Goal: Information Seeking & Learning: Learn about a topic

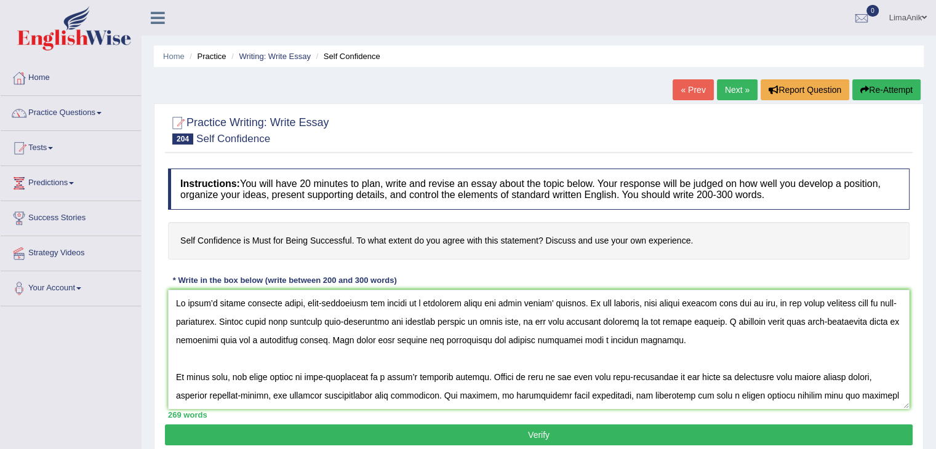
scroll to position [177, 0]
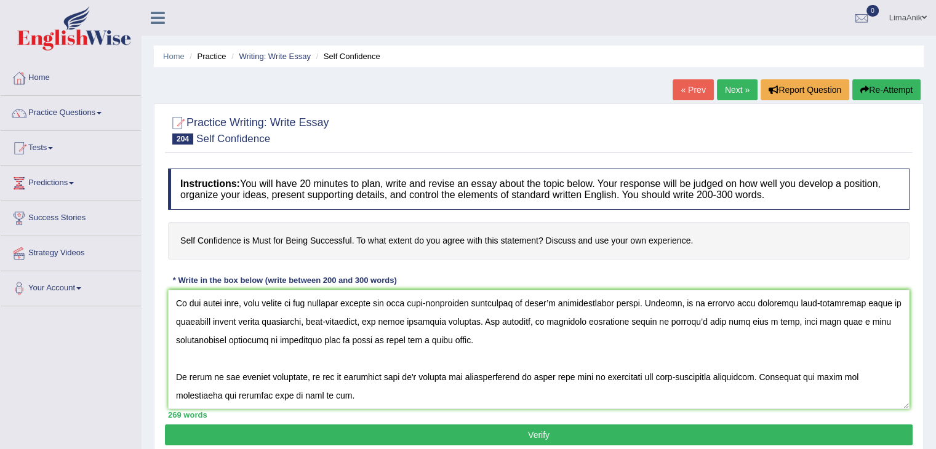
click at [175, 369] on textarea at bounding box center [539, 349] width 742 height 119
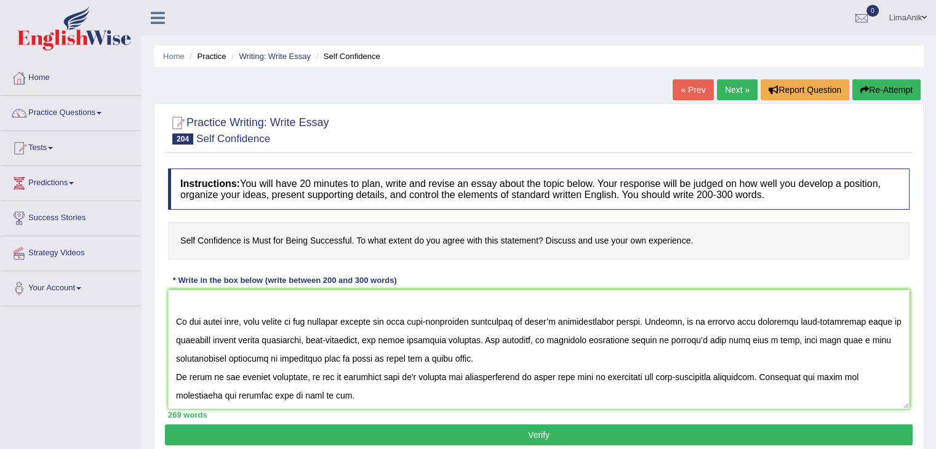
scroll to position [135, 0]
click at [500, 372] on textarea at bounding box center [539, 349] width 742 height 119
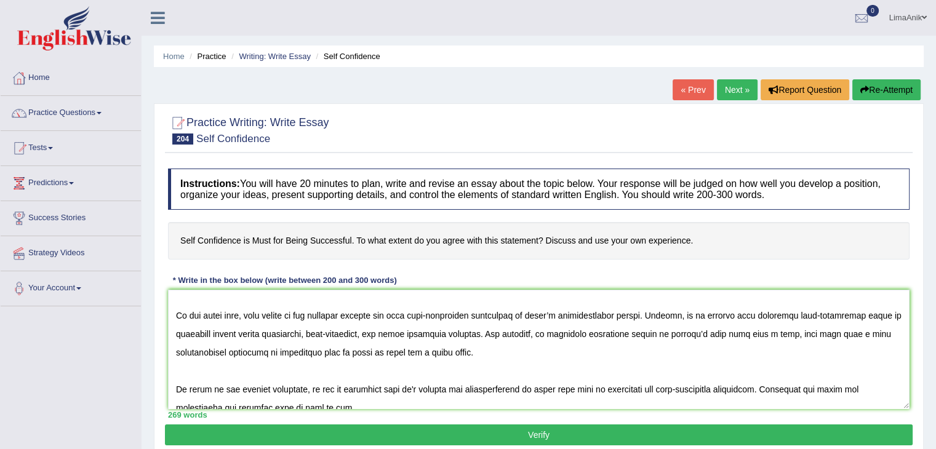
click at [484, 374] on textarea at bounding box center [539, 349] width 742 height 119
click at [640, 372] on textarea at bounding box center [539, 349] width 742 height 119
click at [728, 377] on textarea at bounding box center [539, 349] width 742 height 119
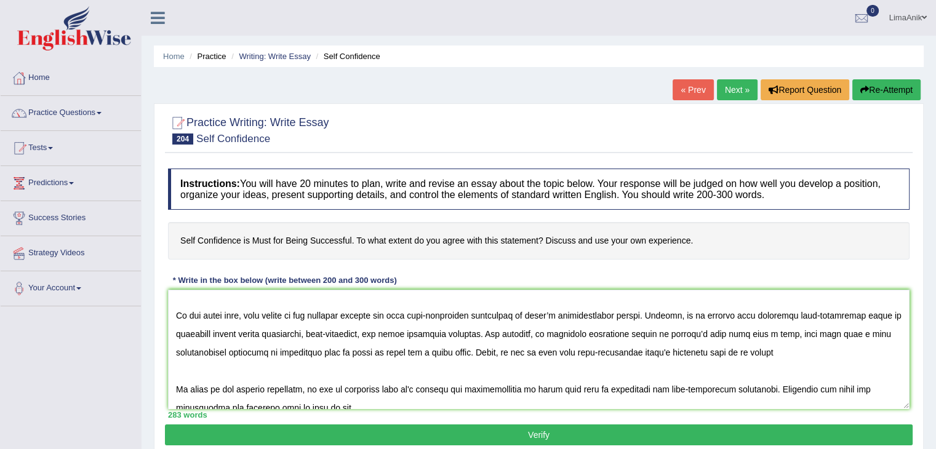
click at [778, 379] on textarea at bounding box center [539, 349] width 742 height 119
click at [748, 373] on textarea at bounding box center [539, 349] width 742 height 119
click at [768, 372] on textarea at bounding box center [539, 349] width 742 height 119
click at [781, 375] on textarea at bounding box center [539, 349] width 742 height 119
click at [825, 372] on textarea at bounding box center [539, 349] width 742 height 119
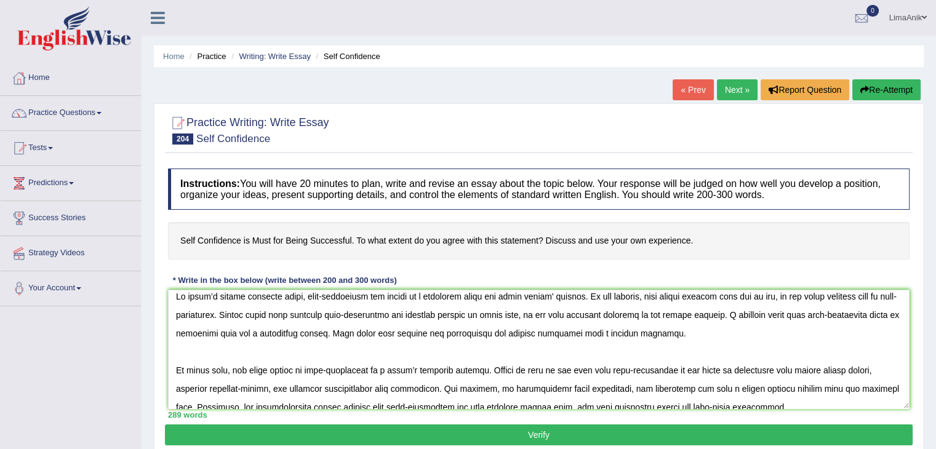
scroll to position [0, 0]
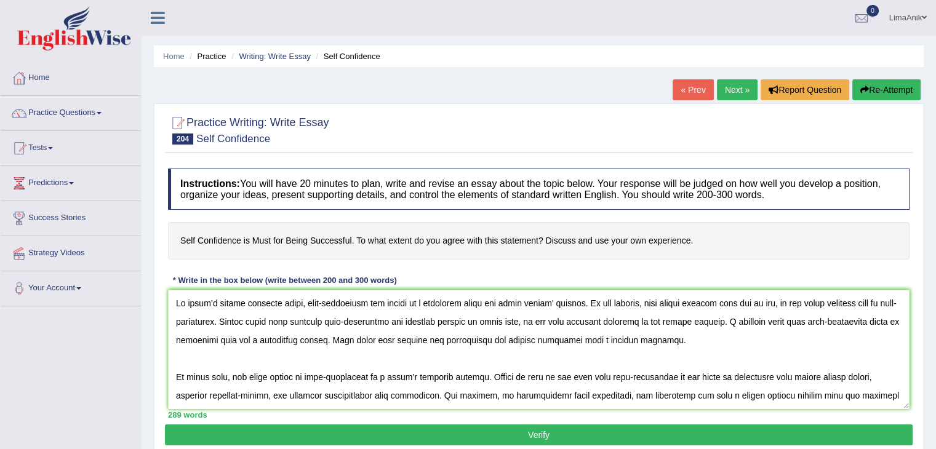
click at [174, 321] on textarea at bounding box center [539, 349] width 742 height 119
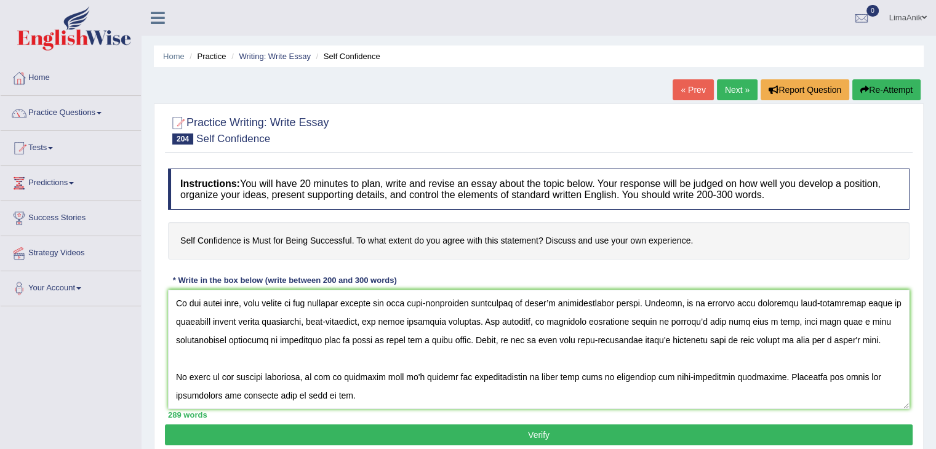
scroll to position [166, 0]
type textarea "In today’s modern business world, self-confidence has proven as a universal tru…"
click at [574, 436] on button "Verify" at bounding box center [539, 435] width 748 height 21
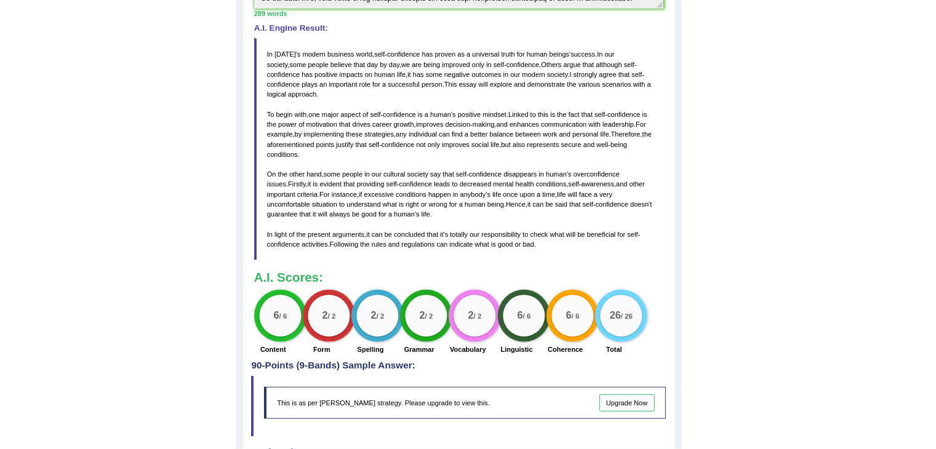
scroll to position [128, 0]
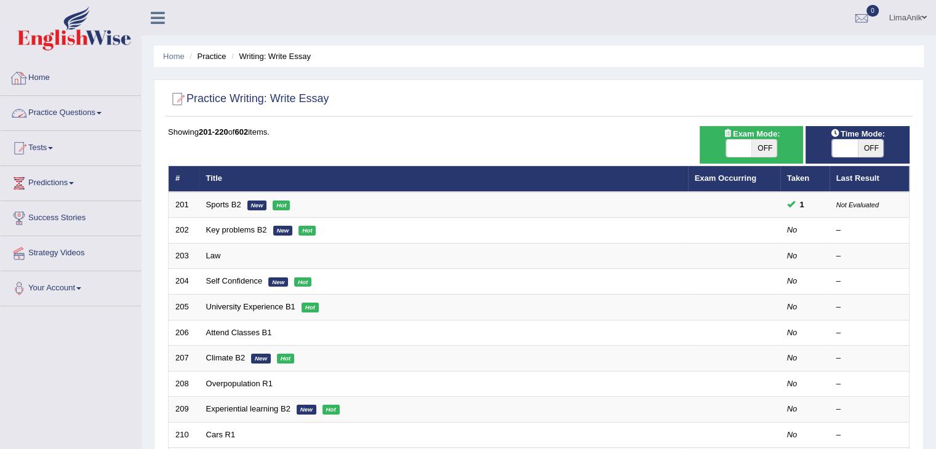
click at [58, 123] on link "Practice Questions" at bounding box center [71, 111] width 140 height 31
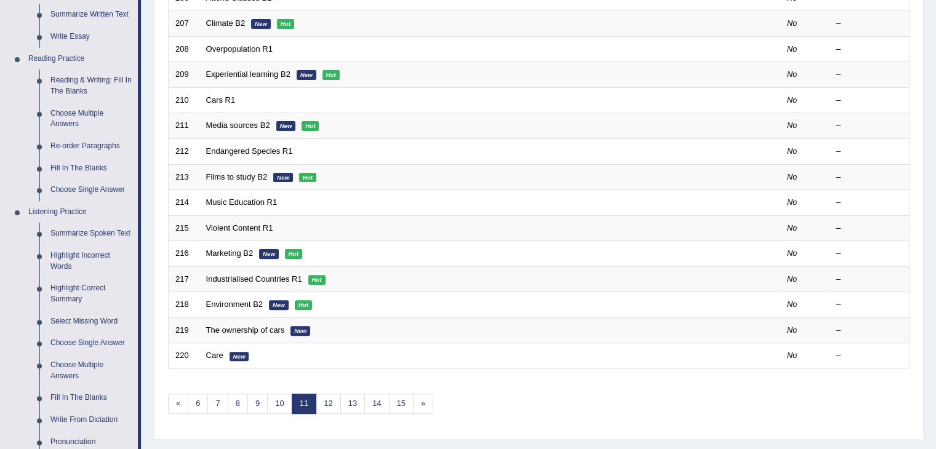
scroll to position [338, 0]
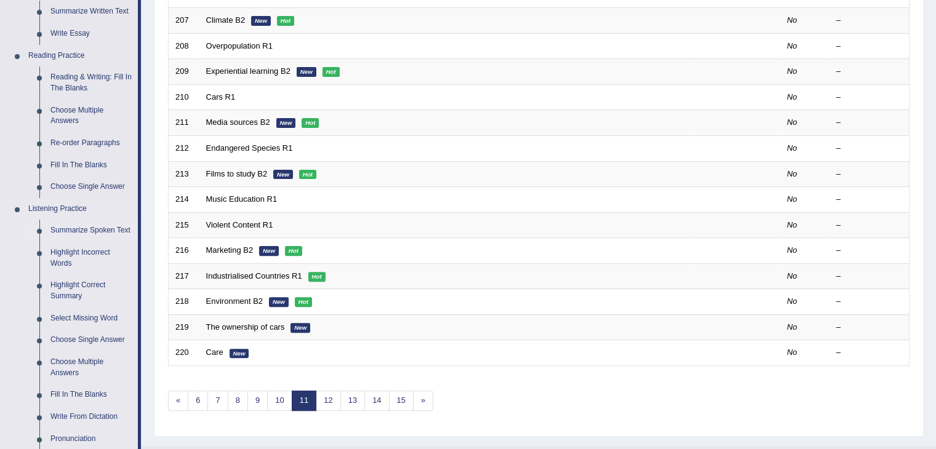
click at [102, 225] on link "Summarize Spoken Text" at bounding box center [91, 231] width 93 height 22
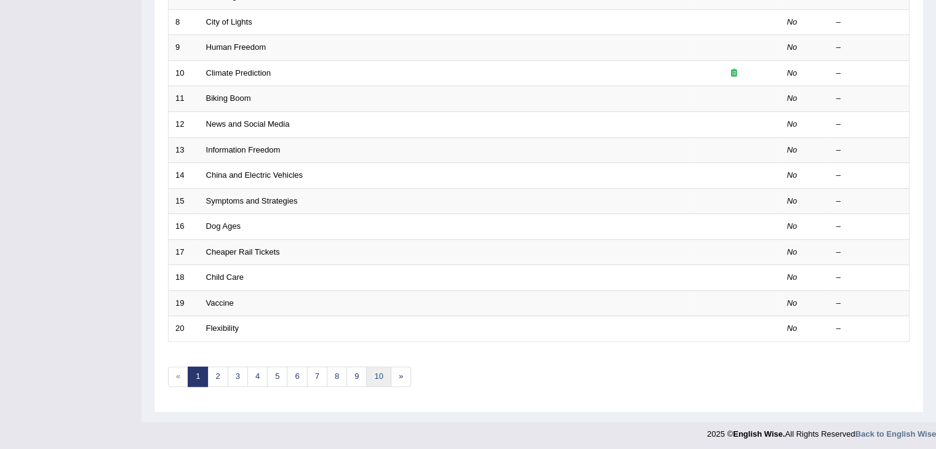
click at [373, 369] on link "10" at bounding box center [378, 377] width 25 height 20
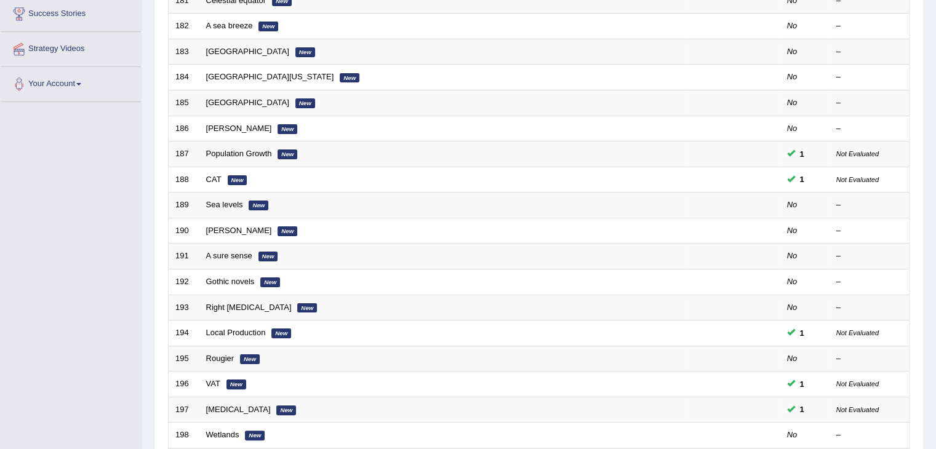
scroll to position [293, 0]
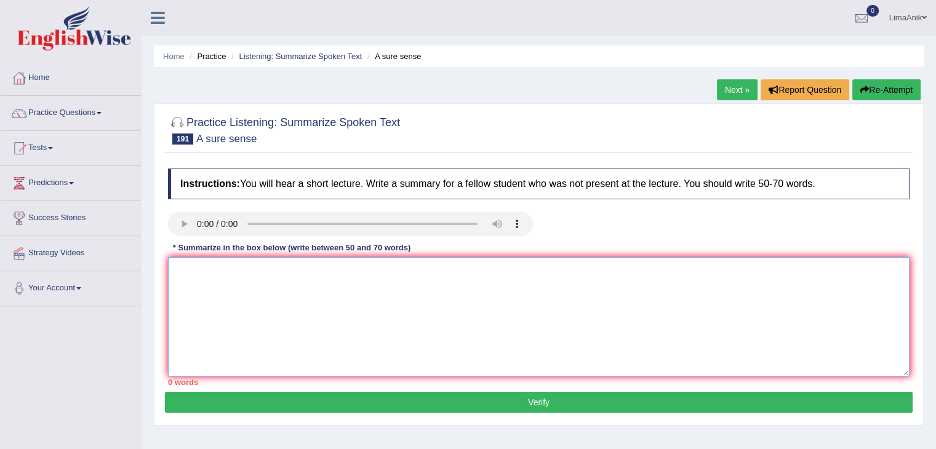
click at [258, 297] on textarea at bounding box center [539, 316] width 742 height 119
click at [300, 270] on textarea "The lecture discusses that a sure sense in" at bounding box center [539, 316] width 742 height 119
click at [315, 271] on textarea "The lecture discusses that a sense in" at bounding box center [539, 316] width 742 height 119
click at [349, 270] on textarea "The lecture discusses the topics of our sure" at bounding box center [539, 316] width 742 height 119
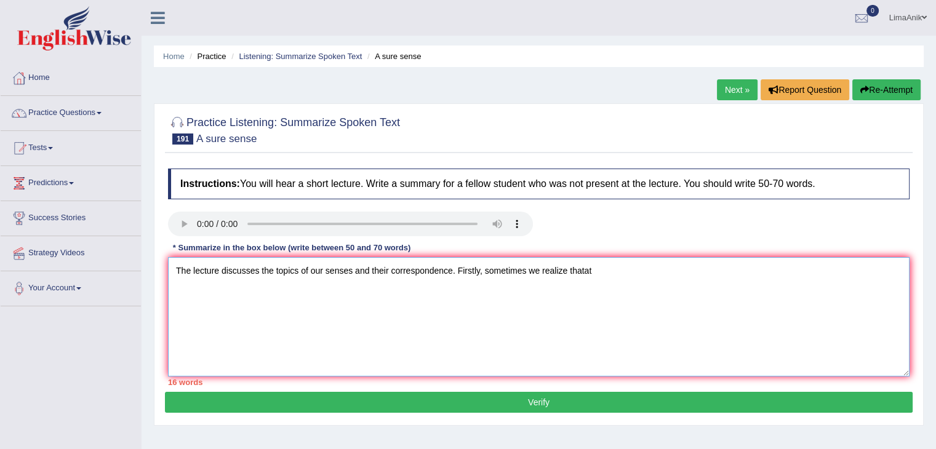
click at [608, 276] on textarea "The lecture discusses the topics of our senses and their correspondence. Firstl…" at bounding box center [539, 316] width 742 height 119
click at [784, 272] on textarea "The lecture discusses the topics of our senses and their correspondence. Firstl…" at bounding box center [539, 316] width 742 height 119
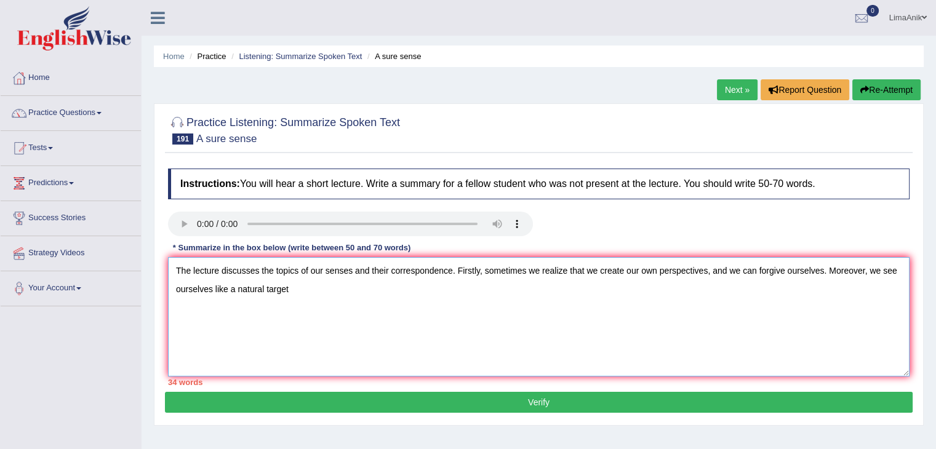
click at [224, 306] on textarea "The lecture discusses the topics of our senses and their correspondence. Firstl…" at bounding box center [539, 316] width 742 height 119
click at [291, 297] on textarea "The lecture discusses the topics of our senses and their correspondence. Firstl…" at bounding box center [539, 316] width 742 height 119
click at [287, 292] on textarea "The lecture discusses the topics of our senses and their correspondence. Firstl…" at bounding box center [539, 316] width 742 height 119
click at [348, 291] on textarea "The lecture discusses the topics of our senses and their correspondence. Firstl…" at bounding box center [539, 316] width 742 height 119
click at [359, 294] on textarea "The lecture discusses the topics of our senses and their correspondence. Firstl…" at bounding box center [539, 316] width 742 height 119
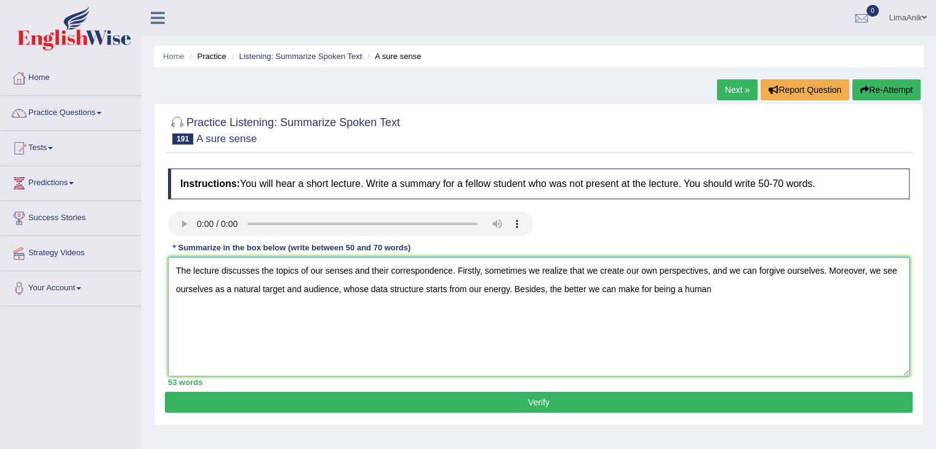
click at [729, 293] on textarea "The lecture discusses the topics of our senses and their correspondence. Firstl…" at bounding box center [539, 316] width 742 height 119
click at [732, 291] on textarea "The lecture discusses the topics of our senses and their correspondence. Firstl…" at bounding box center [539, 316] width 742 height 119
click at [822, 291] on textarea "The lecture discusses the topics of our senses and their correspondence. Firstl…" at bounding box center [539, 316] width 742 height 119
click at [856, 294] on textarea "The lecture discusses the topics of our senses and their correspondence. Firstl…" at bounding box center [539, 316] width 742 height 119
click at [413, 335] on textarea "The lecture discusses the topics of our senses and their correspondence. Firstl…" at bounding box center [539, 316] width 742 height 119
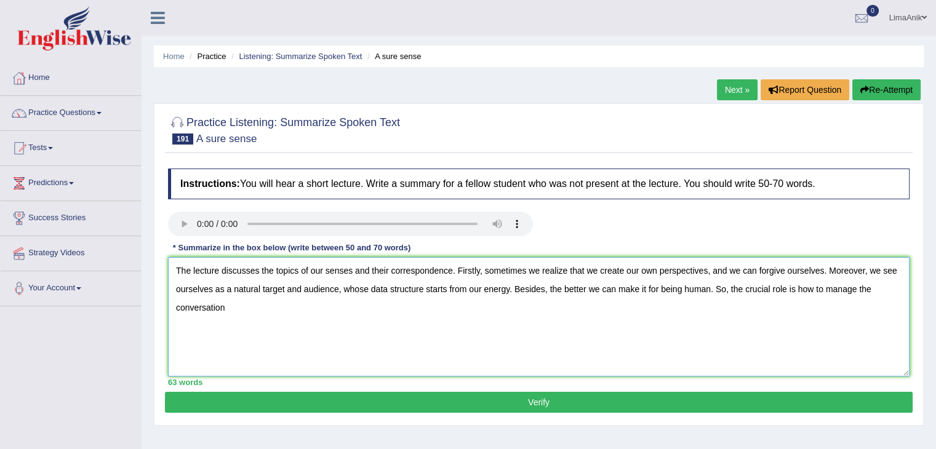
click at [238, 303] on textarea "The lecture discusses the topics of our senses and their correspondence. Firstl…" at bounding box center [539, 316] width 742 height 119
click at [766, 288] on textarea "The lecture discusses the topics of our senses and their correspondence. Firstl…" at bounding box center [539, 316] width 742 height 119
click at [665, 345] on textarea "The lecture discusses the topics of our senses and their correspondence. Firstl…" at bounding box center [539, 316] width 742 height 119
type textarea "The lecture discusses the topics of our senses and their correspondence. Firstl…"
click at [515, 403] on button "Verify" at bounding box center [539, 402] width 748 height 21
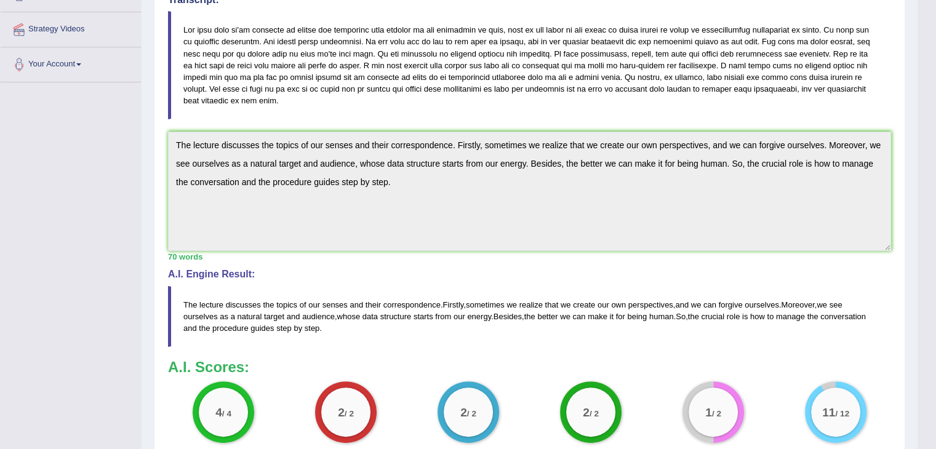
scroll to position [254, 0]
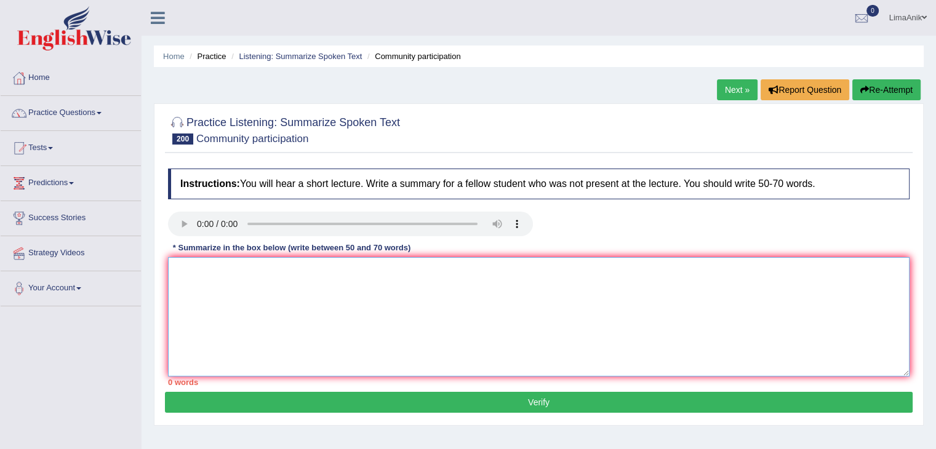
click at [224, 286] on textarea at bounding box center [539, 316] width 742 height 119
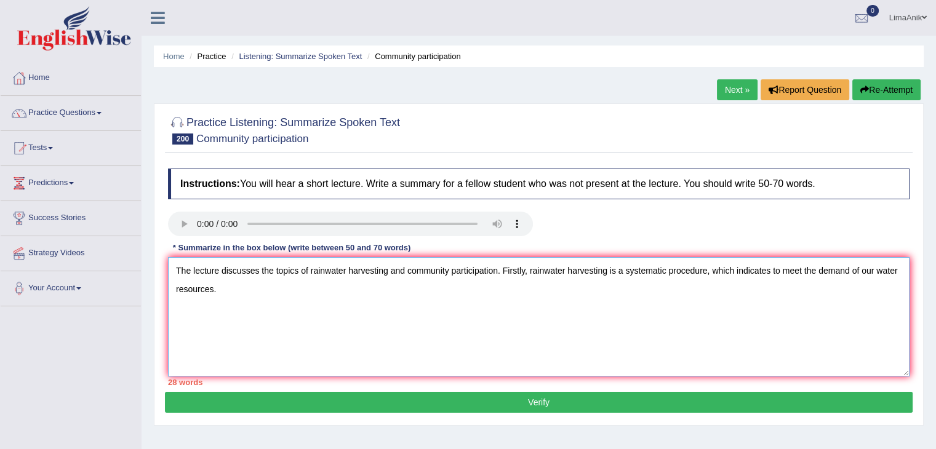
click at [773, 274] on textarea "The lecture discusses the topics of rainwater harvesting and community particip…" at bounding box center [539, 316] width 742 height 119
click at [650, 309] on textarea "The lecture discusses the topics of rainwater harvesting and community particip…" at bounding box center [539, 316] width 742 height 119
click at [770, 271] on textarea "The lecture discusses the topics of rainwater harvesting and community particip…" at bounding box center [539, 316] width 742 height 119
click at [249, 284] on textarea "The lecture discusses the topics of rainwater harvesting and community particip…" at bounding box center [539, 316] width 742 height 119
click at [472, 291] on textarea "The lecture discusses the topics of rainwater harvesting and community particip…" at bounding box center [539, 316] width 742 height 119
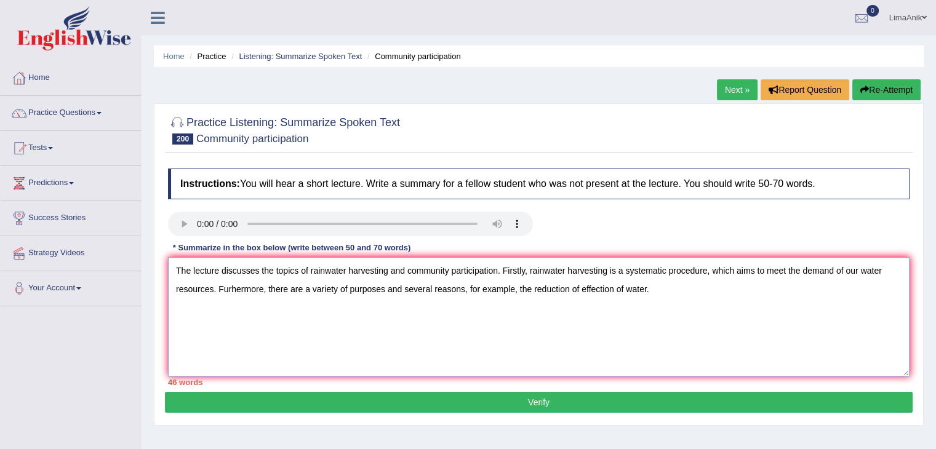
click at [585, 292] on textarea "The lecture discusses the topics of rainwater harvesting and community particip…" at bounding box center [539, 316] width 742 height 119
click at [649, 290] on textarea "The lecture discusses the topics of rainwater harvesting and community particip…" at bounding box center [539, 316] width 742 height 119
click at [739, 291] on textarea "The lecture discusses the topics of rainwater harvesting and community particip…" at bounding box center [539, 316] width 742 height 119
click at [667, 295] on textarea "The lecture discusses the topics of rainwater harvesting and community particip…" at bounding box center [539, 316] width 742 height 119
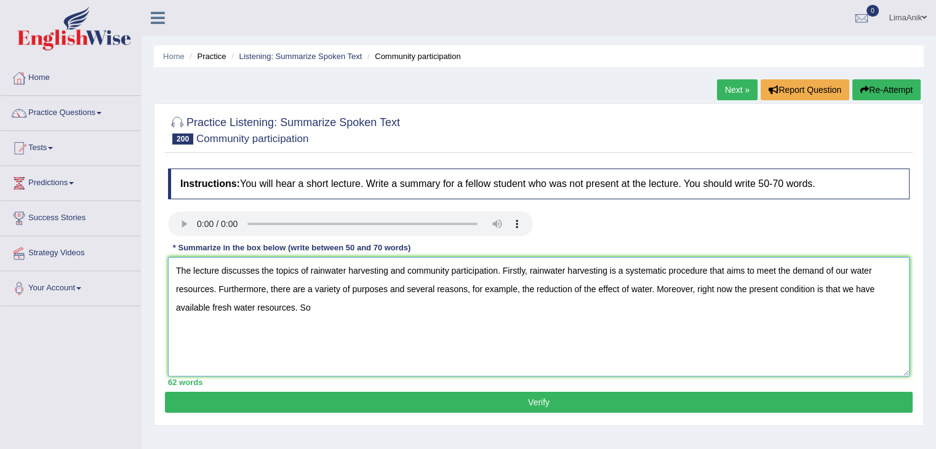
click at [327, 318] on textarea "The lecture discusses the topics of rainwater harvesting and community particip…" at bounding box center [539, 316] width 742 height 119
click at [465, 308] on textarea "The lecture discusses the topics of rainwater harvesting and community particip…" at bounding box center [539, 316] width 742 height 119
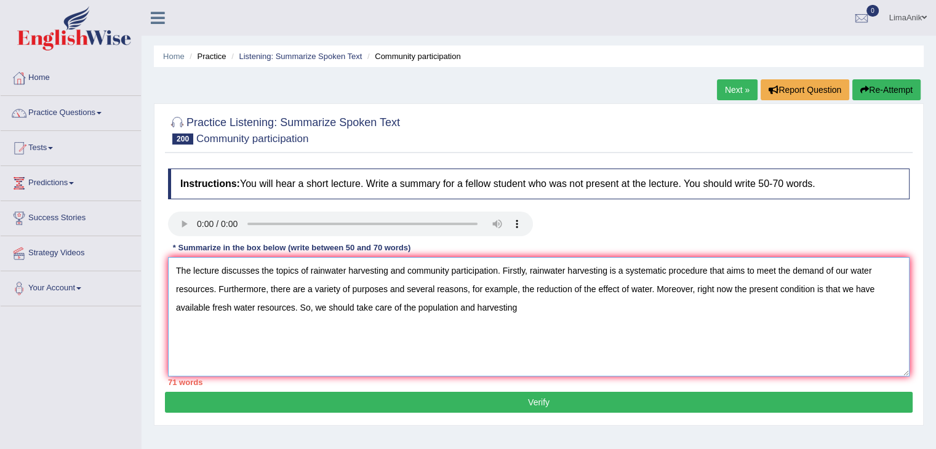
click at [561, 308] on textarea "The lecture discusses the topics of rainwater harvesting and community particip…" at bounding box center [539, 316] width 742 height 119
click at [541, 316] on textarea "The lecture discusses the topics of rainwater harvesting and community particip…" at bounding box center [539, 316] width 742 height 119
click at [618, 287] on textarea "The lecture discusses the topics of rainwater harvesting and community particip…" at bounding box center [539, 316] width 742 height 119
click at [609, 291] on textarea "The lecture discusses the topics of rainwater harvesting and community particip…" at bounding box center [539, 316] width 742 height 119
click at [606, 291] on textarea "The lecture discusses the topics of rainwater harvesting and community particip…" at bounding box center [539, 316] width 742 height 119
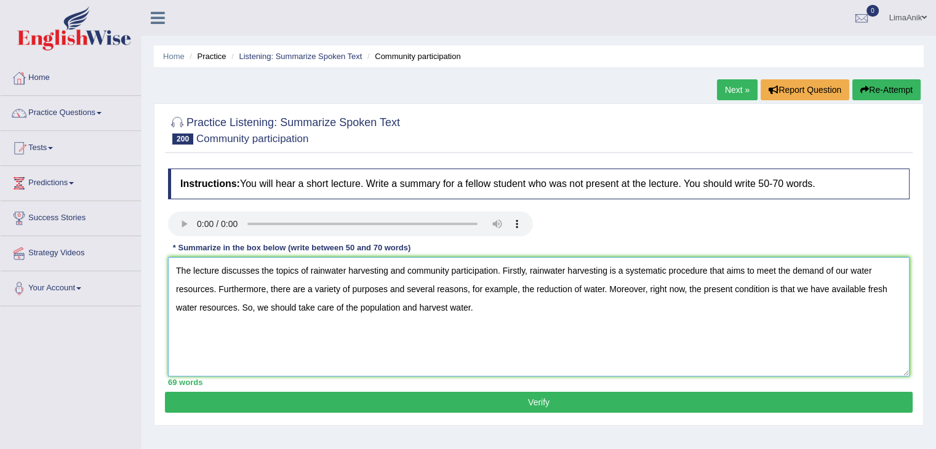
click at [396, 313] on textarea "The lecture discusses the topics of rainwater harvesting and community particip…" at bounding box center [539, 316] width 742 height 119
type textarea "The lecture discusses the topics of rainwater harvesting and community particip…"
click at [482, 400] on button "Verify" at bounding box center [539, 402] width 748 height 21
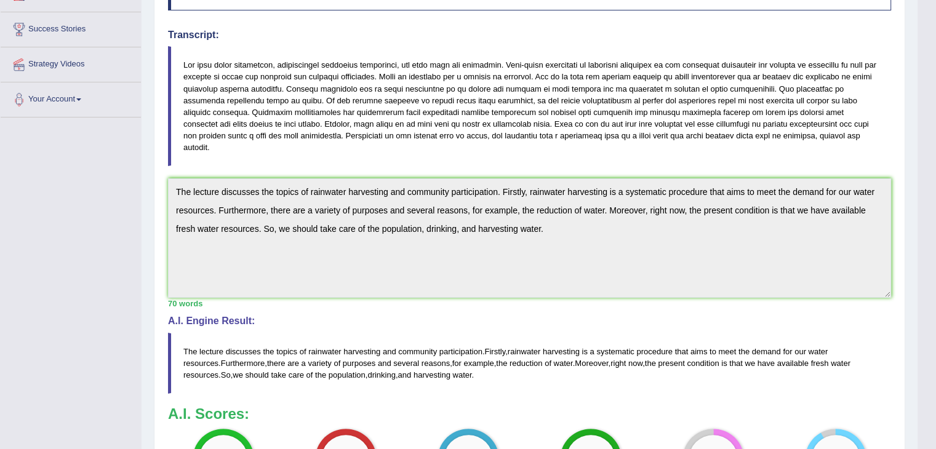
scroll to position [264, 0]
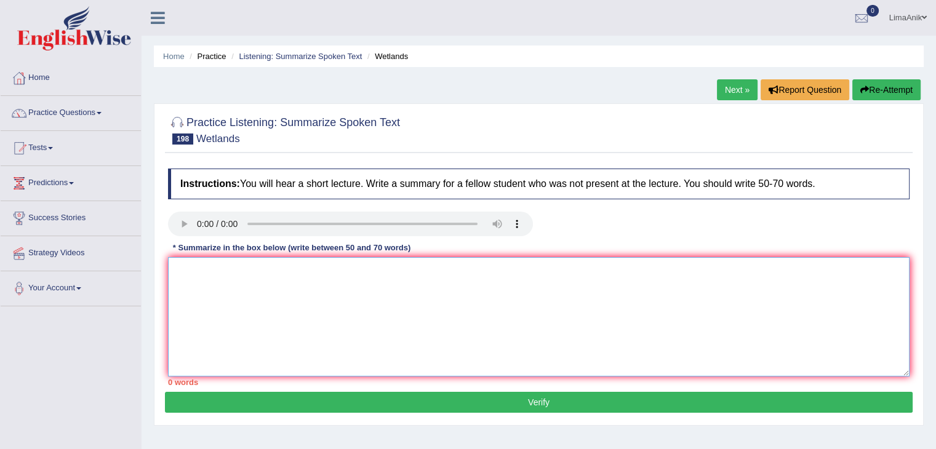
click at [248, 303] on textarea at bounding box center [539, 316] width 742 height 119
click at [199, 269] on textarea at bounding box center [539, 316] width 742 height 119
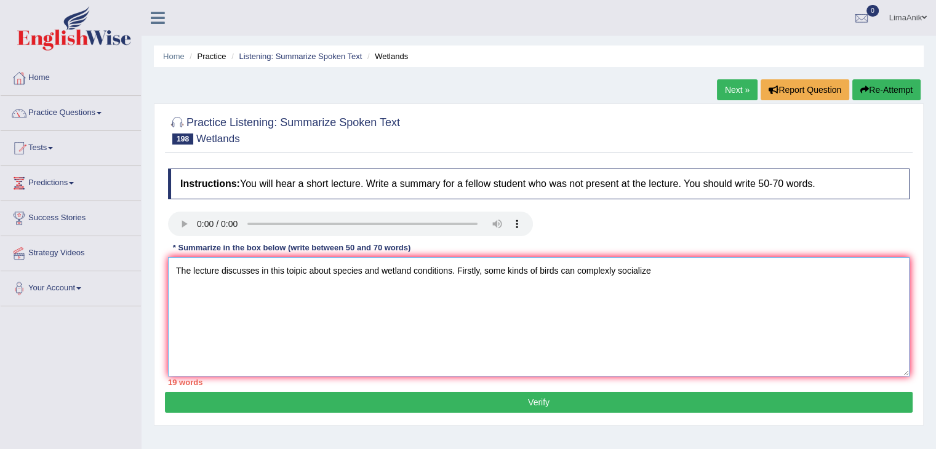
click at [582, 271] on textarea "The lecture discusses in this toipic about species and wetland conditions. Firs…" at bounding box center [539, 316] width 742 height 119
click at [667, 278] on textarea "The lecture discusses in this toipic about species and wetland conditions. Firs…" at bounding box center [539, 316] width 742 height 119
click at [691, 270] on textarea "The lecture discusses in this toipic about species and wetland conditions. Firs…" at bounding box center [539, 316] width 742 height 119
click at [687, 273] on textarea "The lecture discusses in this toipic about species and wetland conditions. Firs…" at bounding box center [539, 316] width 742 height 119
click at [766, 310] on textarea "The lecture discusses in this toipic about species and wetland conditions. Firs…" at bounding box center [539, 316] width 742 height 119
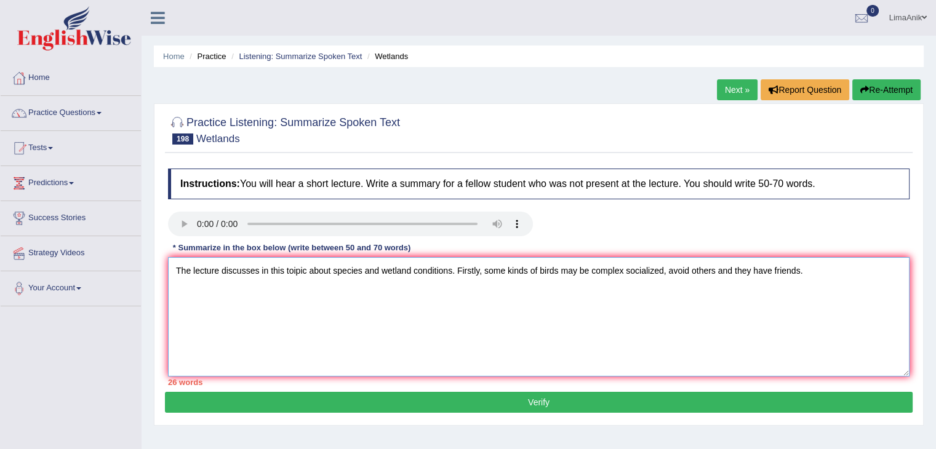
click at [812, 268] on textarea "The lecture discusses in this toipic about species and wetland conditions. Firs…" at bounding box center [539, 316] width 742 height 119
click at [753, 303] on textarea "The lecture discusses in this toipic about species and wetland conditions. Firs…" at bounding box center [539, 316] width 742 height 119
click at [844, 280] on textarea "The lecture discusses in this toipic about species and wetland conditions. Firs…" at bounding box center [539, 316] width 742 height 119
click at [618, 286] on textarea "The lecture discusses in this toipic about species and wetland conditions. Firs…" at bounding box center [539, 316] width 742 height 119
click at [301, 299] on textarea "The lecture discusses in this toipic about species and wetland conditions. Firs…" at bounding box center [539, 316] width 742 height 119
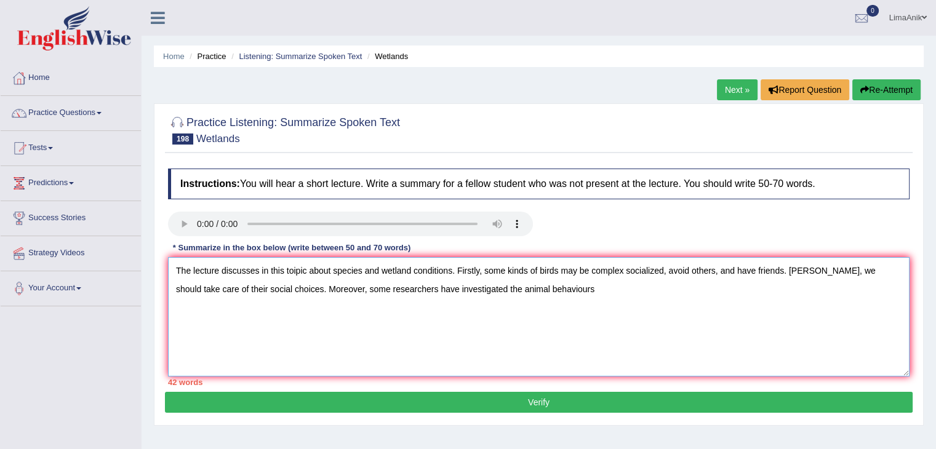
click at [540, 282] on textarea "The lecture discusses in this toipic about species and wetland conditions. Firs…" at bounding box center [539, 316] width 742 height 119
click at [554, 294] on textarea "The lecture discusses in this toipic about species and wetland conditions. Firs…" at bounding box center [539, 316] width 742 height 119
click at [671, 287] on textarea "The lecture discusses in this toipic about species and wetland conditions. Firs…" at bounding box center [539, 316] width 742 height 119
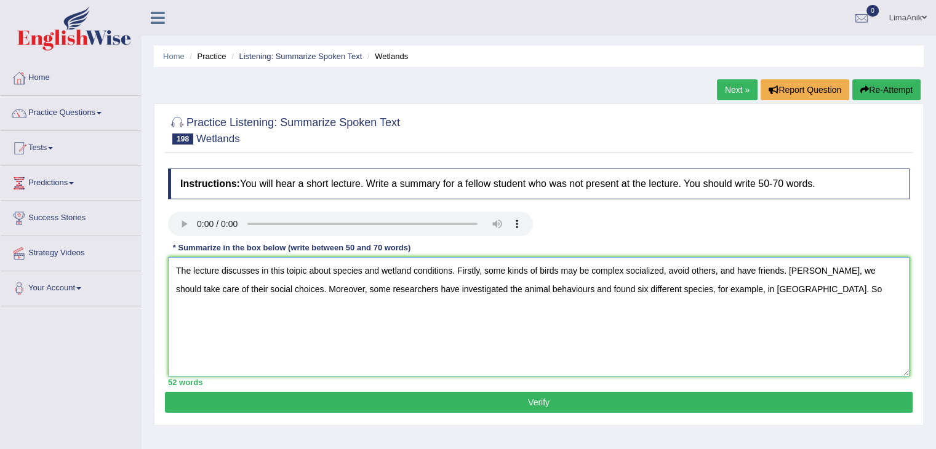
click at [774, 294] on textarea "The lecture discusses in this toipic about species and wetland conditions. Firs…" at bounding box center [539, 316] width 742 height 119
click at [867, 291] on textarea "The lecture discusses in this toipic about species and wetland conditions. Firs…" at bounding box center [539, 316] width 742 height 119
click at [318, 318] on textarea "The lecture discusses in this toipic about species and wetland conditions. Firs…" at bounding box center [539, 316] width 742 height 119
click at [394, 310] on textarea "The lecture discusses in this toipic about species and wetland conditions. Firs…" at bounding box center [539, 316] width 742 height 119
click at [808, 265] on textarea "The lecture discusses in this toipic about species and wetland conditions. Firs…" at bounding box center [539, 316] width 742 height 119
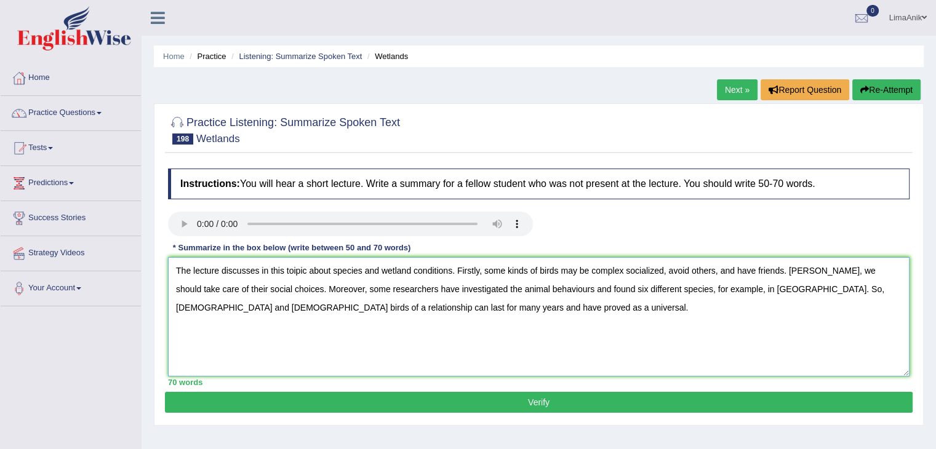
click at [800, 269] on textarea "The lecture discusses in this toipic about species and wetland conditions. Firs…" at bounding box center [539, 316] width 742 height 119
click at [460, 293] on textarea "The lecture discusses this topic about species and wetland conditions. Firstly,…" at bounding box center [539, 316] width 742 height 119
click at [478, 318] on textarea "The lecture discusses this topic about species and wetland conditions. Firstly,…" at bounding box center [539, 316] width 742 height 119
click at [473, 294] on textarea "The lecture discusses this topic about species and wetland conditions. Firstly,…" at bounding box center [539, 316] width 742 height 119
click at [491, 323] on textarea "The lecture discusses this topic about species and wetland conditions. Firstly,…" at bounding box center [539, 316] width 742 height 119
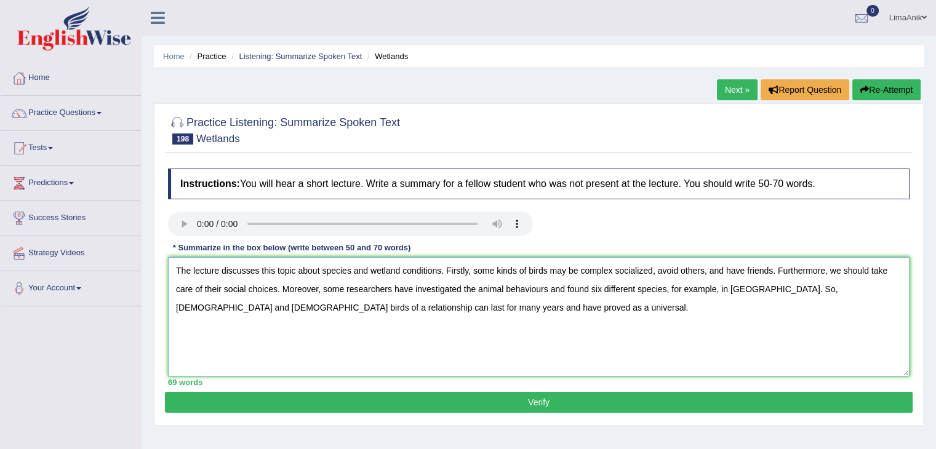
click at [454, 331] on textarea "The lecture discusses this topic about species and wetland conditions. Firstly,…" at bounding box center [539, 316] width 742 height 119
click at [473, 300] on textarea "The lecture discusses this topic about species and wetland conditions. Firstly,…" at bounding box center [539, 316] width 742 height 119
click at [472, 294] on textarea "The lecture discusses this topic about species and wetland conditions. Firstly,…" at bounding box center [539, 316] width 742 height 119
click at [505, 337] on textarea "The lecture discusses this topic about species and wetland conditions. Firstly,…" at bounding box center [539, 316] width 742 height 119
click at [560, 345] on textarea "The lecture discusses this topic about species and wetland conditions. Firstly,…" at bounding box center [539, 316] width 742 height 119
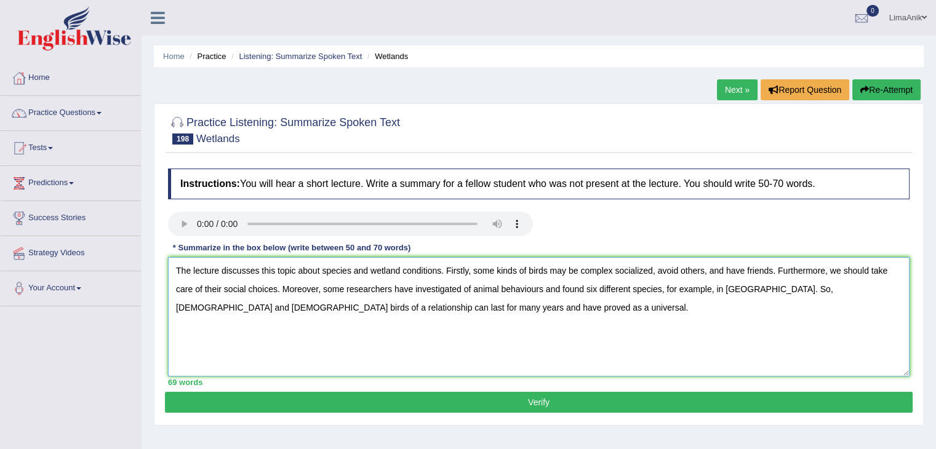
click at [492, 338] on textarea "The lecture discusses this topic about species and wetland conditions. Firstly,…" at bounding box center [539, 316] width 742 height 119
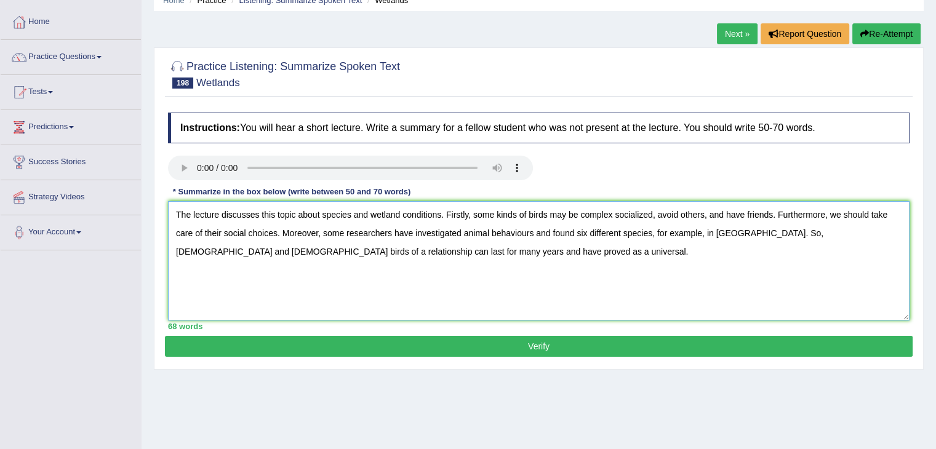
scroll to position [59, 0]
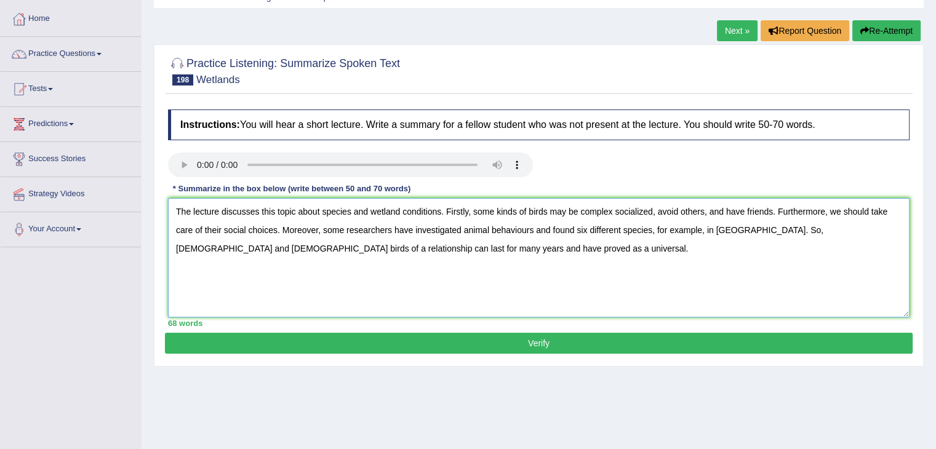
click at [507, 291] on textarea "The lecture discusses this topic about species and wetland conditions. Firstly,…" at bounding box center [539, 257] width 742 height 119
type textarea "The lecture discusses this topic about species and wetland conditions. Firstly,…"
click at [502, 333] on button "Verify" at bounding box center [539, 343] width 748 height 21
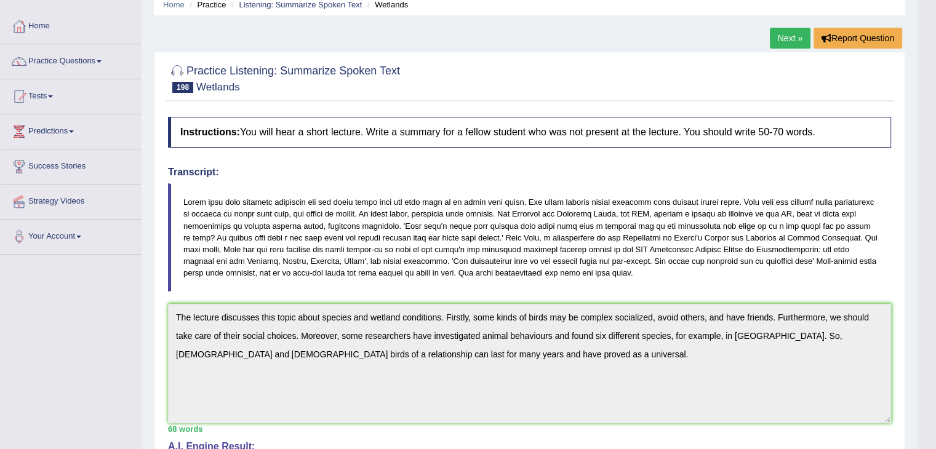
scroll to position [0, 0]
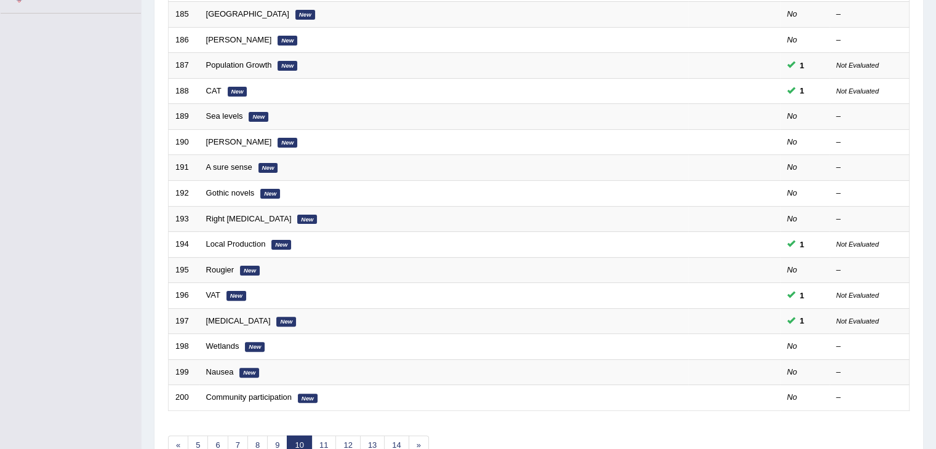
drag, startPoint x: 0, startPoint y: 0, endPoint x: 939, endPoint y: 212, distance: 962.5
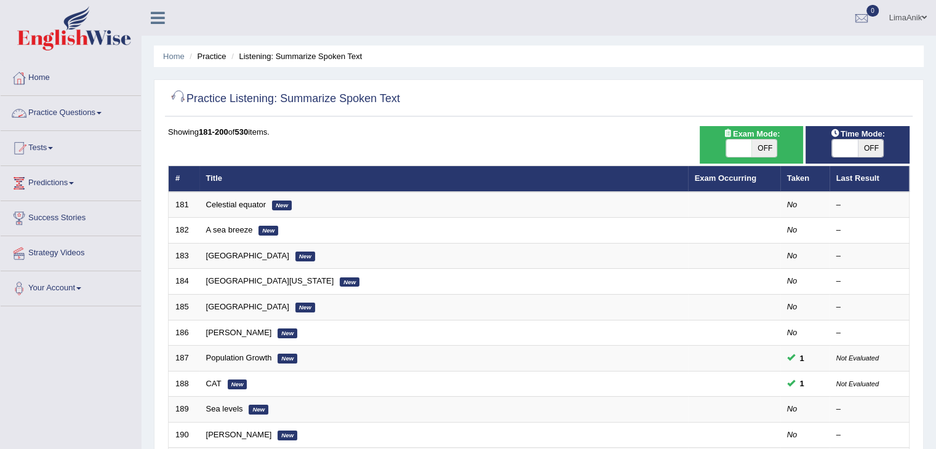
click at [86, 104] on link "Practice Questions" at bounding box center [71, 111] width 140 height 31
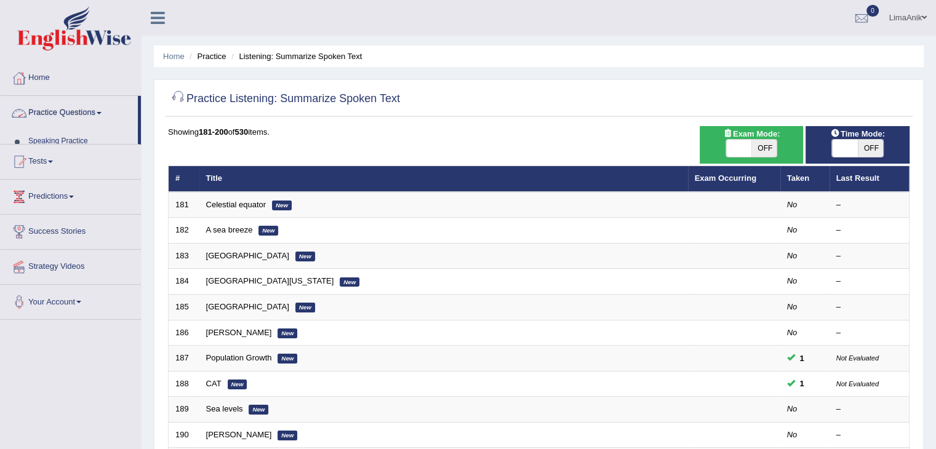
click at [86, 104] on link "Practice Questions" at bounding box center [69, 111] width 137 height 31
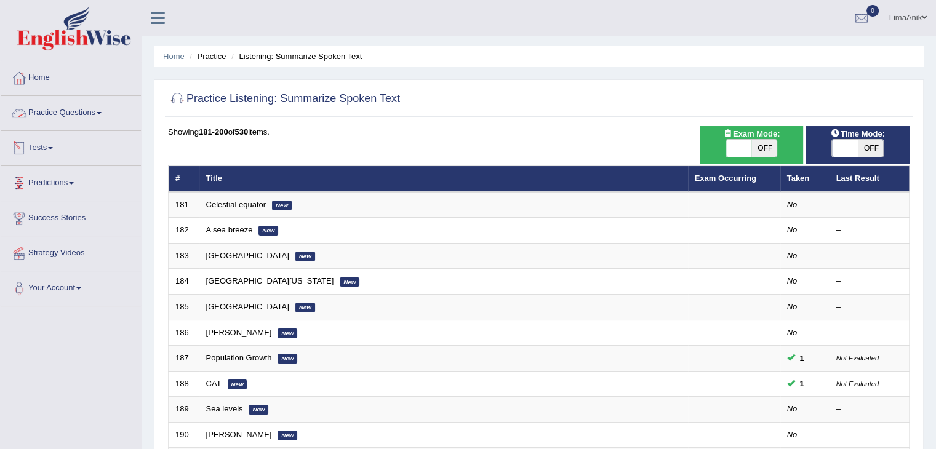
click at [75, 119] on link "Practice Questions" at bounding box center [71, 111] width 140 height 31
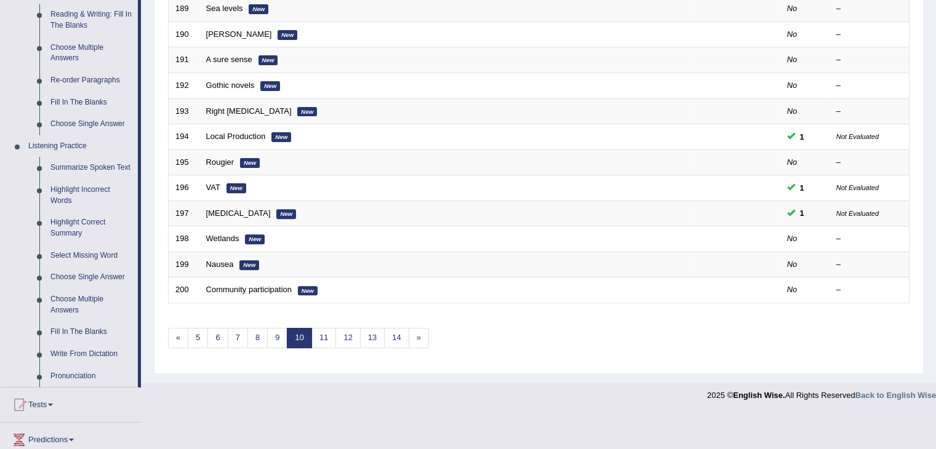
scroll to position [490, 0]
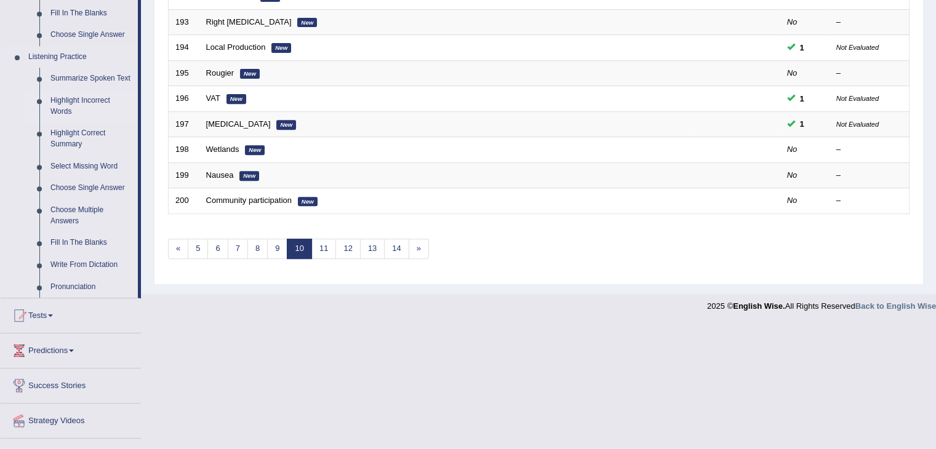
click at [93, 101] on link "Highlight Incorrect Words" at bounding box center [91, 106] width 93 height 33
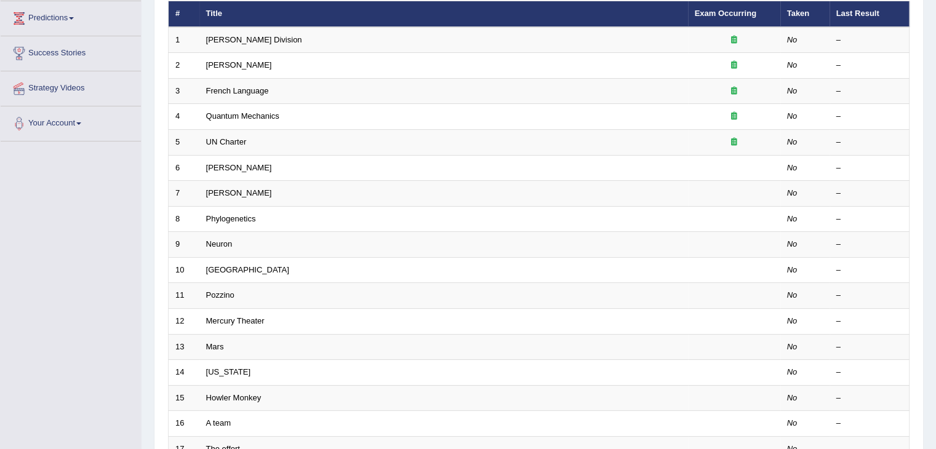
scroll to position [330, 0]
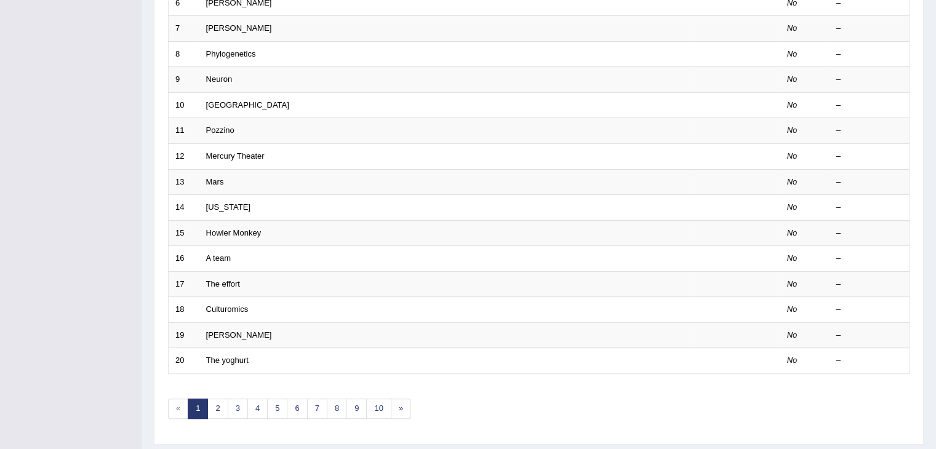
click at [376, 404] on link "10" at bounding box center [378, 409] width 25 height 20
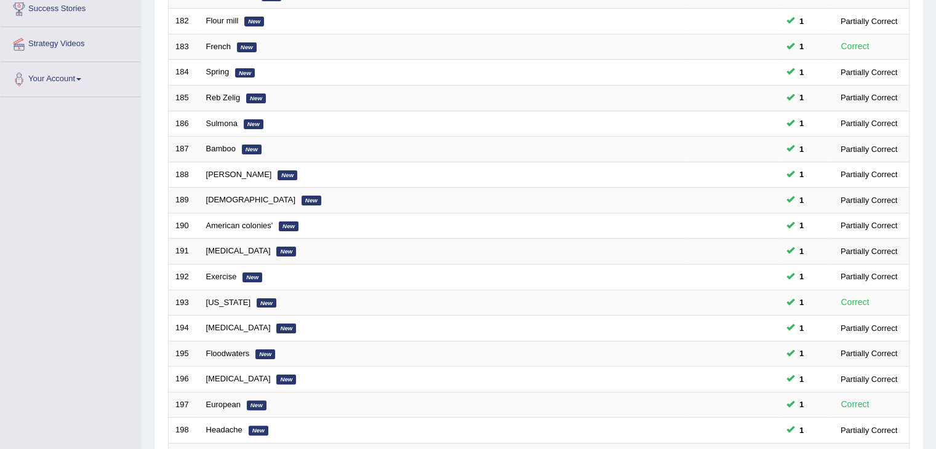
scroll to position [362, 0]
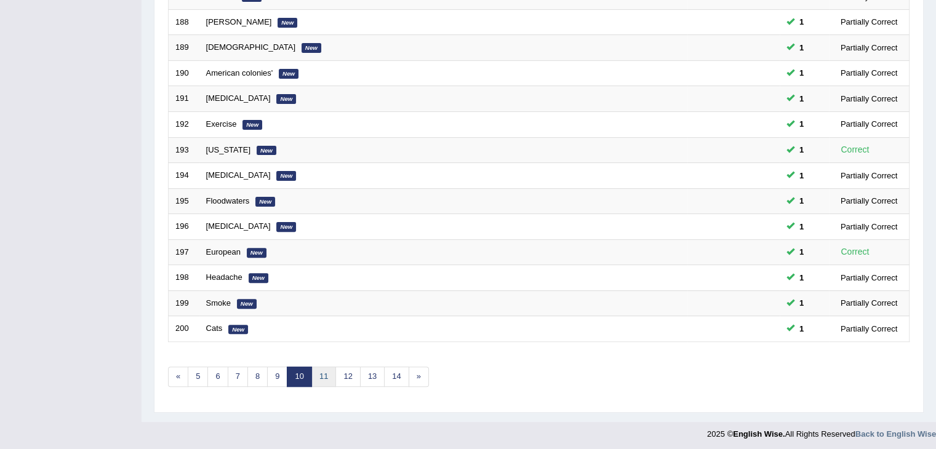
click at [315, 369] on link "11" at bounding box center [323, 377] width 25 height 20
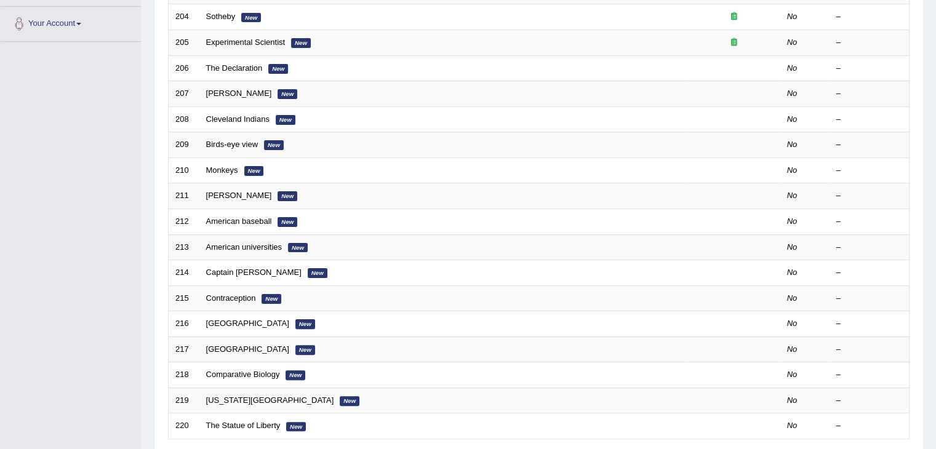
scroll to position [52, 0]
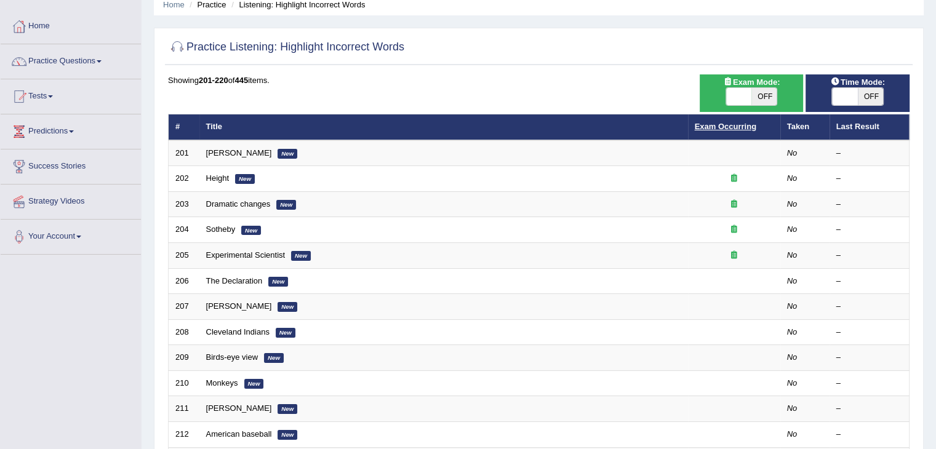
click at [709, 129] on link "Exam Occurring" at bounding box center [726, 126] width 62 height 9
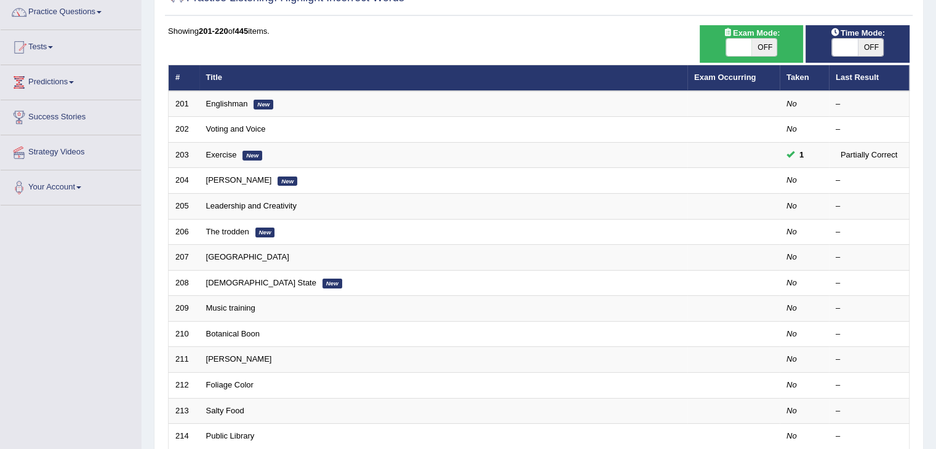
scroll to position [96, 0]
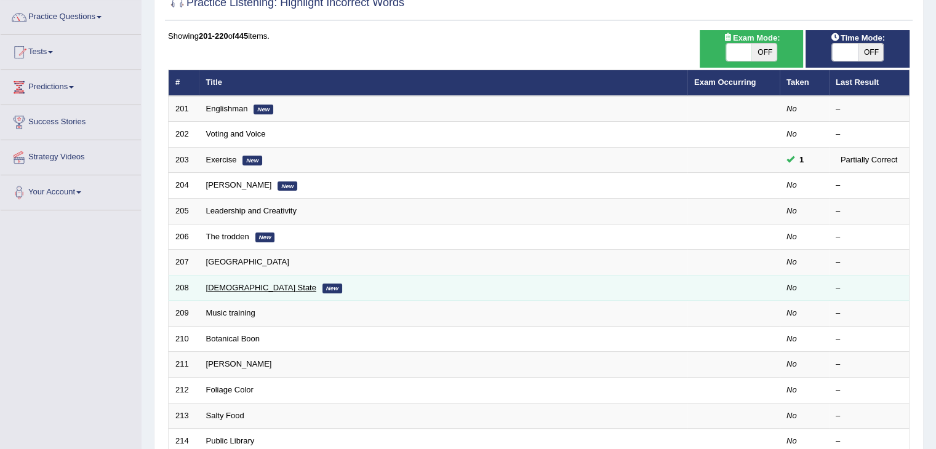
click at [227, 284] on link "[DEMOGRAPHIC_DATA] State" at bounding box center [261, 287] width 110 height 9
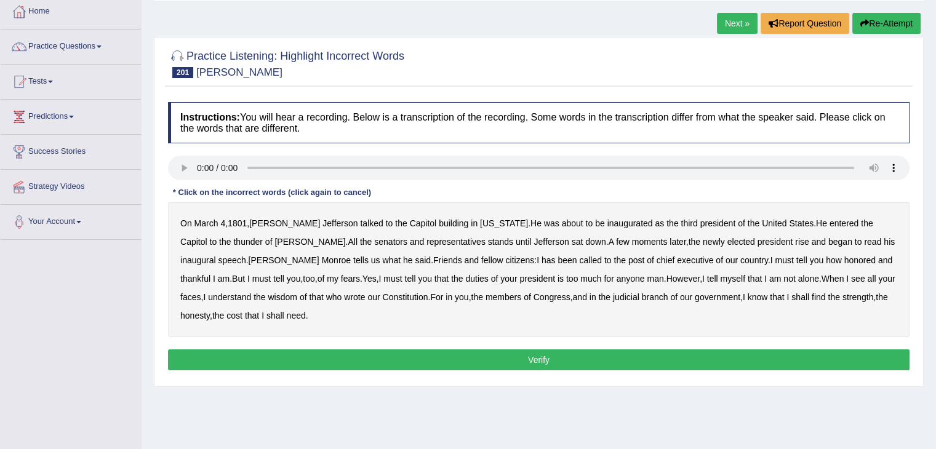
scroll to position [69, 0]
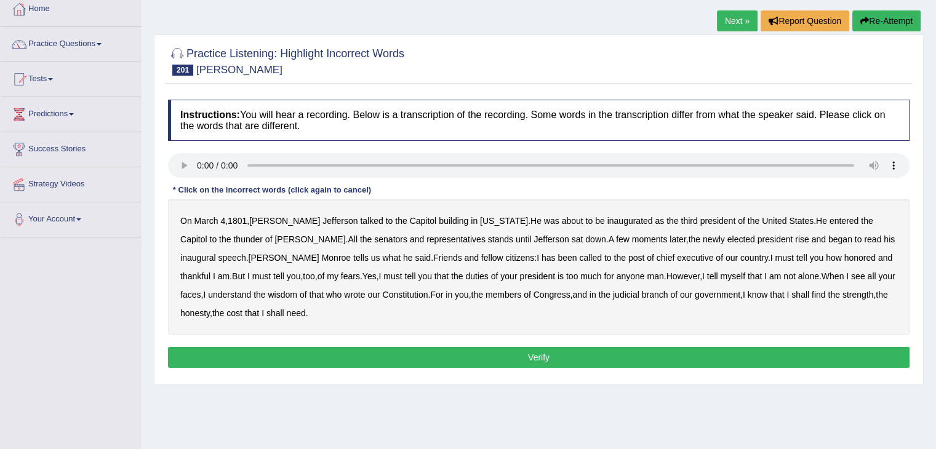
click at [360, 223] on b "talked" at bounding box center [371, 221] width 23 height 10
click at [488, 242] on b "stands" at bounding box center [500, 240] width 25 height 10
click at [795, 239] on b "rise" at bounding box center [802, 240] width 14 height 10
click at [426, 259] on div "On [DATE] , [PERSON_NAME] talked to the [GEOGRAPHIC_DATA] in [US_STATE] . He wa…" at bounding box center [539, 266] width 742 height 135
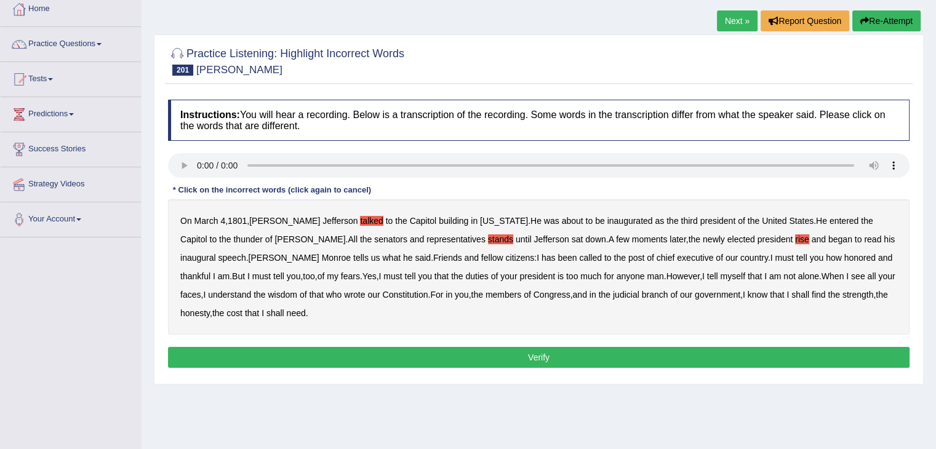
click at [542, 259] on b "has" at bounding box center [549, 258] width 14 height 10
click at [211, 271] on b "thankful" at bounding box center [195, 276] width 30 height 10
click at [558, 276] on b "is" at bounding box center [561, 276] width 6 height 10
click at [243, 308] on b "cost" at bounding box center [235, 313] width 16 height 10
click at [410, 222] on b "Capitol" at bounding box center [423, 221] width 27 height 10
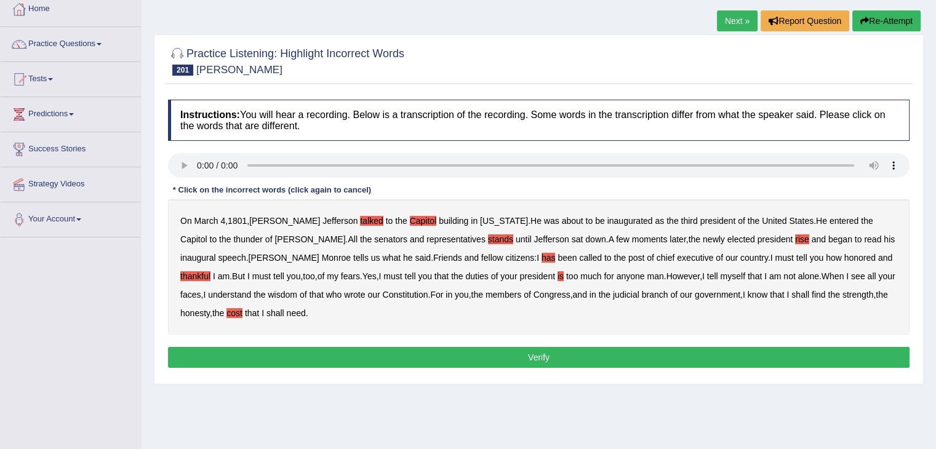
click at [410, 219] on b "Capitol" at bounding box center [423, 221] width 27 height 10
click at [629, 257] on b "post" at bounding box center [637, 258] width 16 height 10
click at [211, 271] on b "thankful" at bounding box center [195, 276] width 30 height 10
drag, startPoint x: 222, startPoint y: 297, endPoint x: 230, endPoint y: 299, distance: 8.2
click at [230, 299] on div "On March 4 , 1801 , Thomas Jefferson talked to the Capitol building in Washingt…" at bounding box center [539, 266] width 742 height 135
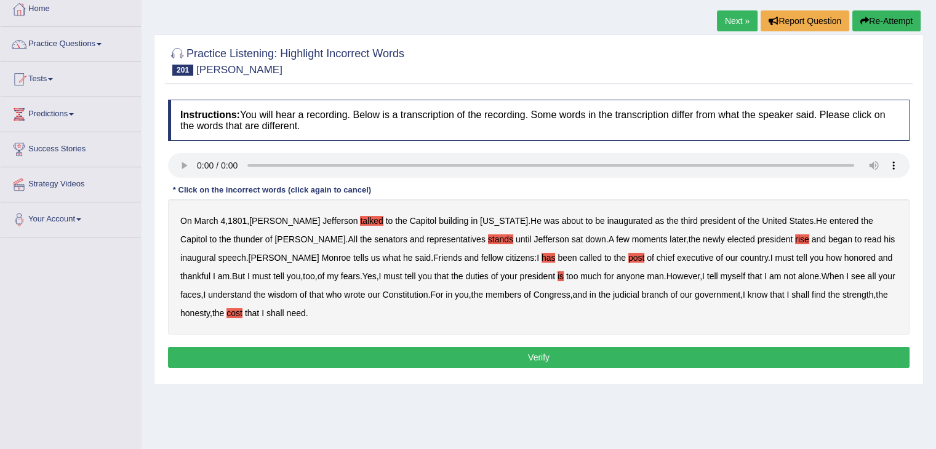
click at [309, 299] on b "that" at bounding box center [316, 295] width 14 height 10
click at [537, 347] on button "Verify" at bounding box center [539, 357] width 742 height 21
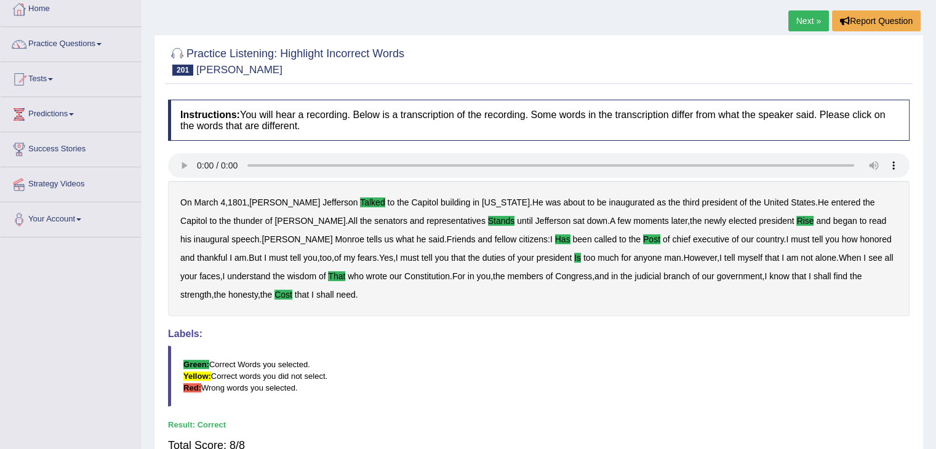
drag, startPoint x: 945, startPoint y: 232, endPoint x: 444, endPoint y: 61, distance: 529.5
click at [444, 61] on div at bounding box center [539, 61] width 742 height 38
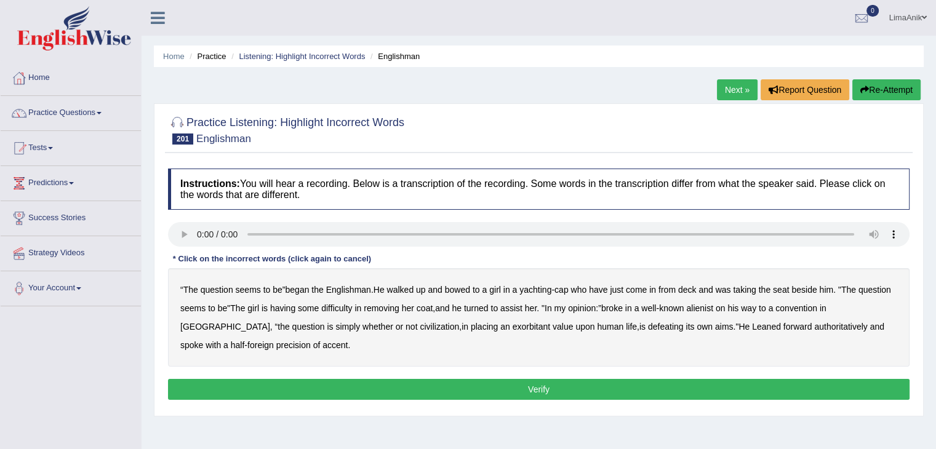
click at [394, 289] on b "walked" at bounding box center [400, 290] width 27 height 10
click at [264, 308] on b "is" at bounding box center [265, 308] width 6 height 10
click at [618, 307] on b "broke" at bounding box center [612, 308] width 22 height 10
click at [270, 322] on b "[GEOGRAPHIC_DATA]" at bounding box center [225, 327] width 90 height 10
click at [752, 327] on b "Leaned" at bounding box center [766, 327] width 29 height 10
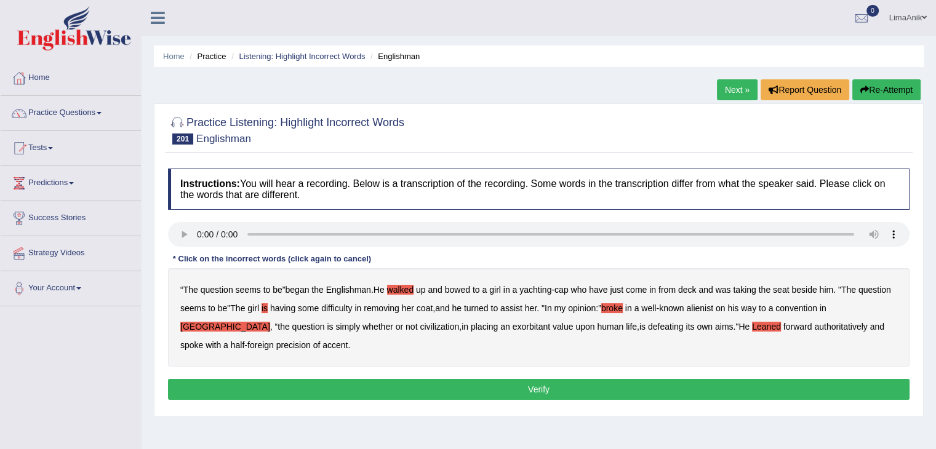
click at [500, 383] on button "Verify" at bounding box center [539, 389] width 742 height 21
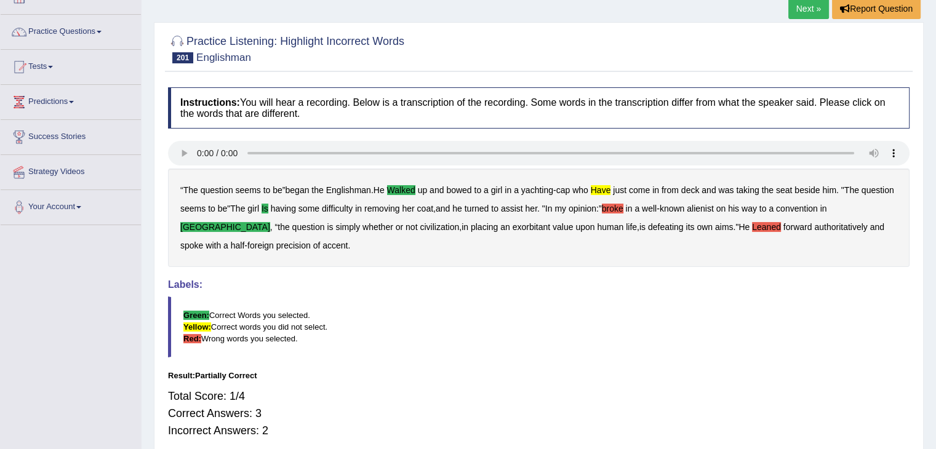
scroll to position [78, 0]
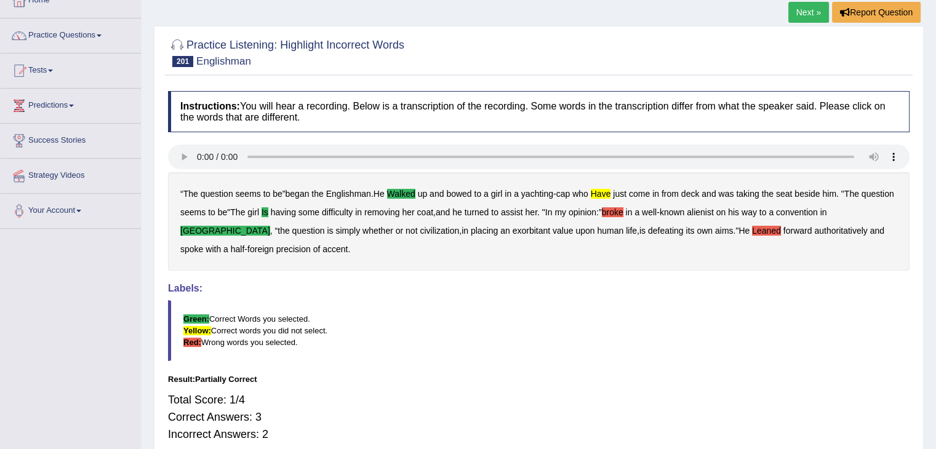
click at [618, 215] on b "broke" at bounding box center [613, 212] width 22 height 10
click at [752, 231] on b "Leaned" at bounding box center [766, 231] width 29 height 10
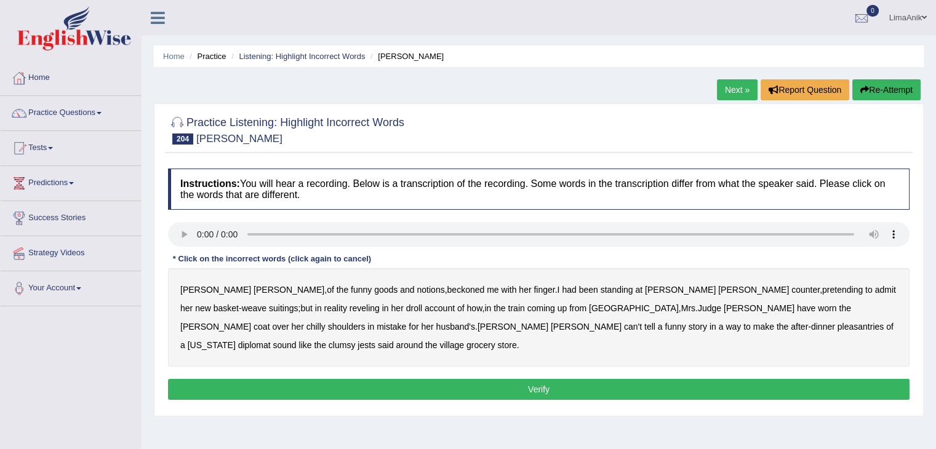
click at [351, 287] on b "funny" at bounding box center [361, 290] width 21 height 10
click at [875, 291] on b "admit" at bounding box center [885, 290] width 21 height 10
click at [423, 340] on b "around" at bounding box center [409, 345] width 27 height 10
click at [522, 379] on button "Verify" at bounding box center [539, 389] width 742 height 21
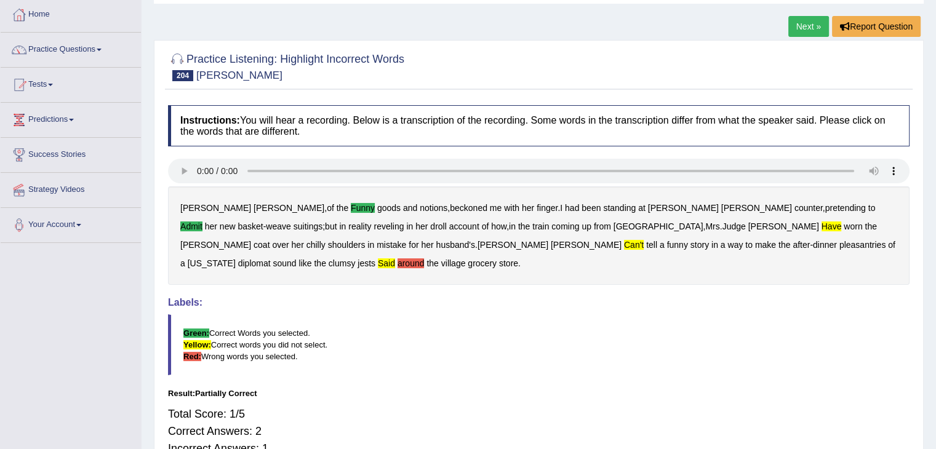
scroll to position [84, 0]
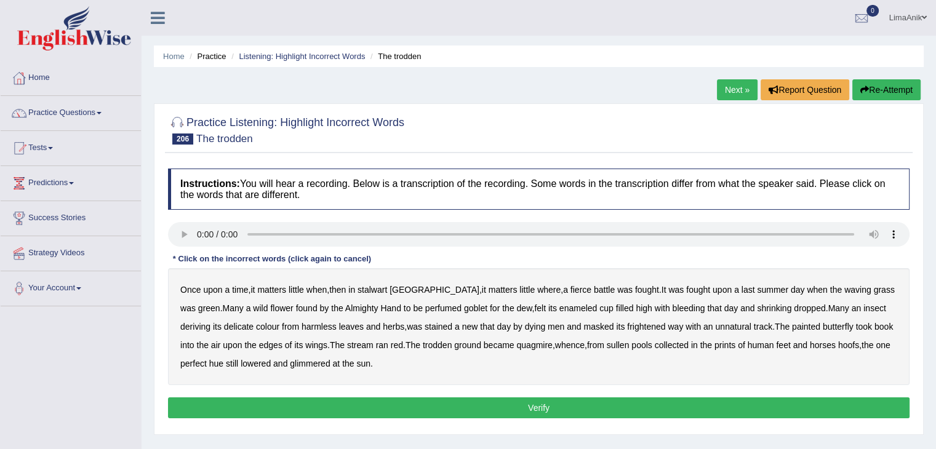
click at [346, 287] on b "then" at bounding box center [337, 290] width 17 height 10
click at [742, 289] on b "last" at bounding box center [749, 290] width 14 height 10
click at [296, 312] on b "found" at bounding box center [307, 308] width 22 height 10
click at [672, 307] on b "bleeding" at bounding box center [688, 308] width 33 height 10
click at [584, 330] on b "masked" at bounding box center [599, 327] width 30 height 10
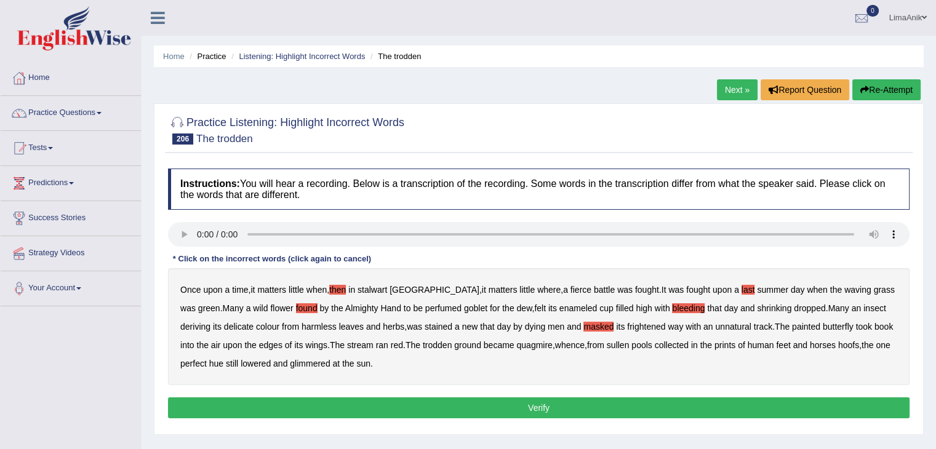
click at [875, 322] on b "book" at bounding box center [884, 327] width 18 height 10
click at [207, 359] on b "perfect" at bounding box center [193, 364] width 26 height 10
click at [549, 409] on button "Verify" at bounding box center [539, 408] width 742 height 21
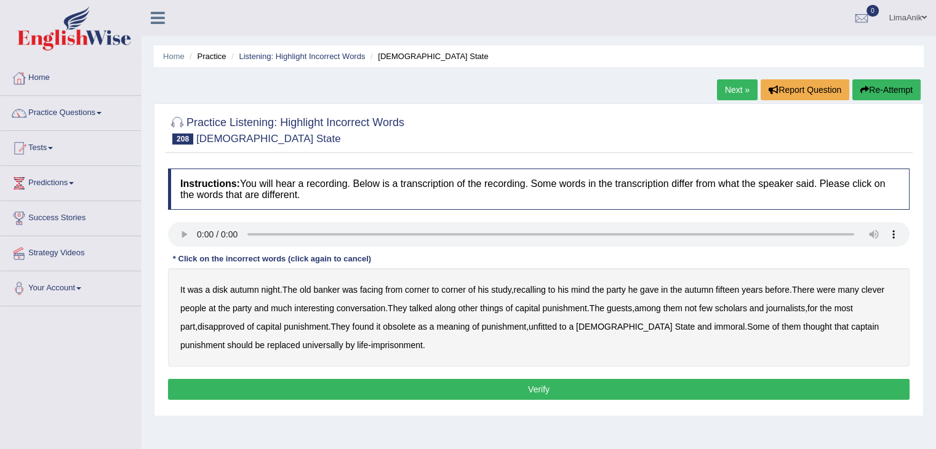
click at [444, 308] on b "along" at bounding box center [445, 308] width 21 height 10
click at [851, 328] on b "captain" at bounding box center [865, 327] width 28 height 10
click at [217, 291] on b "disk" at bounding box center [219, 290] width 15 height 10
click at [441, 323] on b "meaning" at bounding box center [452, 327] width 33 height 10
click at [480, 386] on button "Verify" at bounding box center [539, 389] width 742 height 21
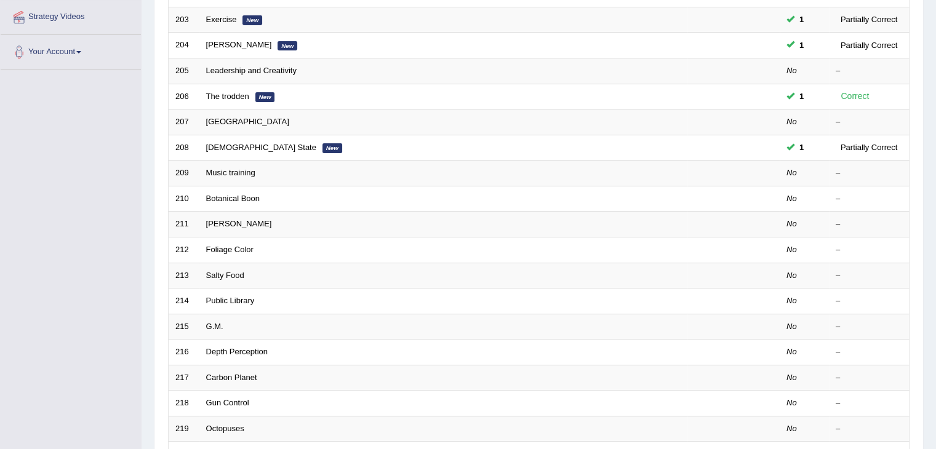
scroll to position [362, 0]
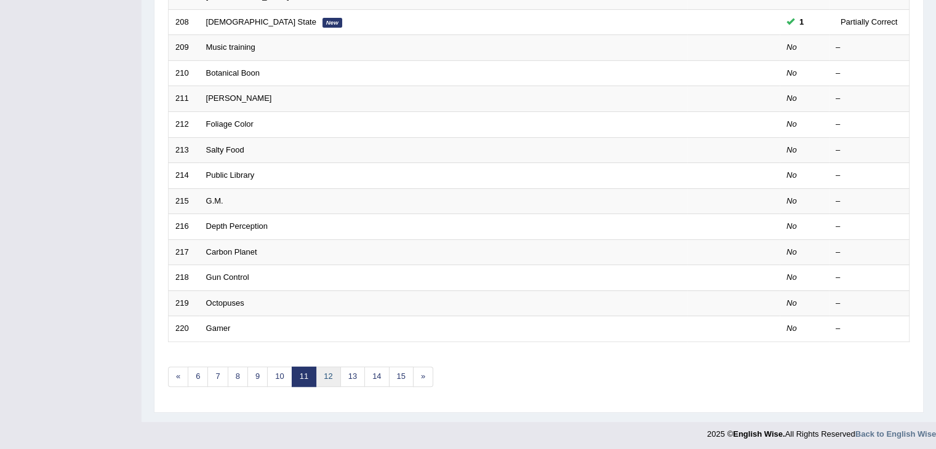
click at [323, 367] on link "12" at bounding box center [328, 377] width 25 height 20
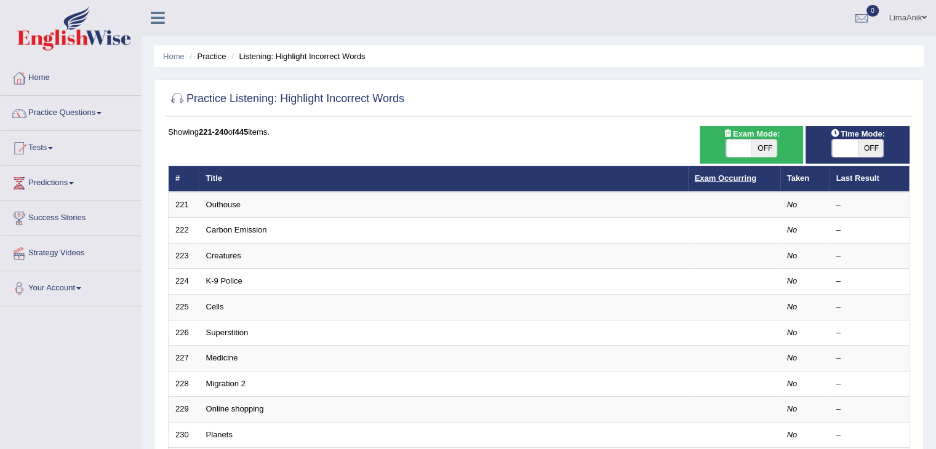
click at [699, 178] on link "Exam Occurring" at bounding box center [726, 178] width 62 height 9
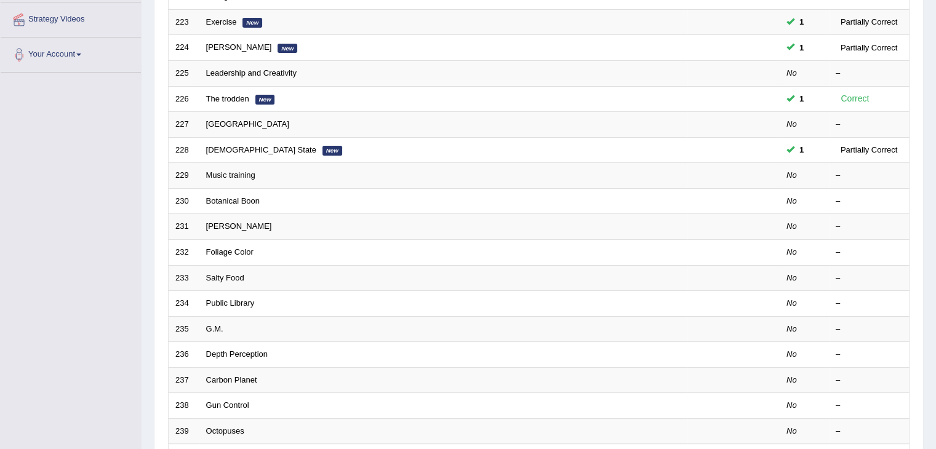
scroll to position [355, 0]
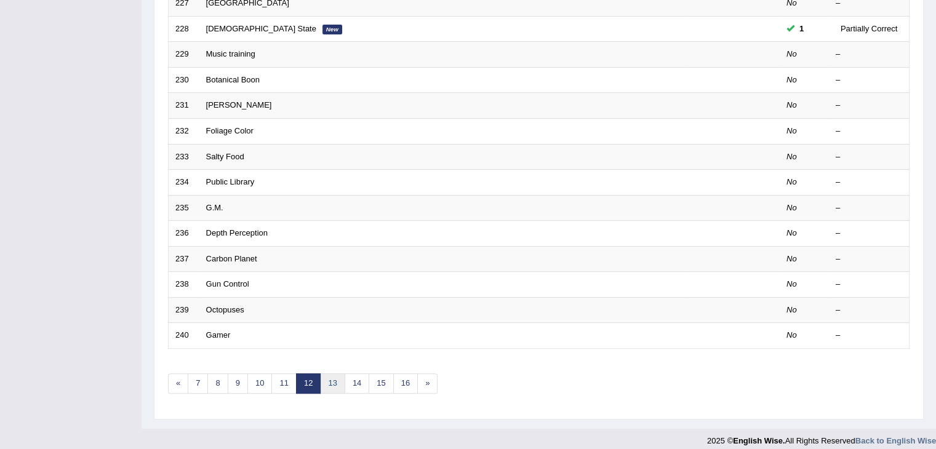
click at [338, 379] on link "13" at bounding box center [332, 384] width 25 height 20
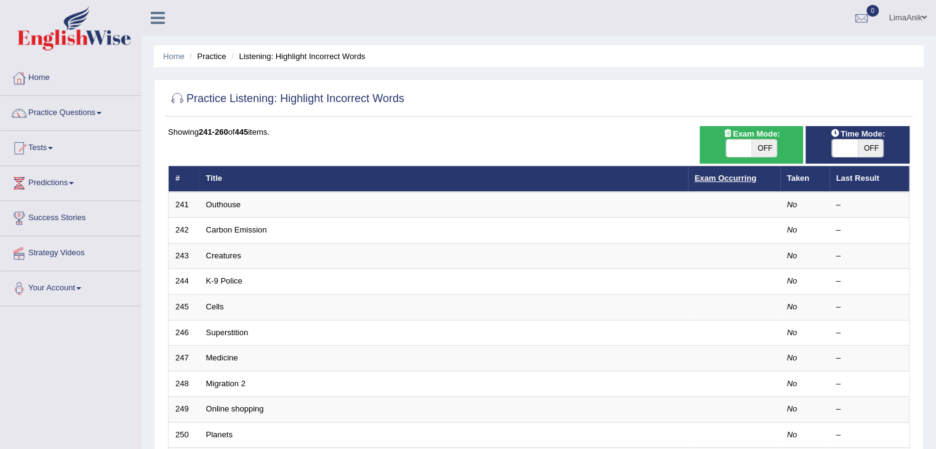
click at [742, 174] on link "Exam Occurring" at bounding box center [726, 178] width 62 height 9
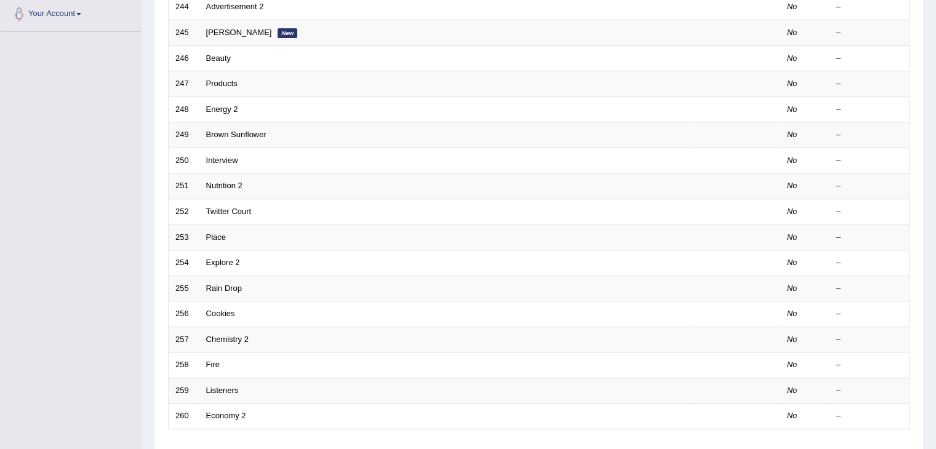
scroll to position [362, 0]
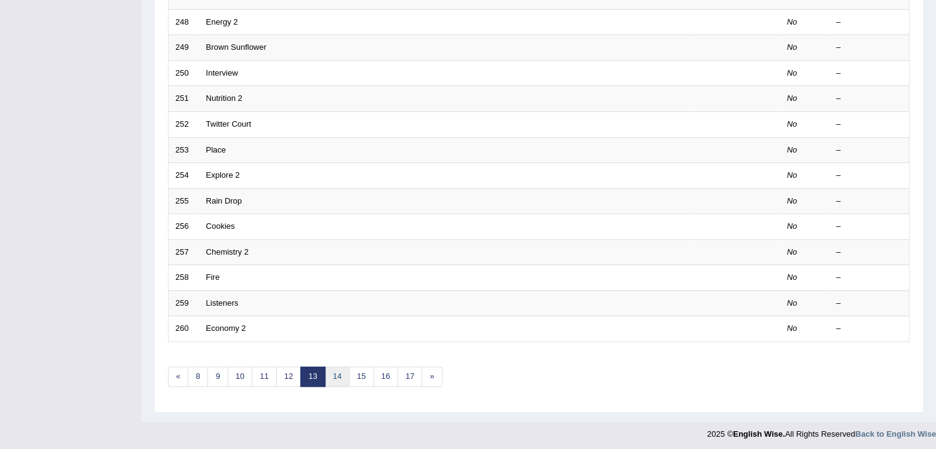
click at [332, 370] on link "14" at bounding box center [337, 377] width 25 height 20
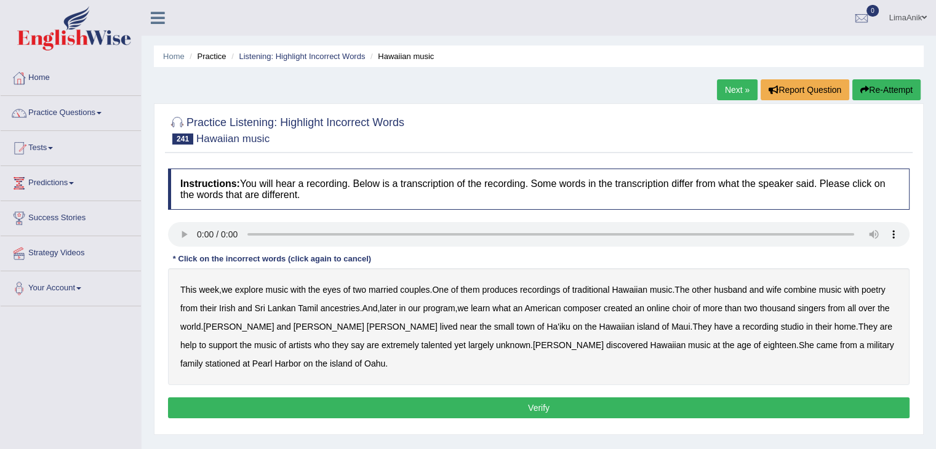
click at [306, 289] on b "with" at bounding box center [298, 290] width 15 height 10
click at [505, 311] on b "what" at bounding box center [501, 308] width 18 height 10
click at [196, 340] on b "help" at bounding box center [188, 345] width 16 height 10
click at [763, 345] on b "eighteen" at bounding box center [779, 345] width 33 height 10
click at [555, 403] on button "Verify" at bounding box center [539, 408] width 742 height 21
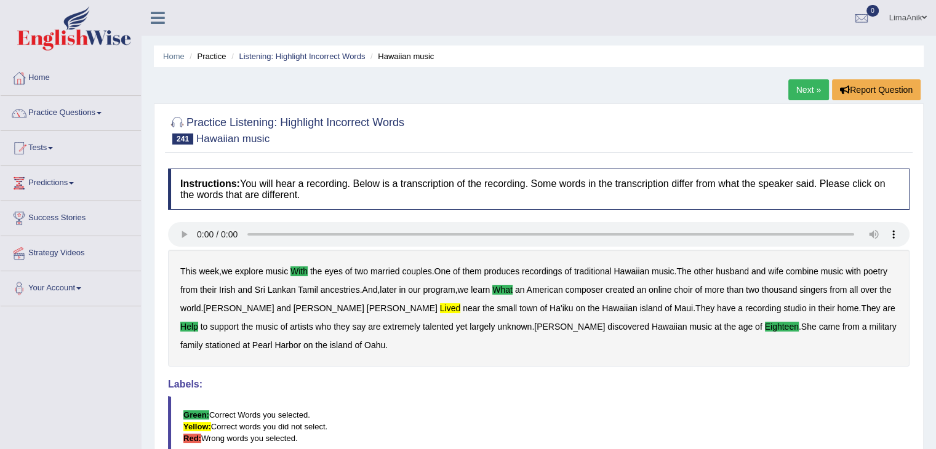
scroll to position [42, 0]
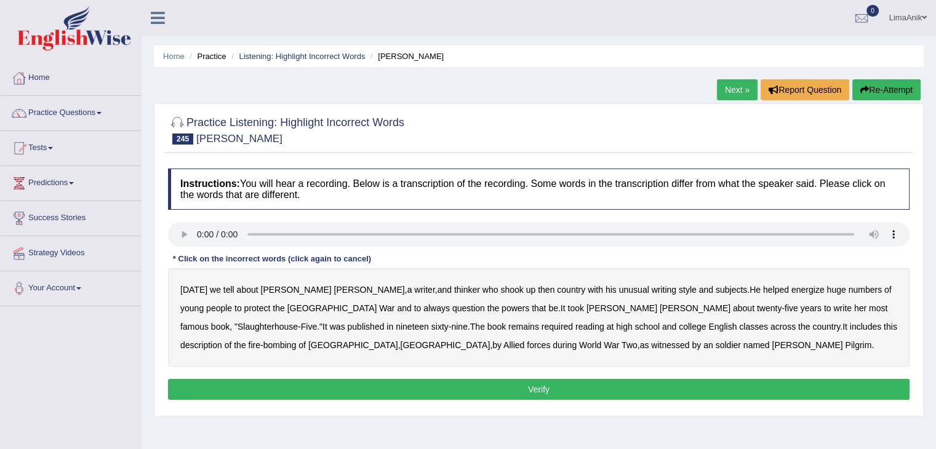
click at [227, 290] on b "tell" at bounding box center [228, 290] width 11 height 10
click at [271, 303] on b "protect" at bounding box center [257, 308] width 26 height 10
click at [854, 308] on b "her" at bounding box center [860, 308] width 12 height 10
click at [456, 377] on div "Instructions: You will hear a recording. Below is a transcription of the record…" at bounding box center [539, 286] width 748 height 247
click at [466, 392] on button "Verify" at bounding box center [539, 389] width 742 height 21
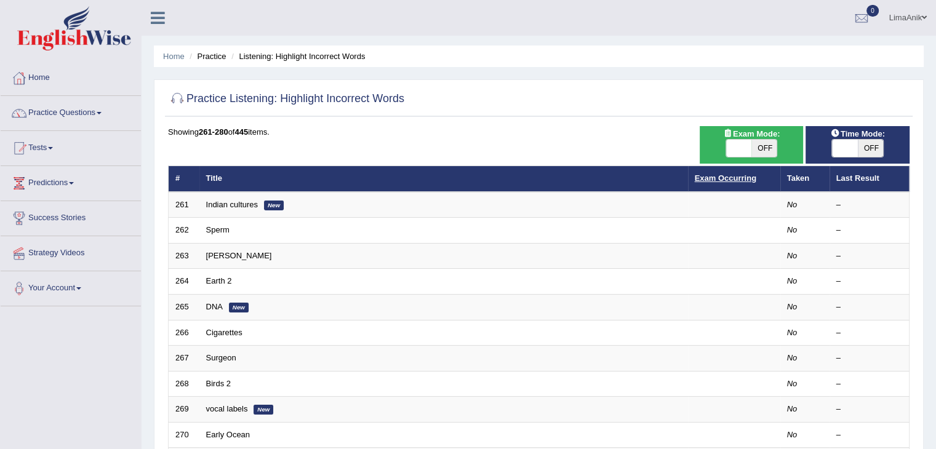
click at [717, 174] on link "Exam Occurring" at bounding box center [726, 178] width 62 height 9
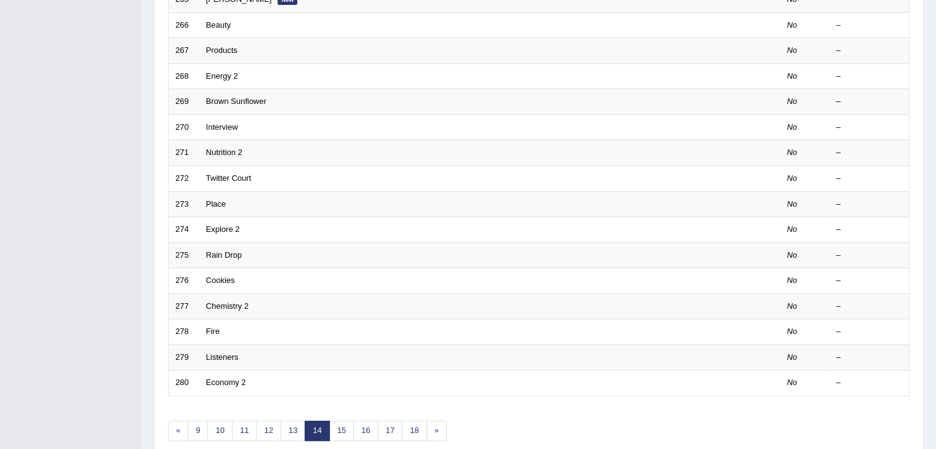
scroll to position [318, 0]
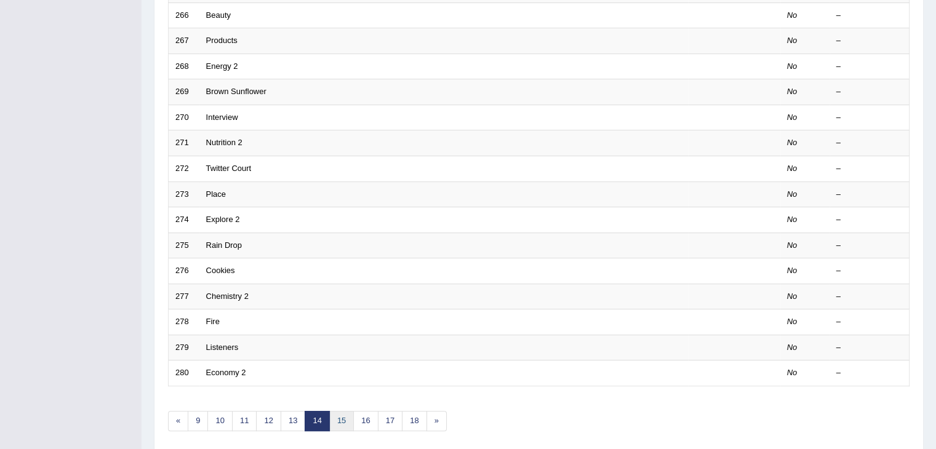
click at [336, 419] on link "15" at bounding box center [341, 421] width 25 height 20
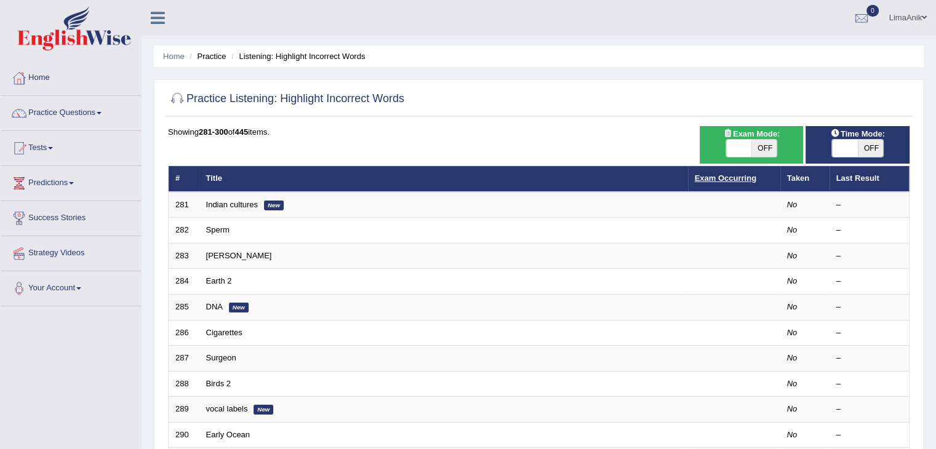
click at [728, 176] on link "Exam Occurring" at bounding box center [726, 178] width 62 height 9
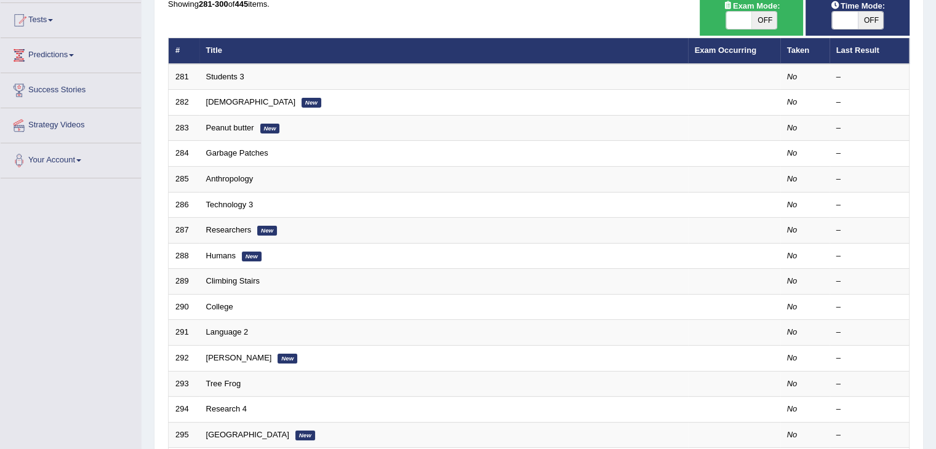
scroll to position [25, 0]
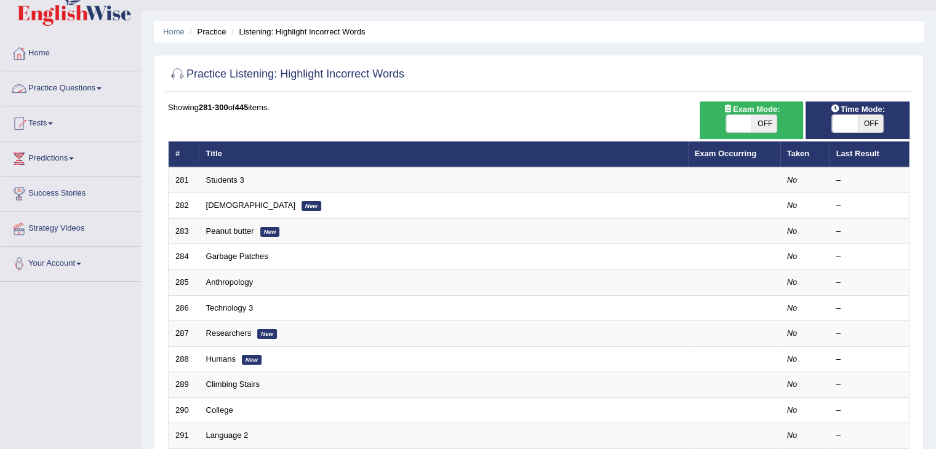
click at [63, 89] on link "Practice Questions" at bounding box center [71, 86] width 140 height 31
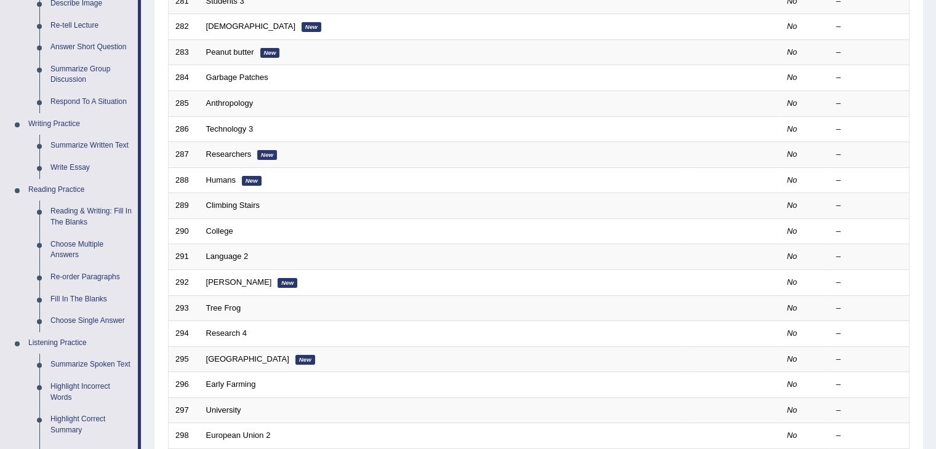
scroll to position [421, 0]
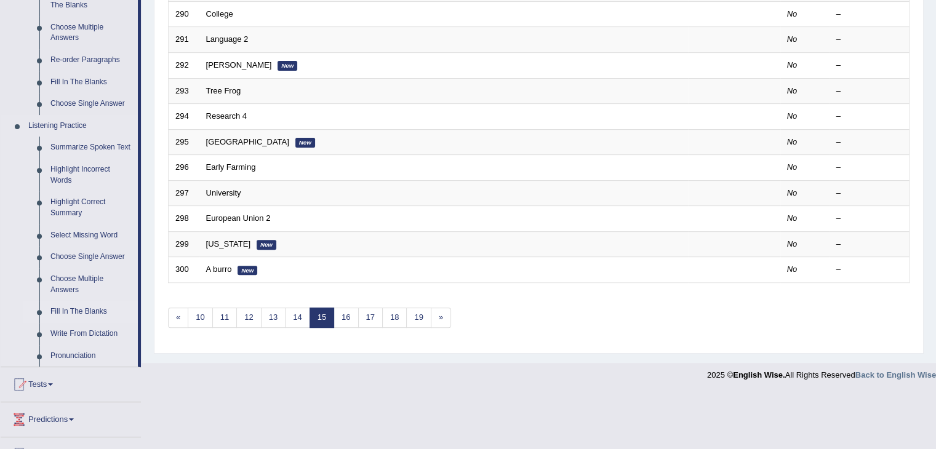
click at [103, 311] on link "Fill In The Blanks" at bounding box center [91, 312] width 93 height 22
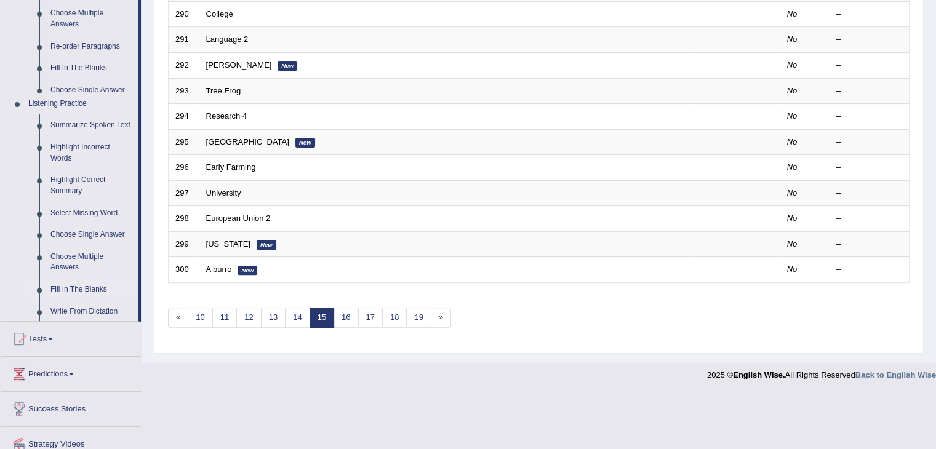
scroll to position [385, 0]
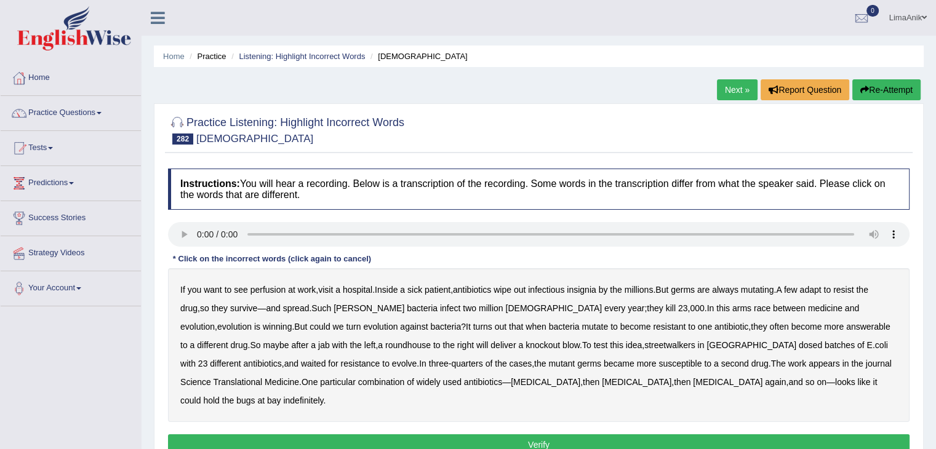
click at [267, 289] on b "perfusion" at bounding box center [269, 290] width 36 height 10
click at [596, 291] on b "insignia" at bounding box center [581, 290] width 29 height 10
click at [349, 308] on b "[PERSON_NAME]" at bounding box center [369, 308] width 71 height 10
click at [846, 326] on b "answerable" at bounding box center [868, 327] width 44 height 10
click at [645, 345] on b "streetwalkers" at bounding box center [670, 345] width 50 height 10
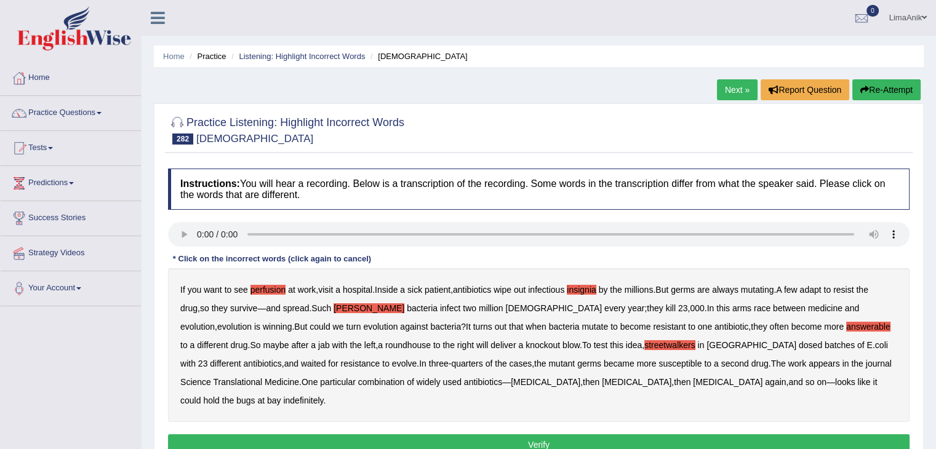
click at [489, 435] on button "Verify" at bounding box center [539, 445] width 742 height 21
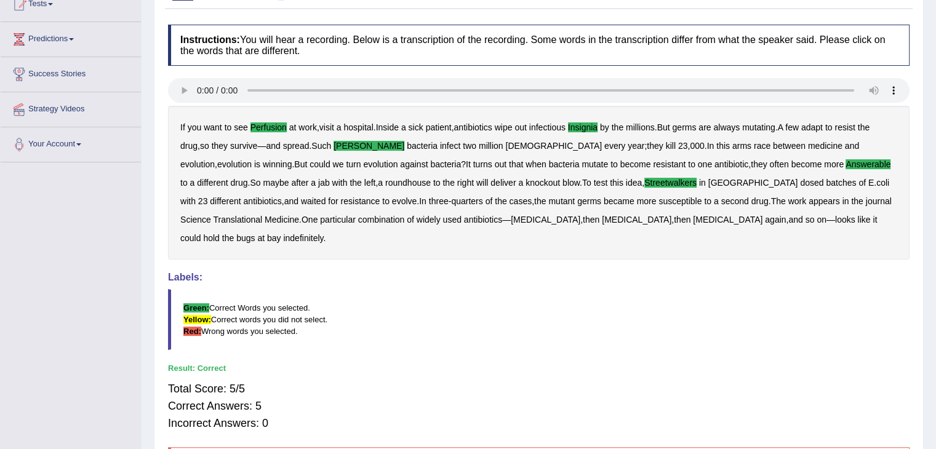
scroll to position [11, 0]
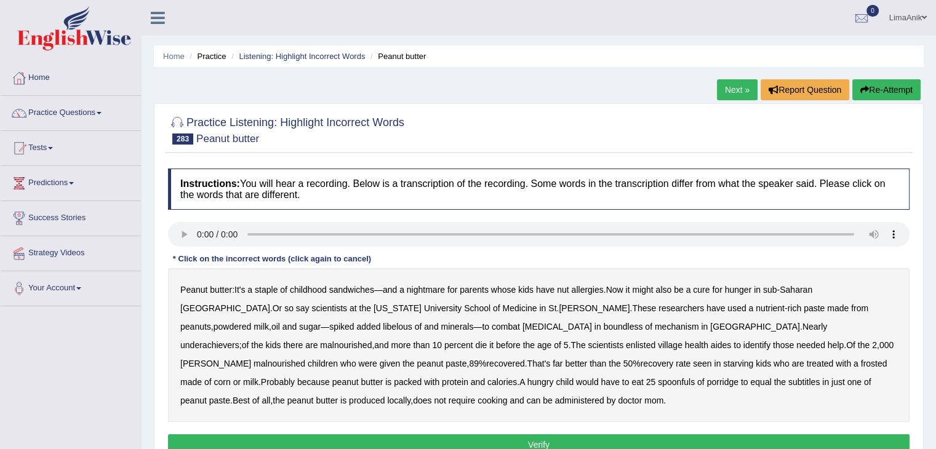
click at [383, 328] on b "libelous" at bounding box center [397, 327] width 29 height 10
click at [604, 326] on b "boundless" at bounding box center [623, 327] width 39 height 10
click at [239, 340] on b "underachievers" at bounding box center [209, 345] width 59 height 10
click at [251, 359] on b "[PERSON_NAME]" at bounding box center [215, 364] width 71 height 10
click at [861, 367] on b "frosted" at bounding box center [874, 364] width 26 height 10
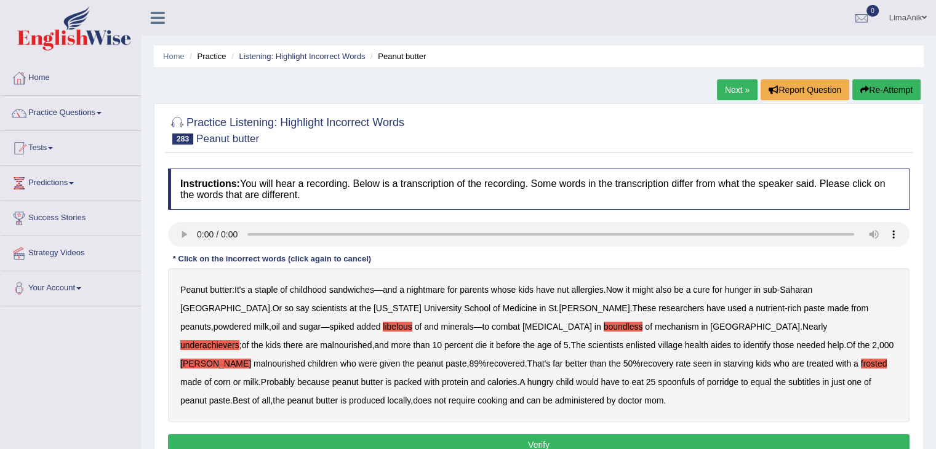
click at [529, 436] on button "Verify" at bounding box center [539, 445] width 742 height 21
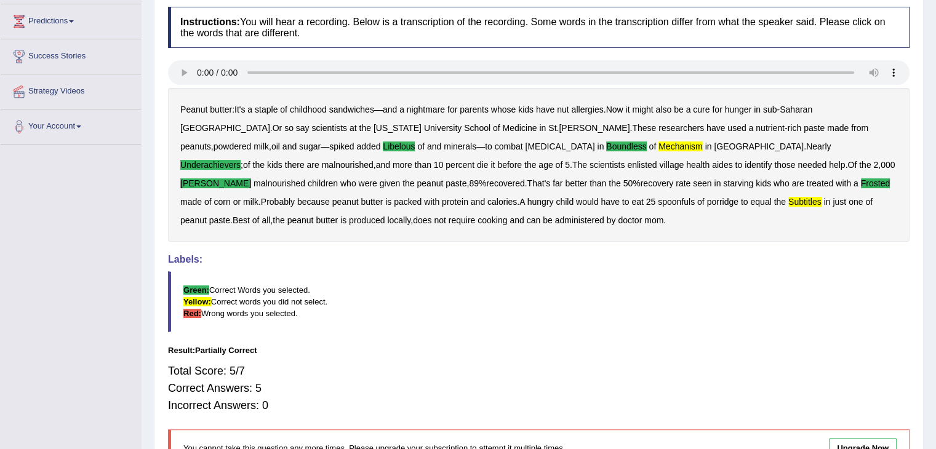
scroll to position [172, 0]
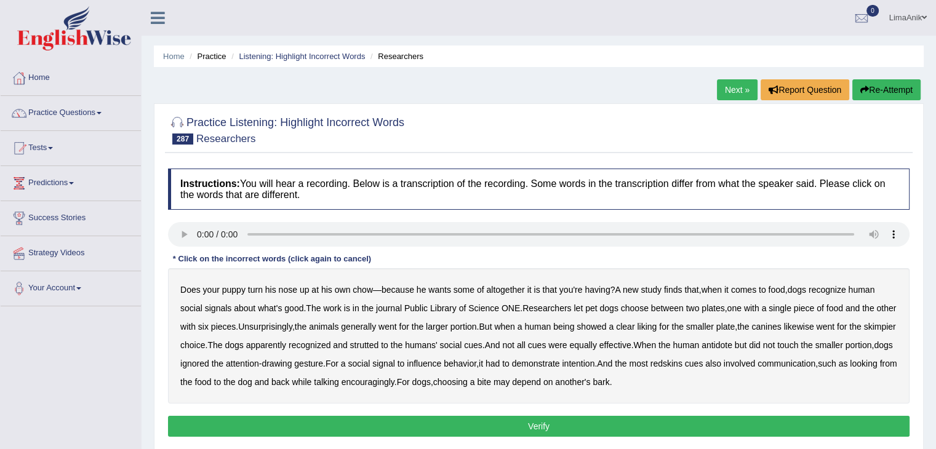
click at [492, 291] on b "altogether" at bounding box center [505, 290] width 38 height 10
click at [379, 345] on b "strutted" at bounding box center [364, 345] width 29 height 10
click at [733, 348] on b "antidote" at bounding box center [717, 345] width 31 height 10
click at [683, 365] on b "redskins" at bounding box center [667, 364] width 32 height 10
click at [540, 420] on button "Verify" at bounding box center [539, 426] width 742 height 21
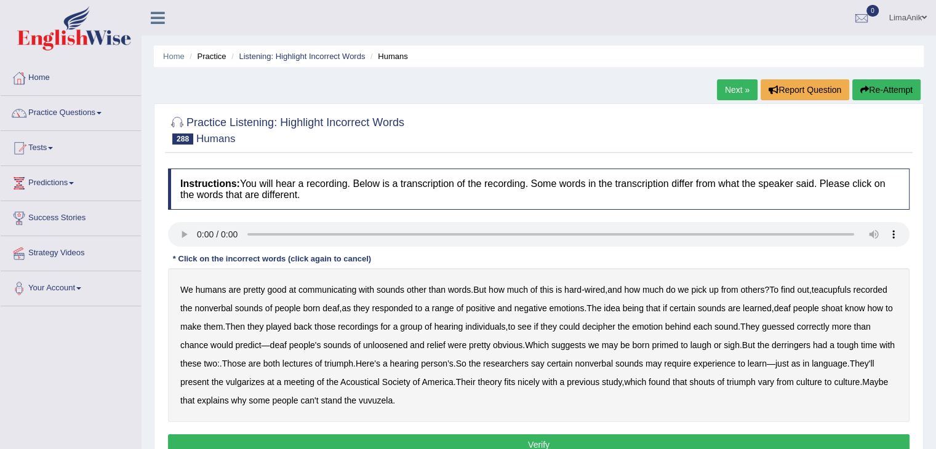
scroll to position [119, 0]
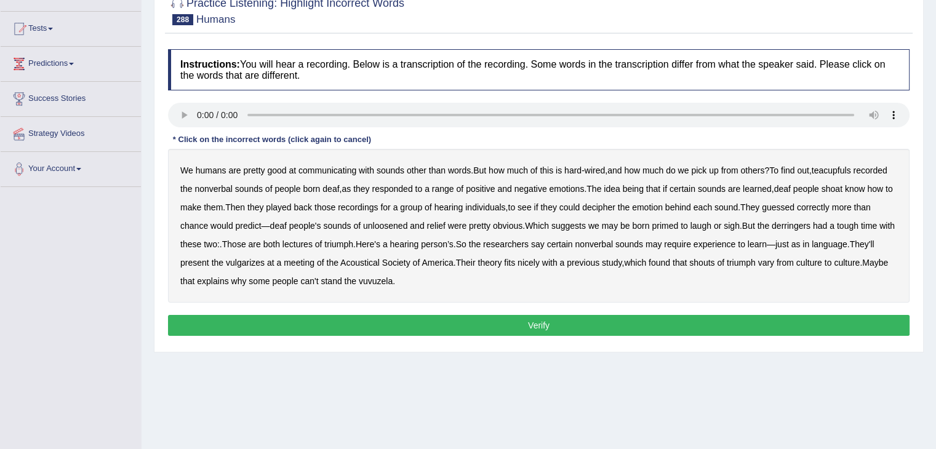
click at [838, 171] on b "teacupfuls" at bounding box center [831, 171] width 39 height 10
click at [843, 190] on b "shoat" at bounding box center [832, 189] width 21 height 10
click at [616, 210] on b "decipher" at bounding box center [598, 208] width 33 height 10
click at [408, 226] on b "unloosened" at bounding box center [385, 226] width 44 height 10
click at [811, 228] on b "derringers" at bounding box center [791, 226] width 39 height 10
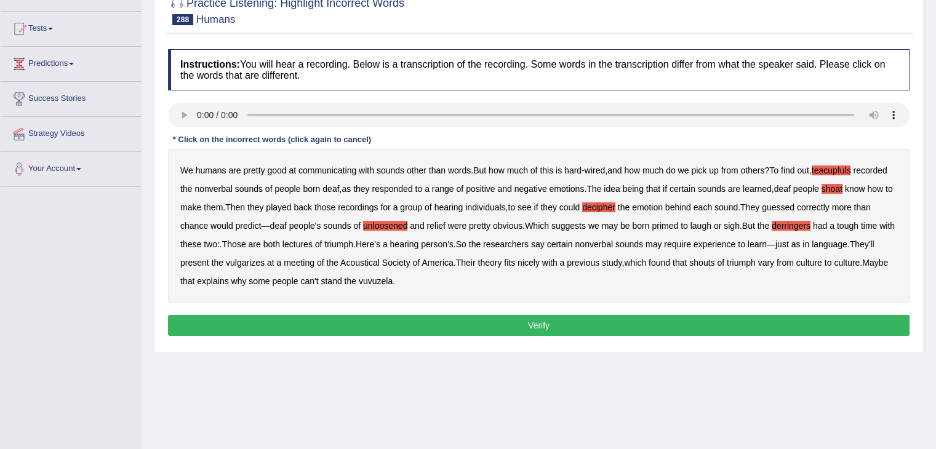
click at [313, 244] on b "lectures" at bounding box center [298, 244] width 30 height 10
click at [265, 262] on b "vulgarizes" at bounding box center [245, 263] width 39 height 10
click at [500, 321] on button "Verify" at bounding box center [539, 325] width 742 height 21
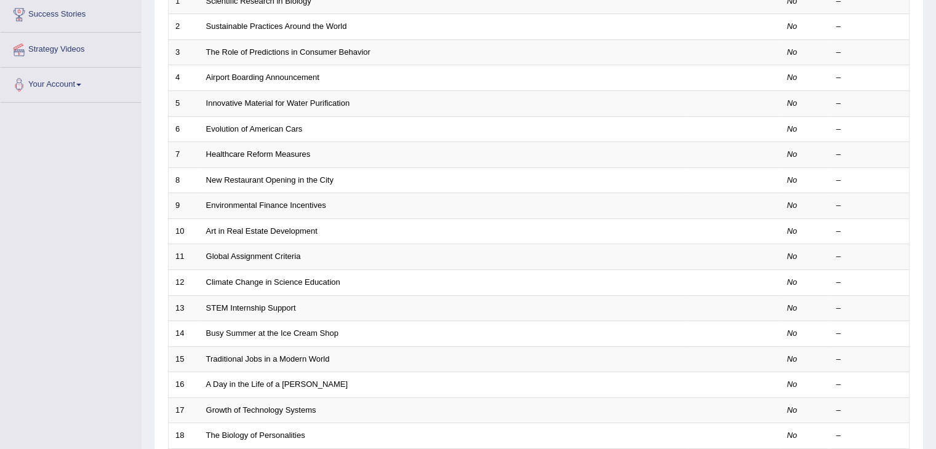
scroll to position [362, 0]
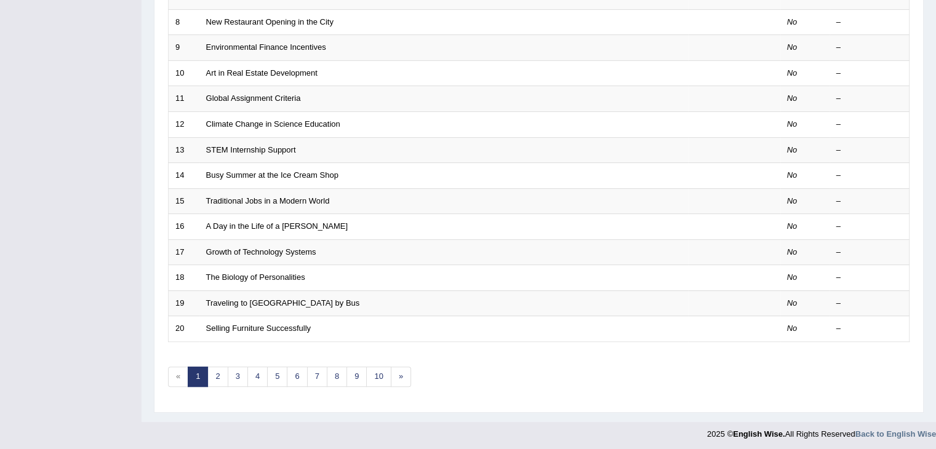
click at [374, 370] on link "10" at bounding box center [378, 377] width 25 height 20
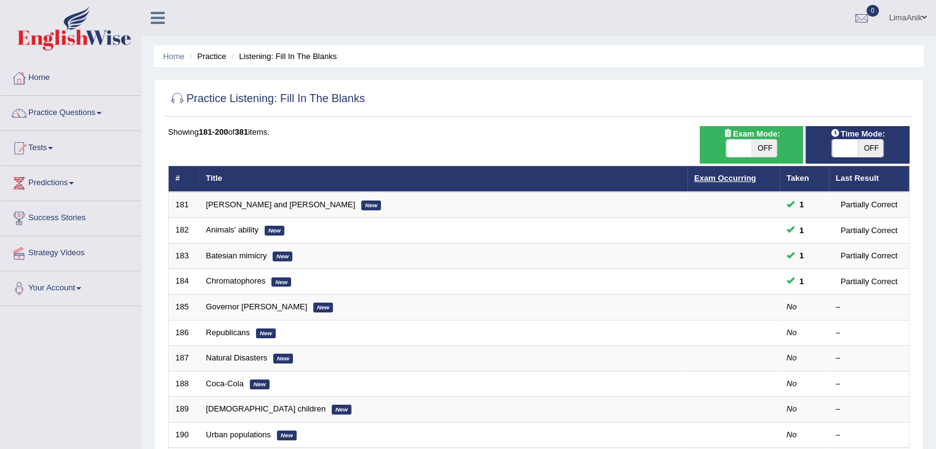
click at [737, 174] on link "Exam Occurring" at bounding box center [725, 178] width 62 height 9
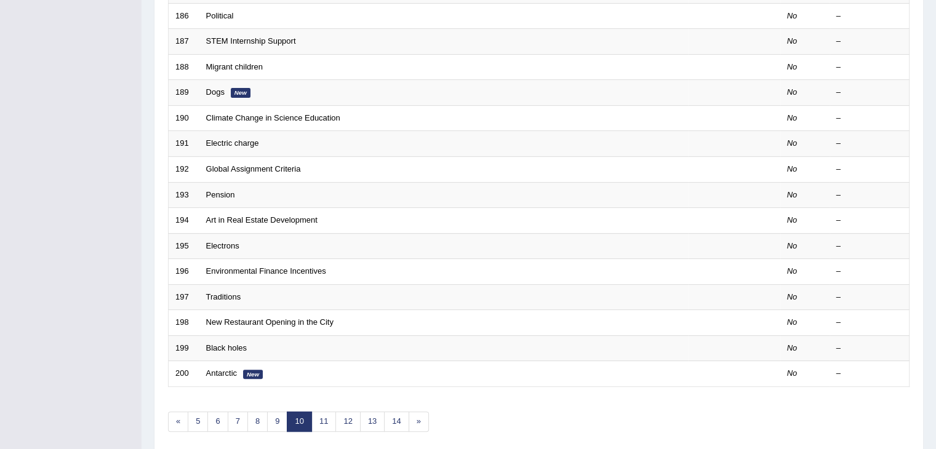
scroll to position [328, 0]
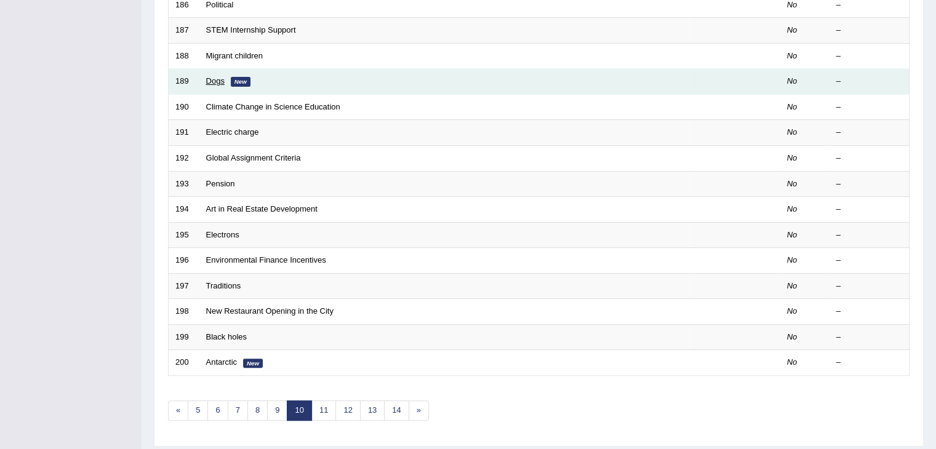
click at [220, 76] on link "Dogs" at bounding box center [215, 80] width 18 height 9
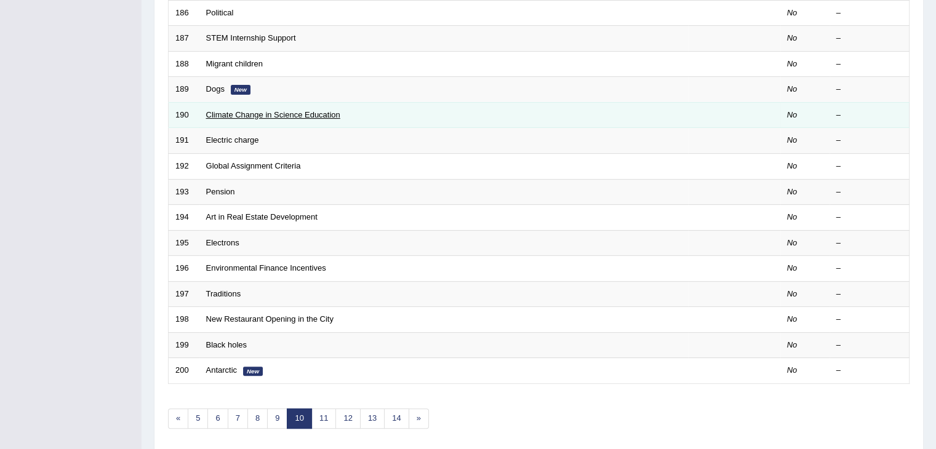
scroll to position [320, 0]
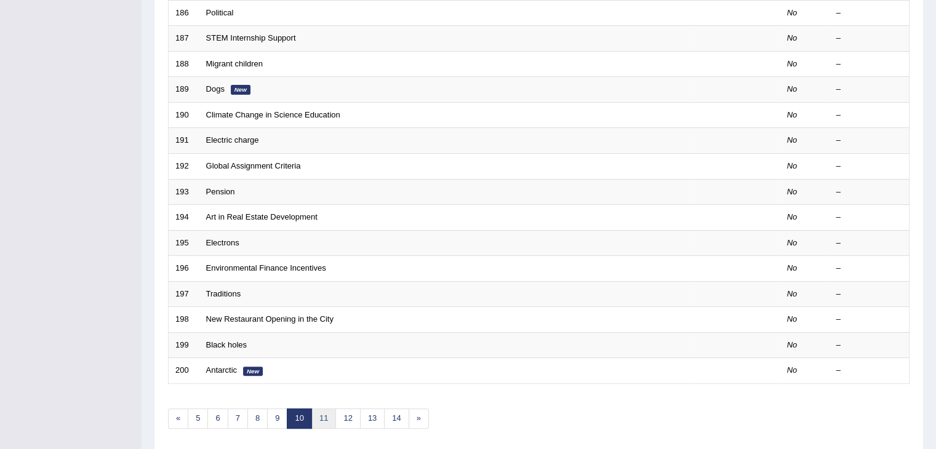
click at [323, 412] on link "11" at bounding box center [323, 419] width 25 height 20
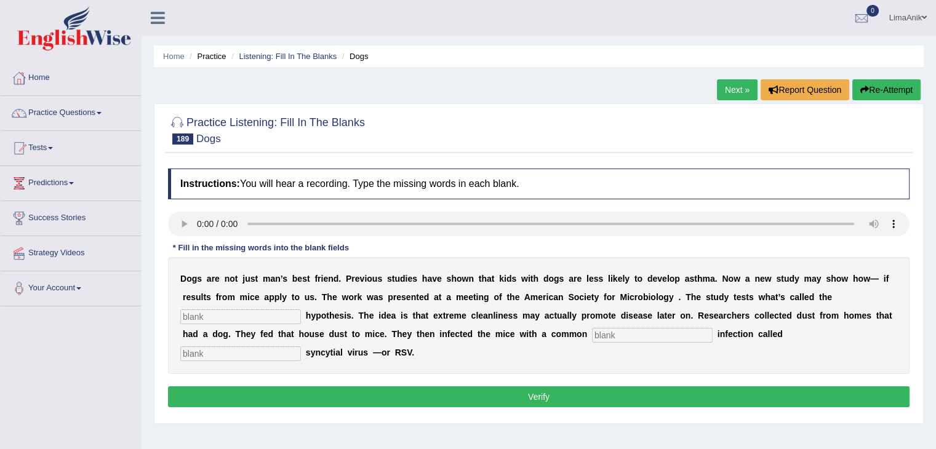
click at [301, 310] on input "text" at bounding box center [240, 317] width 121 height 15
type input "hygine"
click at [592, 331] on input "text" at bounding box center [652, 335] width 121 height 15
click at [301, 347] on input "text" at bounding box center [240, 354] width 121 height 15
click at [592, 338] on input "chil" at bounding box center [652, 335] width 121 height 15
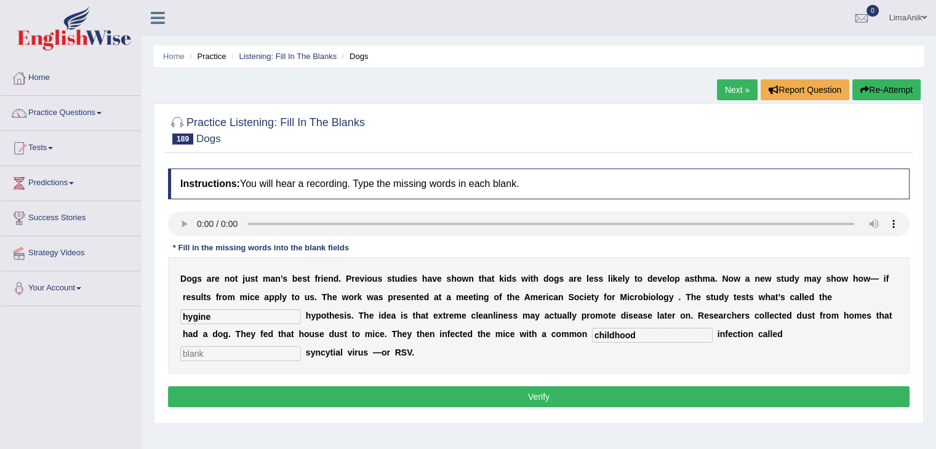
type input "childhood"
click at [301, 347] on input "text" at bounding box center [240, 354] width 121 height 15
click at [301, 347] on input "repotories" at bounding box center [240, 354] width 121 height 15
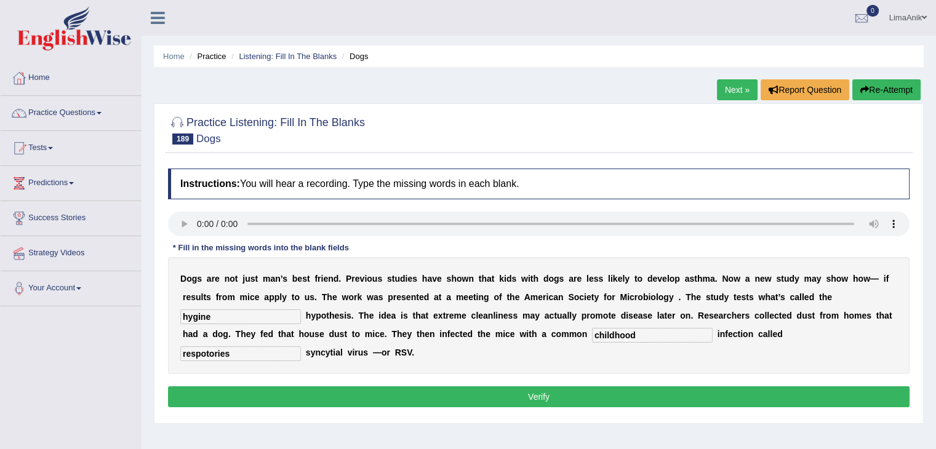
type input "respotories"
click at [523, 387] on button "Verify" at bounding box center [539, 397] width 742 height 21
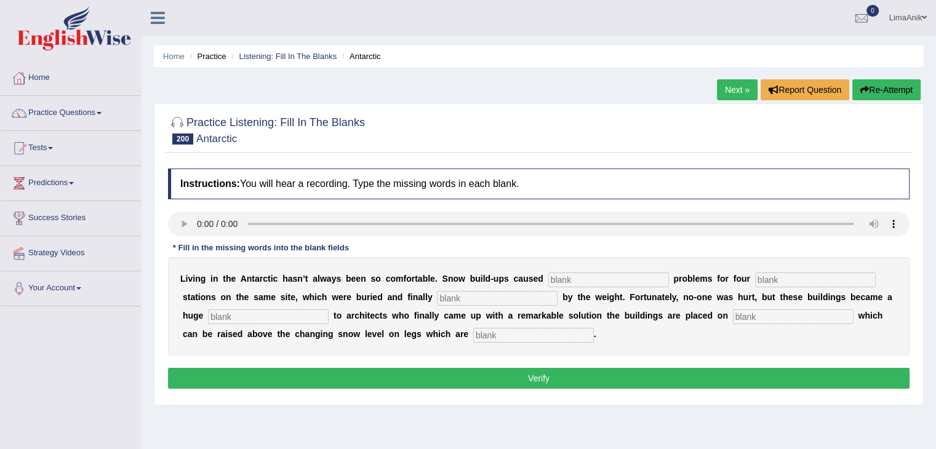
click at [548, 275] on input "text" at bounding box center [608, 280] width 121 height 15
type input "eno"
click at [755, 273] on input "text" at bounding box center [815, 280] width 121 height 15
type input "pre"
click at [394, 309] on div "L i v i n g i n t h e A n t a r c t i c h a s n ’ t a l w a y s b e e n s o c o…" at bounding box center [539, 306] width 742 height 98
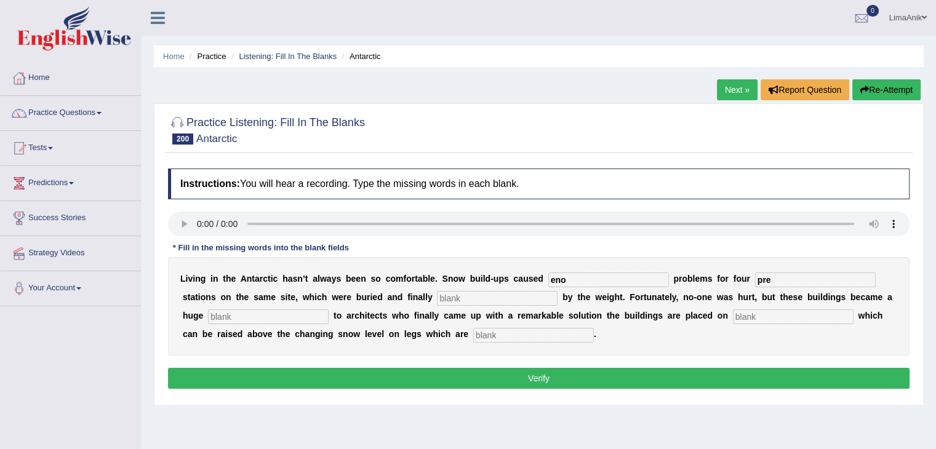
click at [566, 284] on input "eno" at bounding box center [608, 280] width 121 height 15
type input "enormous"
click at [755, 275] on input "pre" at bounding box center [815, 280] width 121 height 15
type input "prevoius"
click at [437, 301] on input "text" at bounding box center [497, 298] width 121 height 15
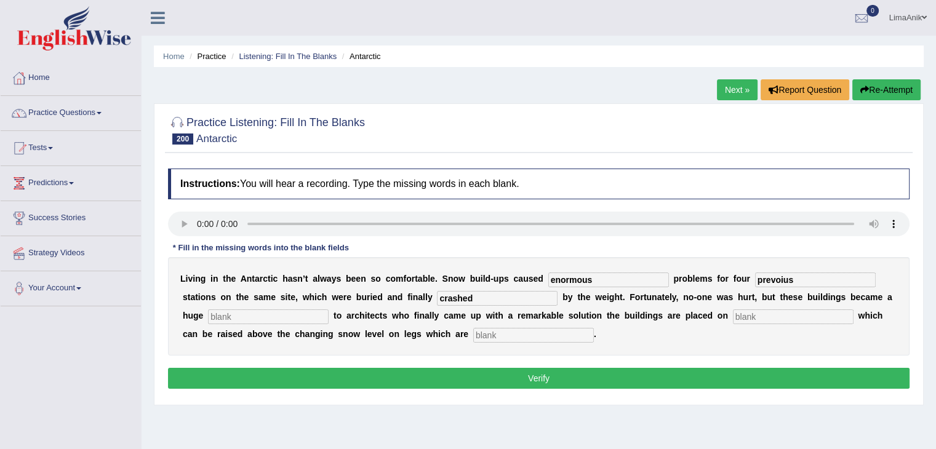
type input "crashed"
click at [238, 316] on input "text" at bounding box center [268, 317] width 121 height 15
type input "challa"
click at [733, 312] on input "text" at bounding box center [793, 317] width 121 height 15
type input "paltforme"
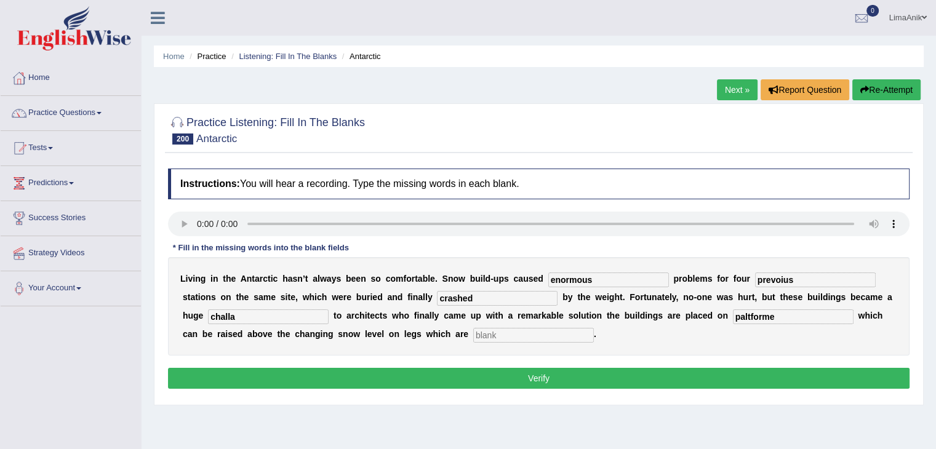
click at [473, 334] on input "text" at bounding box center [533, 335] width 121 height 15
type input "extendable"
click at [208, 318] on input "challa" at bounding box center [268, 317] width 121 height 15
type input "challange"
click at [733, 321] on input "paltforme" at bounding box center [793, 317] width 121 height 15
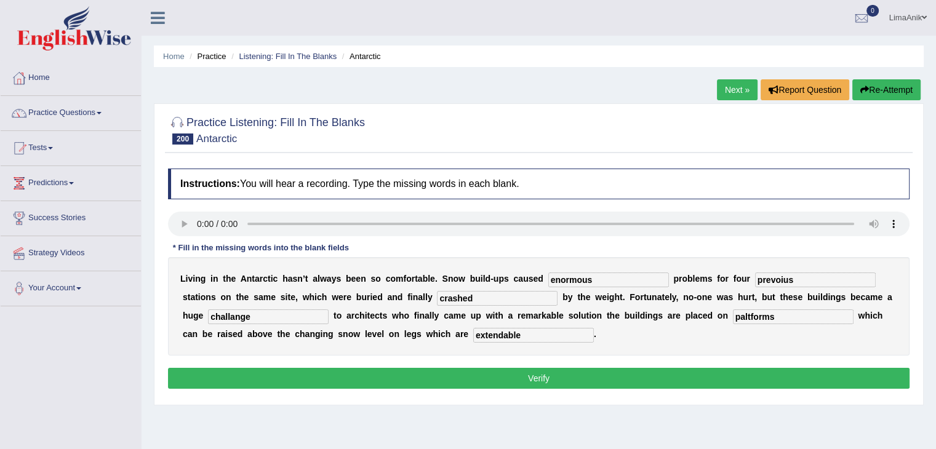
type input "paltforms"
click at [473, 338] on input "extendable" at bounding box center [533, 335] width 121 height 15
click at [208, 311] on input "challange" at bounding box center [268, 317] width 121 height 15
type input "challenge"
click at [507, 376] on button "Verify" at bounding box center [539, 378] width 742 height 21
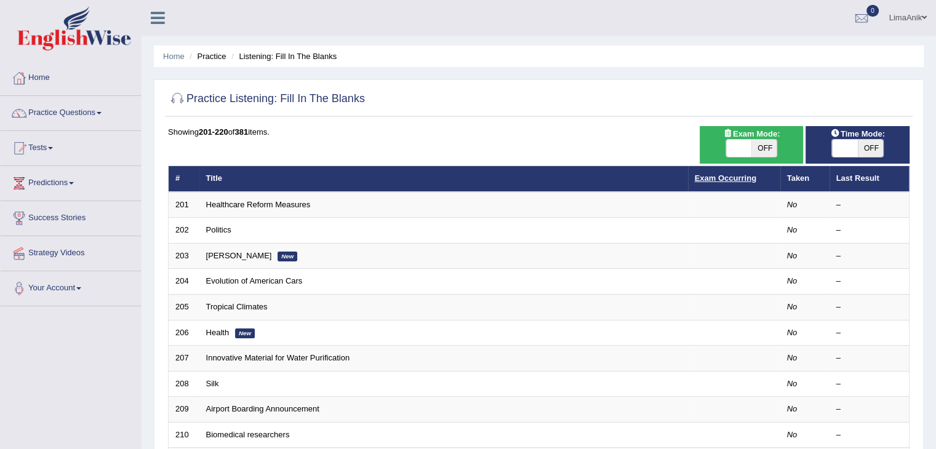
click at [713, 174] on link "Exam Occurring" at bounding box center [726, 178] width 62 height 9
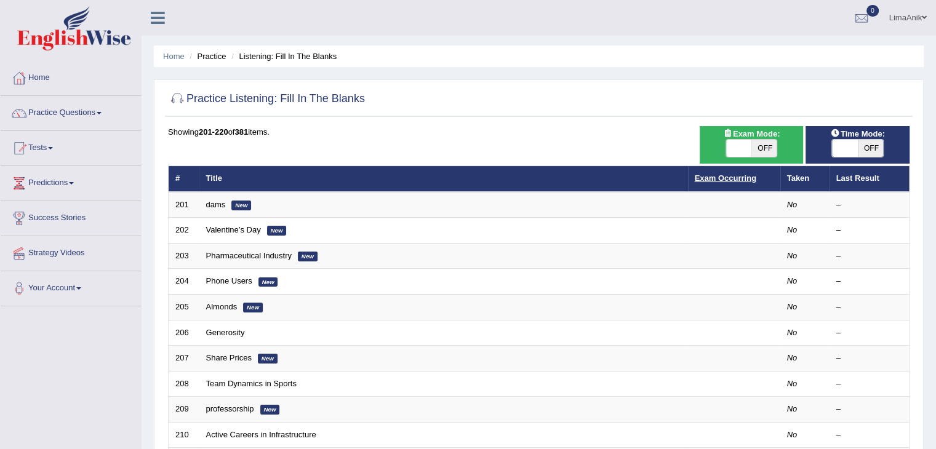
click at [724, 174] on link "Exam Occurring" at bounding box center [726, 178] width 62 height 9
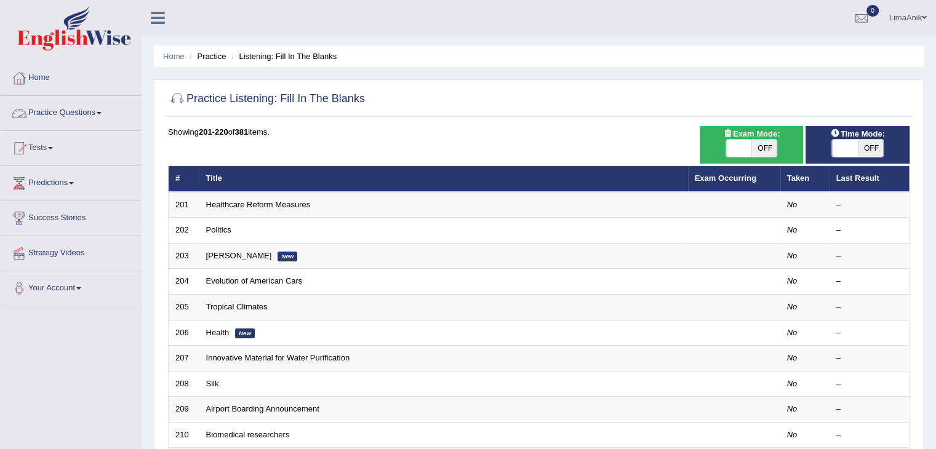
click at [103, 106] on link "Practice Questions" at bounding box center [71, 111] width 140 height 31
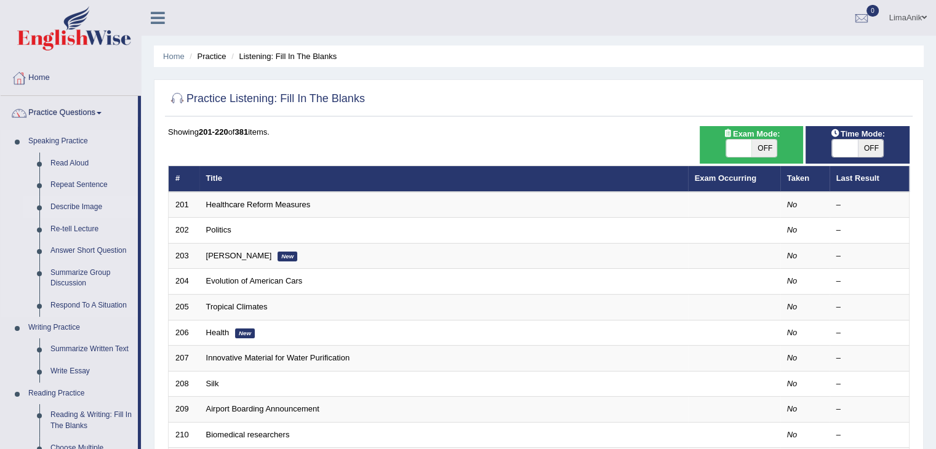
click at [74, 207] on link "Describe Image" at bounding box center [91, 207] width 93 height 22
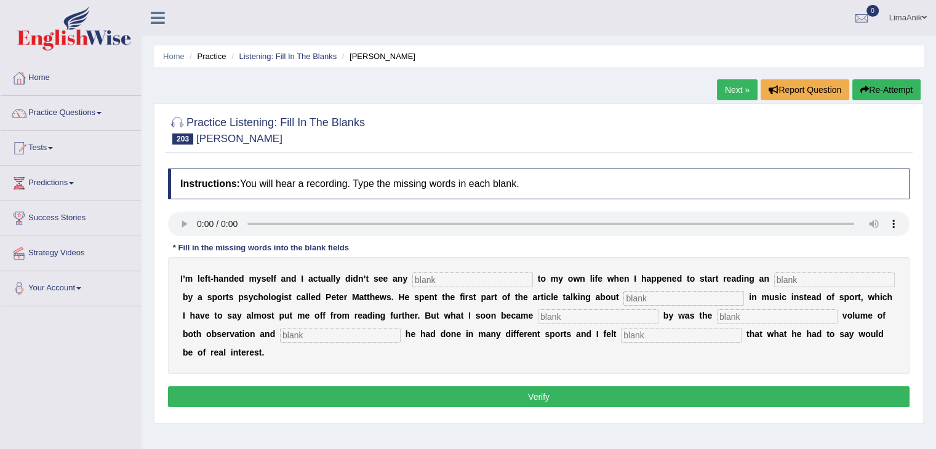
click at [436, 286] on input "text" at bounding box center [472, 280] width 121 height 15
type input "relivane"
click at [774, 281] on input "text" at bounding box center [834, 280] width 121 height 15
type input "article"
click at [624, 299] on input "text" at bounding box center [684, 298] width 121 height 15
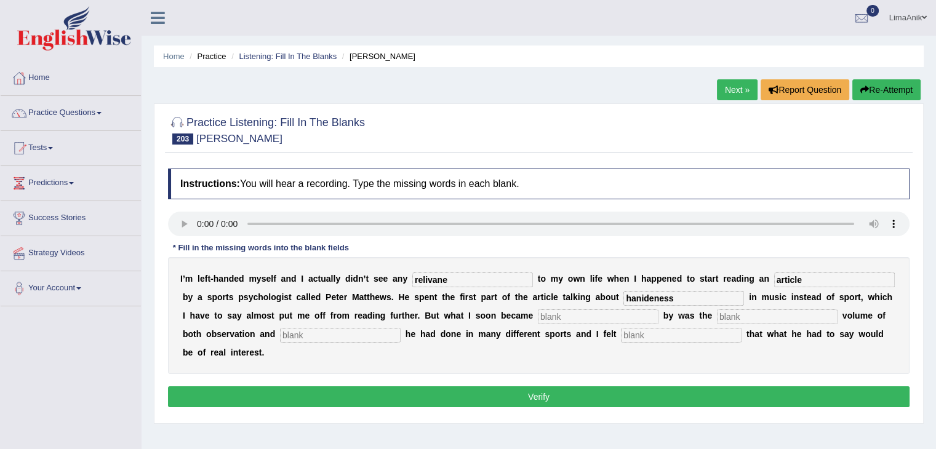
type input "hanideness"
click at [538, 318] on input "text" at bounding box center [598, 317] width 121 height 15
type input "steuct"
click at [717, 320] on input "text" at bounding box center [777, 317] width 121 height 15
type input "obserbationm"
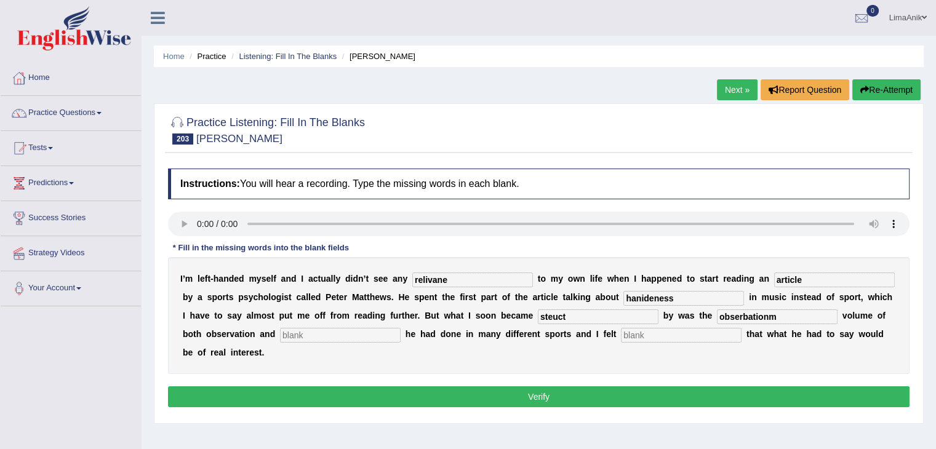
click at [621, 340] on input "text" at bounding box center [681, 335] width 121 height 15
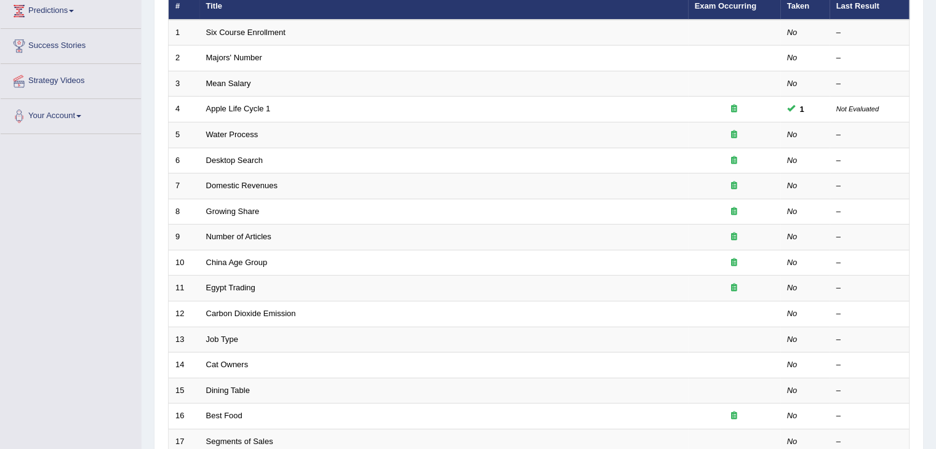
scroll to position [362, 0]
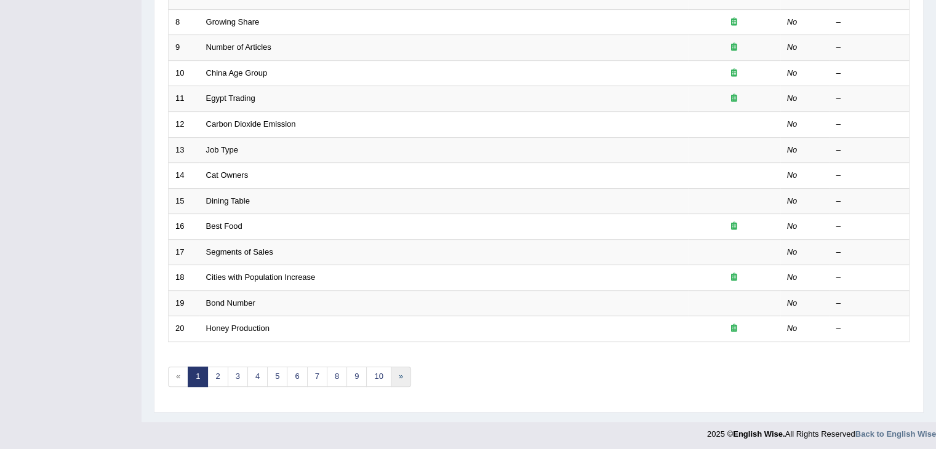
click at [395, 377] on link "»" at bounding box center [401, 377] width 20 height 20
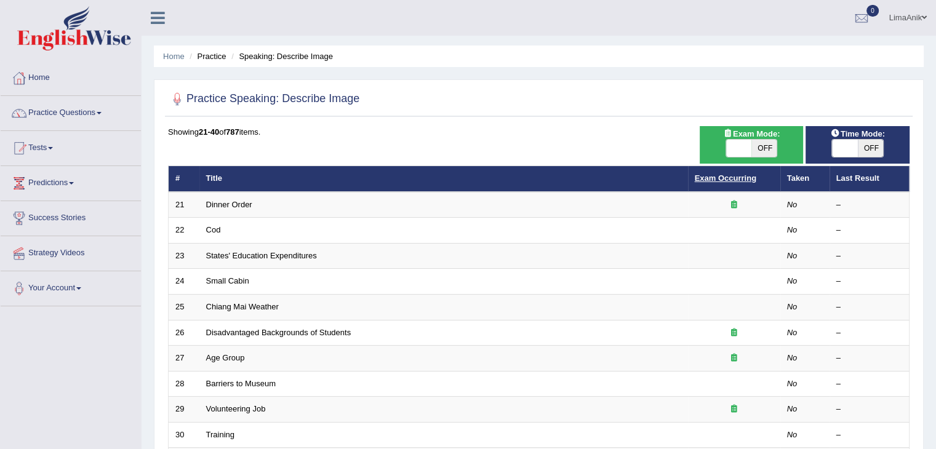
click at [741, 174] on link "Exam Occurring" at bounding box center [726, 178] width 62 height 9
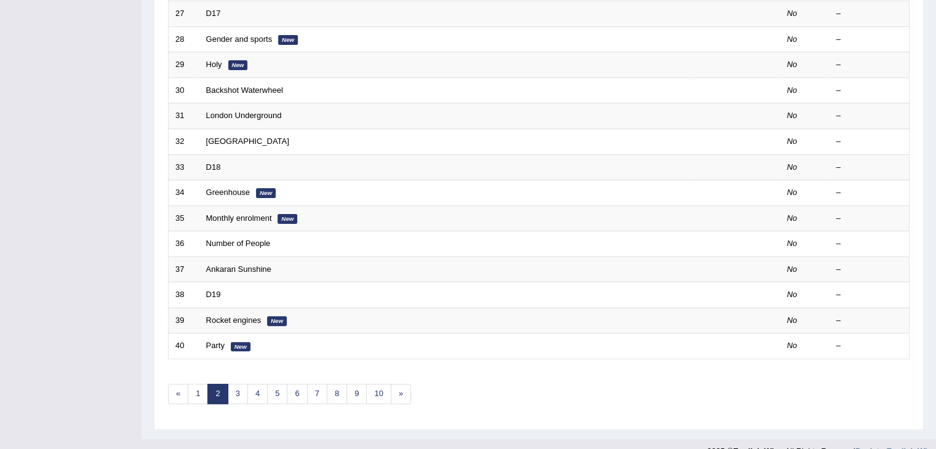
scroll to position [357, 0]
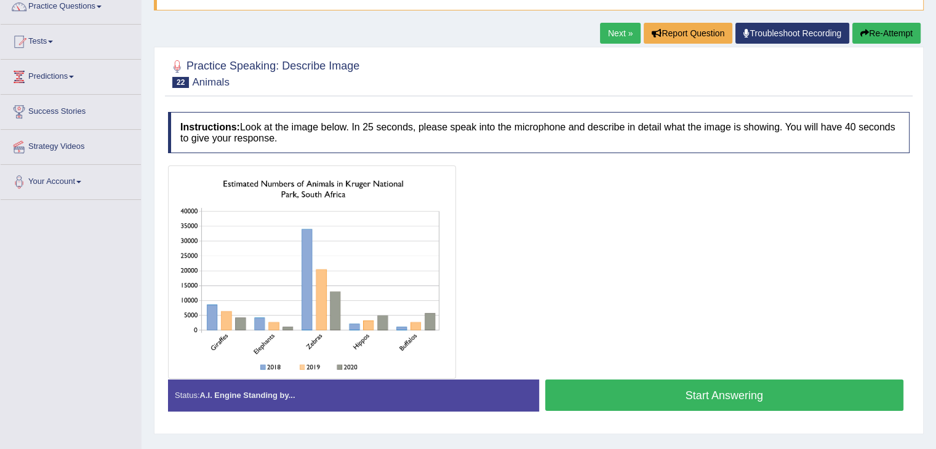
scroll to position [148, 0]
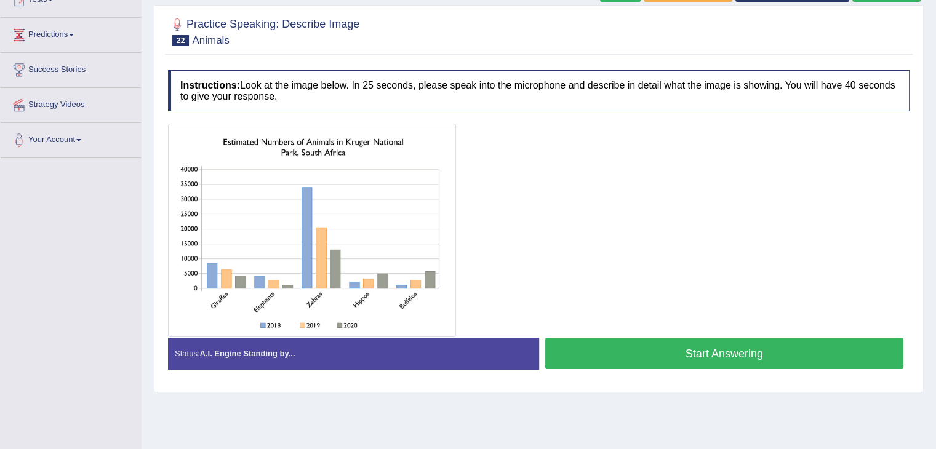
click at [200, 289] on img at bounding box center [312, 230] width 282 height 207
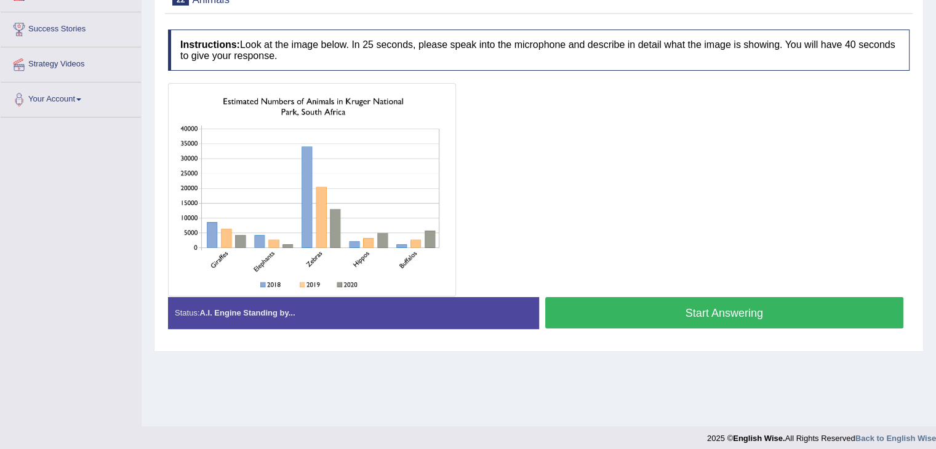
scroll to position [127, 0]
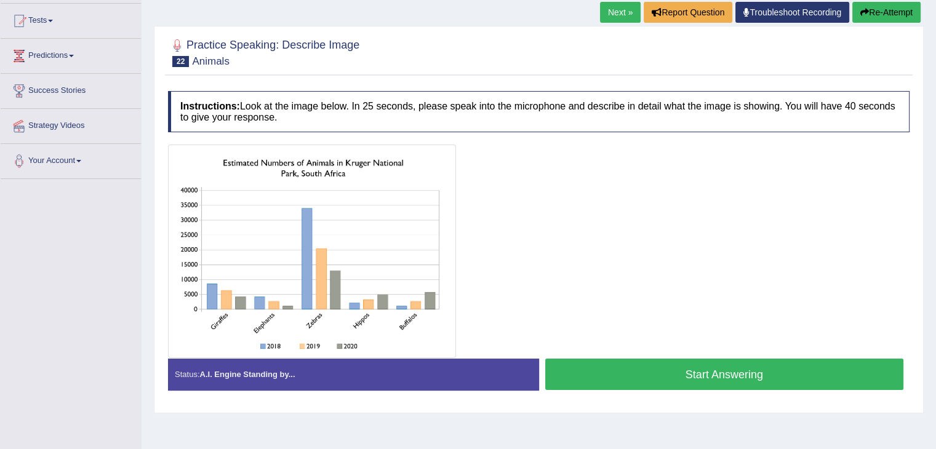
click at [658, 365] on button "Start Answering" at bounding box center [724, 374] width 359 height 31
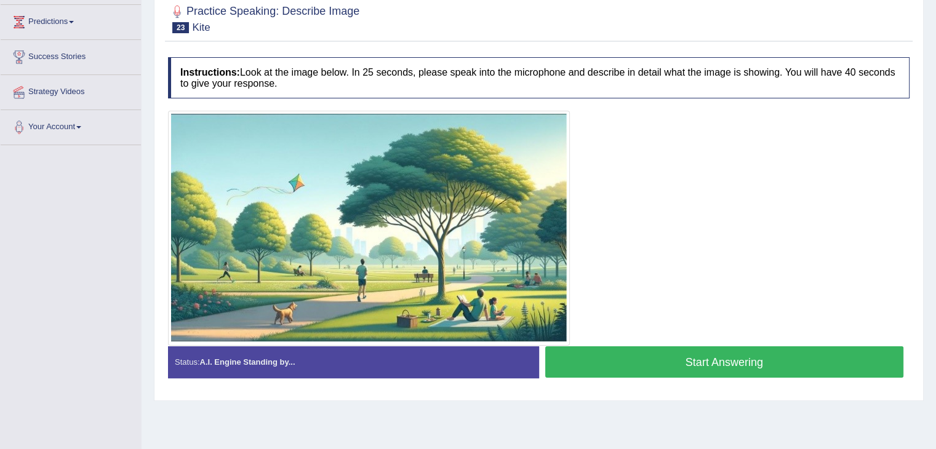
scroll to position [163, 0]
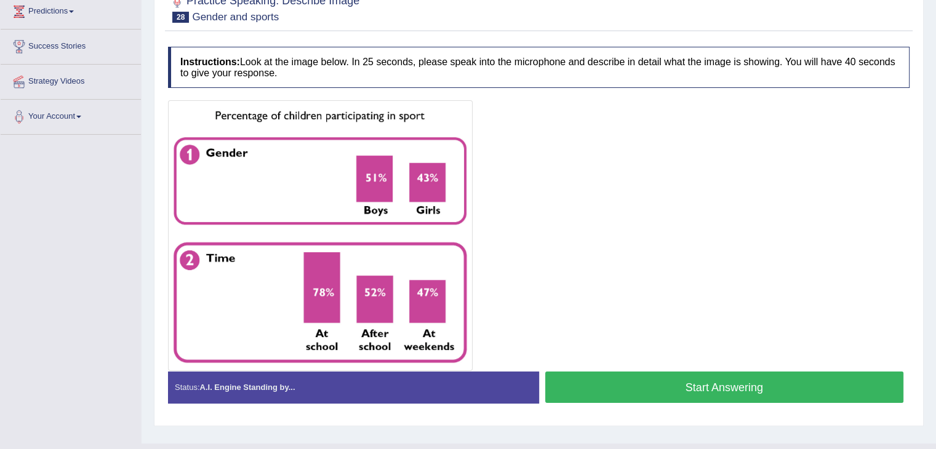
scroll to position [181, 0]
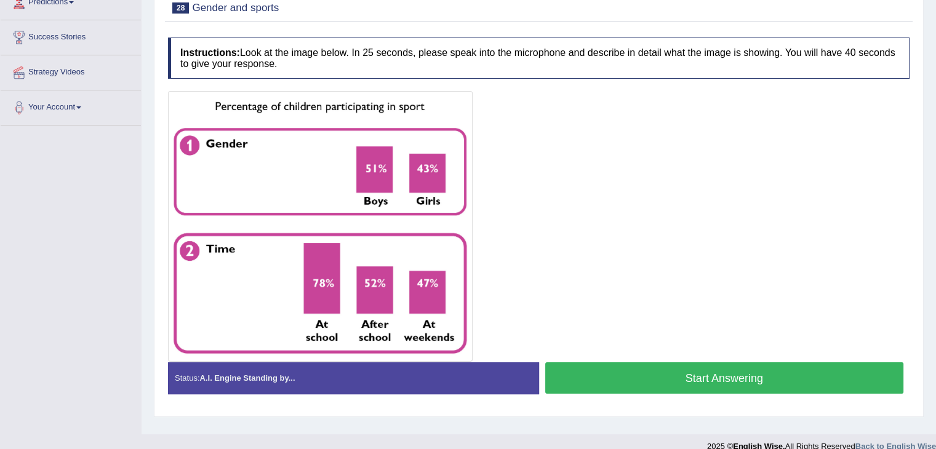
click at [717, 385] on button "Start Answering" at bounding box center [724, 378] width 359 height 31
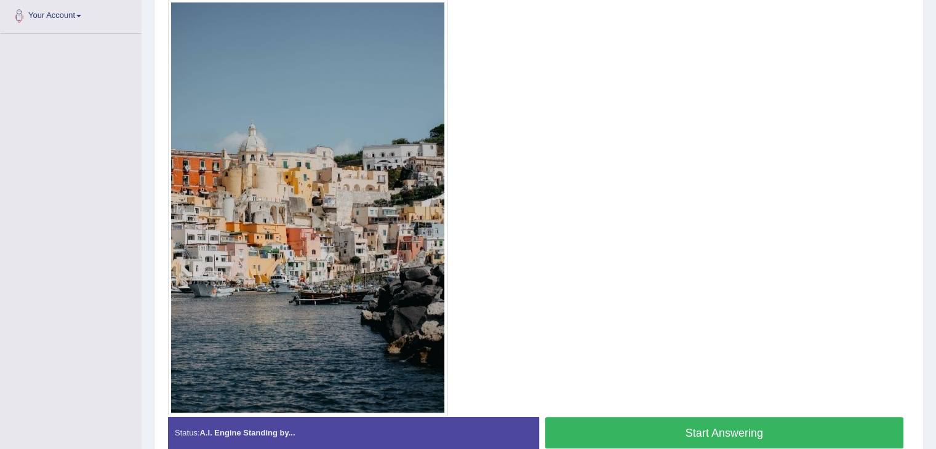
scroll to position [334, 0]
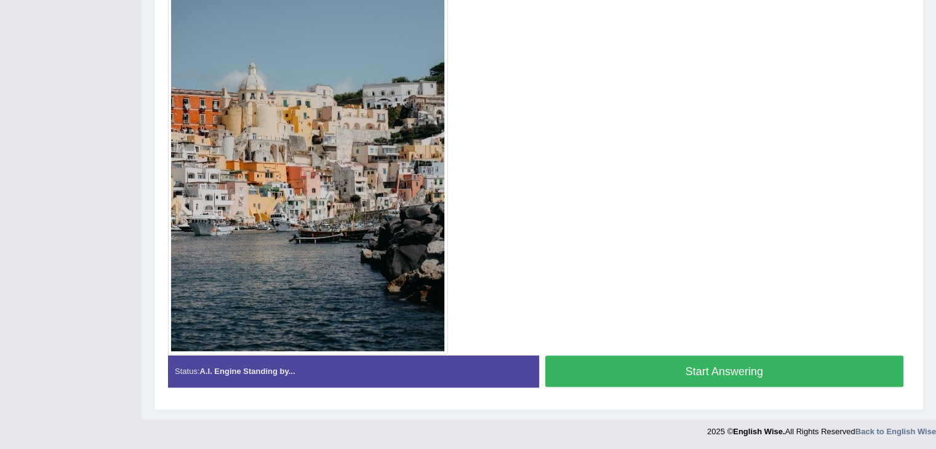
click at [712, 369] on button "Start Answering" at bounding box center [724, 371] width 359 height 31
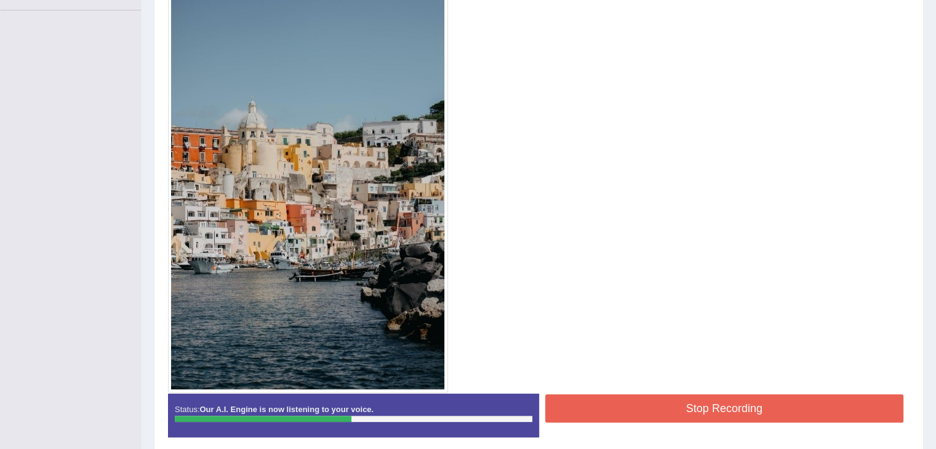
scroll to position [298, 0]
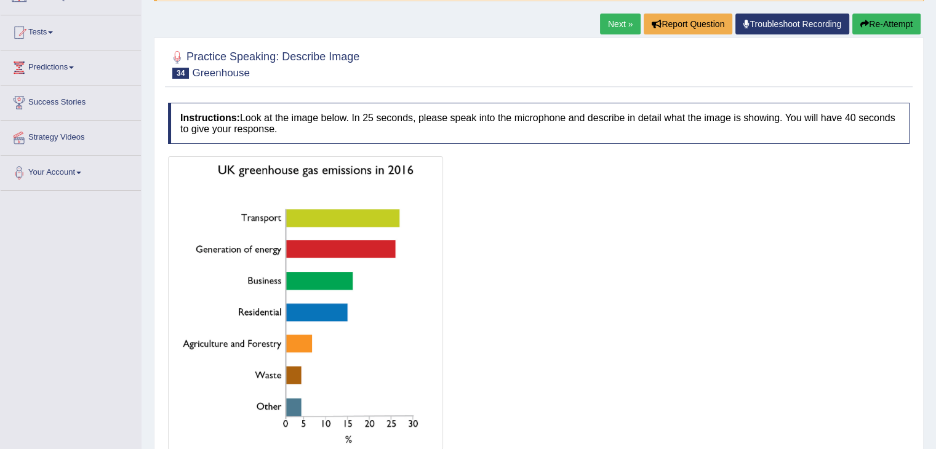
scroll to position [163, 0]
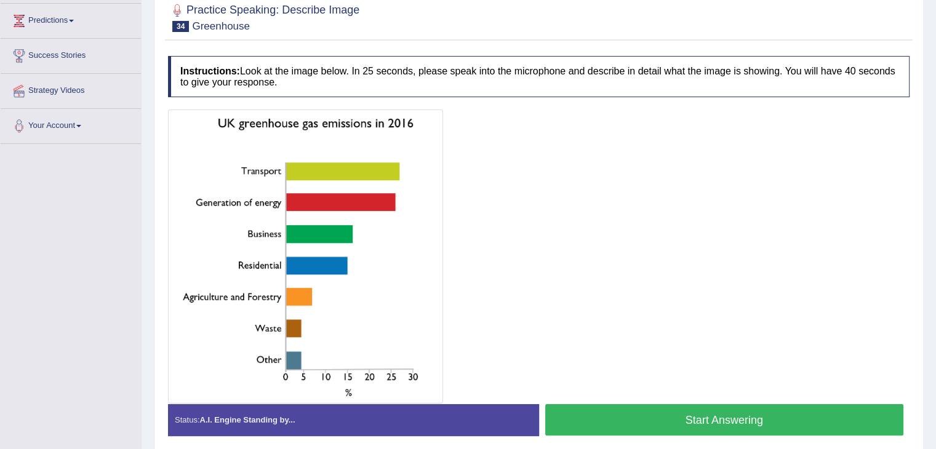
click at [689, 427] on button "Start Answering" at bounding box center [724, 419] width 359 height 31
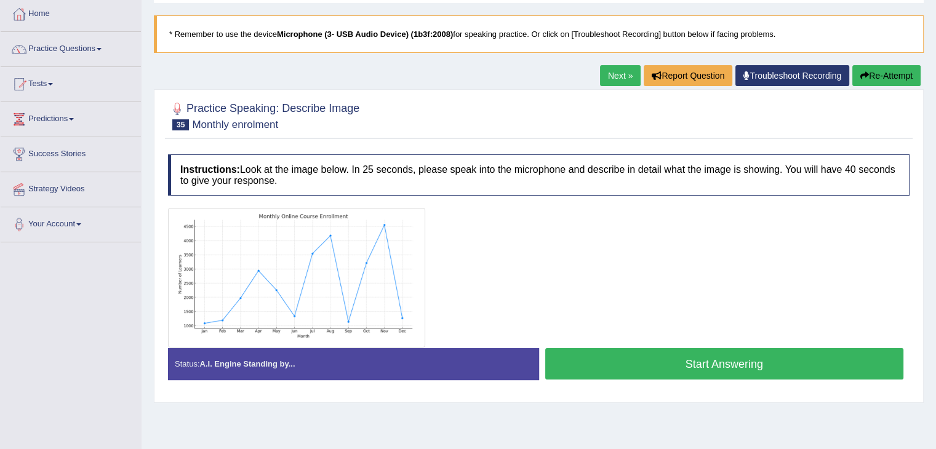
scroll to position [78, 0]
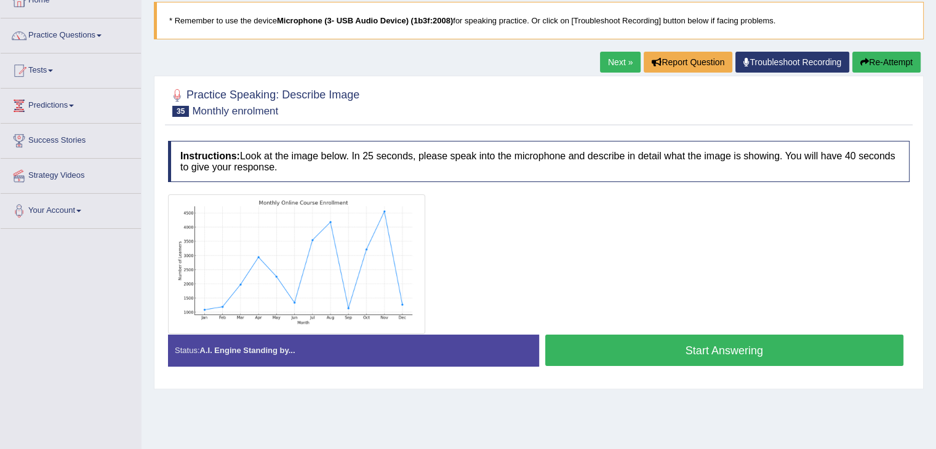
drag, startPoint x: 651, startPoint y: 358, endPoint x: 650, endPoint y: 271, distance: 86.2
click at [650, 271] on div "Instructions: Look at the image below. In 25 seconds, please speak into the mic…" at bounding box center [539, 258] width 748 height 247
click at [656, 351] on button "Start Answering" at bounding box center [724, 350] width 359 height 31
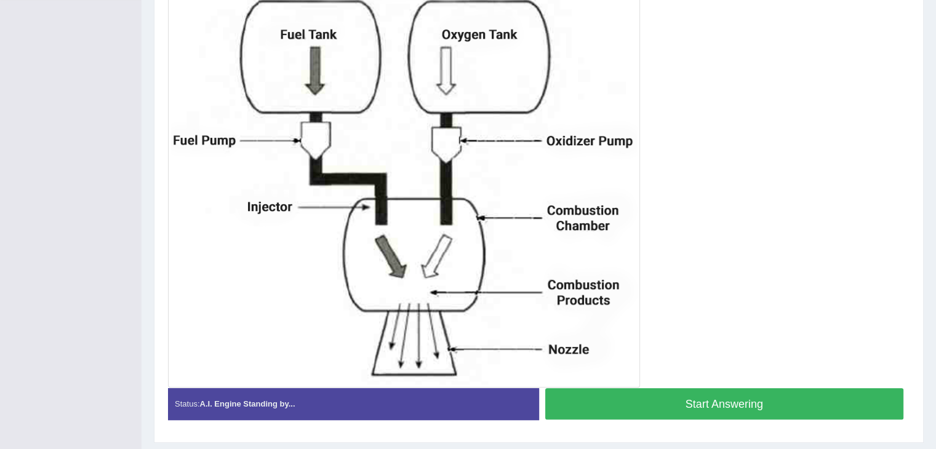
scroll to position [312, 0]
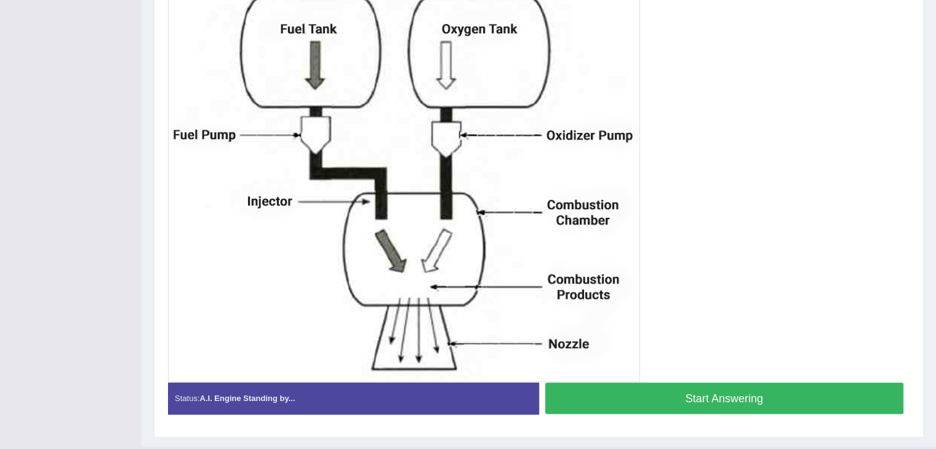
click at [778, 394] on button "Start Answering" at bounding box center [724, 398] width 359 height 31
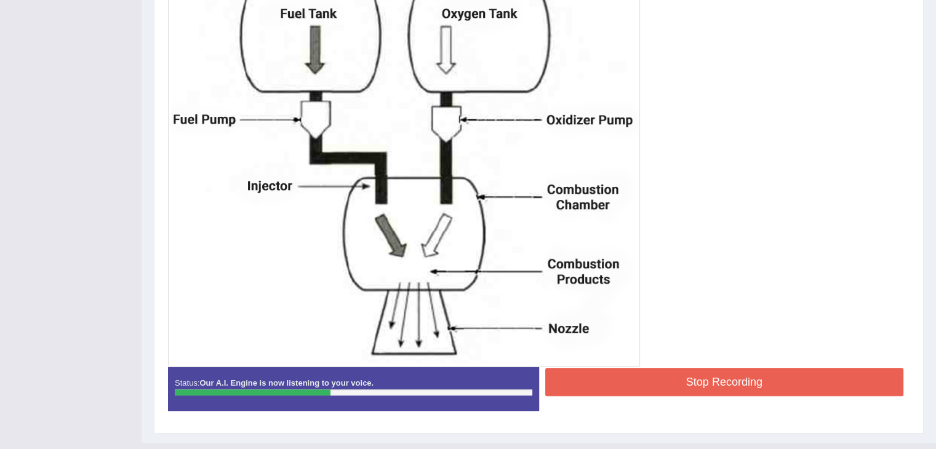
scroll to position [131, 0]
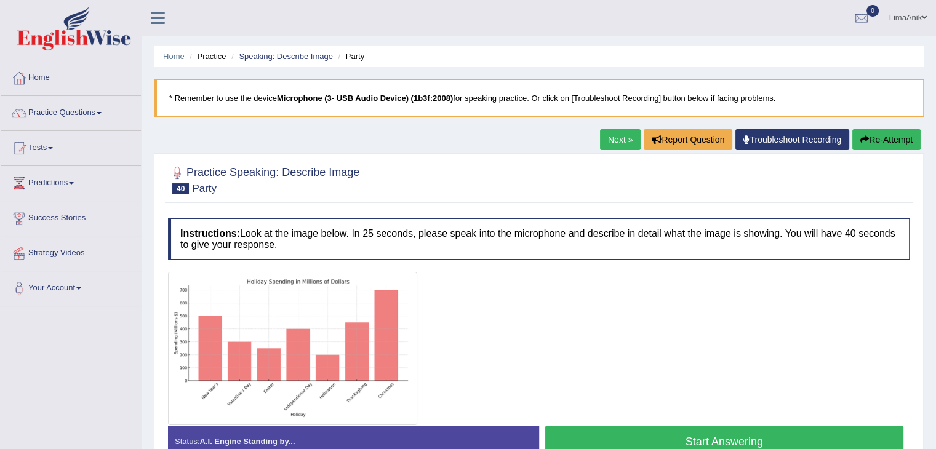
drag, startPoint x: 945, startPoint y: 254, endPoint x: 936, endPoint y: 348, distance: 94.0
click at [936, 348] on html "Toggle navigation Home Practice Questions Speaking Practice Read Aloud Repeat S…" at bounding box center [468, 224] width 936 height 449
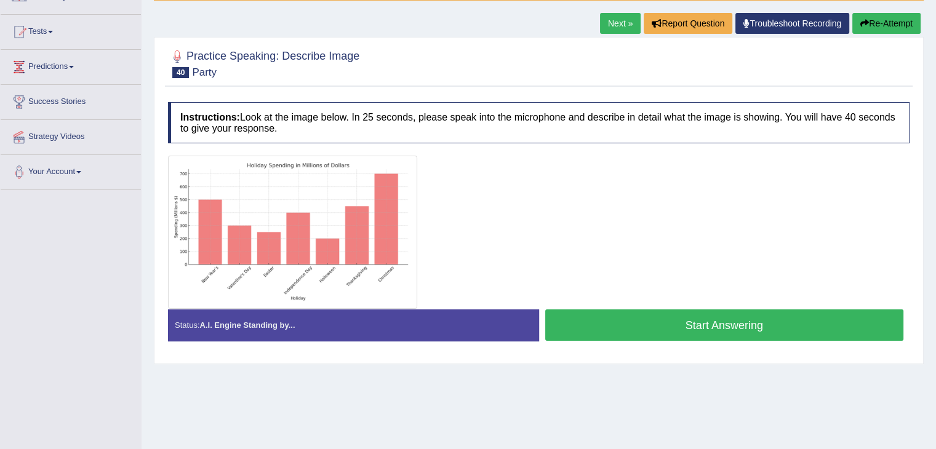
scroll to position [124, 0]
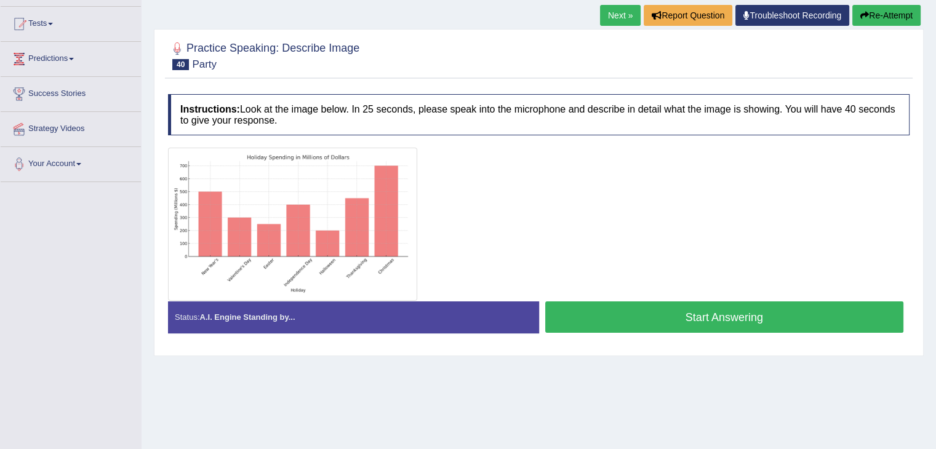
click at [697, 315] on button "Start Answering" at bounding box center [724, 317] width 359 height 31
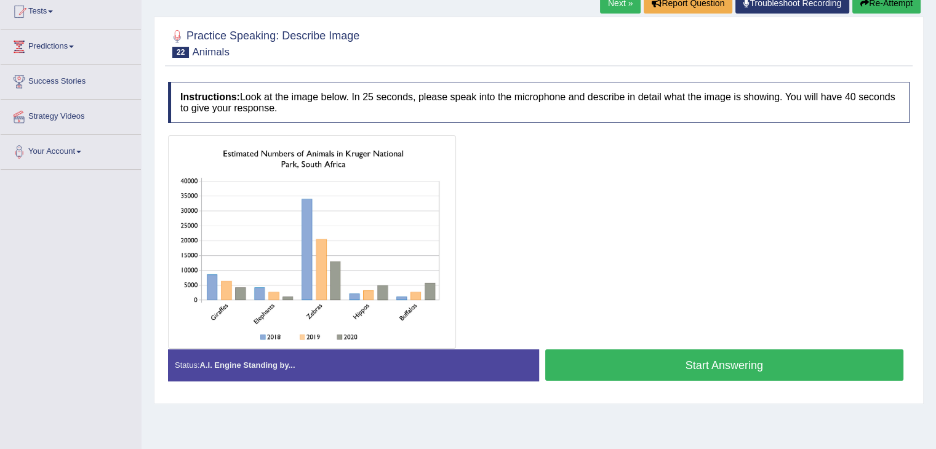
click at [652, 369] on button "Start Answering" at bounding box center [724, 365] width 359 height 31
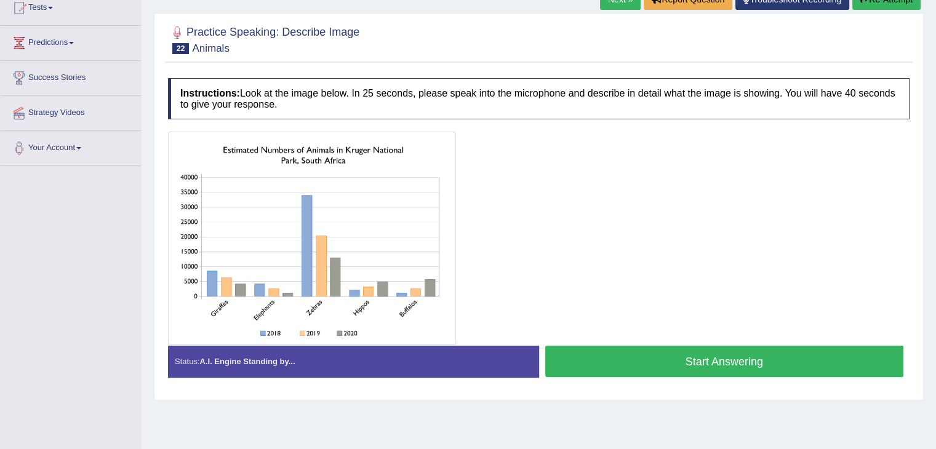
scroll to position [182, 0]
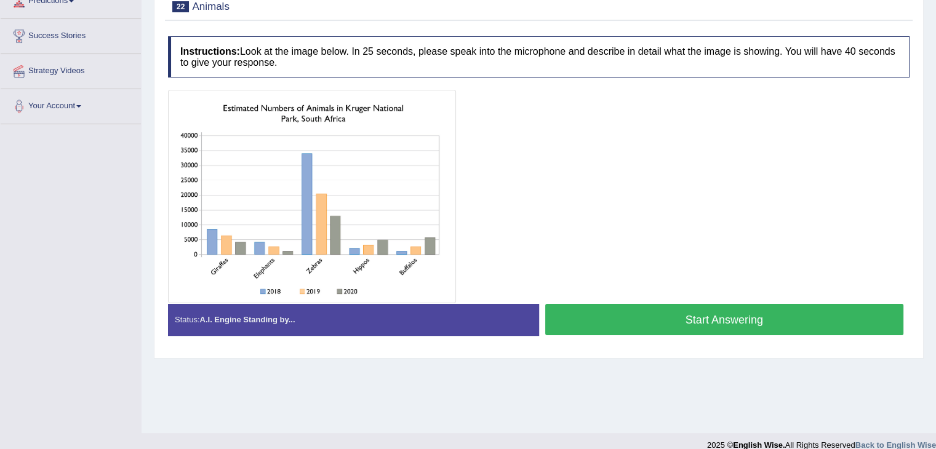
click at [657, 308] on button "Start Answering" at bounding box center [724, 319] width 359 height 31
click at [623, 318] on button "Start Answering" at bounding box center [724, 319] width 359 height 31
click at [685, 315] on button "Start Answering" at bounding box center [724, 319] width 359 height 31
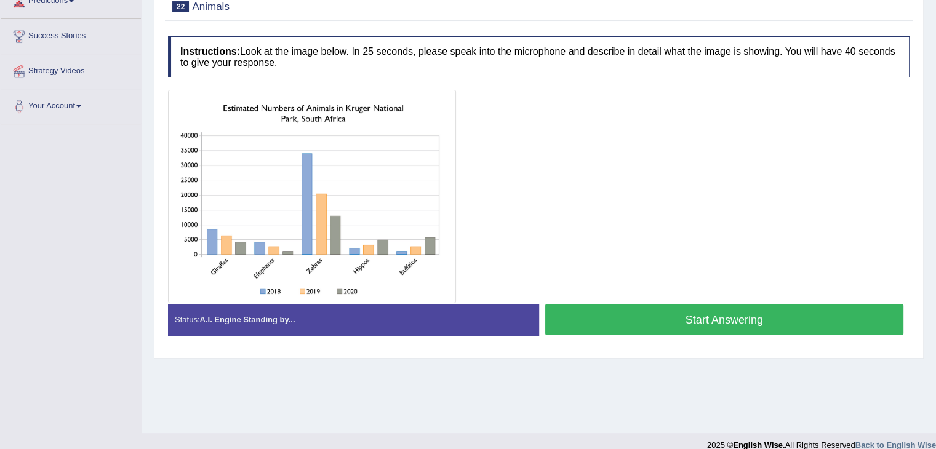
click at [620, 334] on button "Start Answering" at bounding box center [724, 319] width 359 height 31
click at [609, 316] on button "Start Answering" at bounding box center [724, 319] width 359 height 31
click at [652, 326] on button "Start Answering" at bounding box center [724, 319] width 359 height 31
click at [633, 312] on button "Start Answering" at bounding box center [724, 319] width 359 height 31
click at [638, 324] on button "Start Answering" at bounding box center [724, 319] width 359 height 31
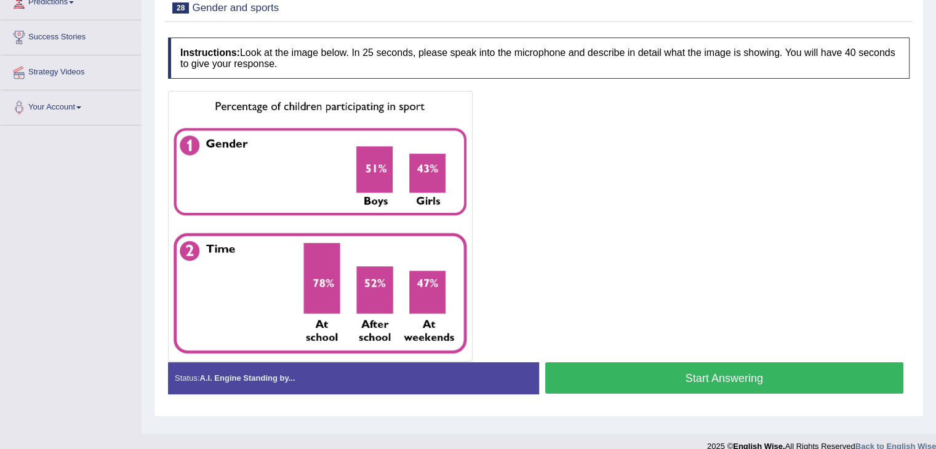
drag, startPoint x: 646, startPoint y: 375, endPoint x: 641, endPoint y: 263, distance: 112.1
click at [641, 263] on div "Instructions: Look at the image below. In 25 seconds, please speak into the mic…" at bounding box center [539, 220] width 748 height 379
click at [681, 363] on button "Start Answering" at bounding box center [724, 378] width 359 height 31
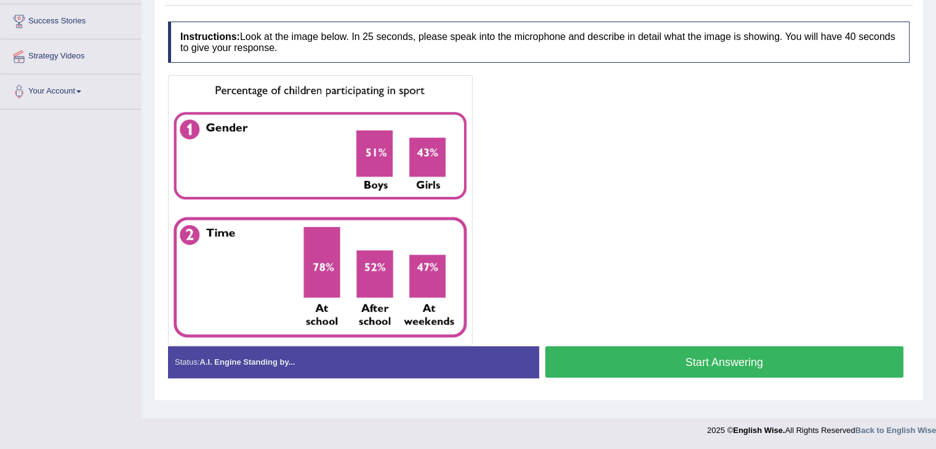
scroll to position [181, 0]
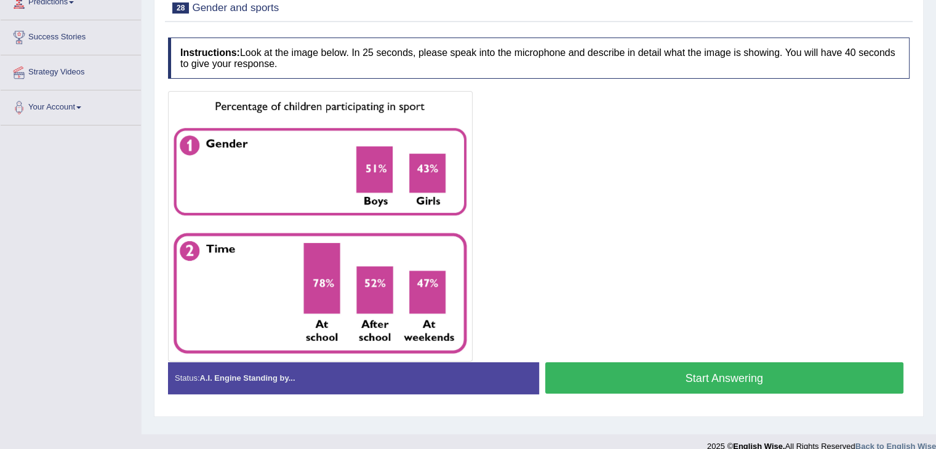
click at [667, 368] on button "Start Answering" at bounding box center [724, 378] width 359 height 31
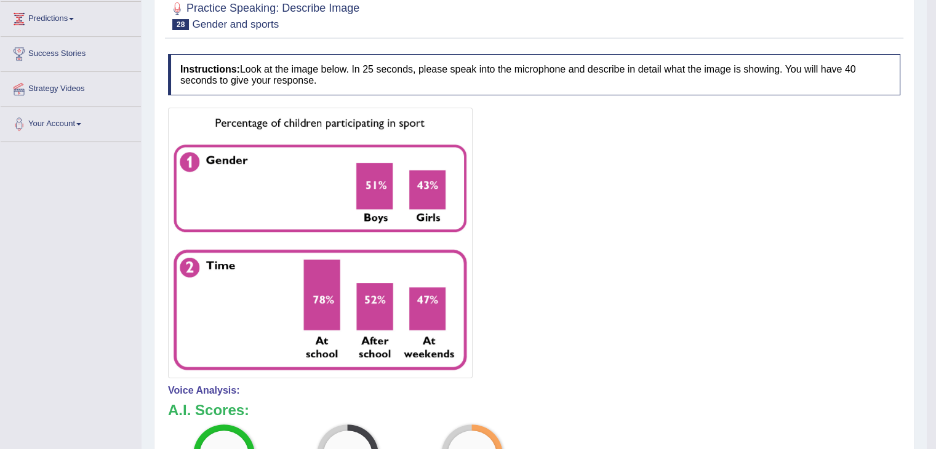
scroll to position [74, 0]
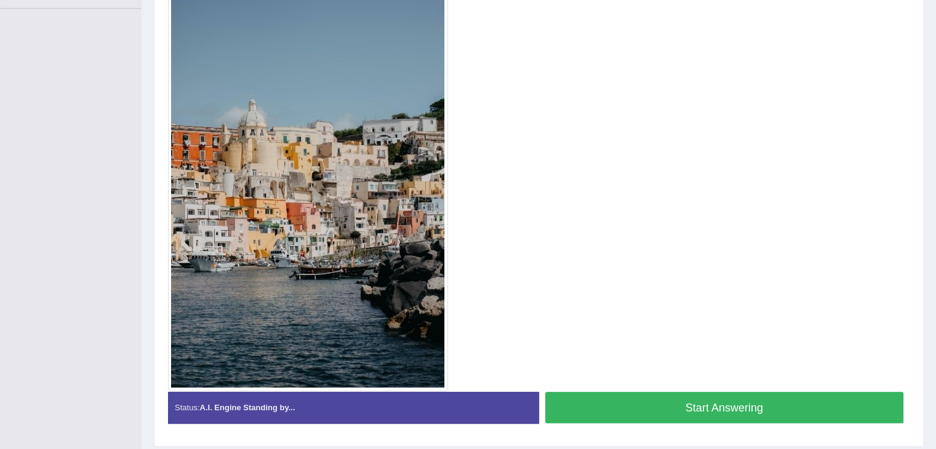
click at [785, 414] on button "Start Answering" at bounding box center [724, 407] width 359 height 31
click at [683, 412] on button "Start Answering" at bounding box center [724, 407] width 359 height 31
drag, startPoint x: 645, startPoint y: 397, endPoint x: 669, endPoint y: 340, distance: 61.8
click at [669, 340] on div "Instructions: Look at the image below. In 25 seconds, please speak into the mic…" at bounding box center [539, 176] width 748 height 525
drag, startPoint x: 664, startPoint y: 421, endPoint x: 701, endPoint y: 321, distance: 106.9
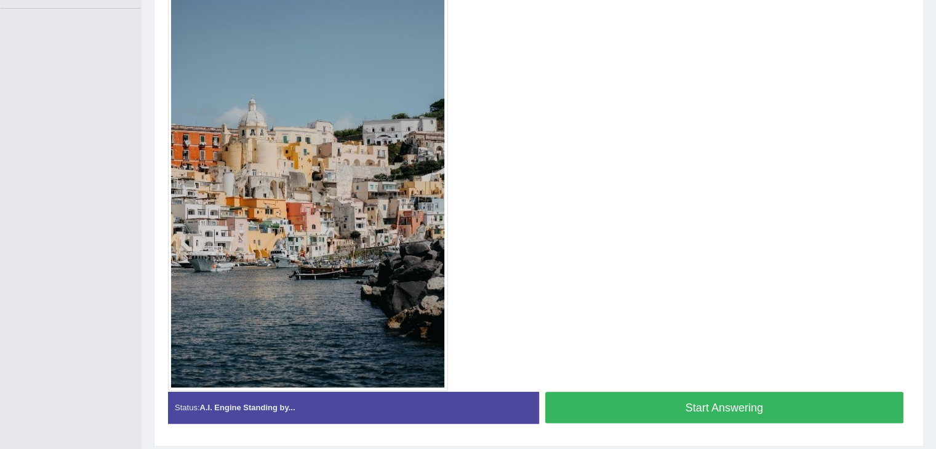
click at [701, 321] on div "Instructions: Look at the image below. In 25 seconds, please speak into the mic…" at bounding box center [539, 176] width 748 height 525
click at [697, 398] on button "Start Answering" at bounding box center [724, 407] width 359 height 31
drag, startPoint x: 694, startPoint y: 392, endPoint x: 705, endPoint y: 337, distance: 56.6
click at [705, 337] on div "Instructions: Look at the image below. In 25 seconds, please speak into the mic…" at bounding box center [539, 176] width 748 height 525
click at [698, 412] on button "Start Answering" at bounding box center [724, 407] width 359 height 31
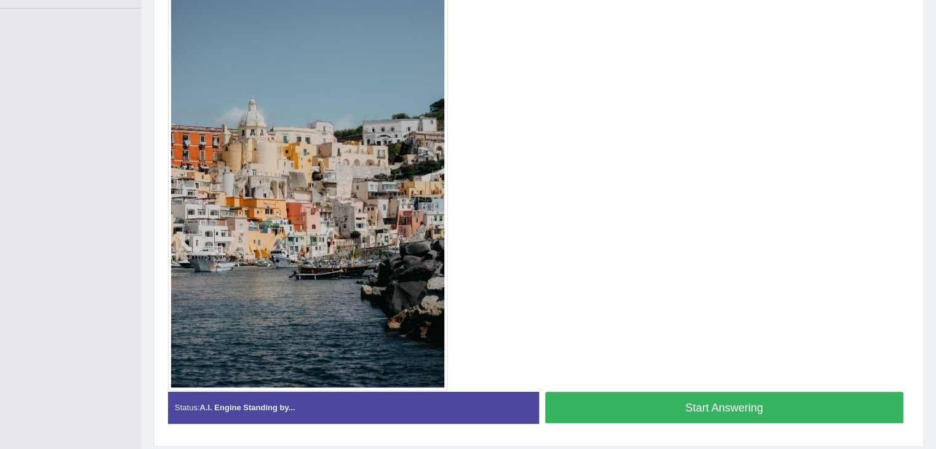
click at [695, 403] on button "Start Answering" at bounding box center [724, 407] width 359 height 31
click at [614, 392] on button "Start Answering" at bounding box center [724, 407] width 359 height 31
click at [606, 395] on button "Start Answering" at bounding box center [724, 407] width 359 height 31
click at [664, 396] on button "Start Answering" at bounding box center [724, 407] width 359 height 31
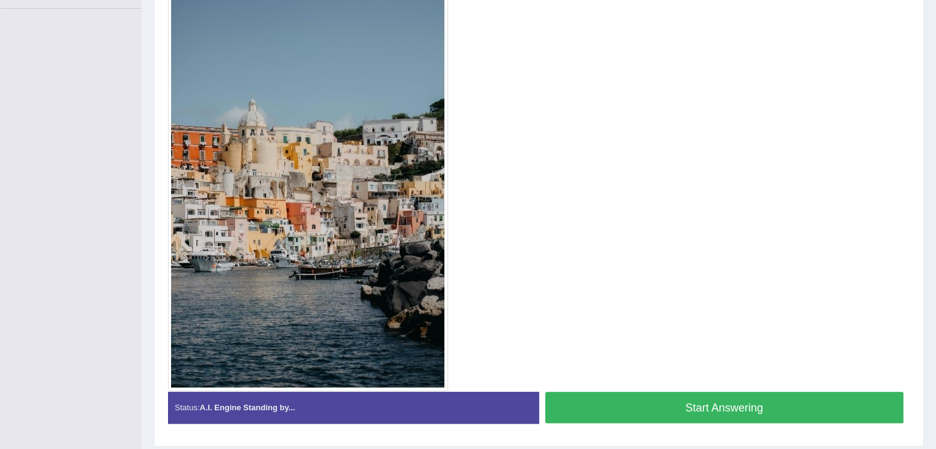
click at [728, 400] on button "Start Answering" at bounding box center [724, 407] width 359 height 31
click at [745, 414] on button "Start Answering" at bounding box center [724, 407] width 359 height 31
click at [694, 395] on button "Start Answering" at bounding box center [724, 407] width 359 height 31
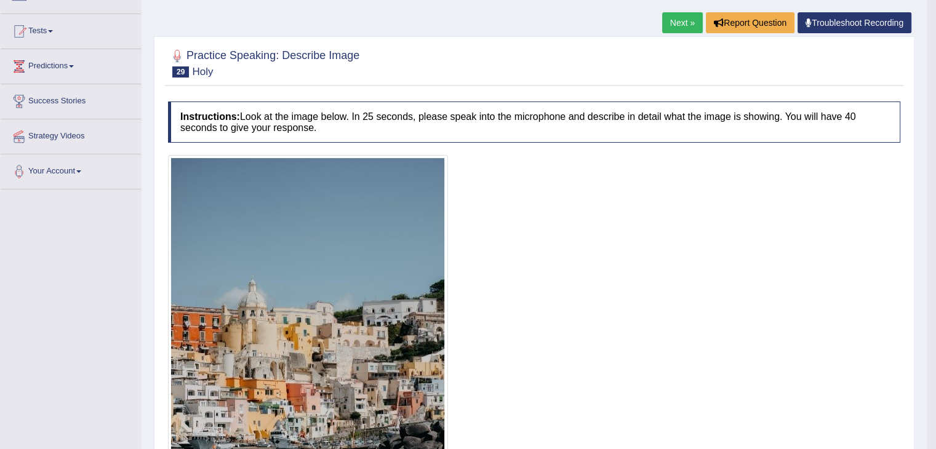
scroll to position [103, 0]
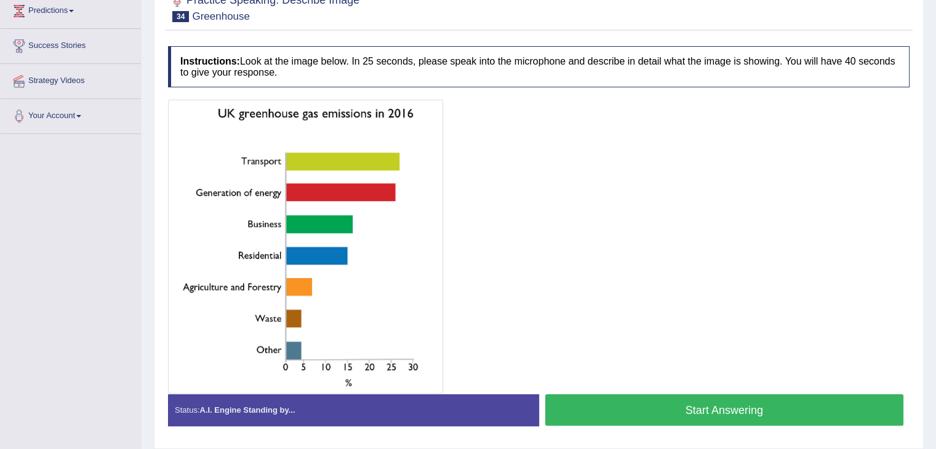
click at [649, 415] on button "Start Answering" at bounding box center [724, 410] width 359 height 31
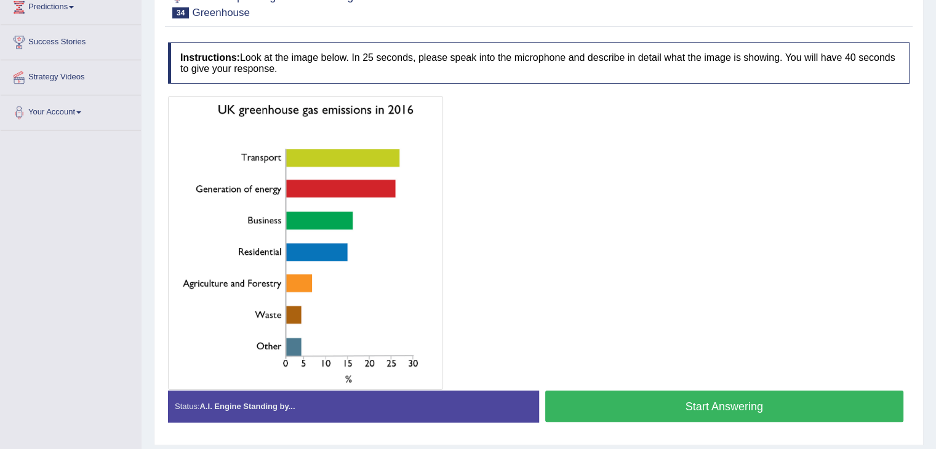
drag, startPoint x: 677, startPoint y: 404, endPoint x: 677, endPoint y: 268, distance: 136.0
click at [677, 268] on div "Instructions: Look at the image below. In 25 seconds, please speak into the mic…" at bounding box center [539, 237] width 748 height 402
click at [692, 404] on button "Start Answering" at bounding box center [724, 406] width 359 height 31
click at [649, 391] on button "Start Answering" at bounding box center [724, 406] width 359 height 31
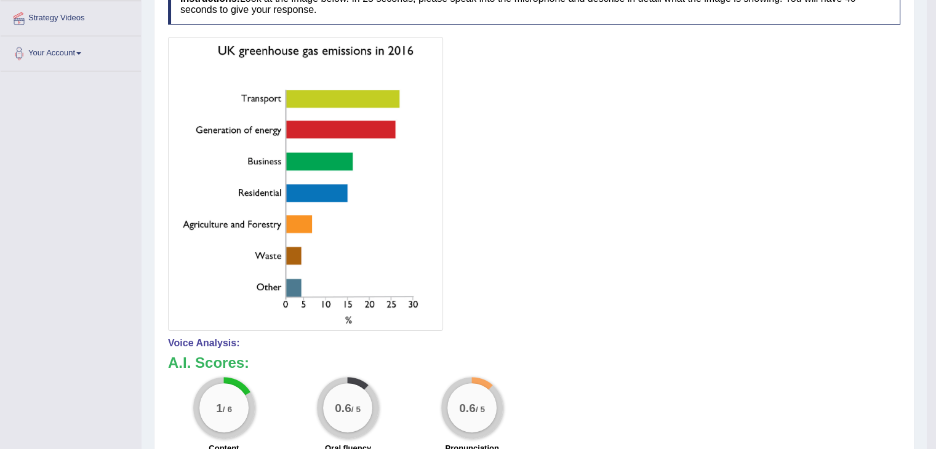
scroll to position [393, 0]
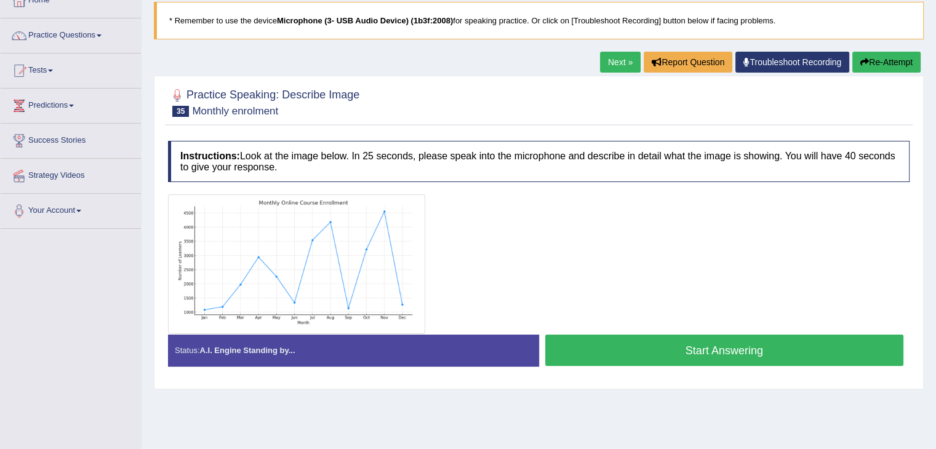
click at [688, 349] on button "Start Answering" at bounding box center [724, 350] width 359 height 31
click at [646, 351] on button "Start Answering" at bounding box center [724, 350] width 359 height 31
click at [660, 357] on button "Start Answering" at bounding box center [724, 350] width 359 height 31
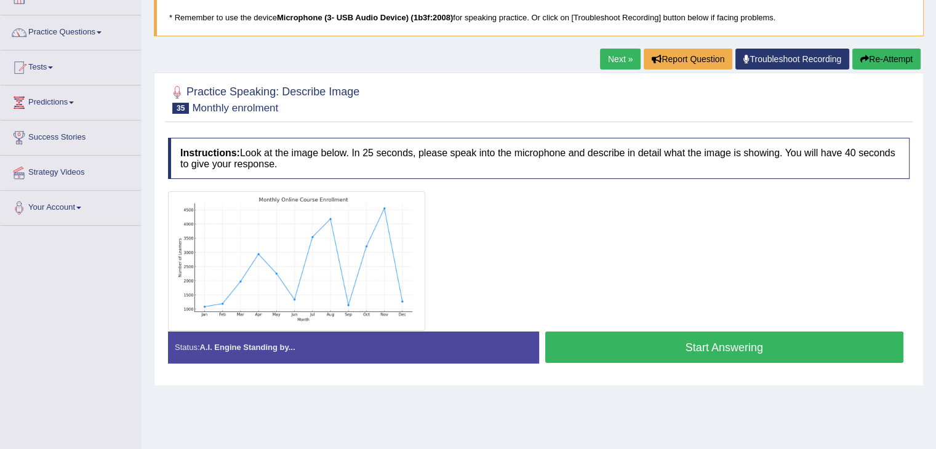
scroll to position [78, 0]
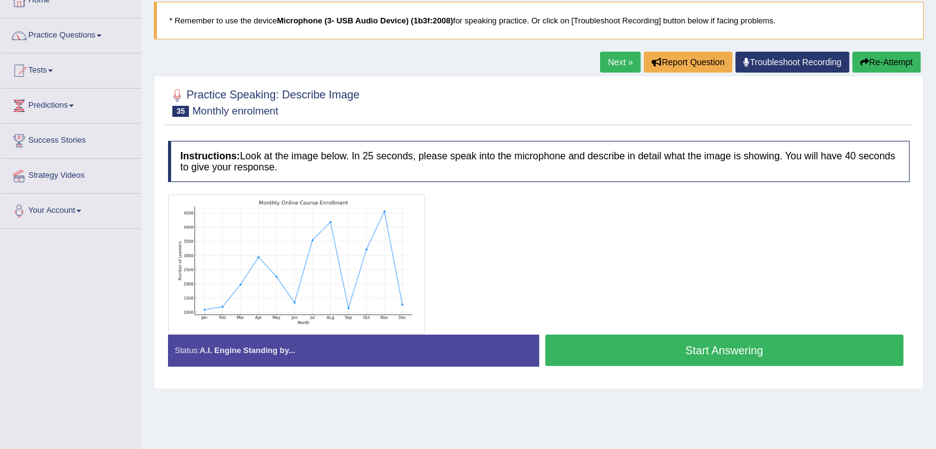
drag, startPoint x: 649, startPoint y: 350, endPoint x: 651, endPoint y: 275, distance: 75.1
click at [651, 275] on div "Instructions: Look at the image below. In 25 seconds, please speak into the mic…" at bounding box center [539, 258] width 748 height 247
click at [645, 335] on button "Start Answering" at bounding box center [724, 350] width 359 height 31
drag, startPoint x: 604, startPoint y: 358, endPoint x: 626, endPoint y: 302, distance: 59.4
click at [626, 302] on div "Instructions: Look at the image below. In 25 seconds, please speak into the mic…" at bounding box center [539, 258] width 748 height 247
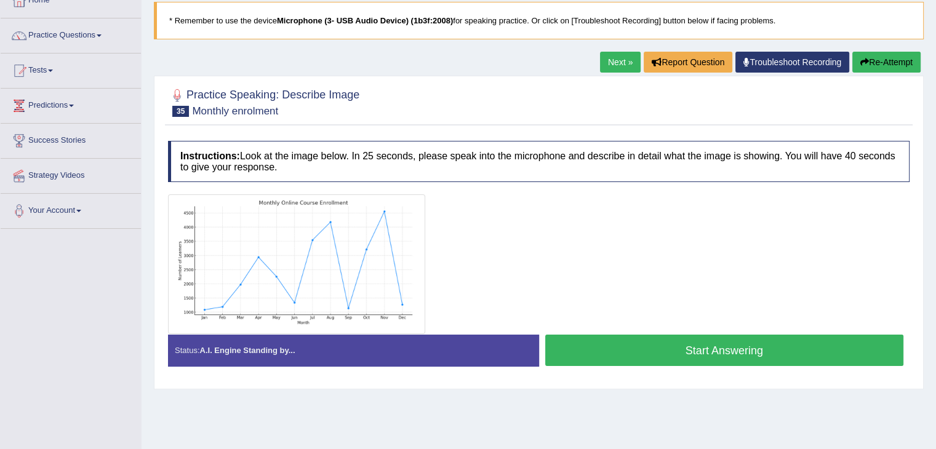
click at [616, 342] on button "Start Answering" at bounding box center [724, 350] width 359 height 31
click at [636, 351] on button "Start Answering" at bounding box center [724, 350] width 359 height 31
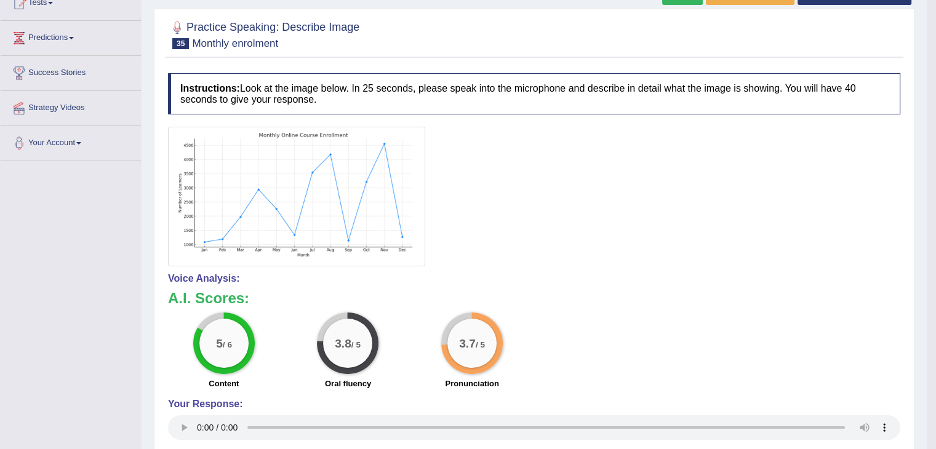
scroll to position [151, 0]
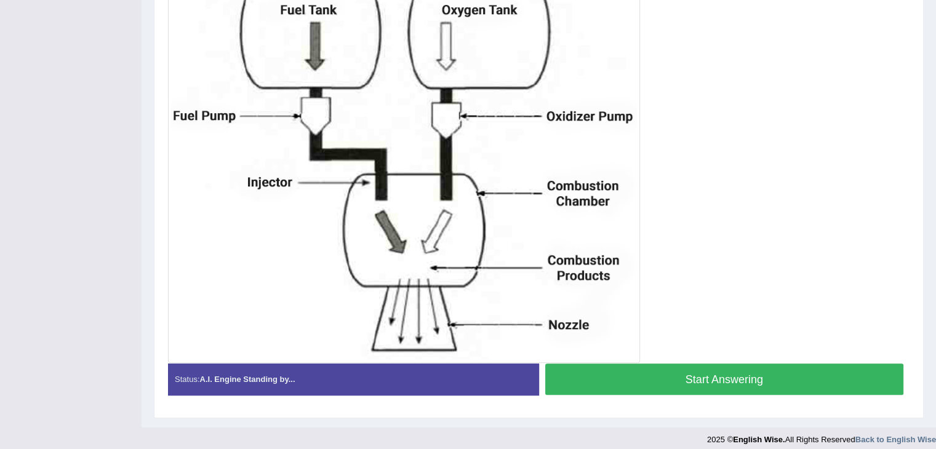
scroll to position [300, 0]
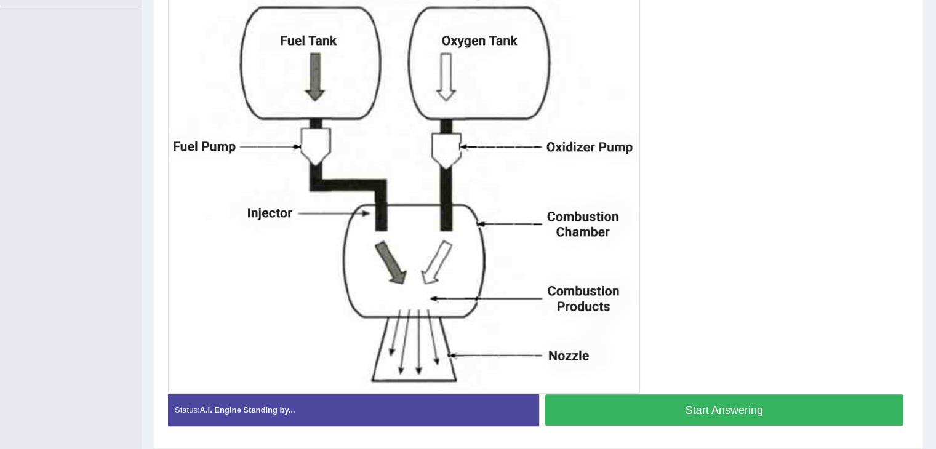
click at [685, 404] on button "Start Answering" at bounding box center [724, 410] width 359 height 31
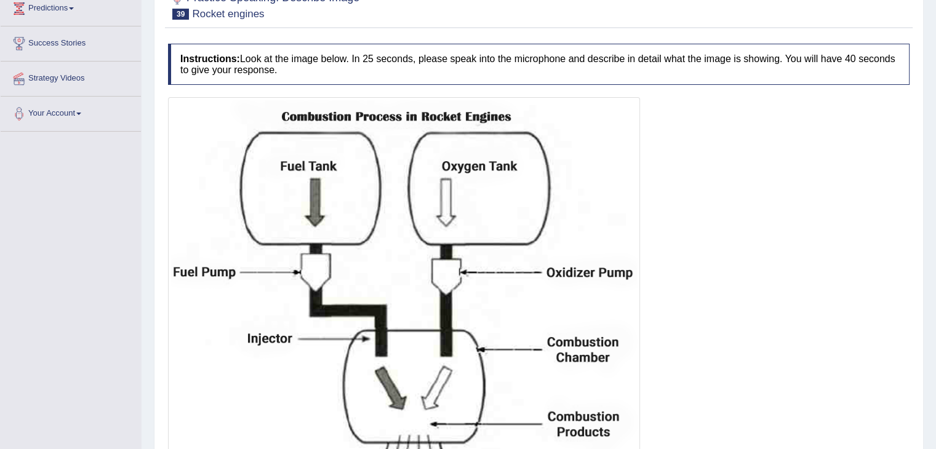
scroll to position [174, 0]
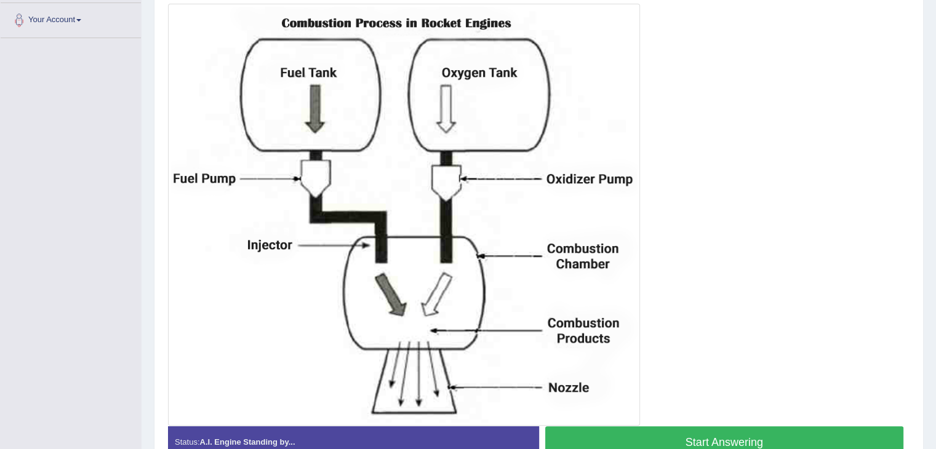
scroll to position [295, 0]
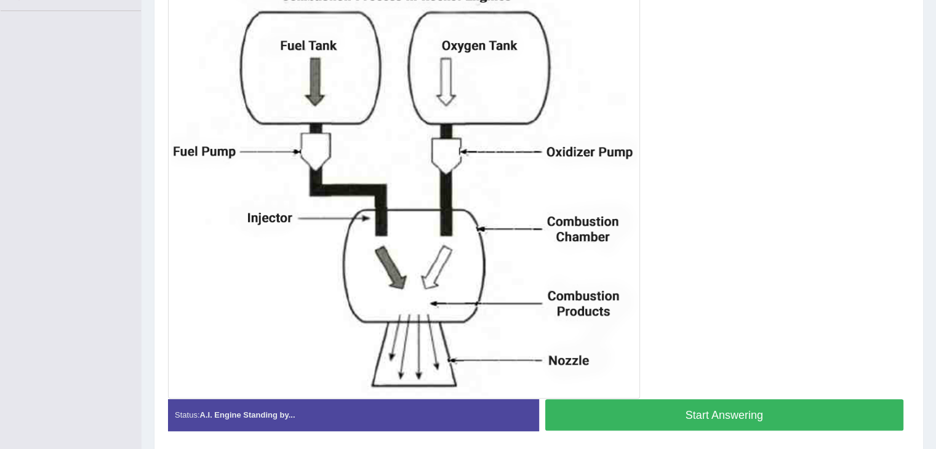
click at [713, 401] on button "Start Answering" at bounding box center [724, 415] width 359 height 31
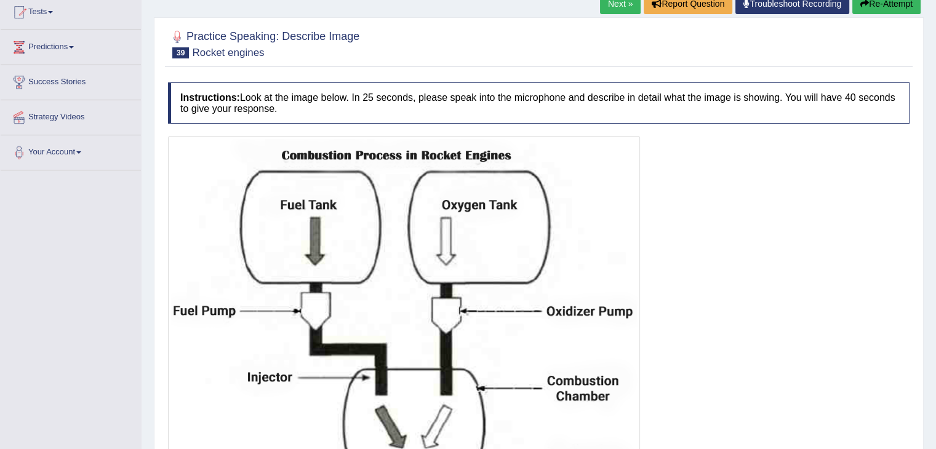
scroll to position [135, 0]
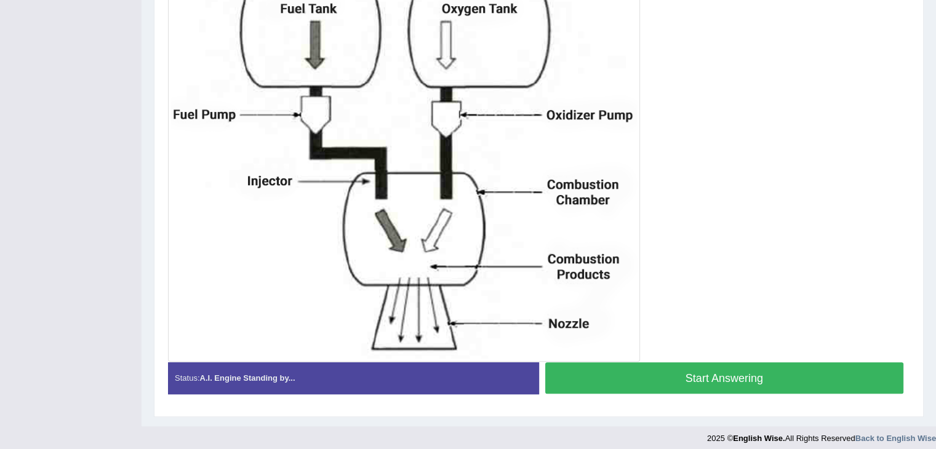
scroll to position [335, 0]
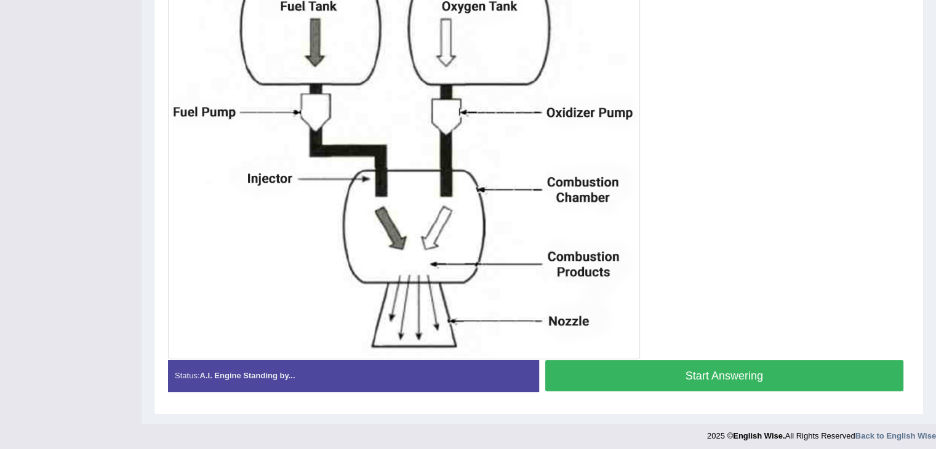
click at [756, 374] on button "Start Answering" at bounding box center [724, 375] width 359 height 31
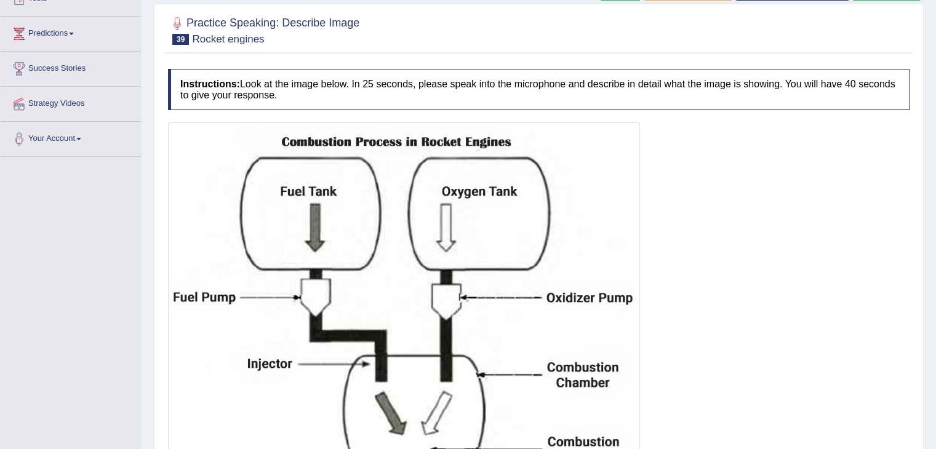
scroll to position [145, 0]
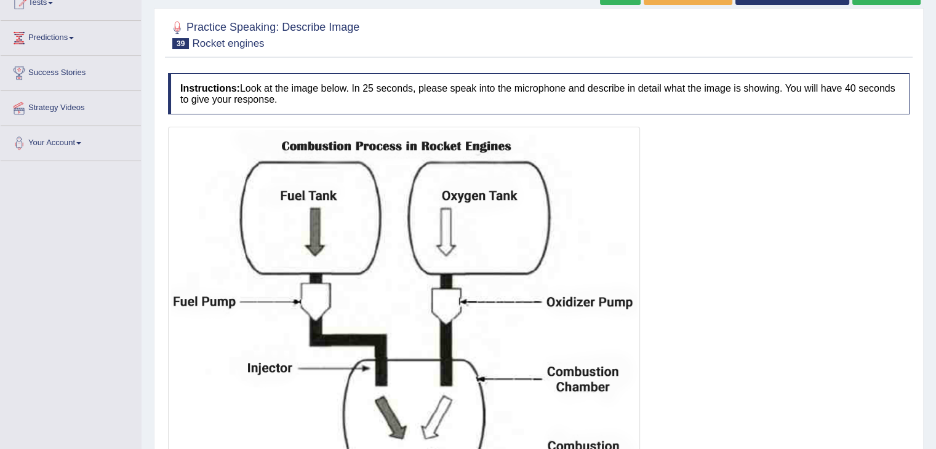
click at [934, 181] on div "Home Practice Speaking: Describe Image Rocket engines * Remember to use the dev…" at bounding box center [539, 234] width 795 height 759
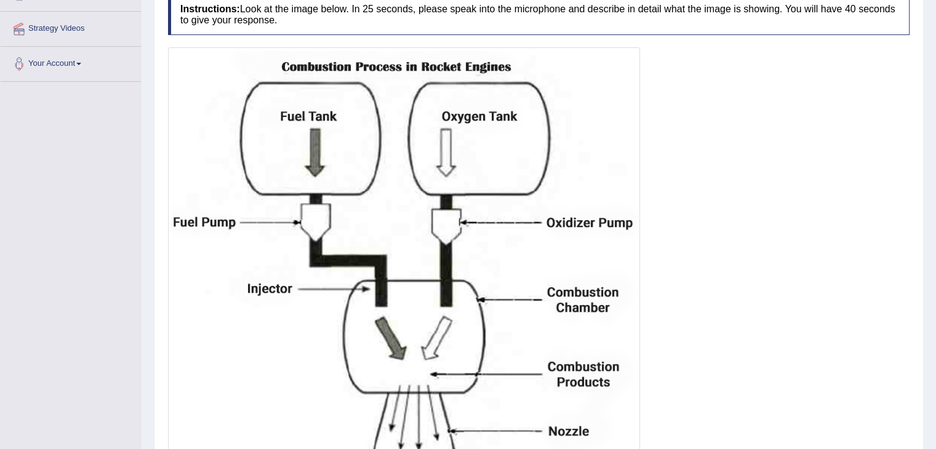
scroll to position [339, 0]
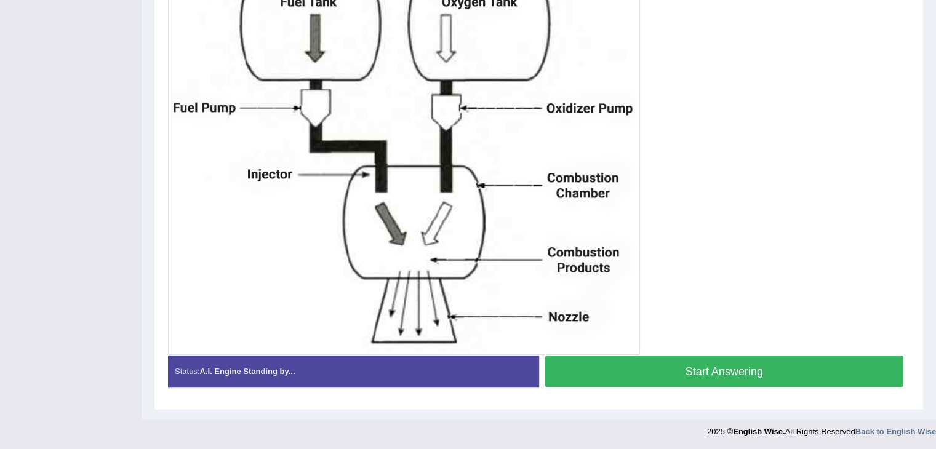
click at [745, 380] on button "Start Answering" at bounding box center [724, 371] width 359 height 31
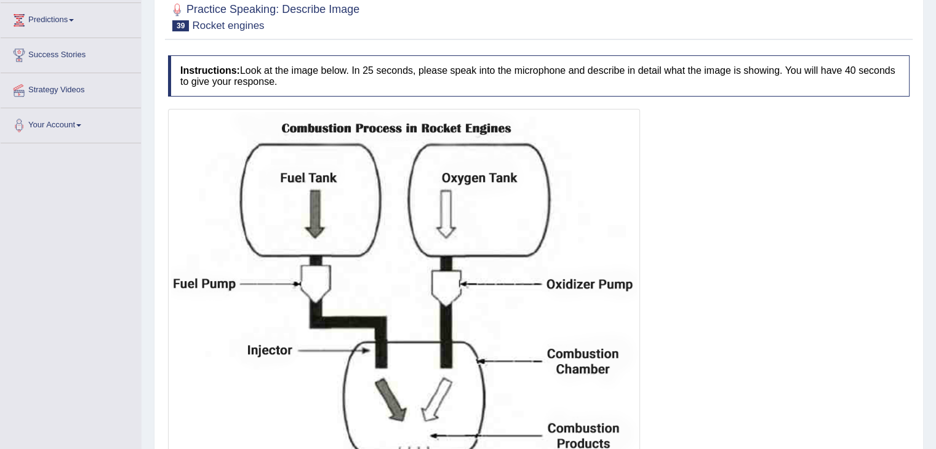
scroll to position [160, 0]
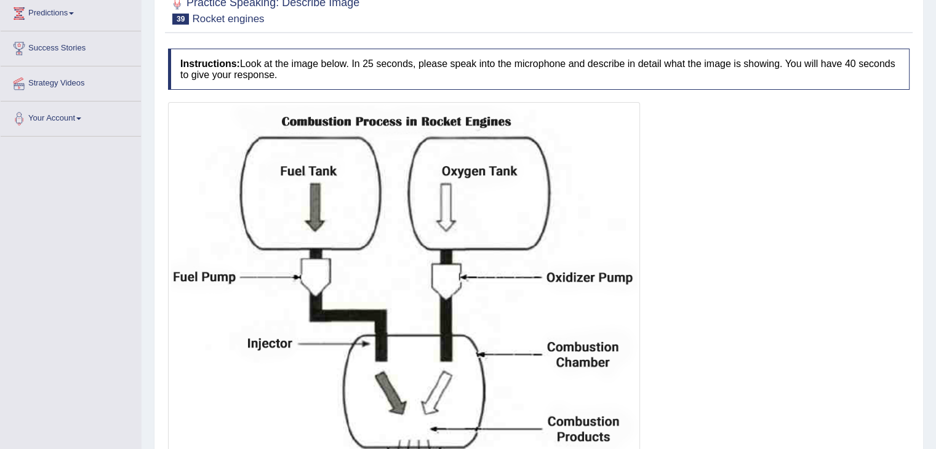
click at [888, 215] on div at bounding box center [539, 313] width 742 height 422
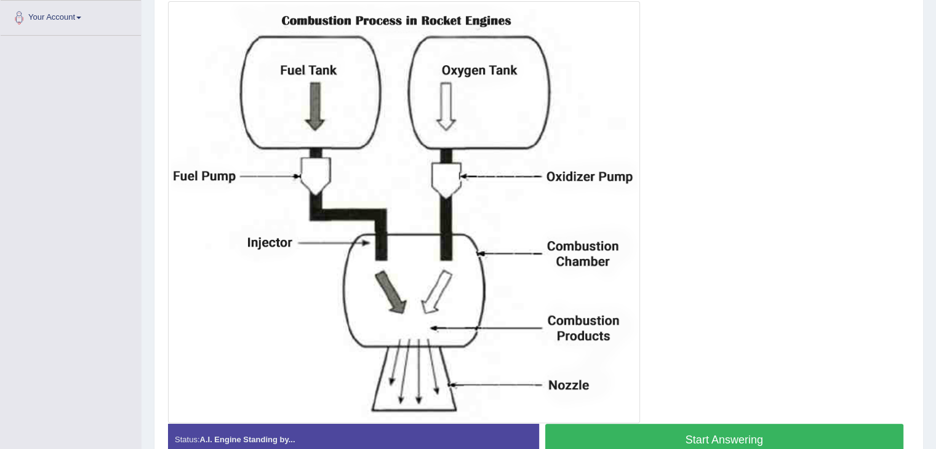
scroll to position [271, 0]
click at [724, 429] on button "Start Answering" at bounding box center [724, 439] width 359 height 31
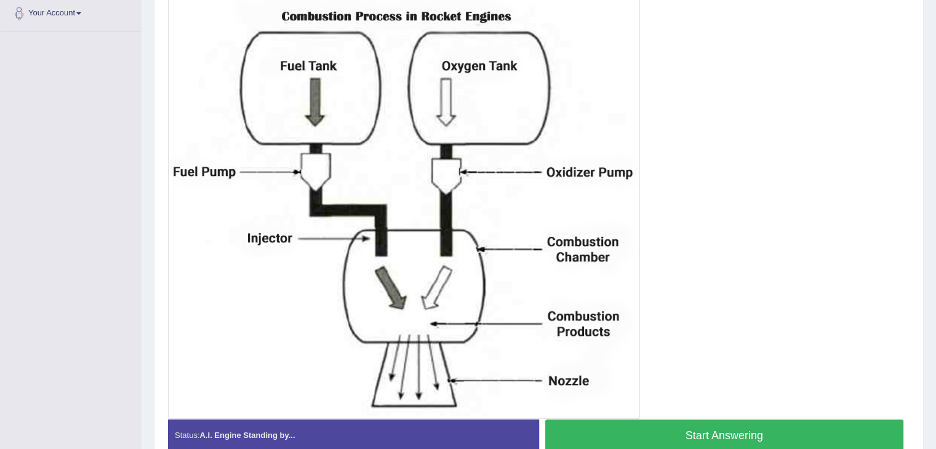
scroll to position [275, 0]
click at [707, 432] on button "Start Answering" at bounding box center [724, 435] width 359 height 31
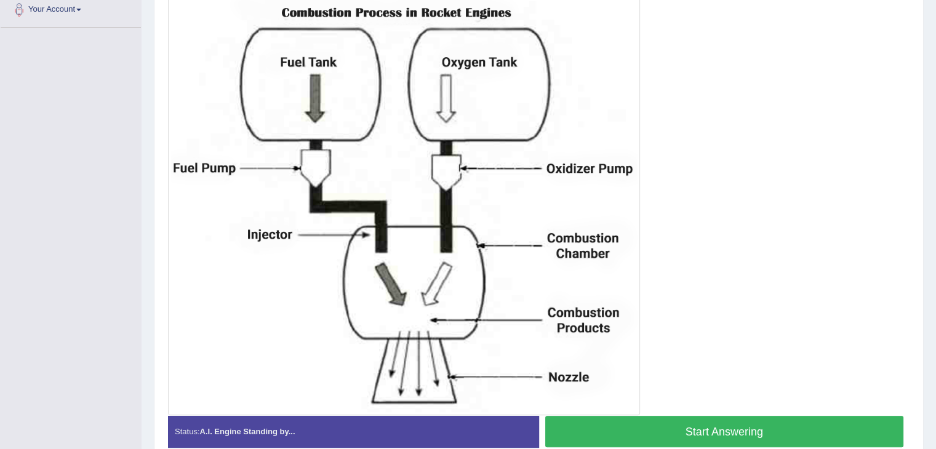
click at [745, 424] on button "Start Answering" at bounding box center [724, 431] width 359 height 31
click at [701, 420] on button "Start Answering" at bounding box center [724, 431] width 359 height 31
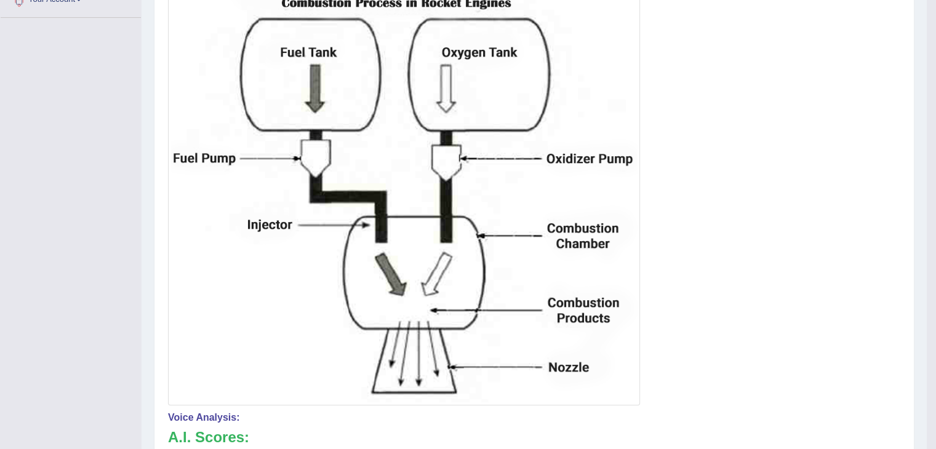
scroll to position [396, 0]
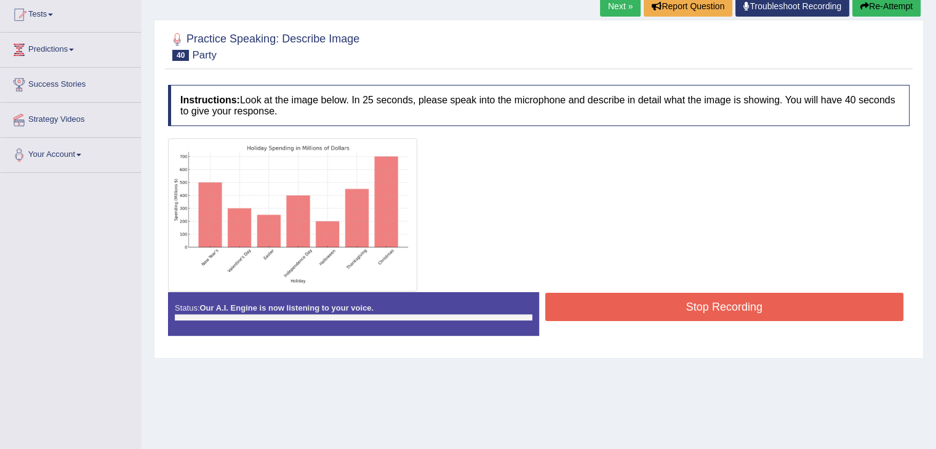
scroll to position [124, 0]
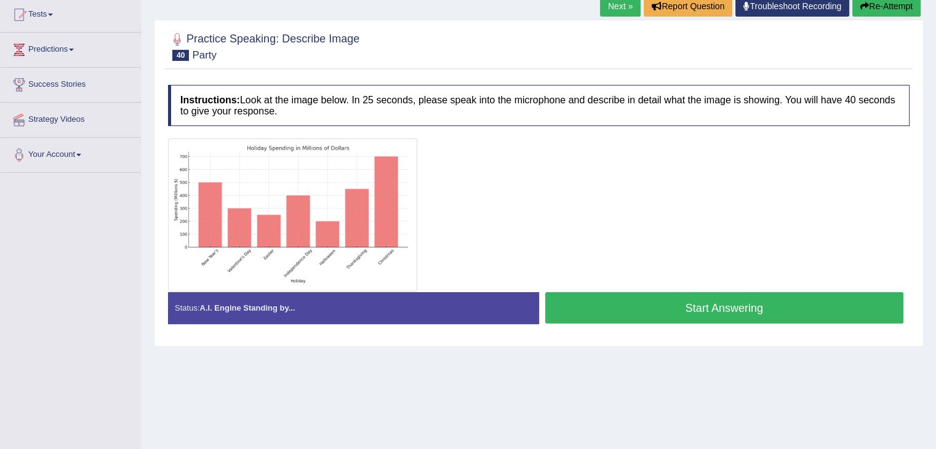
click at [712, 301] on button "Start Answering" at bounding box center [724, 307] width 359 height 31
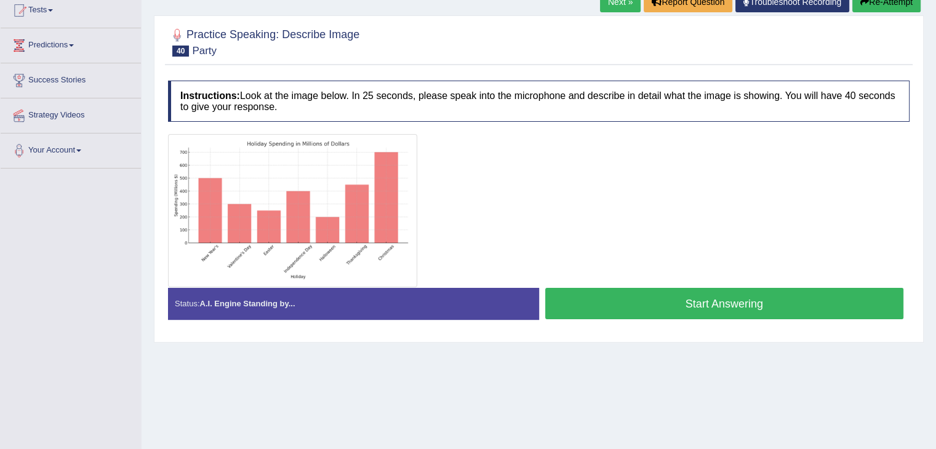
click at [702, 314] on button "Start Answering" at bounding box center [724, 303] width 359 height 31
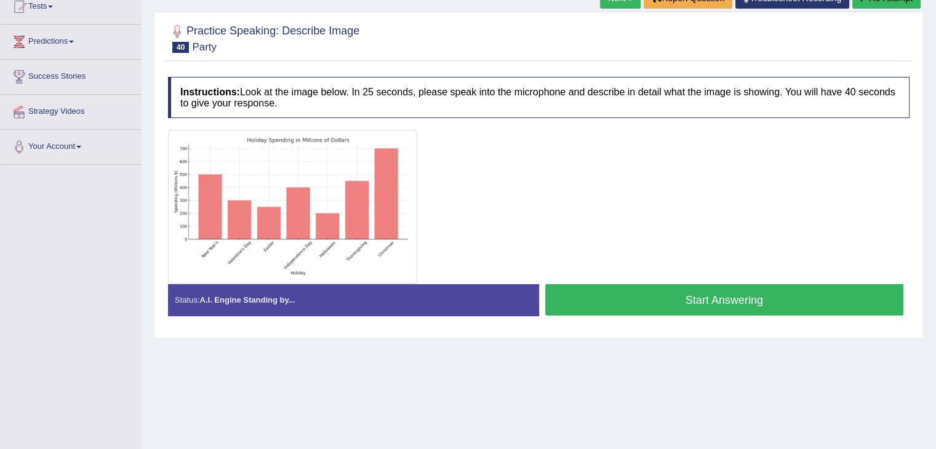
scroll to position [142, 0]
click at [627, 308] on button "Start Answering" at bounding box center [724, 299] width 359 height 31
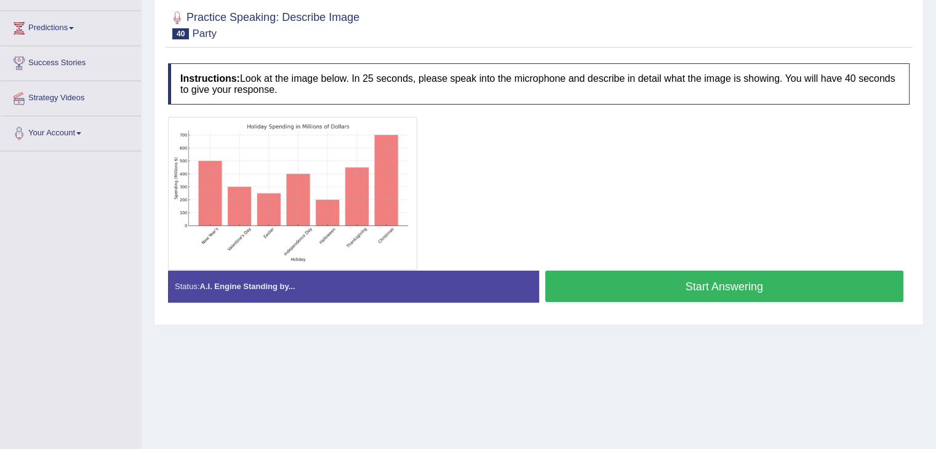
scroll to position [142, 0]
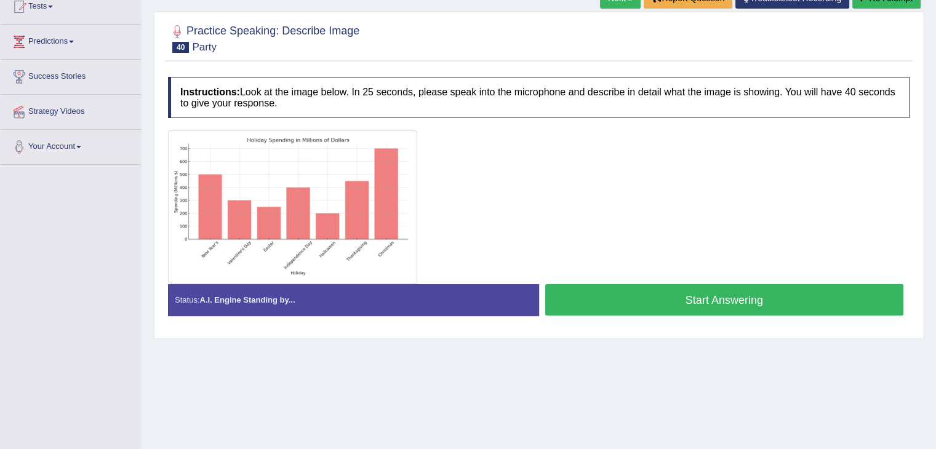
click at [658, 289] on button "Start Answering" at bounding box center [724, 299] width 359 height 31
click at [613, 295] on button "Start Answering" at bounding box center [724, 299] width 359 height 31
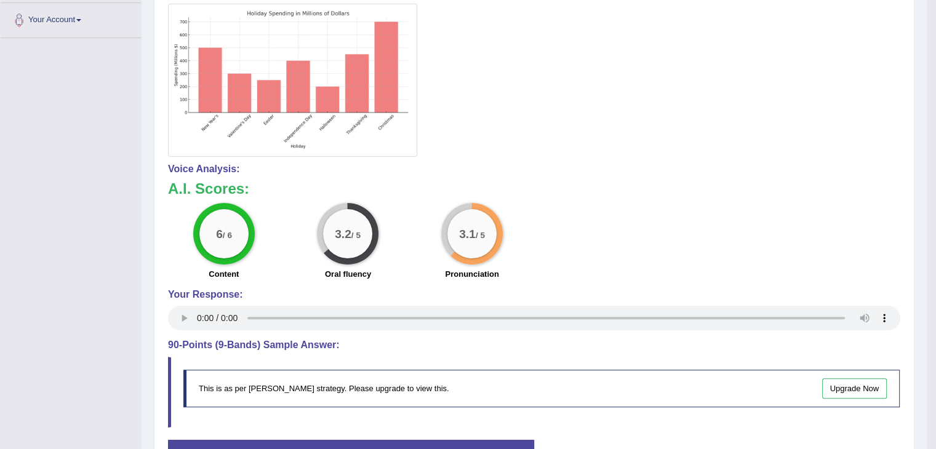
scroll to position [270, 0]
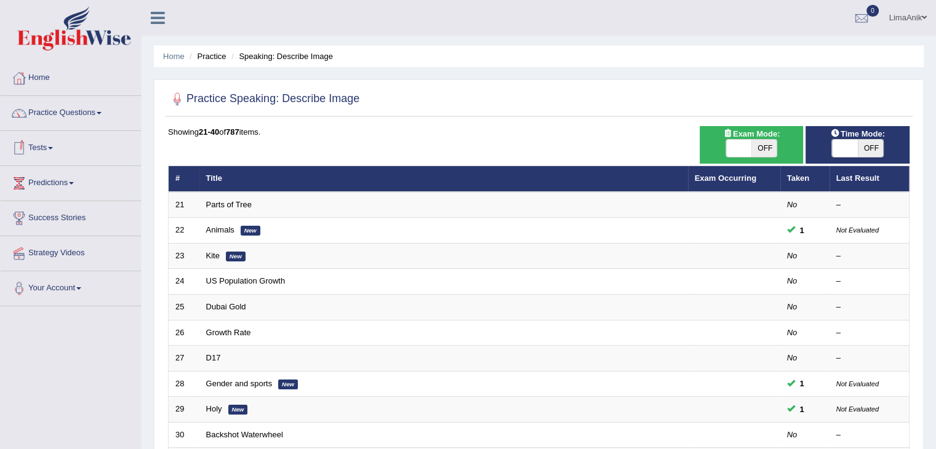
click at [32, 127] on li "Practice Questions Speaking Practice Read Aloud Repeat Sentence Describe Image …" at bounding box center [71, 113] width 140 height 35
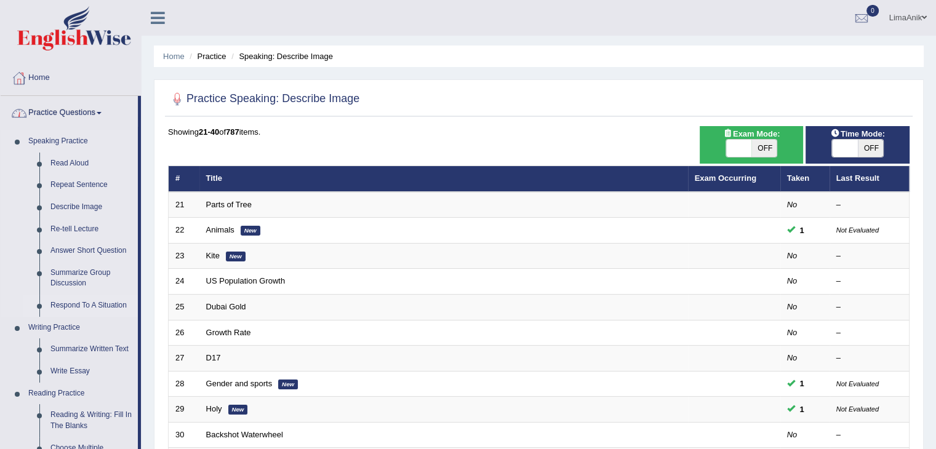
click at [76, 308] on link "Respond To A Situation" at bounding box center [91, 306] width 93 height 22
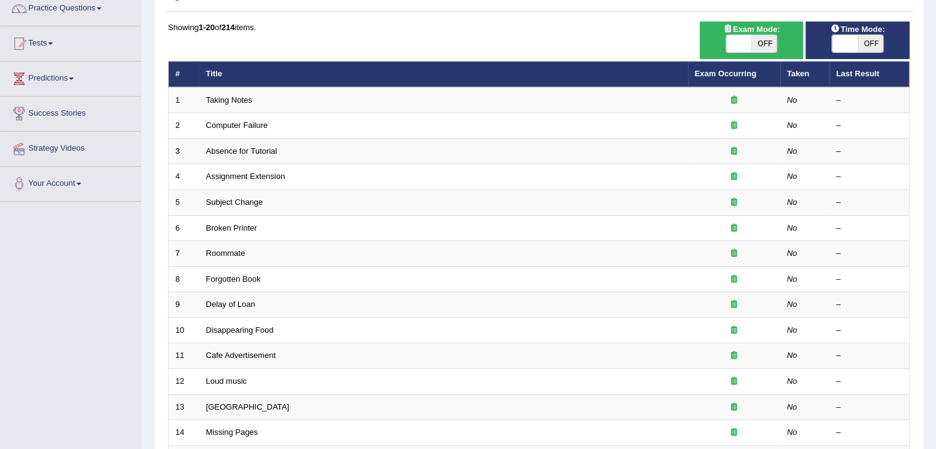
scroll to position [342, 0]
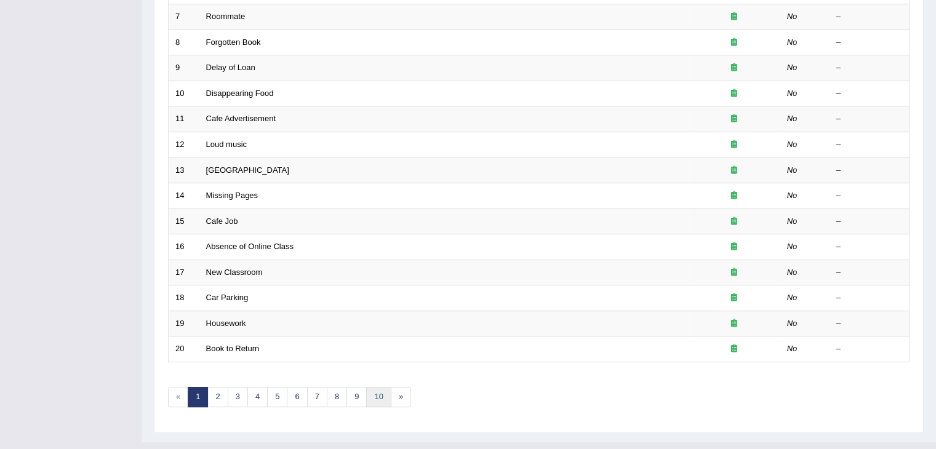
drag, startPoint x: 945, startPoint y: 362, endPoint x: 382, endPoint y: 398, distance: 564.4
click at [382, 398] on link "10" at bounding box center [378, 397] width 25 height 20
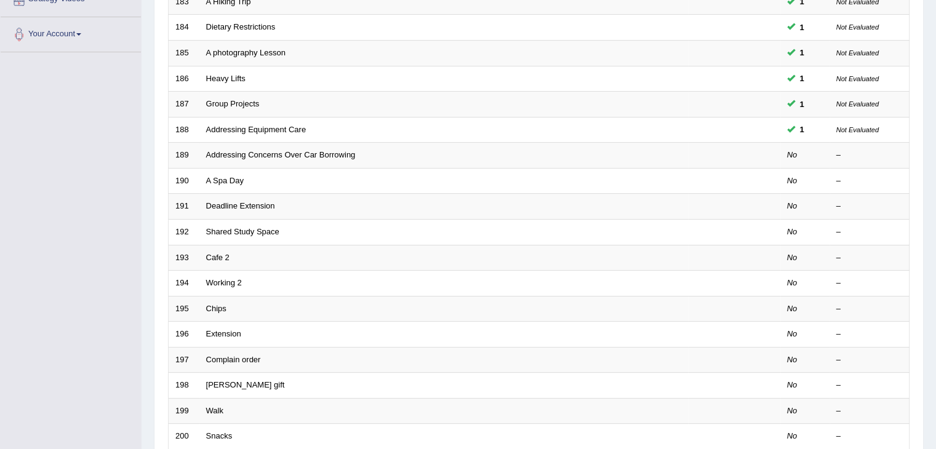
scroll to position [260, 0]
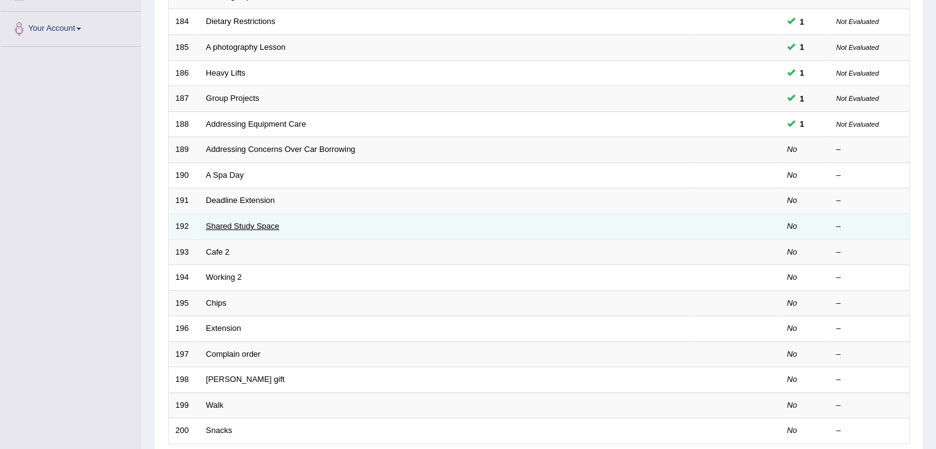
click at [256, 224] on link "Shared Study Space" at bounding box center [242, 226] width 73 height 9
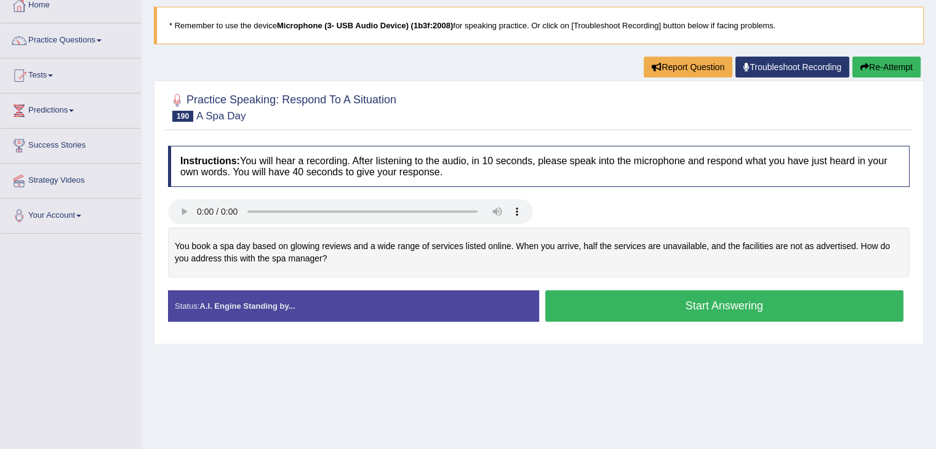
scroll to position [102, 0]
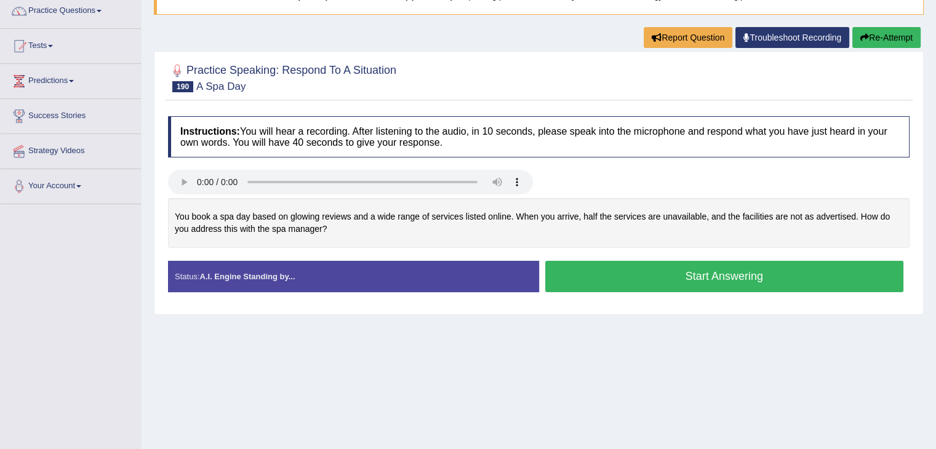
click at [648, 281] on button "Start Answering" at bounding box center [724, 276] width 359 height 31
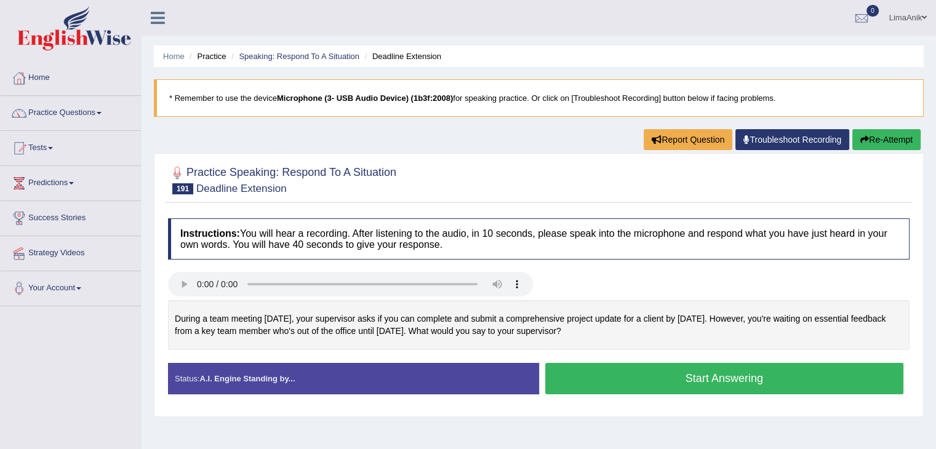
scroll to position [106, 0]
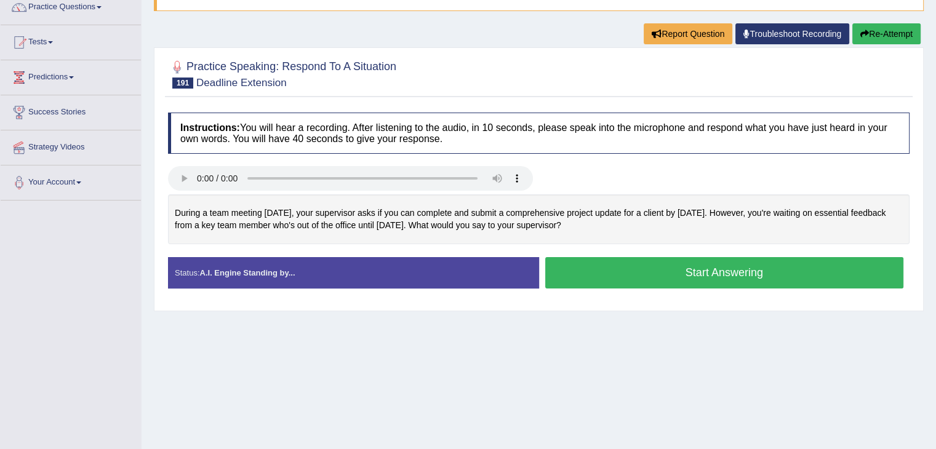
click at [488, 38] on div "Home Practice Speaking: Respond To A Situation Deadline Extension * Remember to…" at bounding box center [539, 202] width 795 height 616
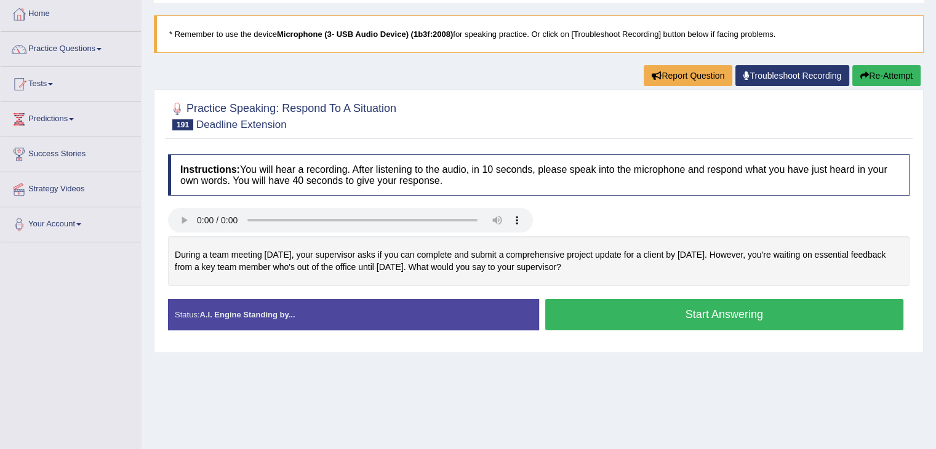
scroll to position [70, 0]
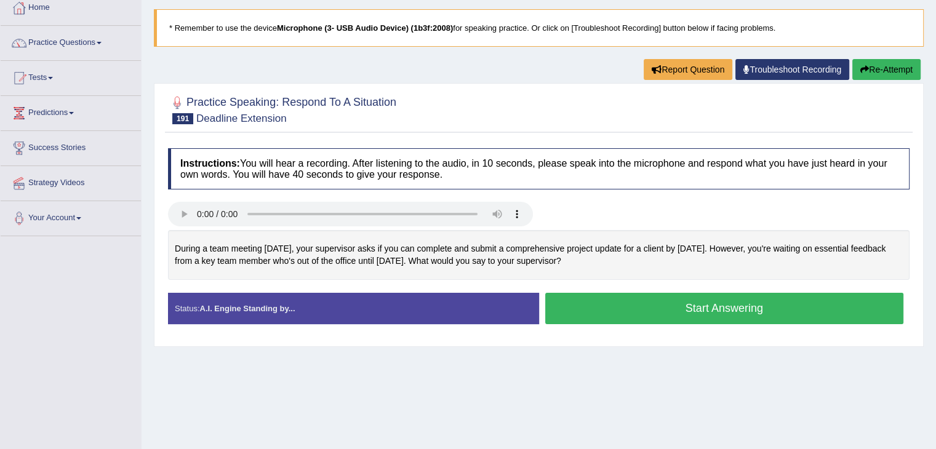
click at [696, 298] on button "Start Answering" at bounding box center [724, 308] width 359 height 31
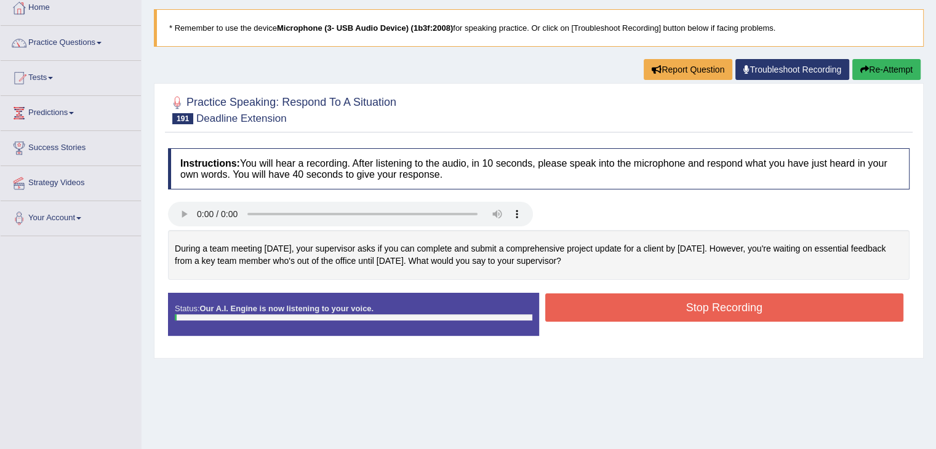
scroll to position [62, 0]
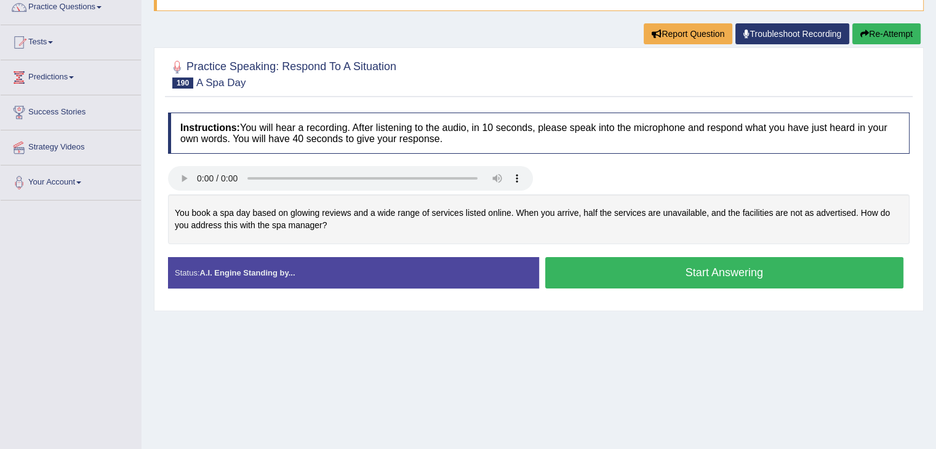
click at [691, 287] on div "Start Answering" at bounding box center [724, 274] width 371 height 34
click at [699, 270] on button "Start Answering" at bounding box center [724, 272] width 359 height 31
click at [625, 278] on button "Start Answering" at bounding box center [724, 272] width 359 height 31
click at [647, 277] on button "Start Answering" at bounding box center [724, 272] width 359 height 31
click at [630, 268] on button "Start Answering" at bounding box center [724, 272] width 359 height 31
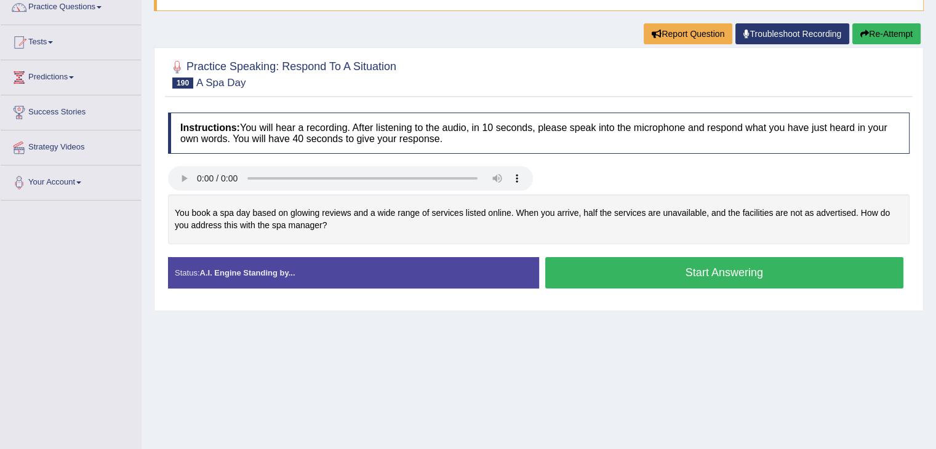
click at [632, 271] on button "Start Answering" at bounding box center [724, 272] width 359 height 31
click at [718, 262] on button "Start Answering" at bounding box center [724, 272] width 359 height 31
click at [624, 258] on button "Start Answering" at bounding box center [724, 272] width 359 height 31
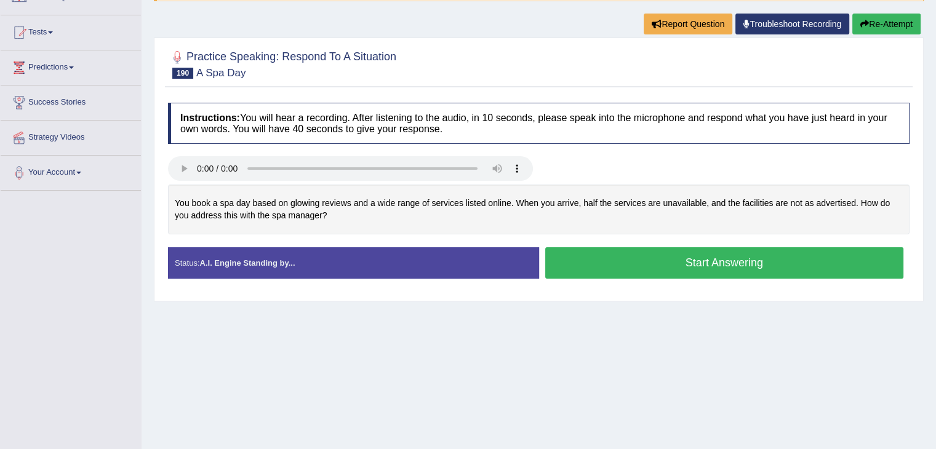
scroll to position [106, 0]
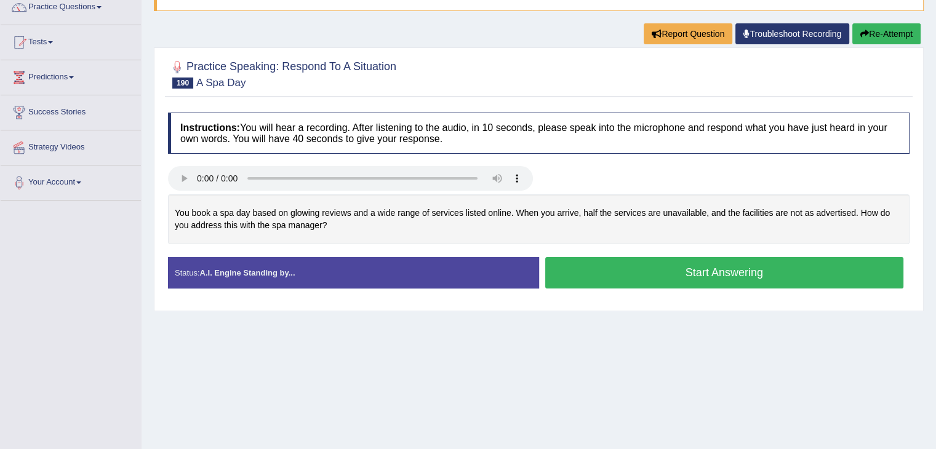
click at [641, 273] on button "Start Answering" at bounding box center [724, 272] width 359 height 31
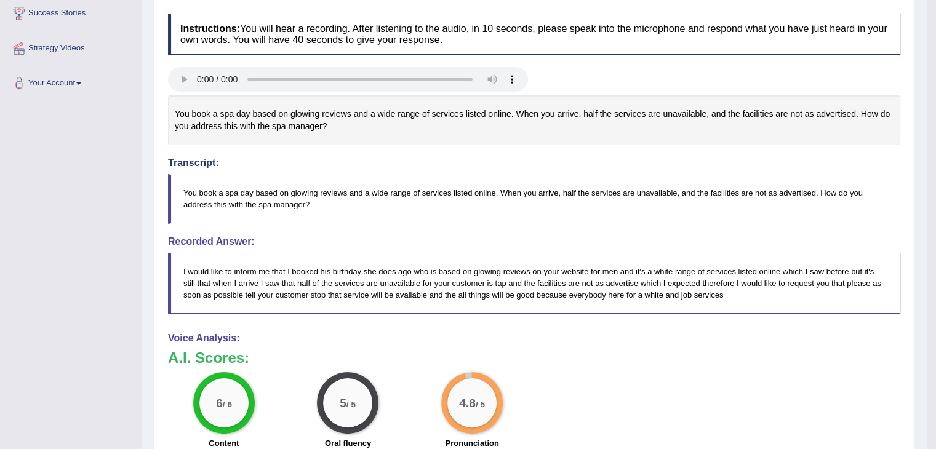
scroll to position [220, 0]
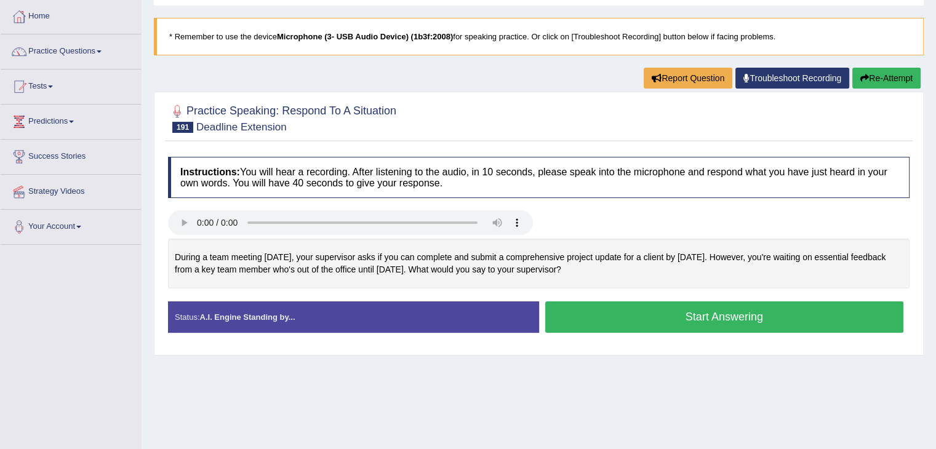
click at [701, 307] on button "Start Answering" at bounding box center [724, 317] width 359 height 31
click at [658, 308] on button "Start Answering" at bounding box center [724, 317] width 359 height 31
click at [635, 319] on button "Start Answering" at bounding box center [724, 317] width 359 height 31
click at [664, 328] on button "Start Answering" at bounding box center [724, 317] width 359 height 31
click at [561, 302] on button "Start Answering" at bounding box center [724, 317] width 359 height 31
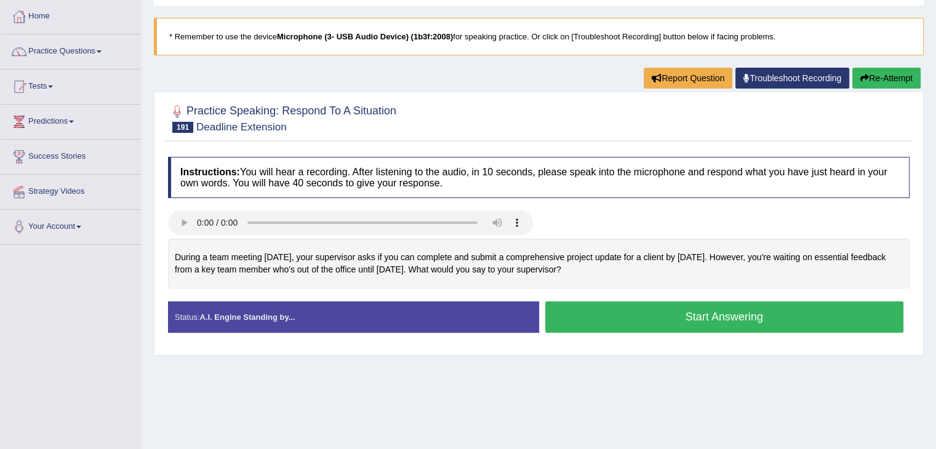
click at [657, 311] on button "Start Answering" at bounding box center [724, 317] width 359 height 31
click at [702, 325] on button "Start Answering" at bounding box center [724, 317] width 359 height 31
click at [627, 316] on button "Start Answering" at bounding box center [724, 317] width 359 height 31
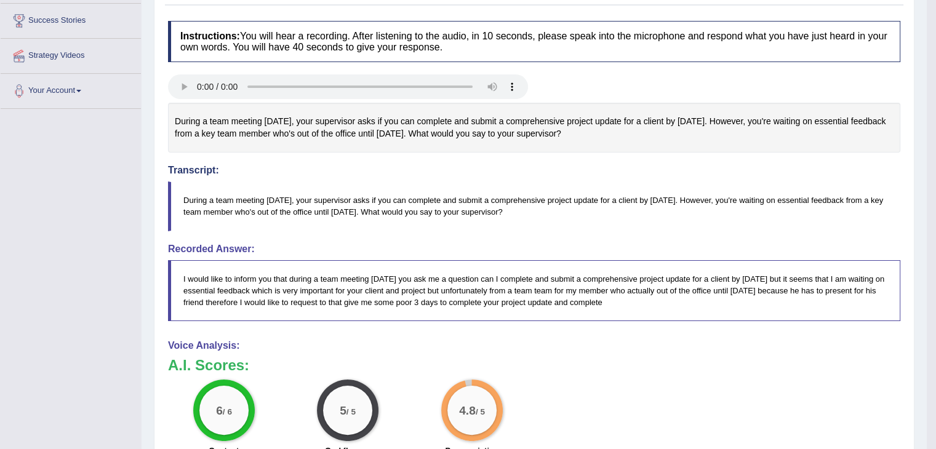
scroll to position [202, 0]
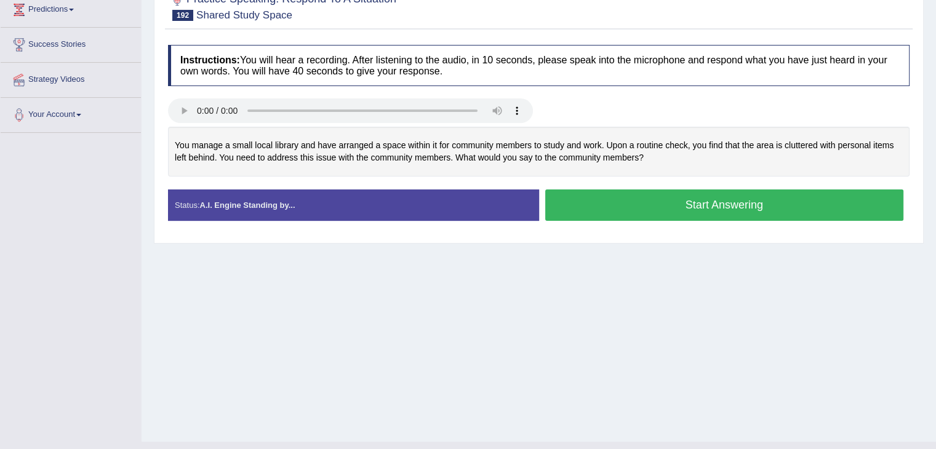
scroll to position [175, 0]
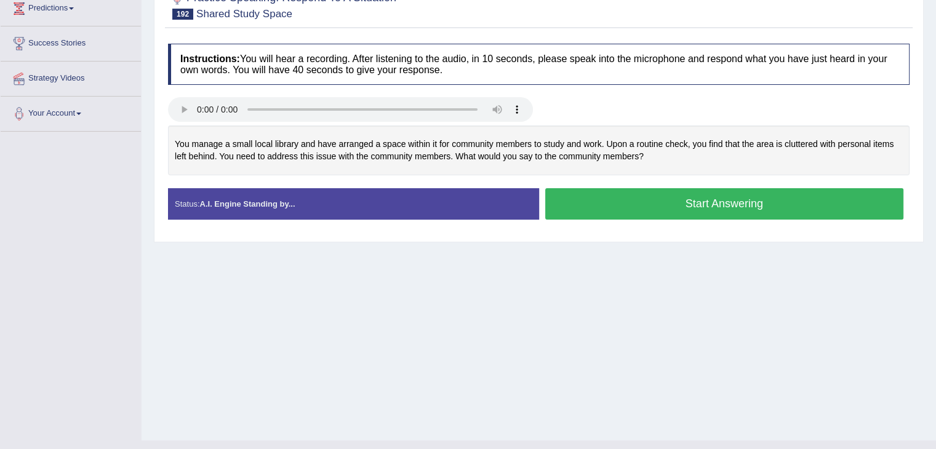
click at [750, 206] on button "Start Answering" at bounding box center [724, 203] width 359 height 31
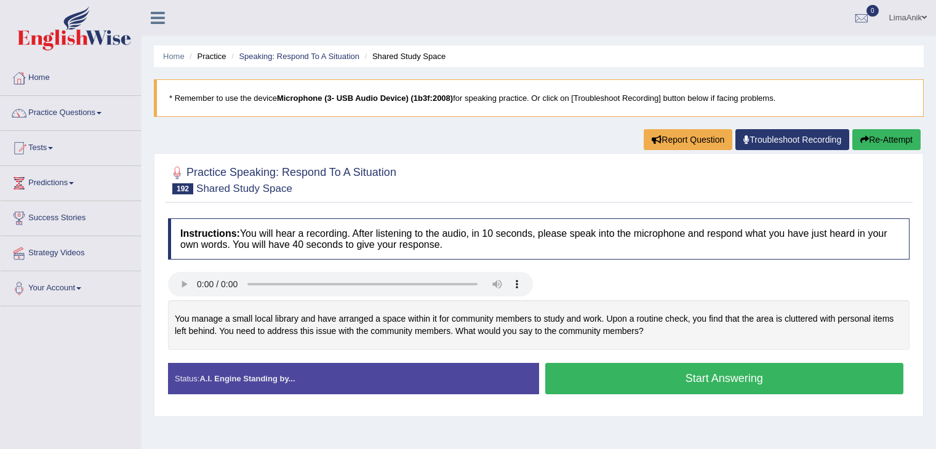
scroll to position [197, 0]
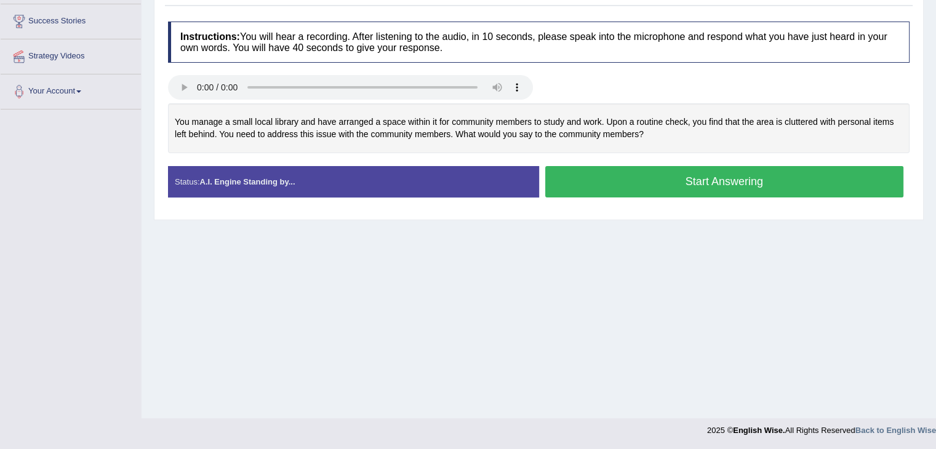
click at [735, 177] on button "Start Answering" at bounding box center [724, 181] width 359 height 31
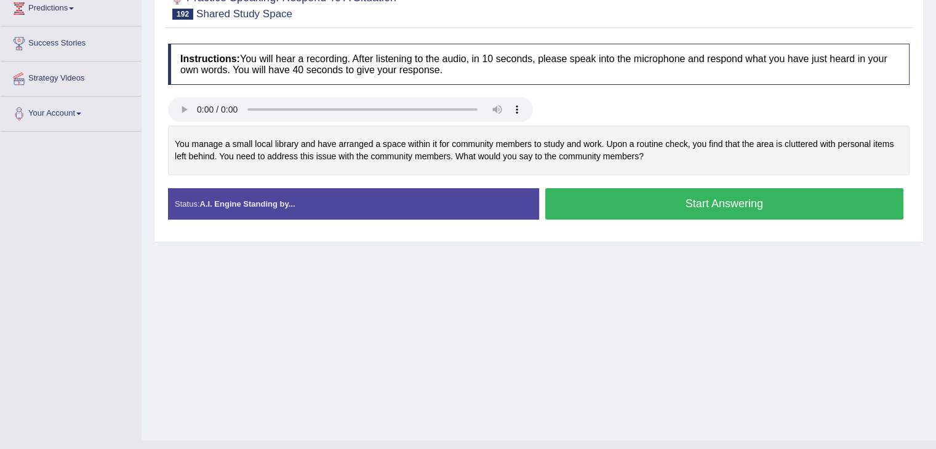
click at [611, 193] on button "Start Answering" at bounding box center [724, 203] width 359 height 31
click at [701, 207] on button "Start Answering" at bounding box center [724, 203] width 359 height 31
click at [689, 210] on button "Start Answering" at bounding box center [724, 203] width 359 height 31
click at [656, 212] on button "Start Answering" at bounding box center [724, 203] width 359 height 31
click at [677, 201] on button "Start Answering" at bounding box center [724, 203] width 359 height 31
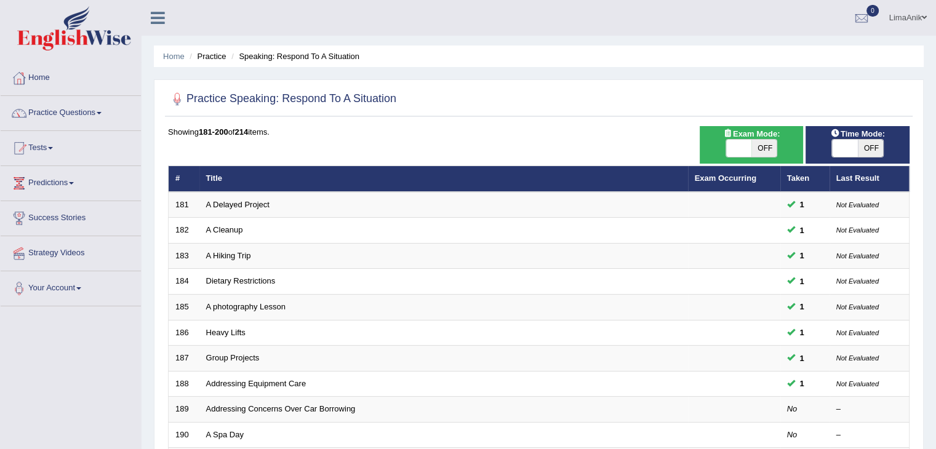
scroll to position [174, 0]
click at [76, 116] on link "Practice Questions" at bounding box center [71, 111] width 140 height 31
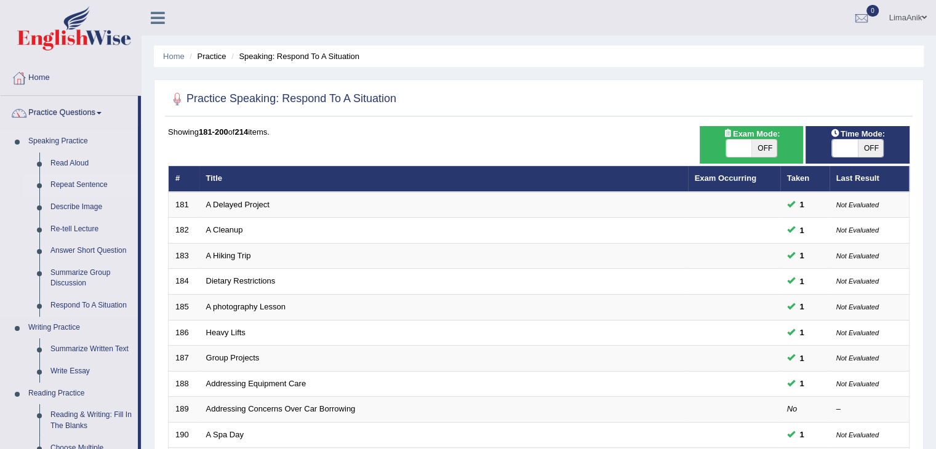
click at [68, 183] on link "Repeat Sentence" at bounding box center [91, 185] width 93 height 22
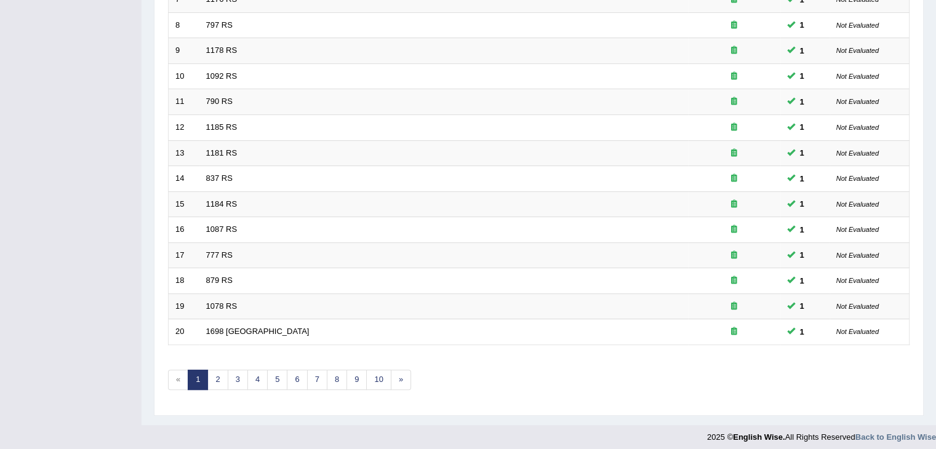
scroll to position [357, 0]
click at [238, 376] on link "3" at bounding box center [238, 382] width 20 height 20
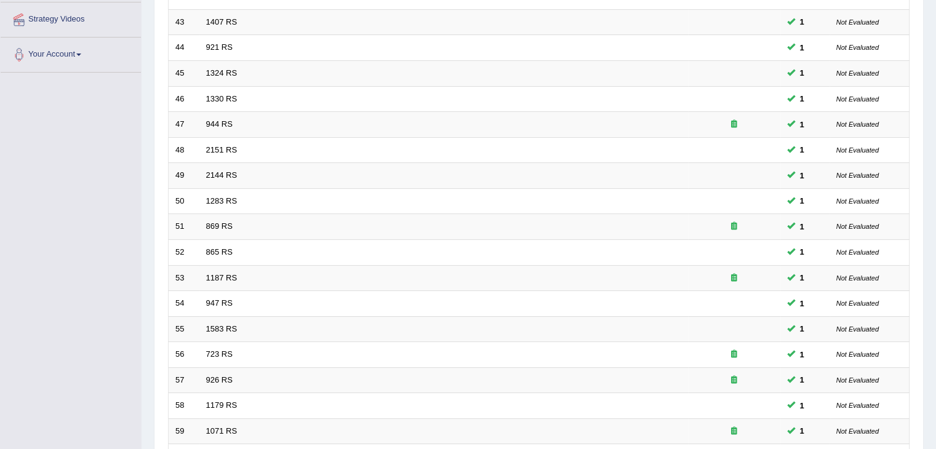
scroll to position [359, 0]
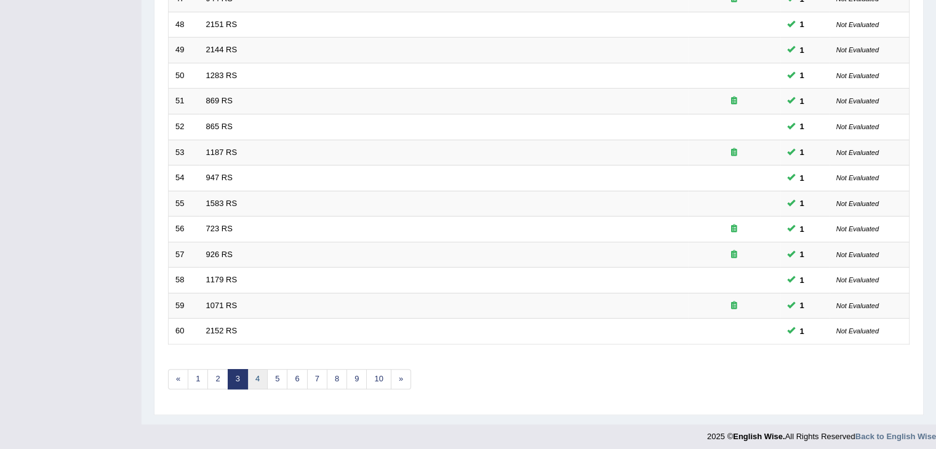
click at [255, 380] on link "4" at bounding box center [257, 379] width 20 height 20
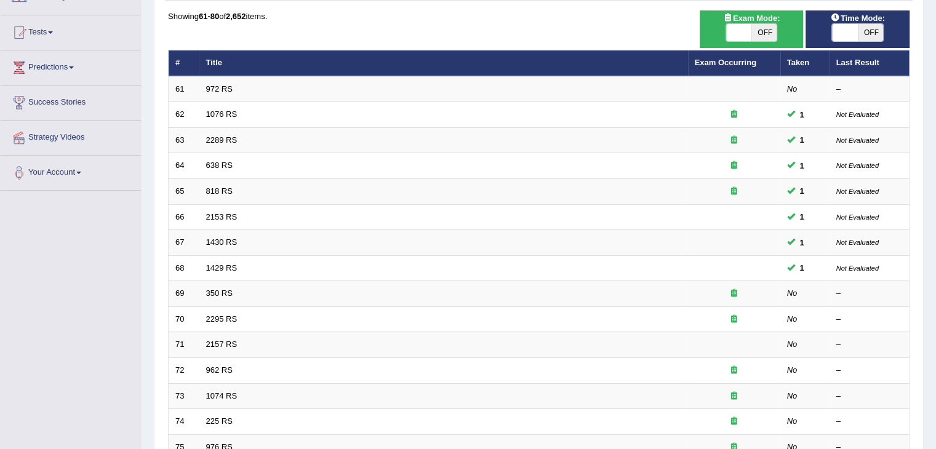
scroll to position [348, 0]
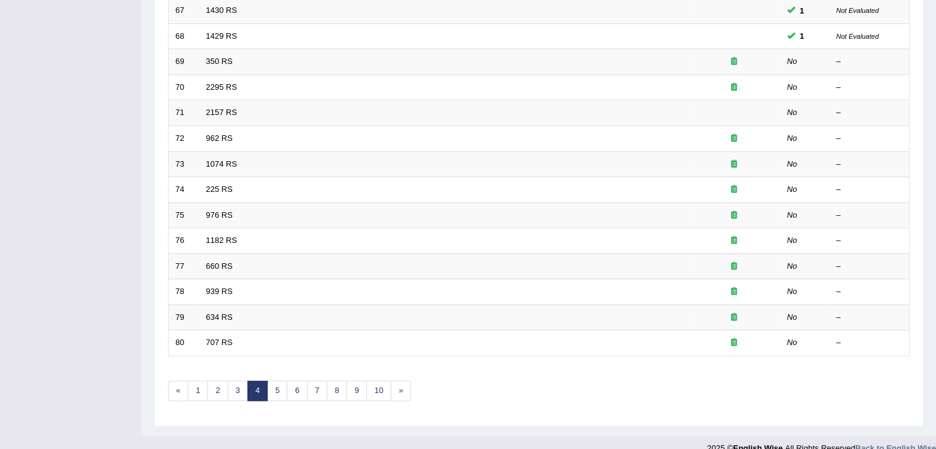
click at [275, 390] on link "5" at bounding box center [277, 391] width 20 height 20
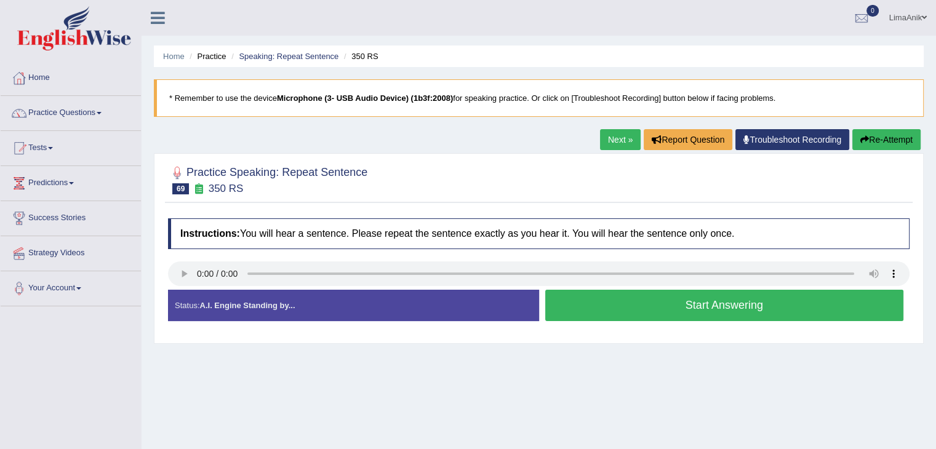
click at [672, 308] on button "Start Answering" at bounding box center [724, 305] width 359 height 31
click at [652, 311] on button "Start Answering" at bounding box center [724, 305] width 359 height 31
click at [703, 308] on button "Start Answering" at bounding box center [724, 305] width 359 height 31
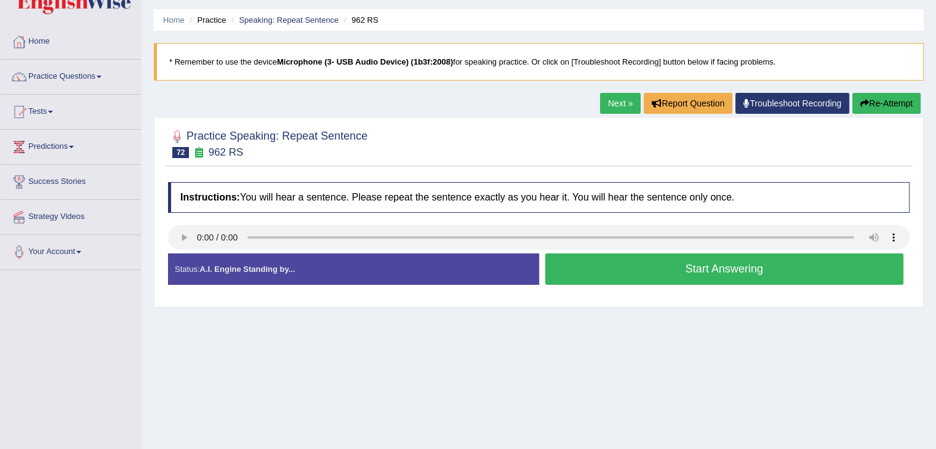
scroll to position [39, 0]
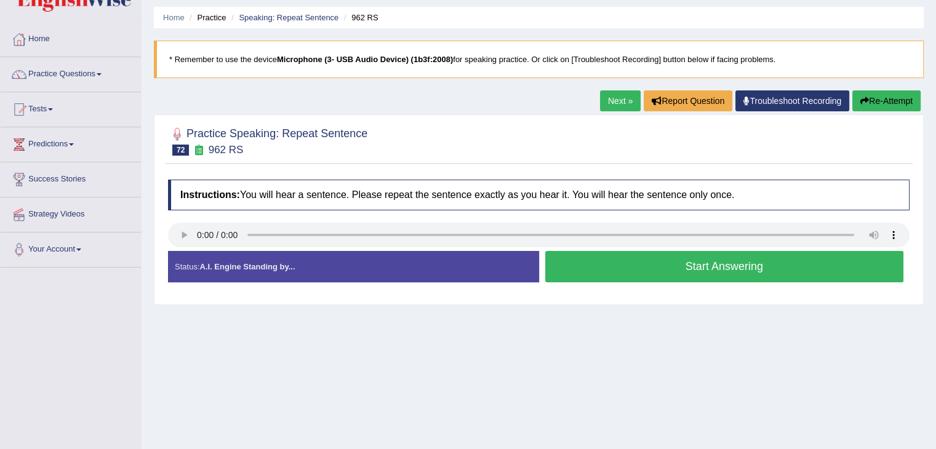
click at [644, 269] on button "Start Answering" at bounding box center [724, 266] width 359 height 31
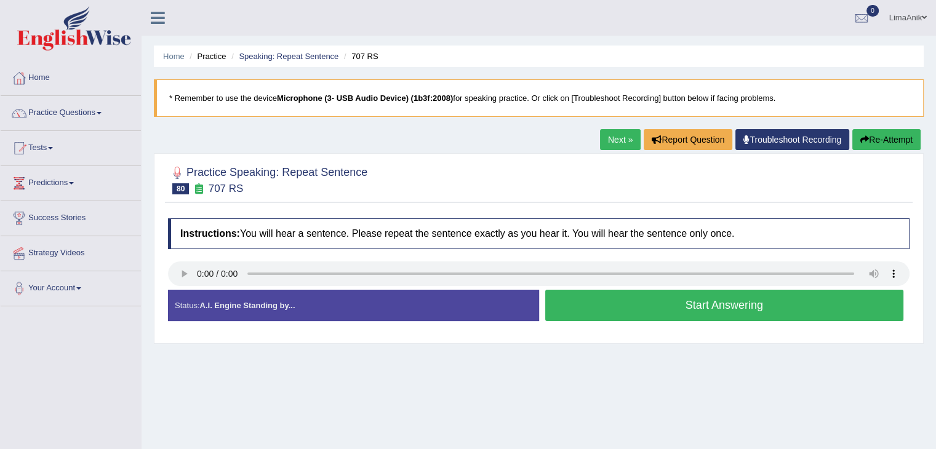
click at [694, 301] on button "Start Answering" at bounding box center [724, 305] width 359 height 31
click at [701, 301] on button "Start Answering" at bounding box center [724, 305] width 359 height 31
click at [693, 311] on button "Start Answering" at bounding box center [724, 305] width 359 height 31
click at [618, 306] on button "Start Answering" at bounding box center [724, 305] width 359 height 31
click at [587, 294] on button "Start Answering" at bounding box center [724, 305] width 359 height 31
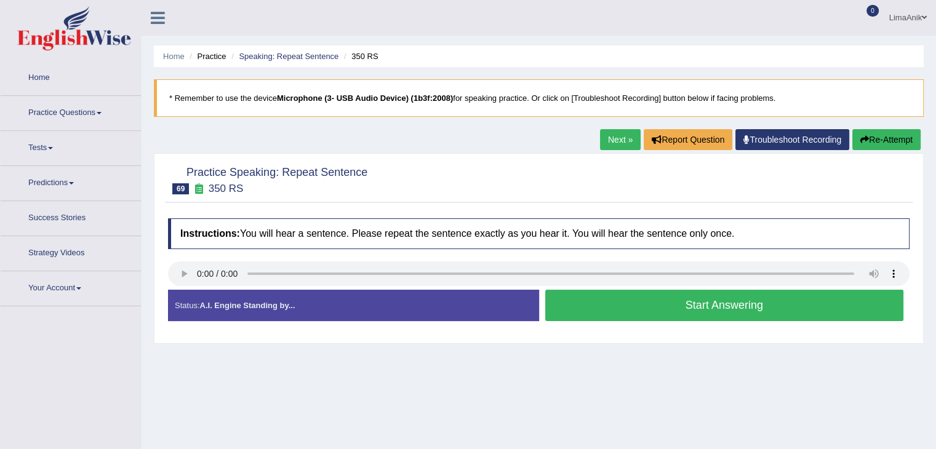
click at [587, 294] on button "Start Answering" at bounding box center [724, 305] width 359 height 31
click at [660, 303] on button "Start Answering" at bounding box center [724, 305] width 359 height 31
click at [640, 311] on button "Start Answering" at bounding box center [724, 305] width 359 height 31
click at [755, 305] on button "Start Answering" at bounding box center [724, 305] width 359 height 31
click at [629, 319] on button "Start Answering" at bounding box center [724, 305] width 359 height 31
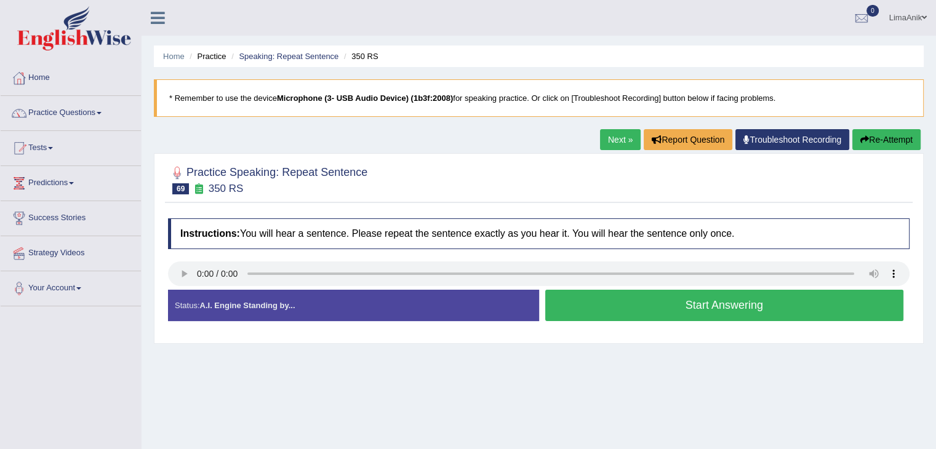
click at [640, 298] on button "Start Answering" at bounding box center [724, 305] width 359 height 31
click at [623, 306] on button "Start Answering" at bounding box center [724, 305] width 359 height 31
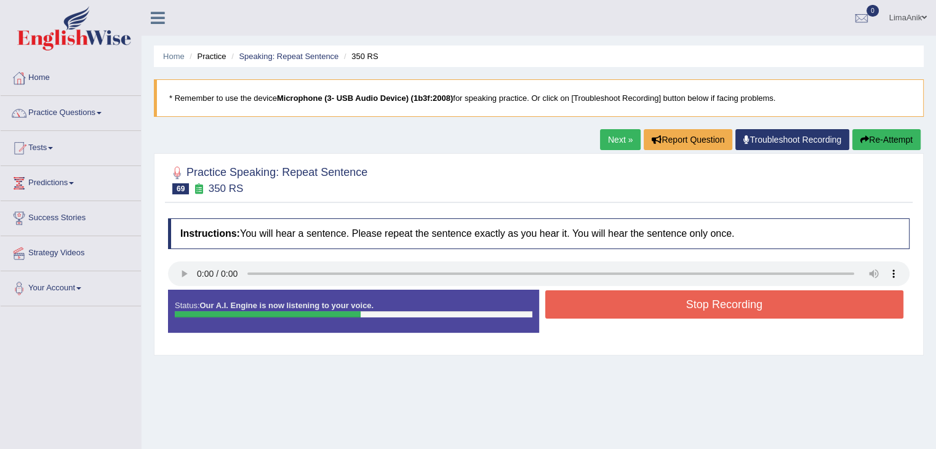
click at [700, 310] on button "Stop Recording" at bounding box center [724, 305] width 359 height 28
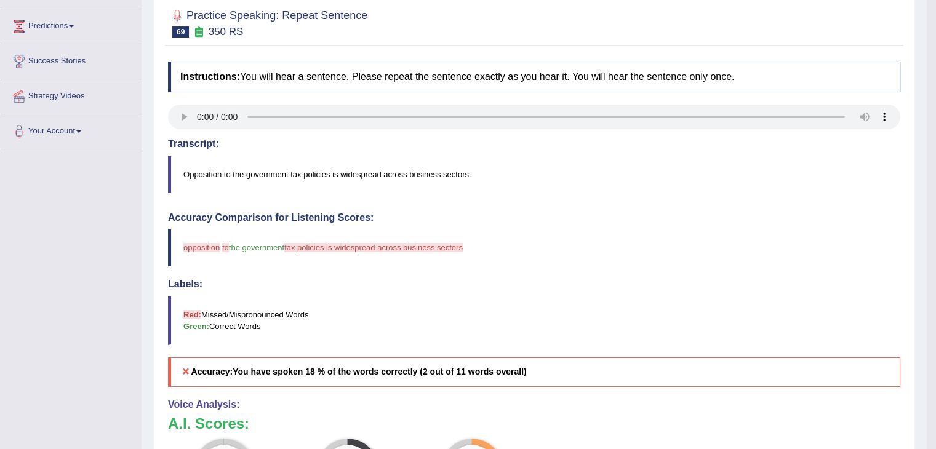
scroll to position [248, 0]
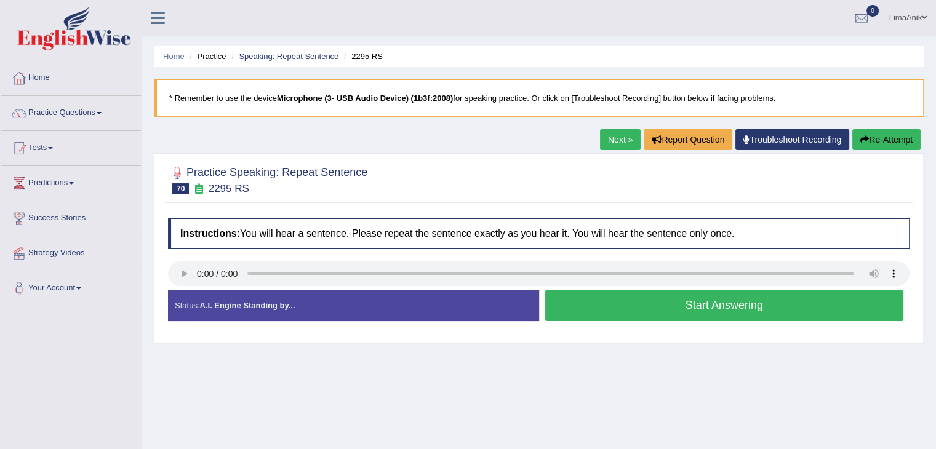
click at [654, 307] on button "Start Answering" at bounding box center [724, 305] width 359 height 31
click at [629, 292] on button "Start Answering" at bounding box center [724, 305] width 359 height 31
click at [610, 291] on button "Start Answering" at bounding box center [724, 305] width 359 height 31
click at [697, 319] on button "Start Answering" at bounding box center [724, 305] width 359 height 31
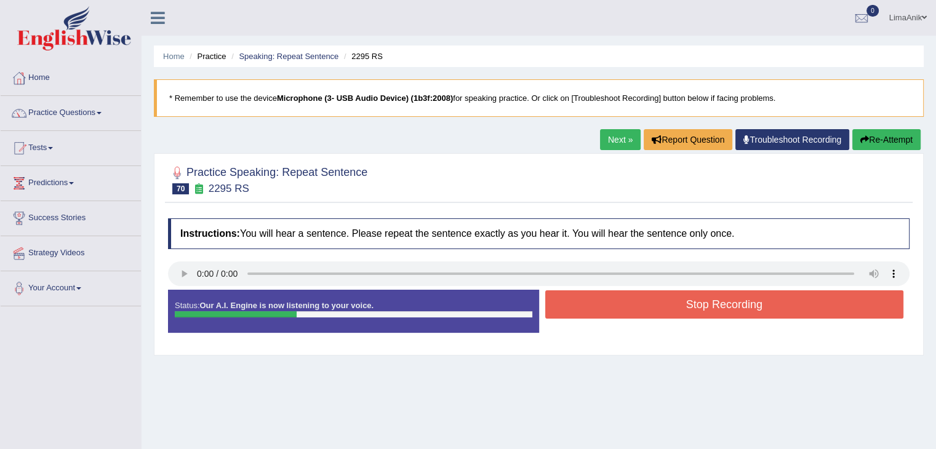
click at [675, 298] on button "Stop Recording" at bounding box center [724, 305] width 359 height 28
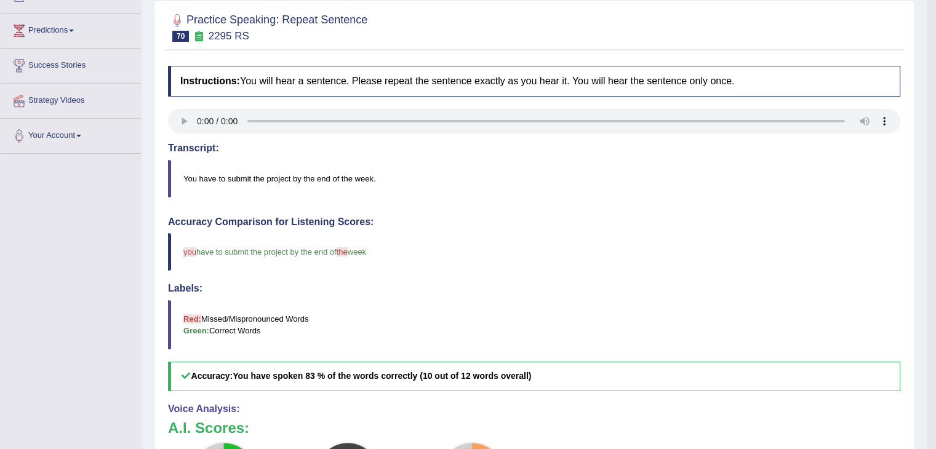
scroll to position [234, 0]
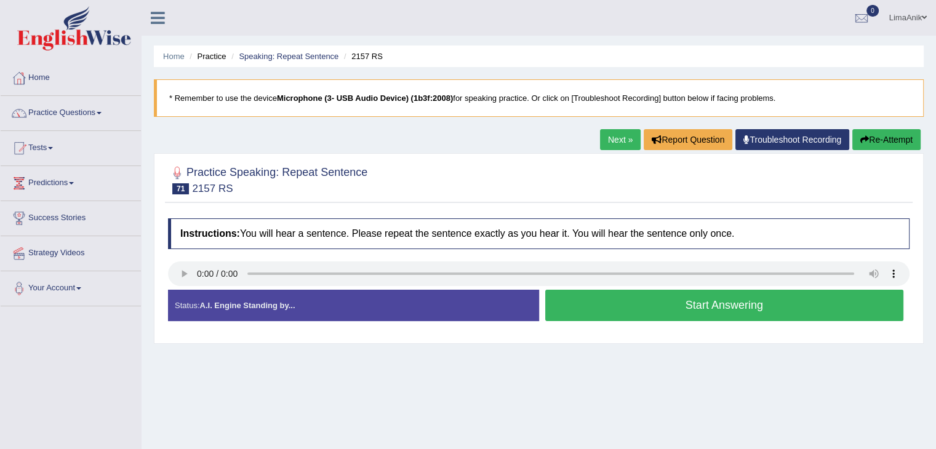
click at [654, 303] on button "Start Answering" at bounding box center [724, 305] width 359 height 31
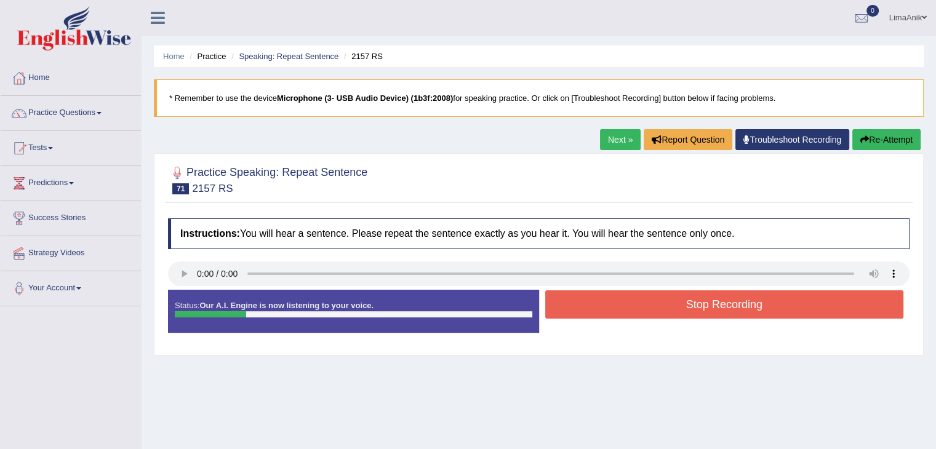
click at [654, 303] on button "Stop Recording" at bounding box center [724, 305] width 359 height 28
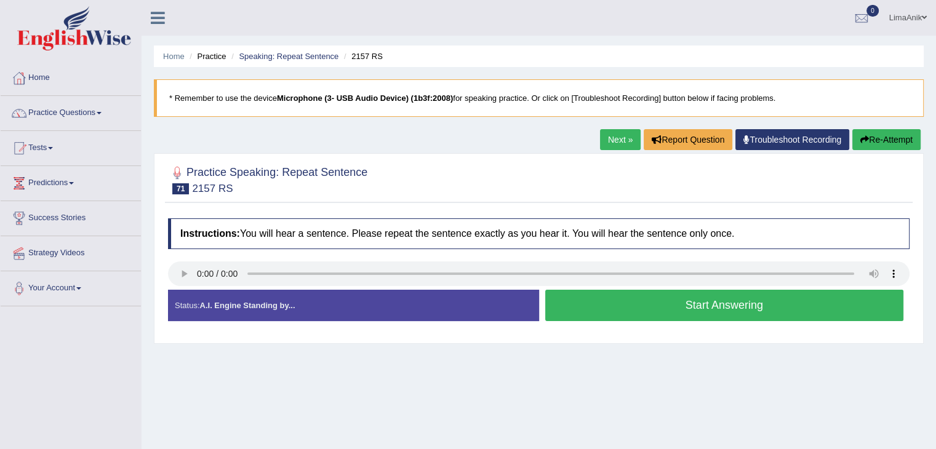
click at [654, 303] on button "Start Answering" at bounding box center [724, 305] width 359 height 31
click at [642, 309] on button "Start Answering" at bounding box center [724, 305] width 359 height 31
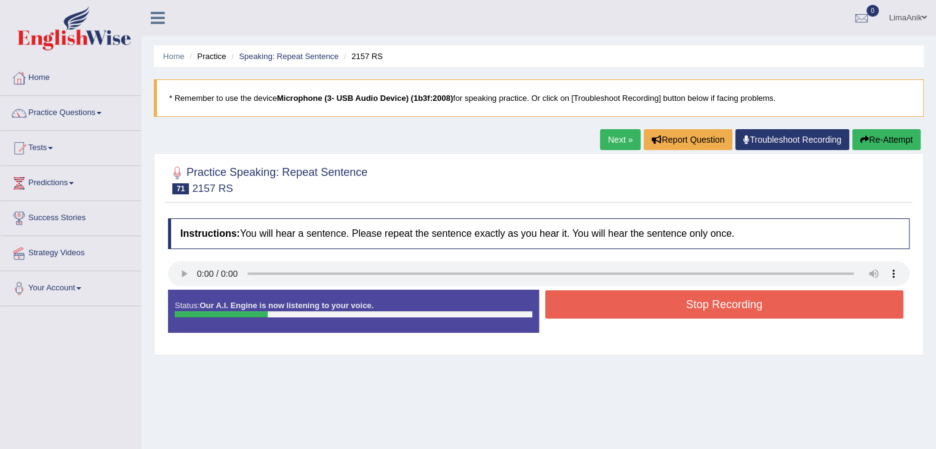
click at [642, 309] on button "Stop Recording" at bounding box center [724, 305] width 359 height 28
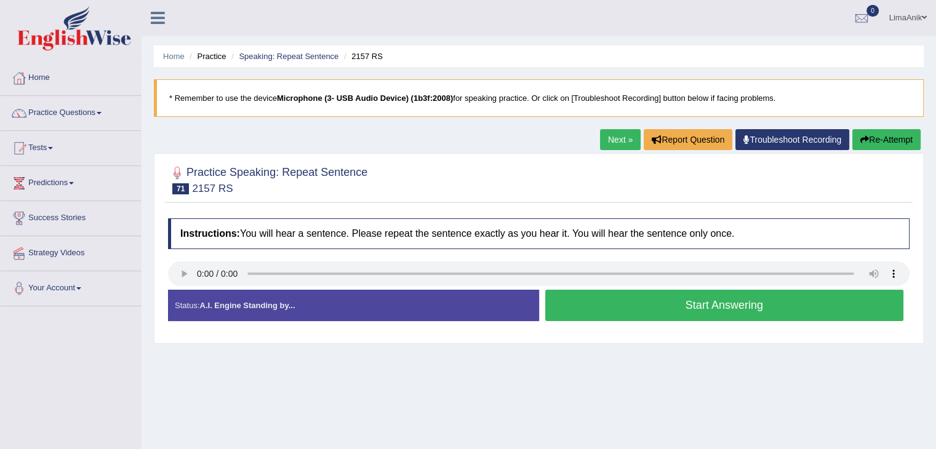
click at [615, 301] on button "Start Answering" at bounding box center [724, 305] width 359 height 31
click at [616, 299] on button "Start Answering" at bounding box center [724, 305] width 359 height 31
click at [596, 302] on button "Start Answering" at bounding box center [724, 305] width 359 height 31
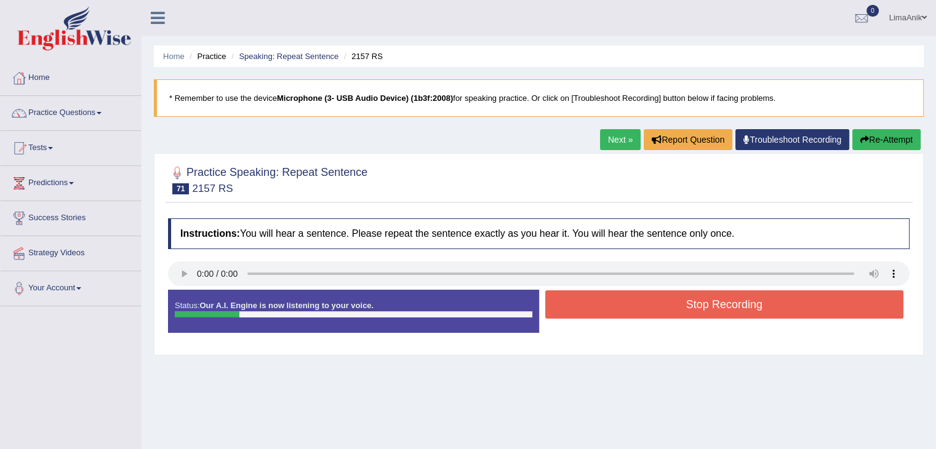
click at [596, 302] on button "Stop Recording" at bounding box center [724, 305] width 359 height 28
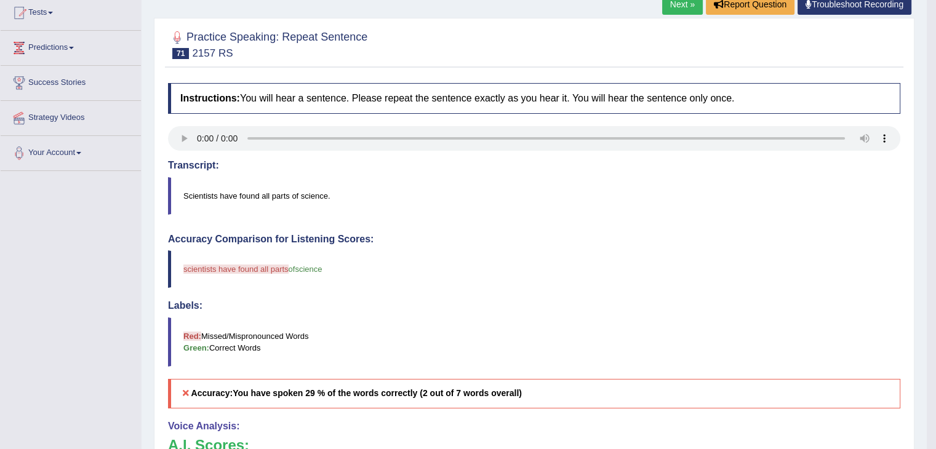
scroll to position [231, 0]
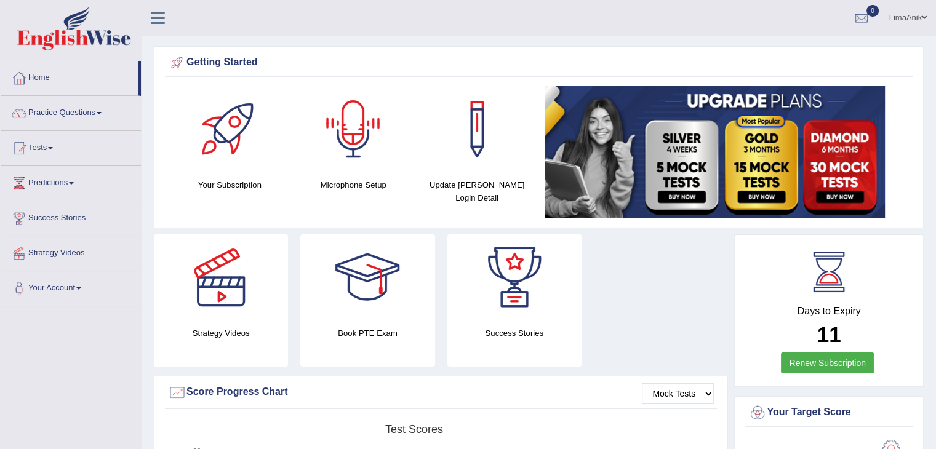
click at [359, 153] on div at bounding box center [353, 129] width 86 height 86
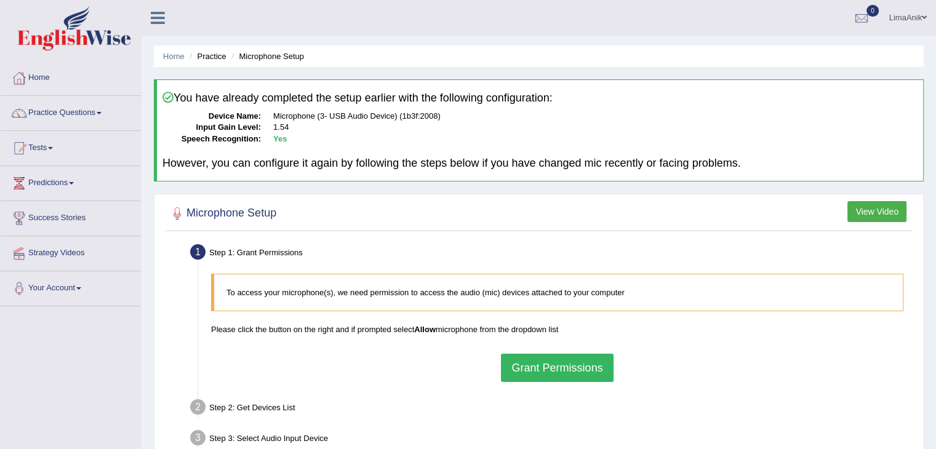
click at [571, 373] on button "Grant Permissions" at bounding box center [557, 368] width 112 height 28
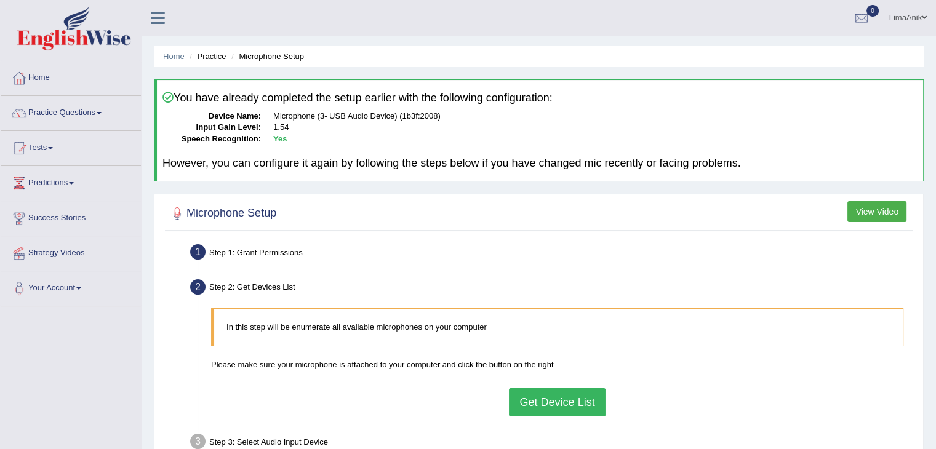
click at [522, 409] on button "Get Device List" at bounding box center [557, 402] width 96 height 28
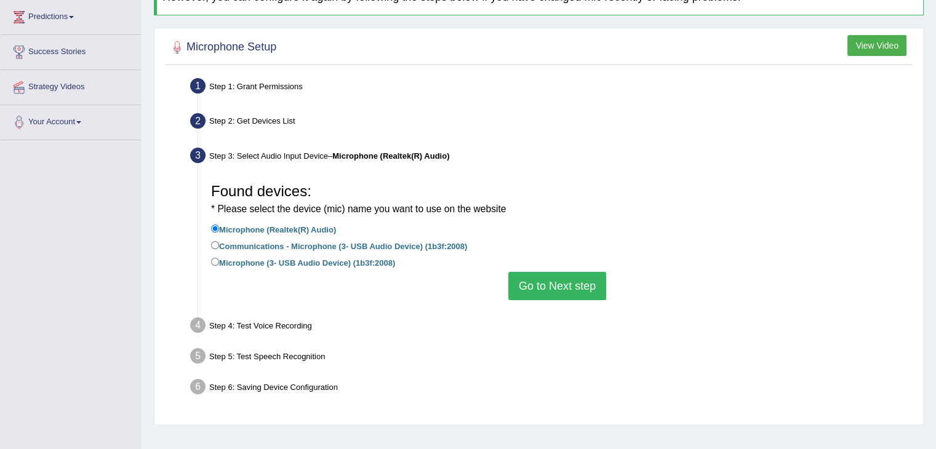
scroll to position [167, 0]
click at [216, 262] on input "Microphone (3- USB Audio Device) (1b3f:2008)" at bounding box center [215, 261] width 8 height 8
radio input "true"
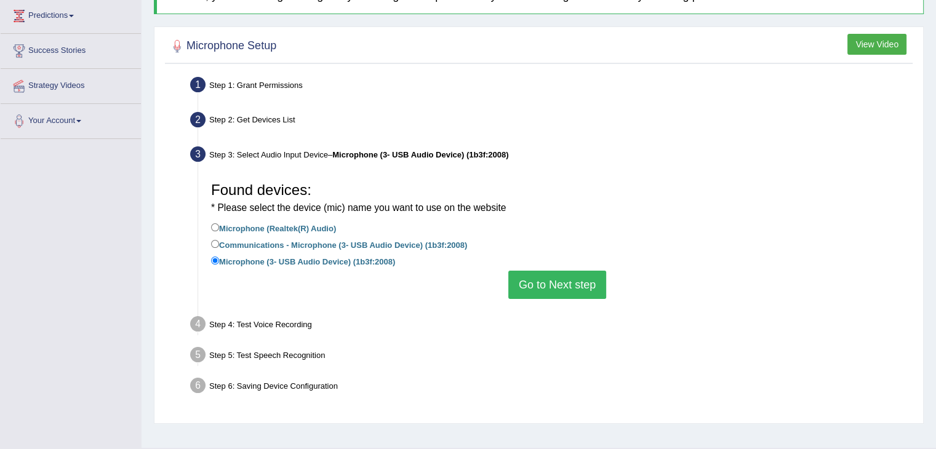
click at [549, 289] on button "Go to Next step" at bounding box center [557, 285] width 98 height 28
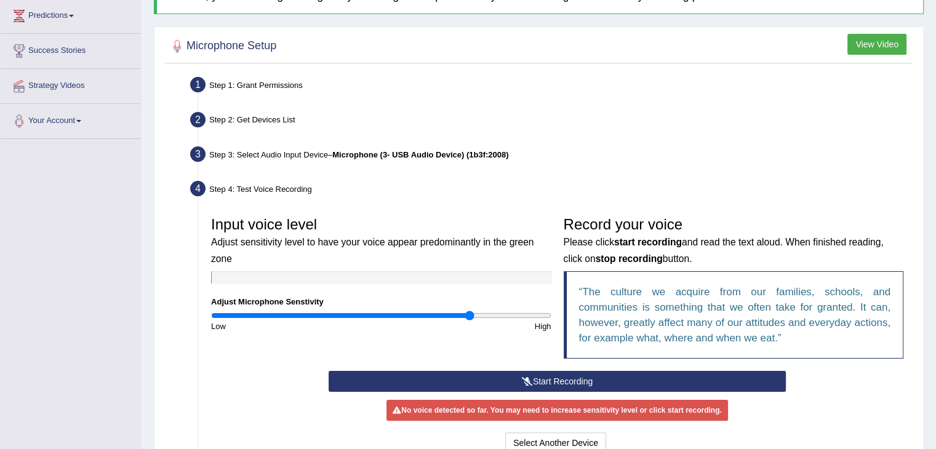
click at [534, 375] on button "Start Recording" at bounding box center [557, 381] width 457 height 21
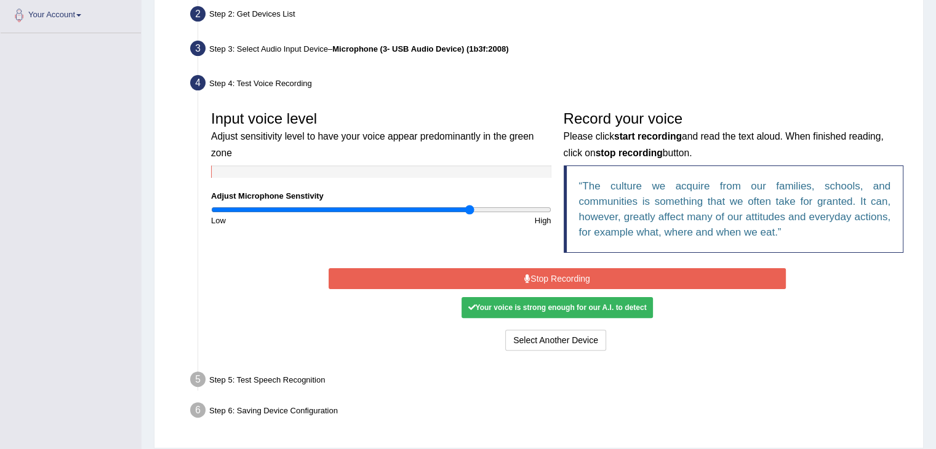
scroll to position [273, 0]
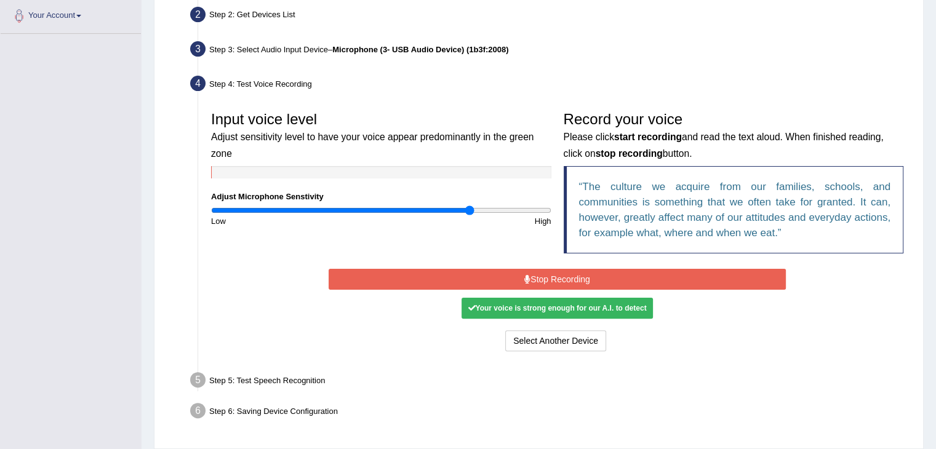
click at [564, 270] on button "Stop Recording" at bounding box center [557, 279] width 457 height 21
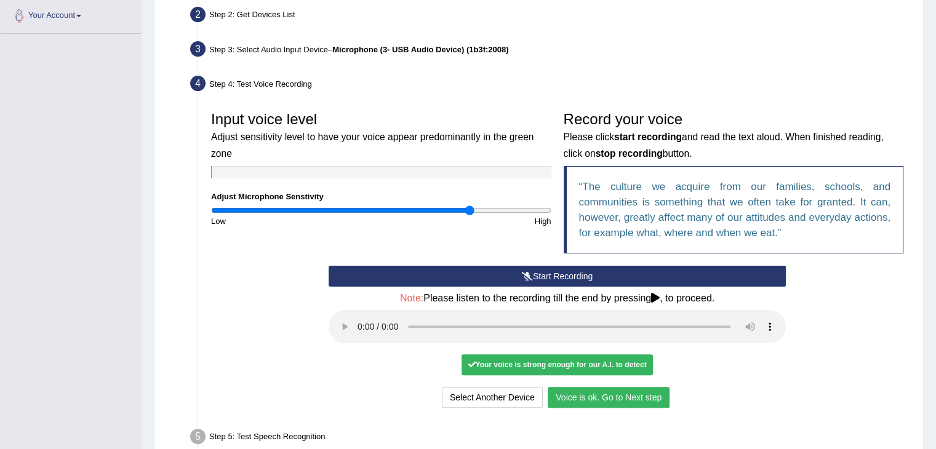
click at [616, 394] on button "Voice is ok. Go to Next step" at bounding box center [609, 397] width 122 height 21
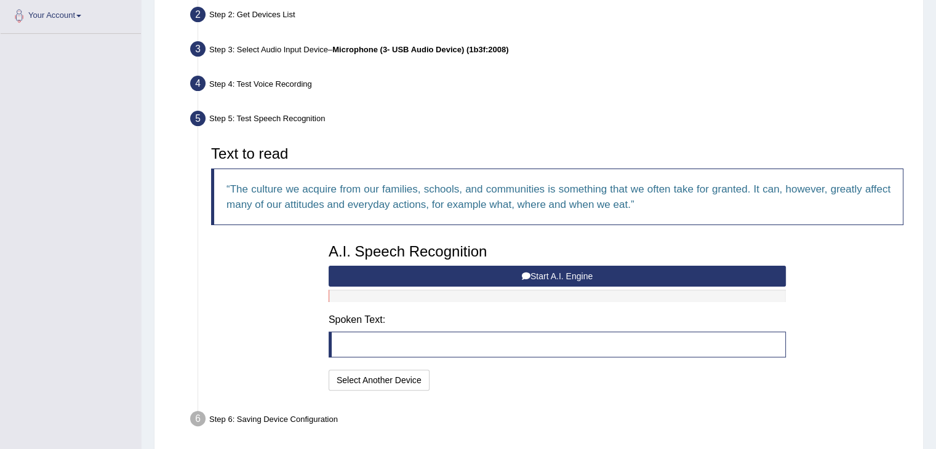
click at [532, 279] on button "Start A.I. Engine" at bounding box center [557, 276] width 457 height 21
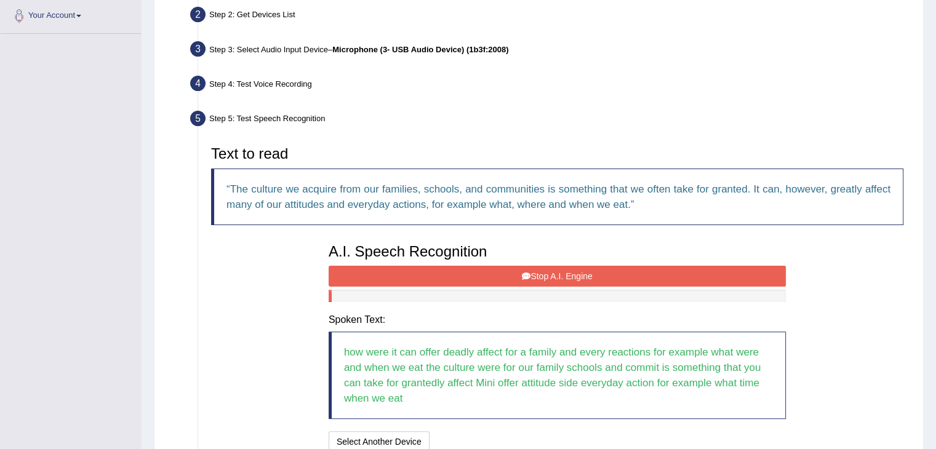
click at [554, 282] on button "Stop A.I. Engine" at bounding box center [557, 276] width 457 height 21
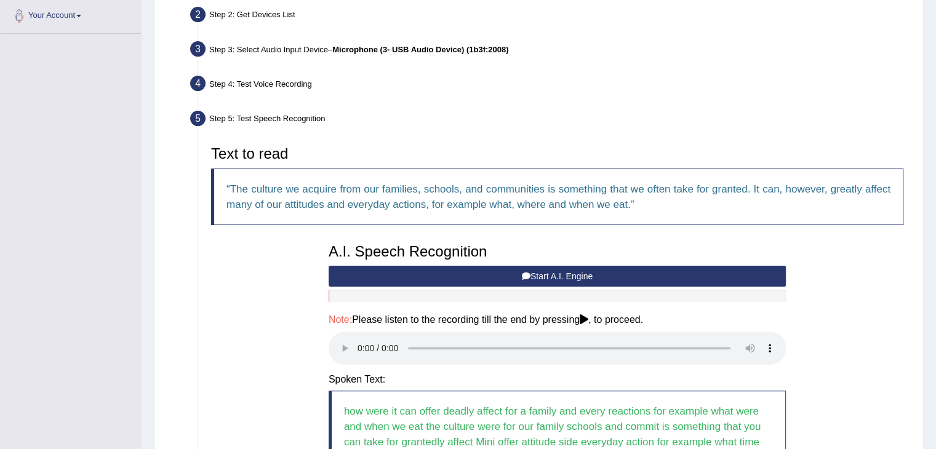
scroll to position [440, 0]
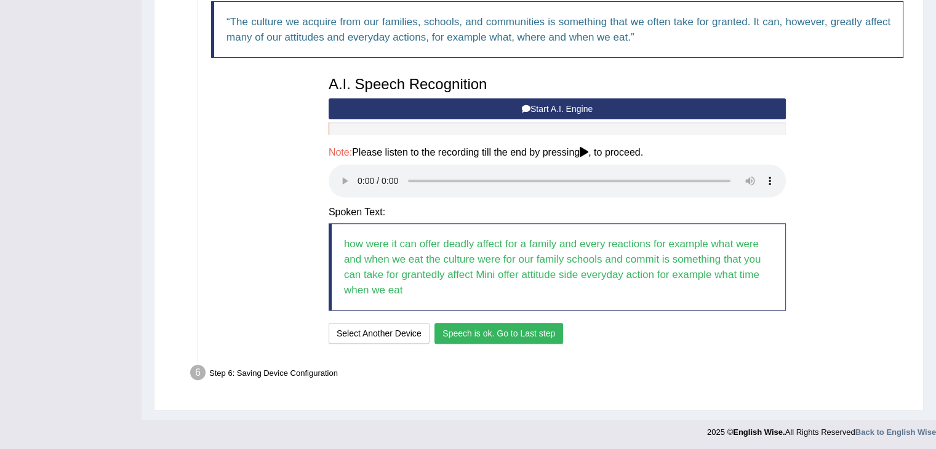
click at [450, 335] on button "Speech is ok. Go to Last step" at bounding box center [499, 333] width 129 height 21
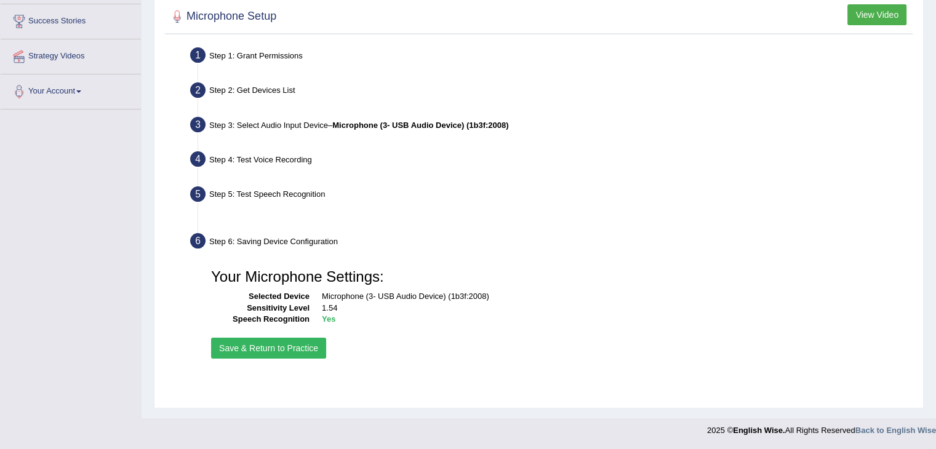
scroll to position [197, 0]
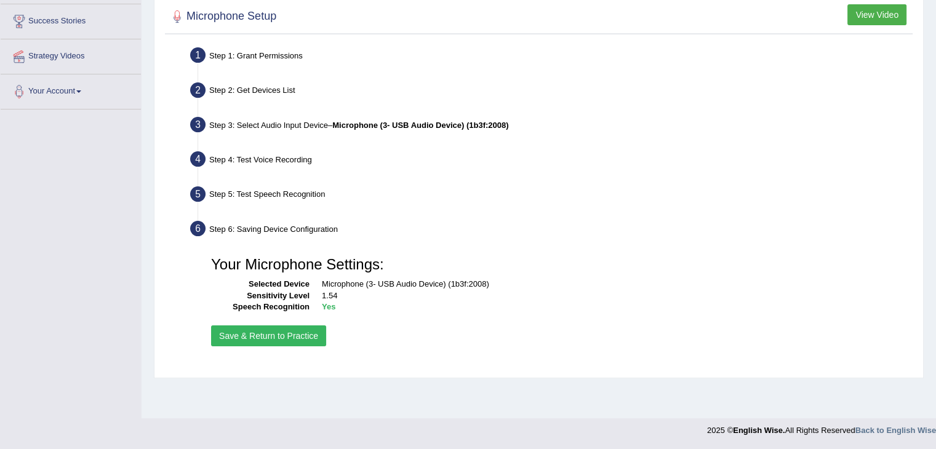
click at [246, 333] on button "Save & Return to Practice" at bounding box center [268, 336] width 115 height 21
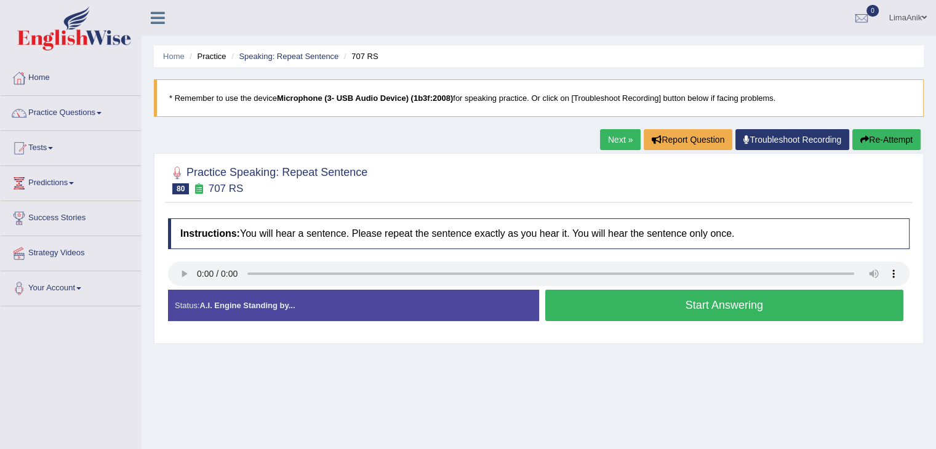
click at [625, 290] on button "Start Answering" at bounding box center [724, 305] width 359 height 31
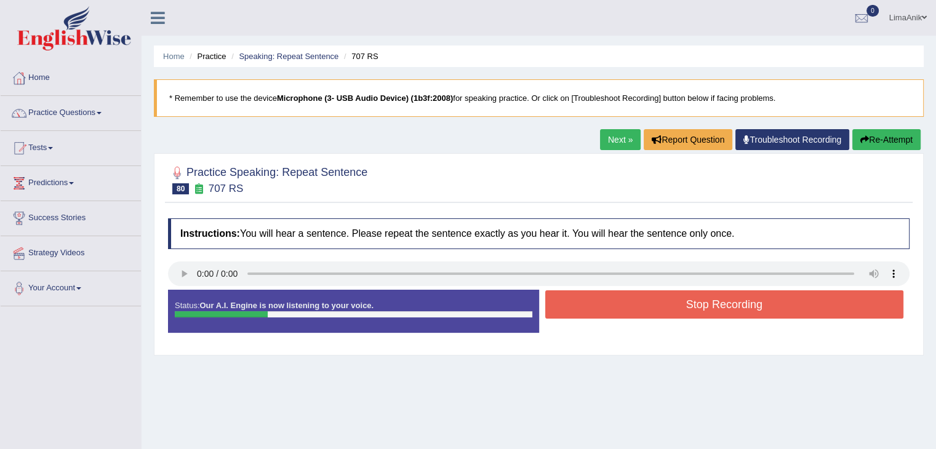
click at [643, 301] on button "Stop Recording" at bounding box center [724, 305] width 359 height 28
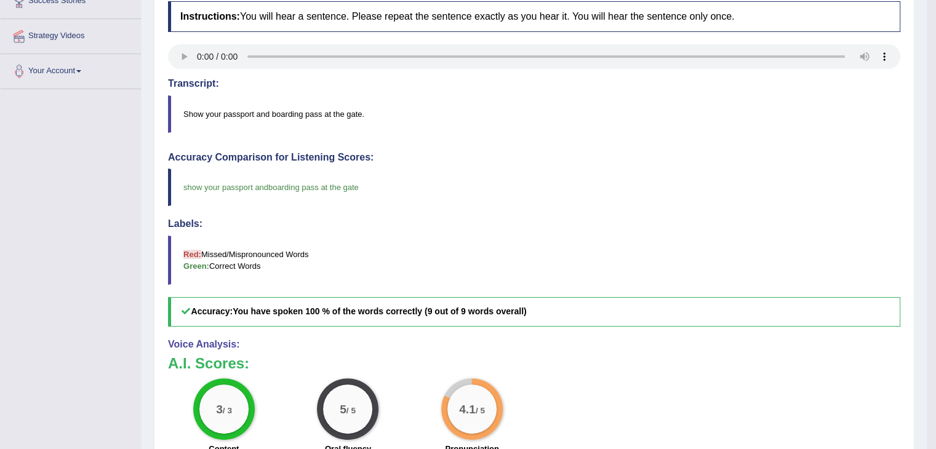
scroll to position [219, 0]
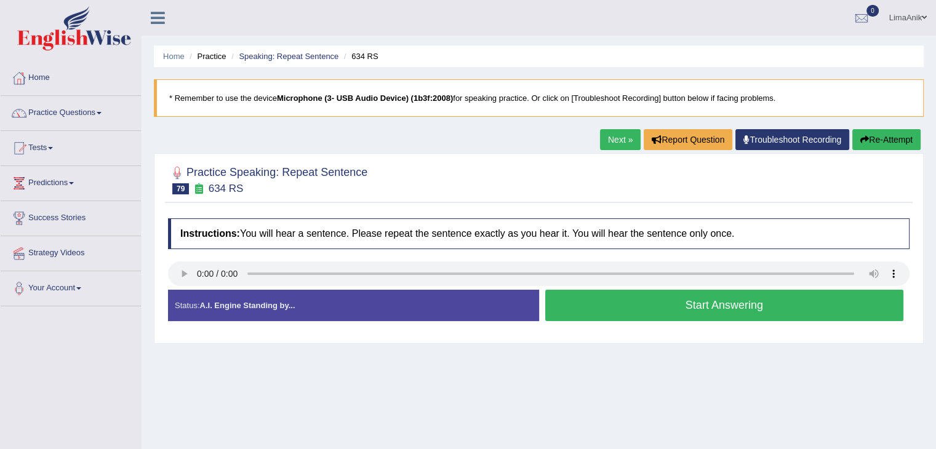
click at [605, 308] on button "Start Answering" at bounding box center [724, 305] width 359 height 31
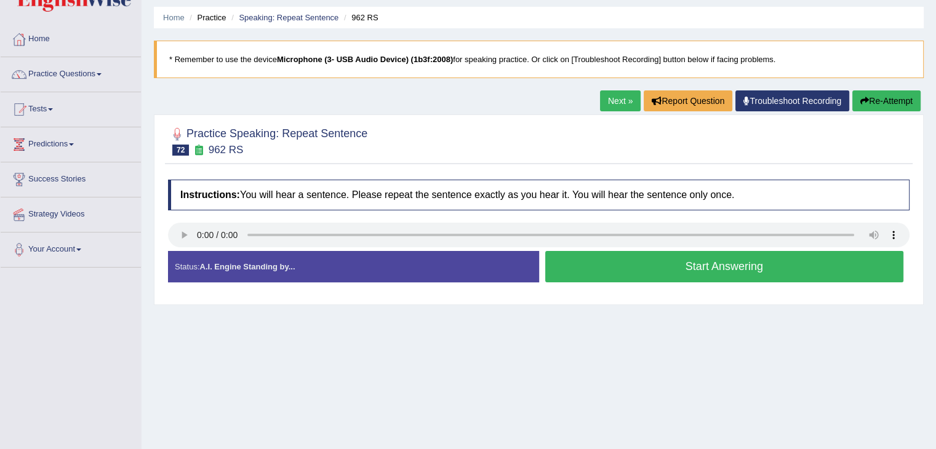
scroll to position [39, 0]
click at [592, 259] on button "Start Answering" at bounding box center [724, 266] width 359 height 31
click at [601, 257] on button "Start Answering" at bounding box center [724, 266] width 359 height 31
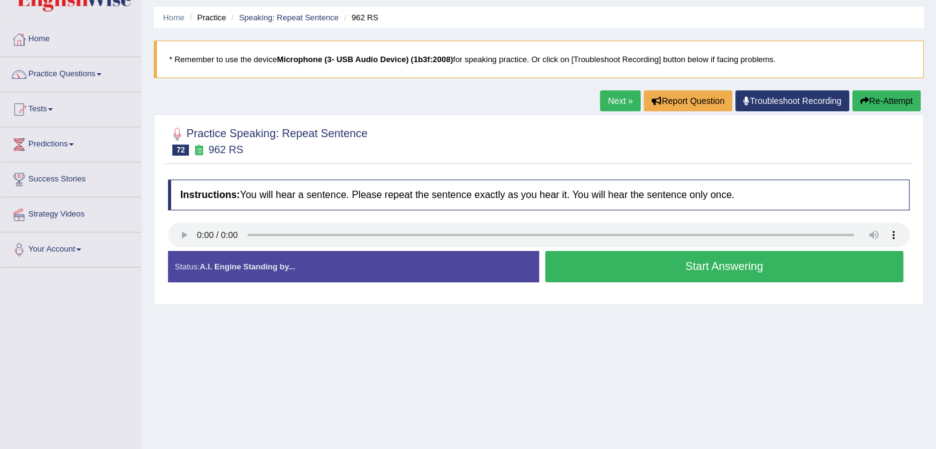
click at [613, 271] on button "Start Answering" at bounding box center [724, 266] width 359 height 31
click at [648, 276] on button "Start Answering" at bounding box center [724, 266] width 359 height 31
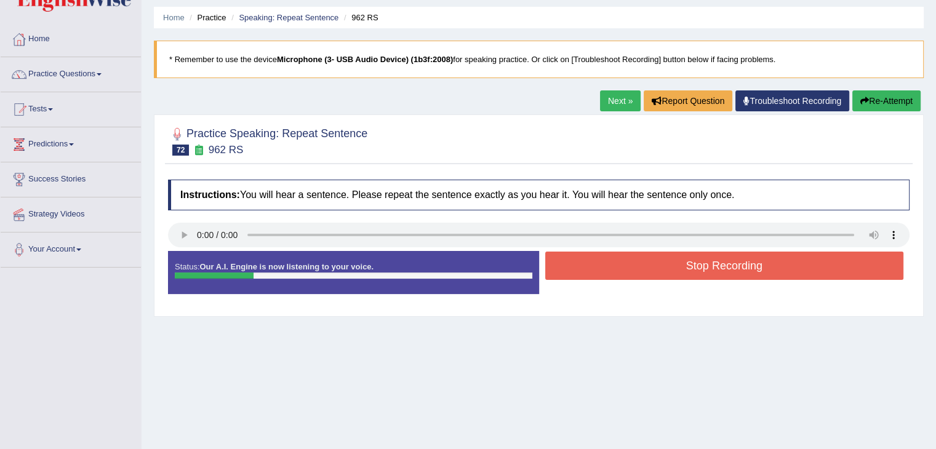
click at [648, 276] on button "Stop Recording" at bounding box center [724, 266] width 359 height 28
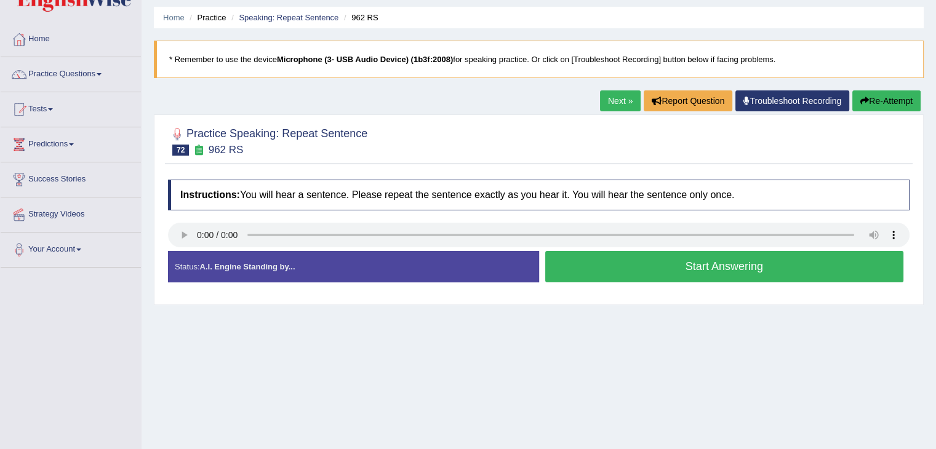
scroll to position [39, 0]
click at [603, 263] on button "Start Answering" at bounding box center [724, 266] width 359 height 31
click at [609, 258] on button "Start Answering" at bounding box center [724, 266] width 359 height 31
click at [605, 260] on button "Start Answering" at bounding box center [724, 266] width 359 height 31
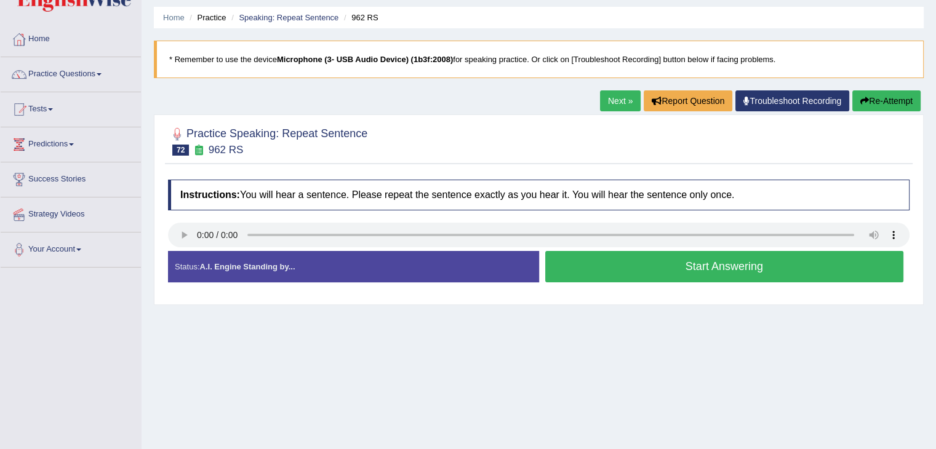
click at [579, 263] on button "Start Answering" at bounding box center [724, 266] width 359 height 31
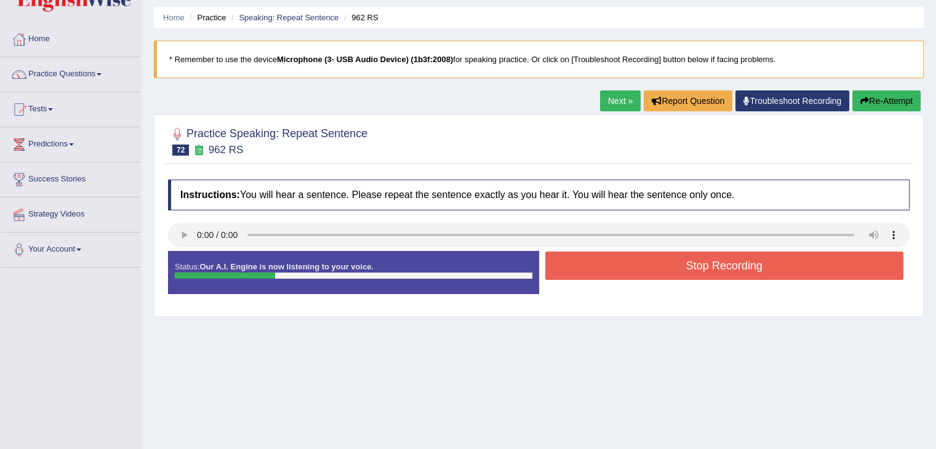
click at [579, 263] on button "Stop Recording" at bounding box center [724, 266] width 359 height 28
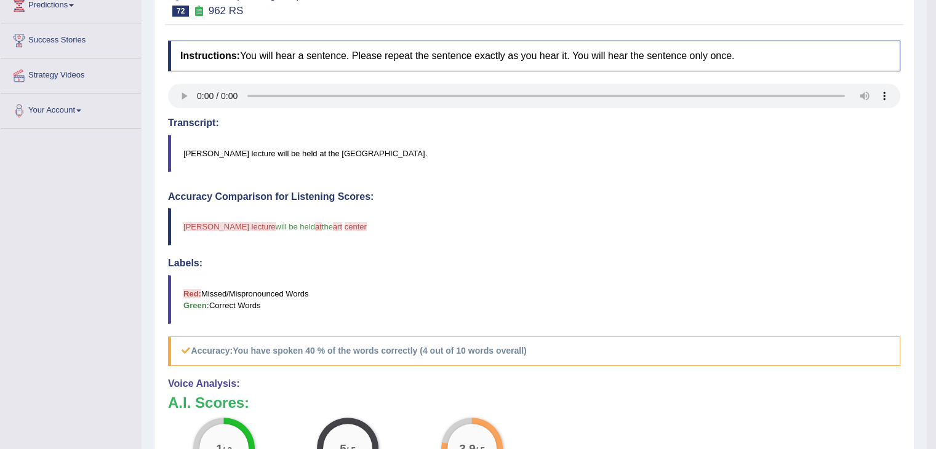
scroll to position [231, 0]
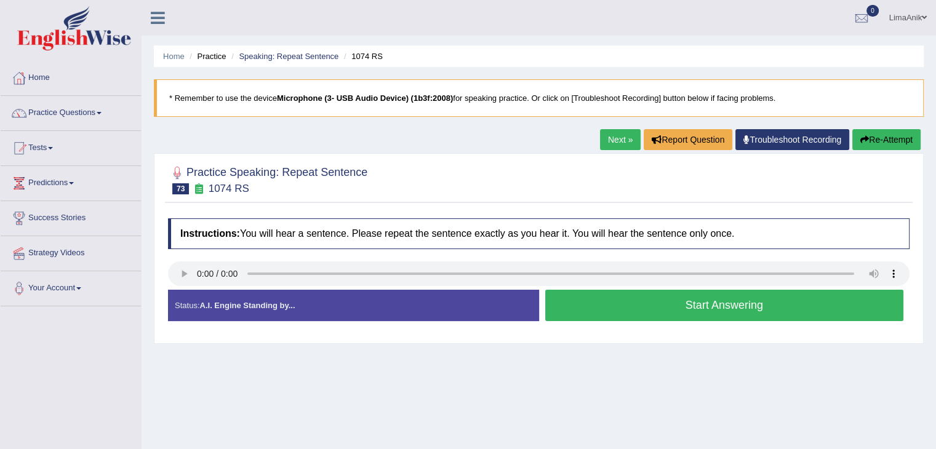
click at [647, 310] on button "Start Answering" at bounding box center [724, 305] width 359 height 31
drag, startPoint x: 0, startPoint y: 0, endPoint x: 597, endPoint y: 299, distance: 667.6
click at [597, 299] on button "Start Answering" at bounding box center [724, 305] width 359 height 31
click at [568, 300] on button "Start Answering" at bounding box center [724, 305] width 359 height 31
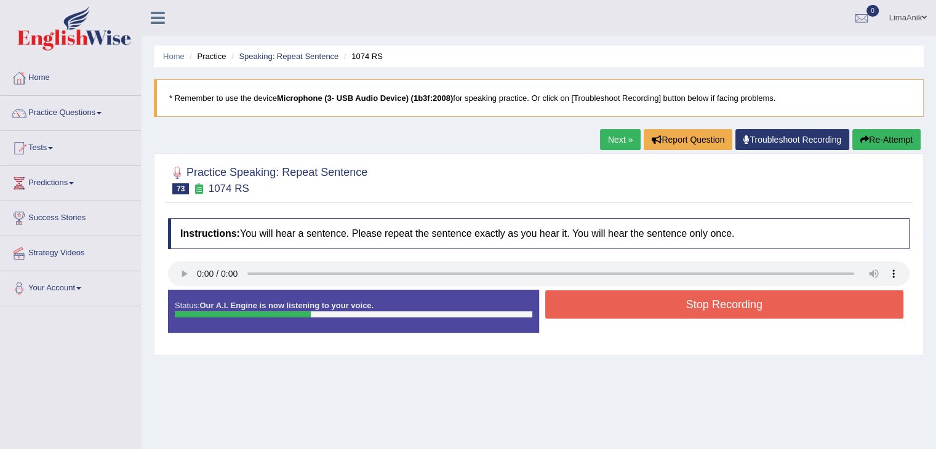
click at [568, 300] on button "Stop Recording" at bounding box center [724, 305] width 359 height 28
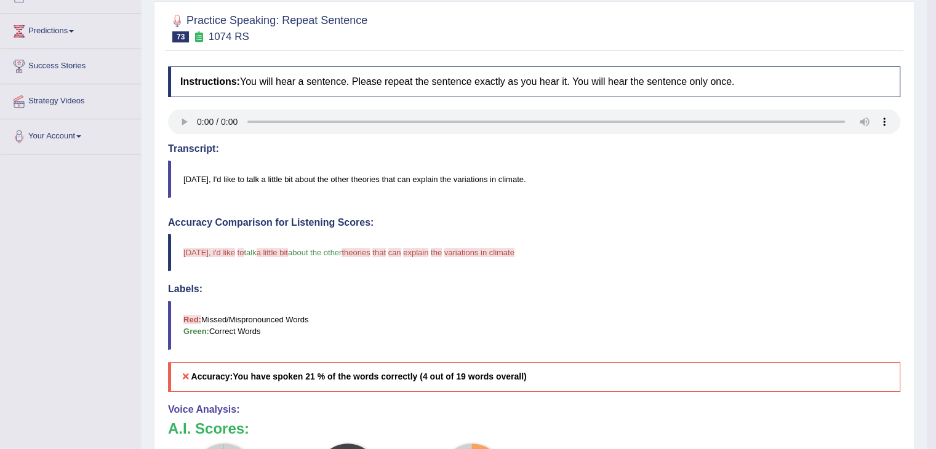
scroll to position [188, 0]
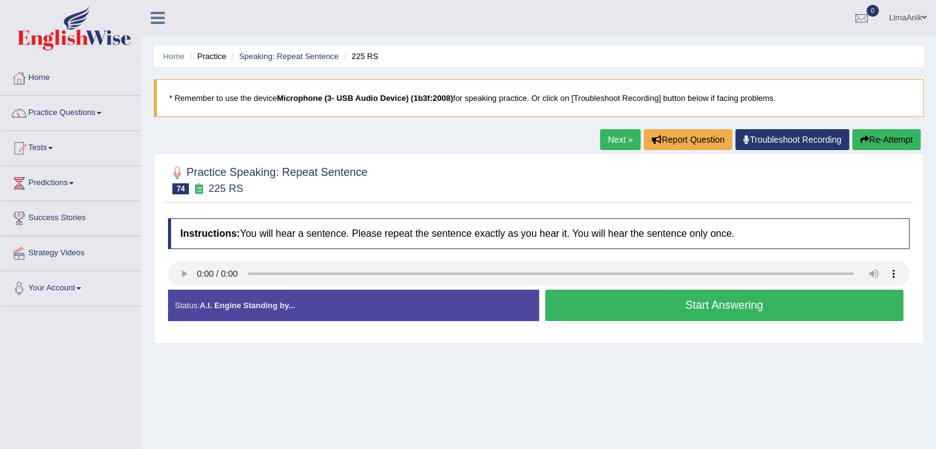
click at [670, 311] on button "Start Answering" at bounding box center [724, 305] width 359 height 31
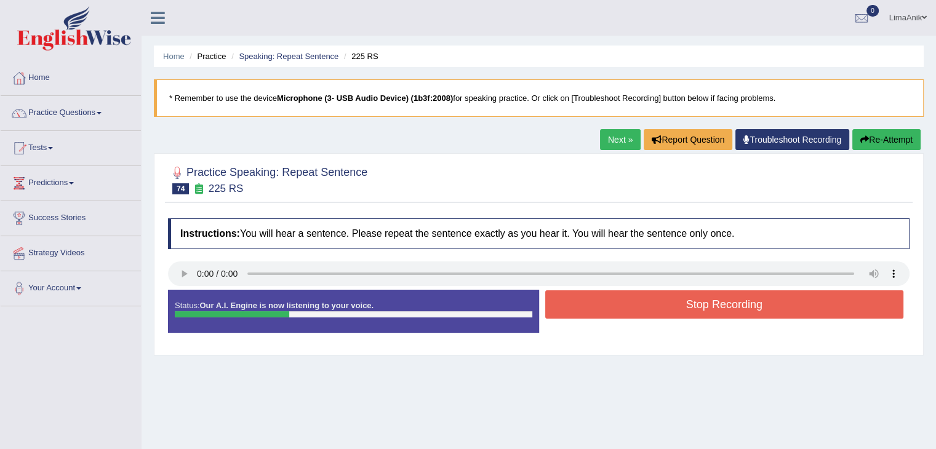
click at [647, 302] on button "Stop Recording" at bounding box center [724, 305] width 359 height 28
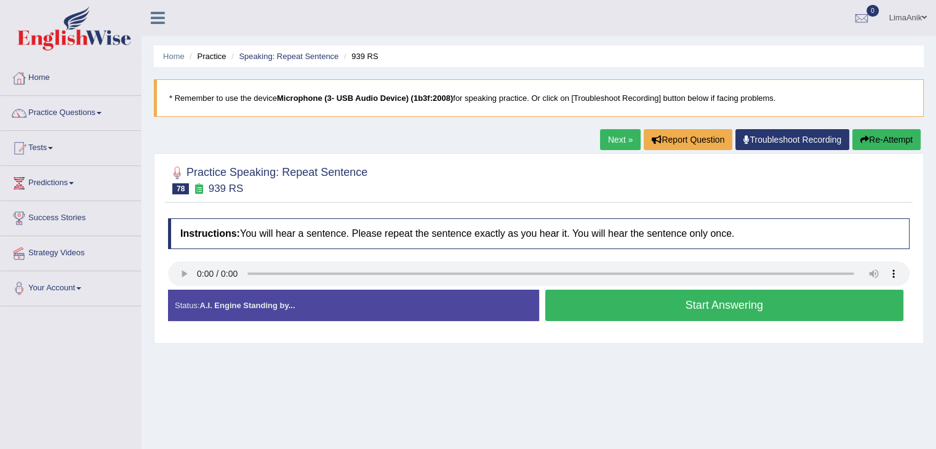
click at [643, 311] on button "Start Answering" at bounding box center [724, 305] width 359 height 31
click at [620, 300] on button "Start Answering" at bounding box center [724, 305] width 359 height 31
click at [582, 301] on button "Start Answering" at bounding box center [724, 305] width 359 height 31
click at [597, 301] on button "Start Answering" at bounding box center [724, 305] width 359 height 31
click at [583, 305] on button "Start Answering" at bounding box center [724, 305] width 359 height 31
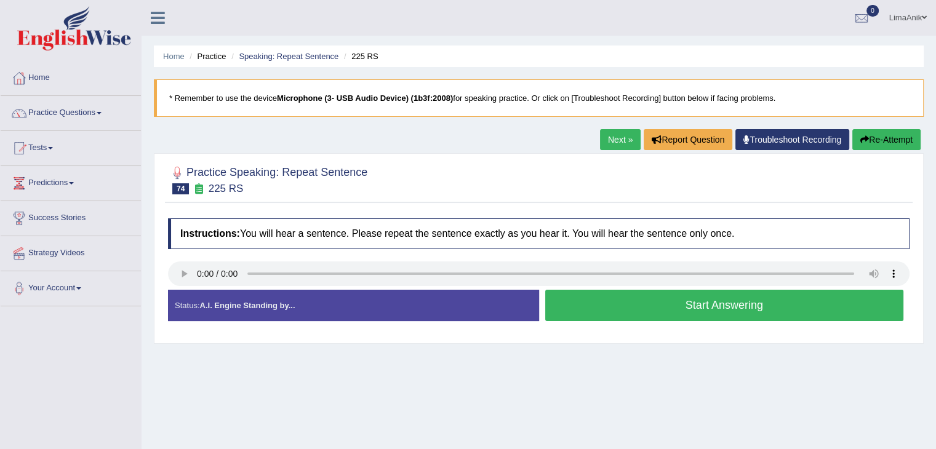
click at [598, 297] on button "Start Answering" at bounding box center [724, 305] width 359 height 31
click at [587, 297] on button "Start Answering" at bounding box center [724, 305] width 359 height 31
click at [603, 302] on button "Start Answering" at bounding box center [724, 305] width 359 height 31
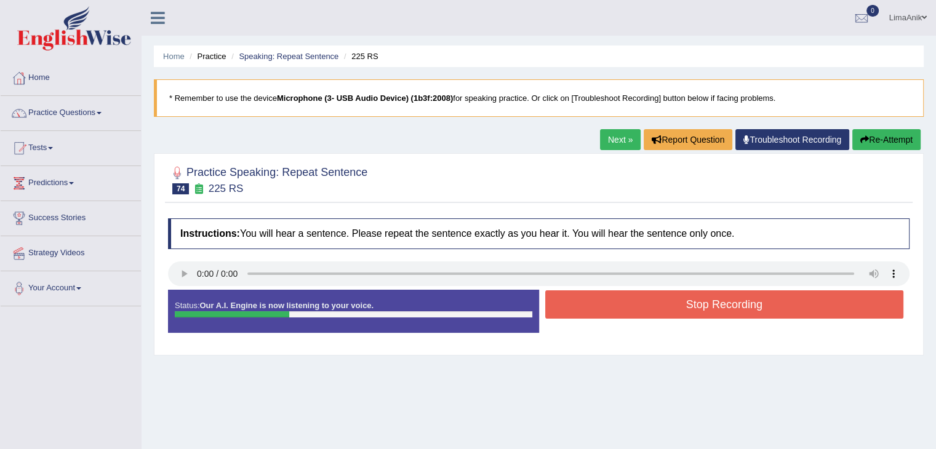
click at [603, 302] on button "Stop Recording" at bounding box center [724, 305] width 359 height 28
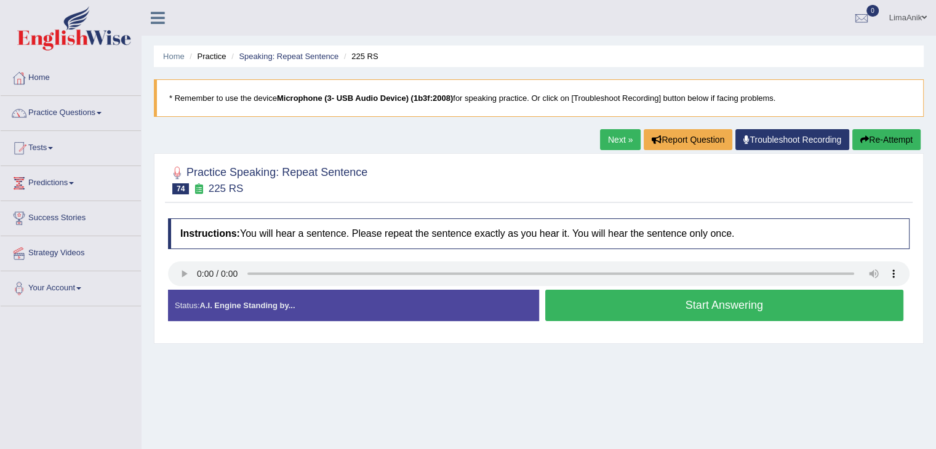
click at [569, 303] on button "Start Answering" at bounding box center [724, 305] width 359 height 31
click at [598, 301] on button "Start Answering" at bounding box center [724, 305] width 359 height 31
click at [618, 302] on button "Start Answering" at bounding box center [724, 305] width 359 height 31
click at [630, 307] on button "Start Answering" at bounding box center [724, 305] width 359 height 31
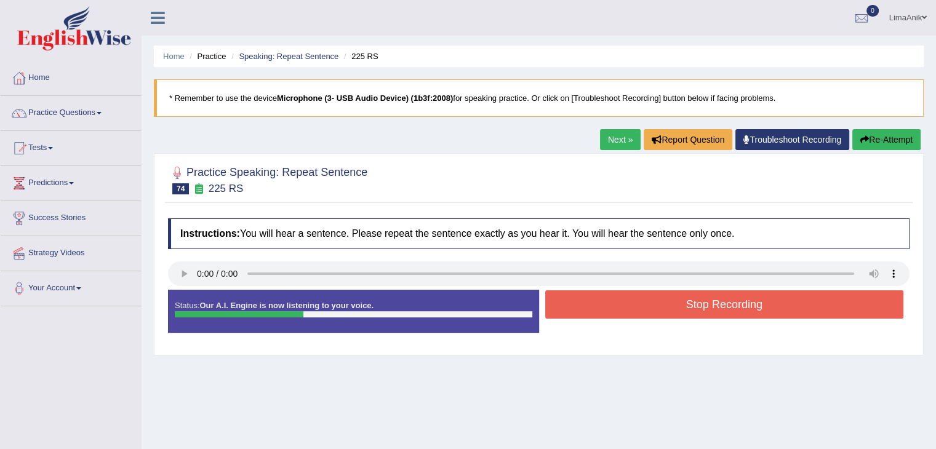
click at [630, 307] on button "Stop Recording" at bounding box center [724, 305] width 359 height 28
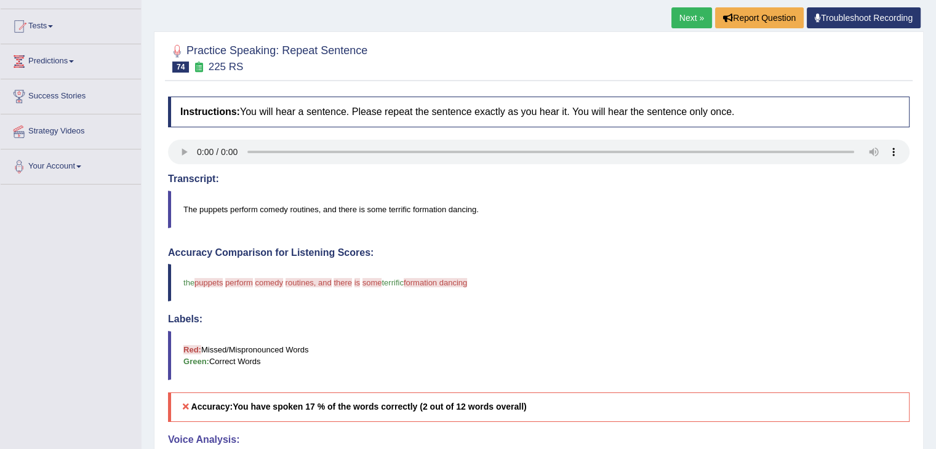
scroll to position [195, 0]
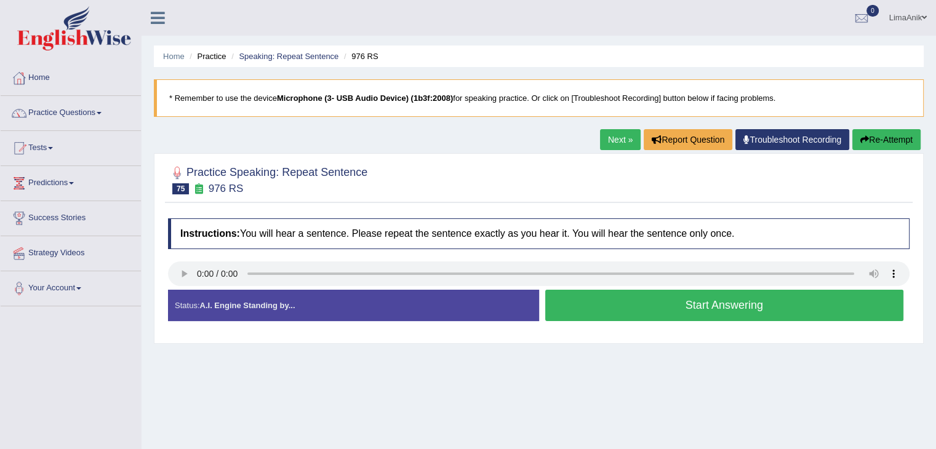
drag, startPoint x: 0, startPoint y: 0, endPoint x: 554, endPoint y: 296, distance: 628.2
click at [554, 296] on button "Start Answering" at bounding box center [724, 305] width 359 height 31
click at [601, 318] on button "Start Answering" at bounding box center [724, 305] width 359 height 31
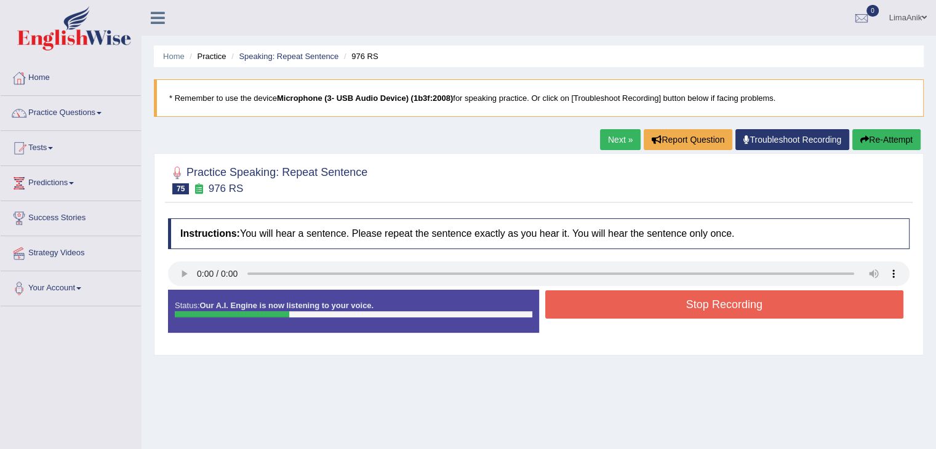
click at [619, 310] on button "Stop Recording" at bounding box center [724, 305] width 359 height 28
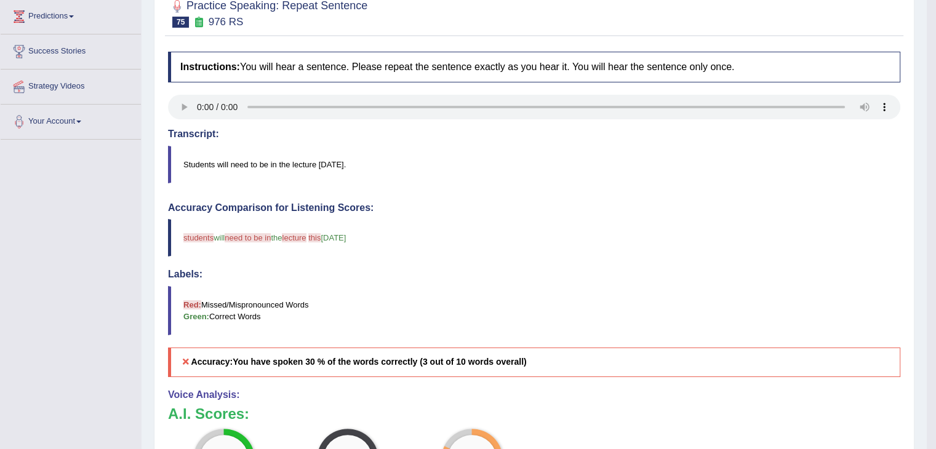
scroll to position [244, 0]
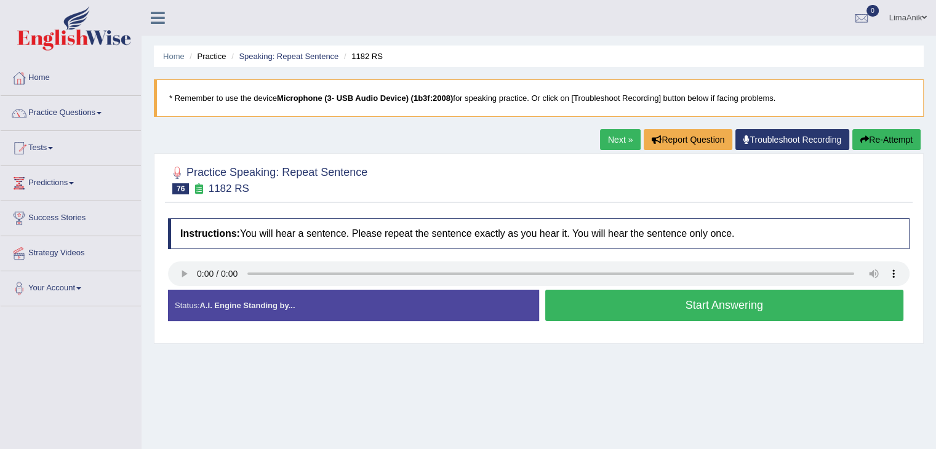
click at [621, 295] on button "Start Answering" at bounding box center [724, 305] width 359 height 31
click at [612, 304] on button "Start Answering" at bounding box center [724, 305] width 359 height 31
click at [600, 302] on button "Start Answering" at bounding box center [724, 305] width 359 height 31
click at [640, 310] on button "Start Answering" at bounding box center [724, 305] width 359 height 31
click at [620, 295] on button "Start Answering" at bounding box center [724, 305] width 359 height 31
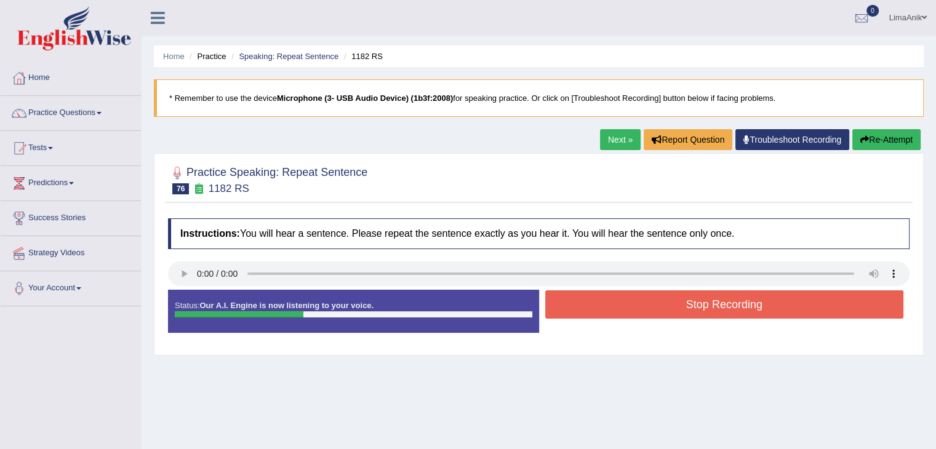
click at [677, 296] on button "Stop Recording" at bounding box center [724, 305] width 359 height 28
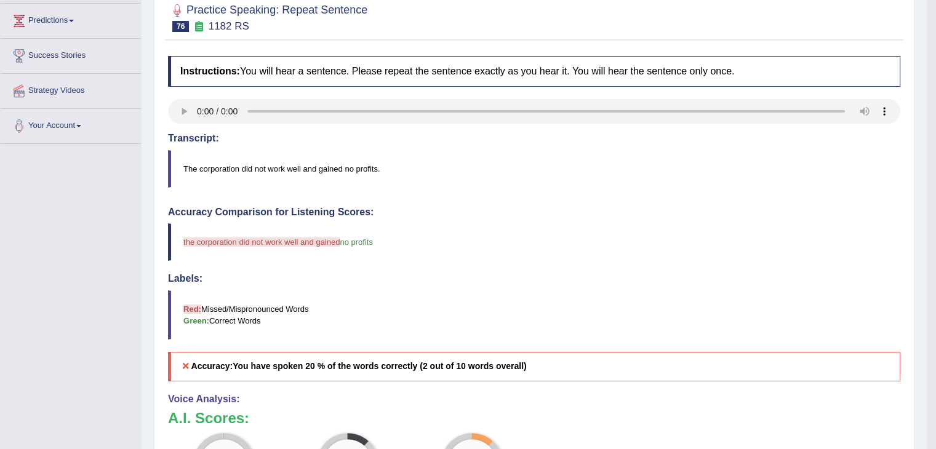
scroll to position [250, 0]
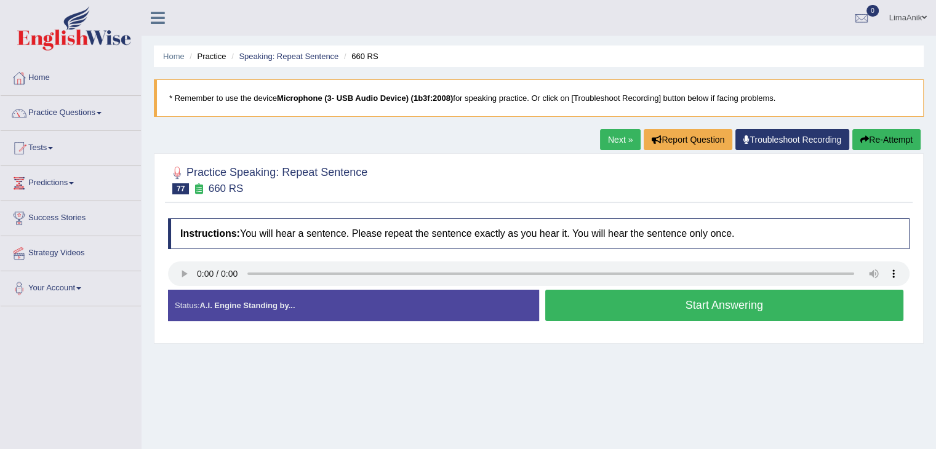
click at [612, 311] on button "Start Answering" at bounding box center [724, 305] width 359 height 31
click at [572, 294] on button "Start Answering" at bounding box center [724, 305] width 359 height 31
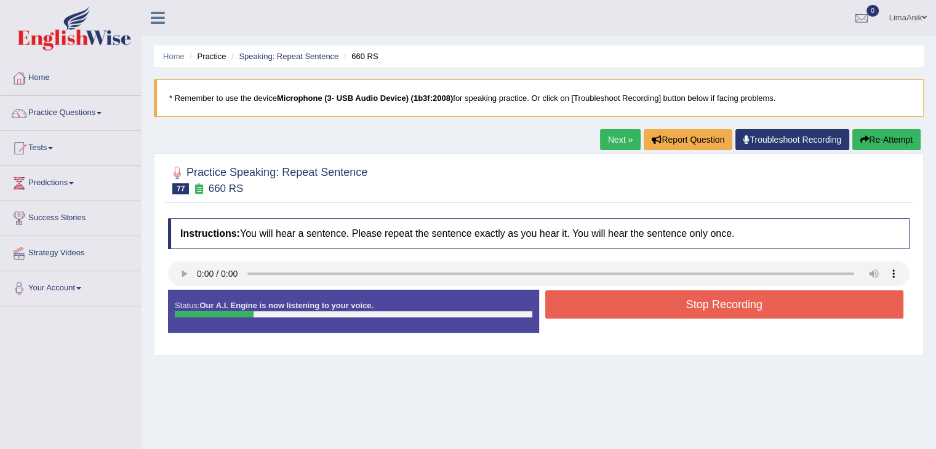
click at [572, 294] on button "Stop Recording" at bounding box center [724, 305] width 359 height 28
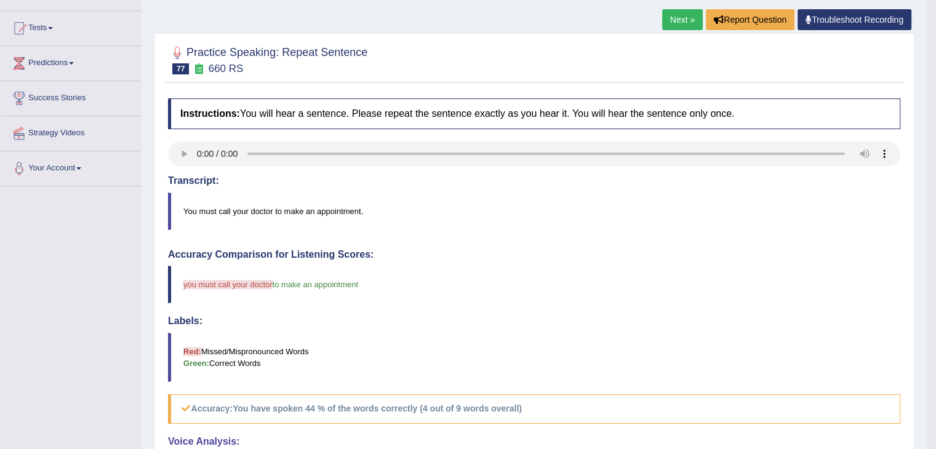
scroll to position [233, 0]
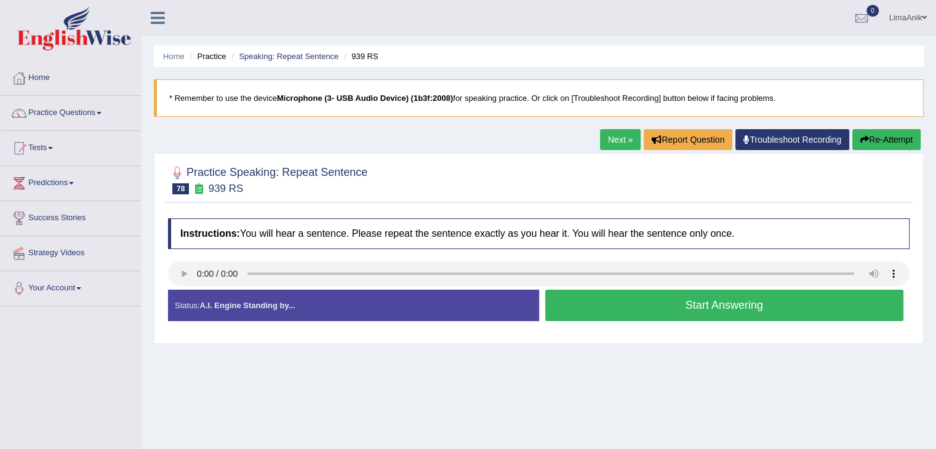
click at [596, 301] on button "Start Answering" at bounding box center [724, 305] width 359 height 31
click at [621, 302] on button "Start Answering" at bounding box center [724, 305] width 359 height 31
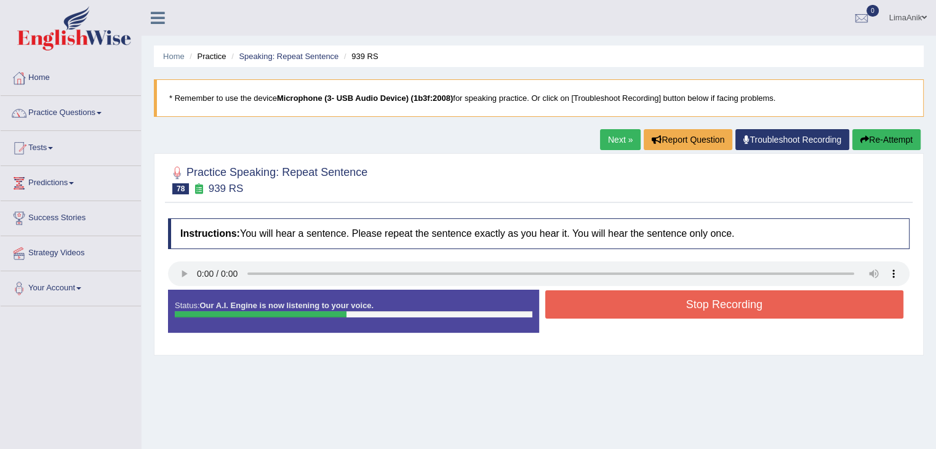
click at [647, 315] on button "Stop Recording" at bounding box center [724, 305] width 359 height 28
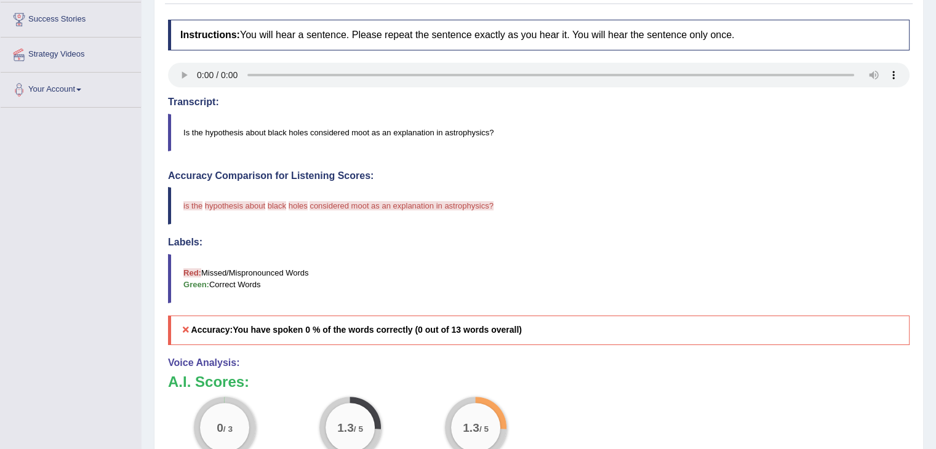
scroll to position [201, 0]
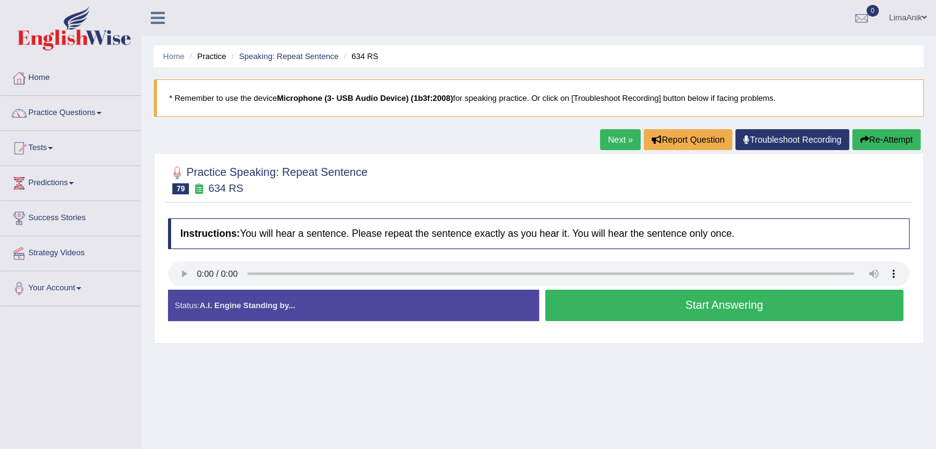
click at [627, 313] on button "Start Answering" at bounding box center [724, 305] width 359 height 31
click at [622, 303] on button "Start Answering" at bounding box center [724, 305] width 359 height 31
click at [614, 297] on button "Start Answering" at bounding box center [724, 305] width 359 height 31
click at [612, 302] on button "Start Answering" at bounding box center [724, 305] width 359 height 31
click at [630, 304] on button "Start Answering" at bounding box center [724, 305] width 359 height 31
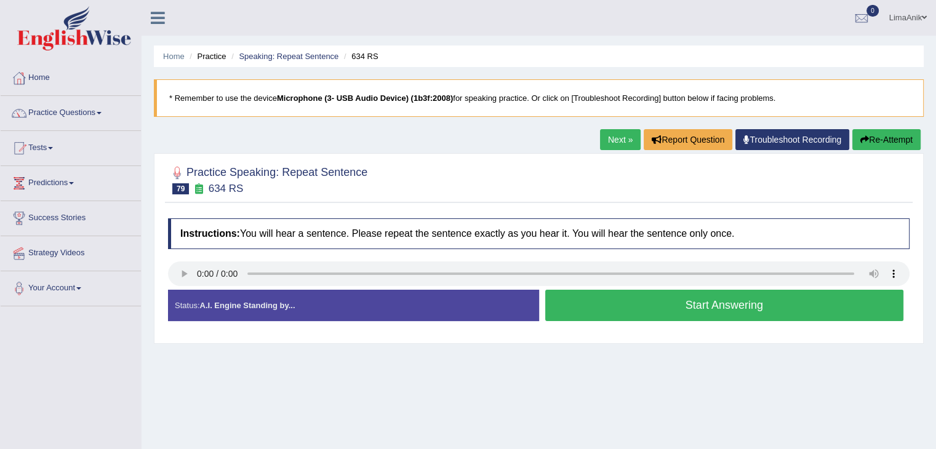
click at [597, 316] on button "Start Answering" at bounding box center [724, 305] width 359 height 31
click at [637, 296] on button "Start Answering" at bounding box center [724, 305] width 359 height 31
click at [617, 300] on button "Start Answering" at bounding box center [724, 305] width 359 height 31
click at [581, 294] on button "Start Answering" at bounding box center [724, 305] width 359 height 31
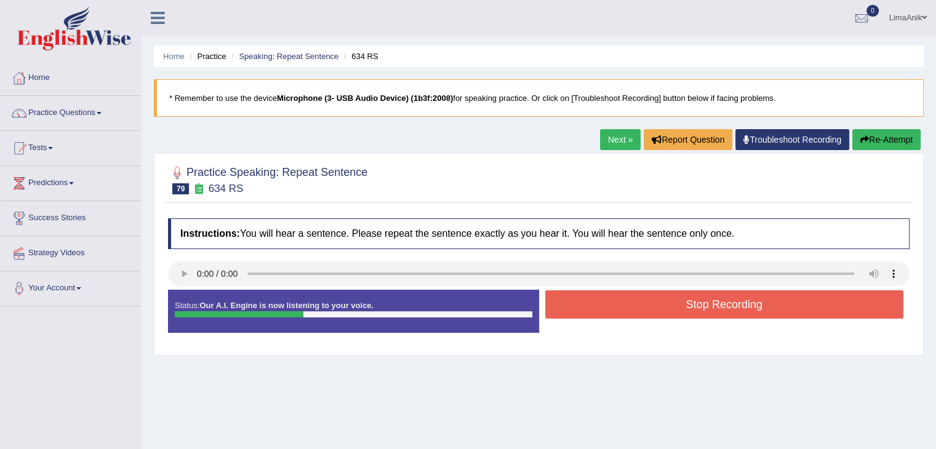
click at [577, 311] on button "Stop Recording" at bounding box center [724, 305] width 359 height 28
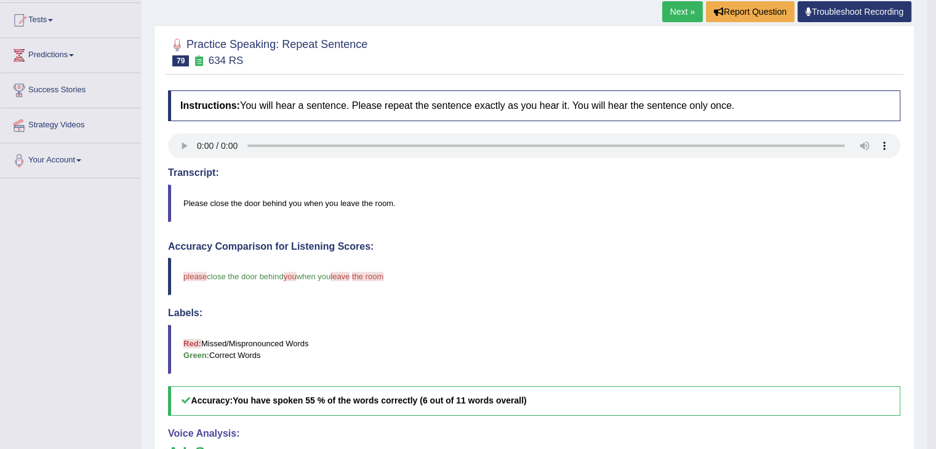
scroll to position [244, 0]
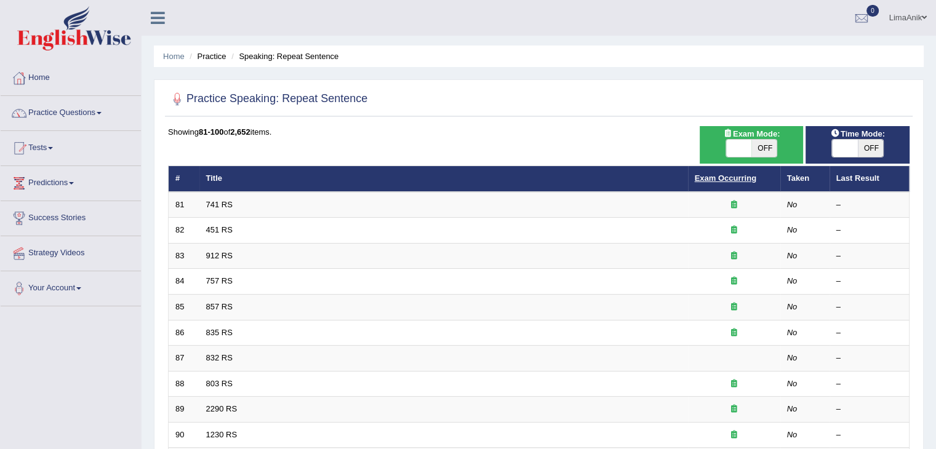
click at [696, 180] on link "Exam Occurring" at bounding box center [726, 178] width 62 height 9
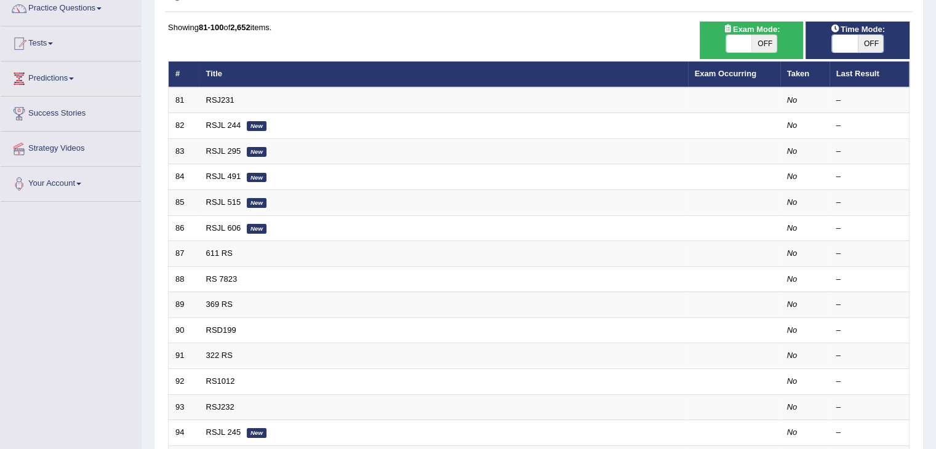
scroll to position [98, 0]
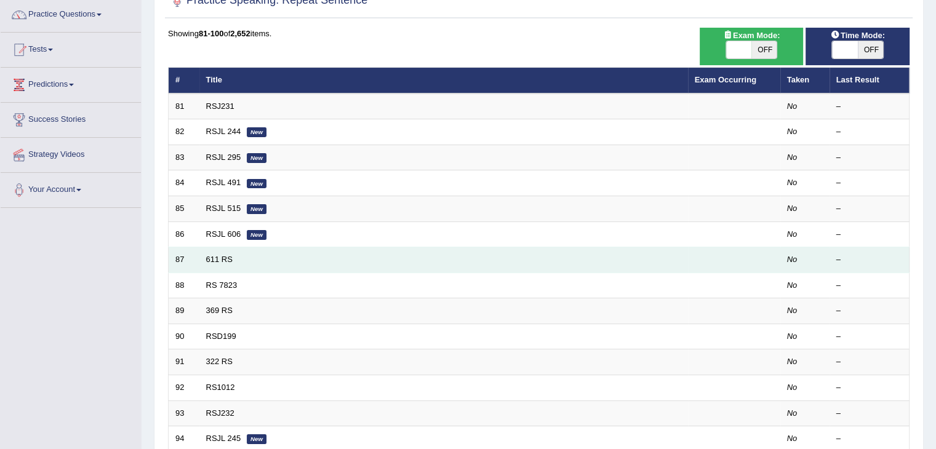
click at [248, 250] on td "611 RS" at bounding box center [443, 260] width 489 height 26
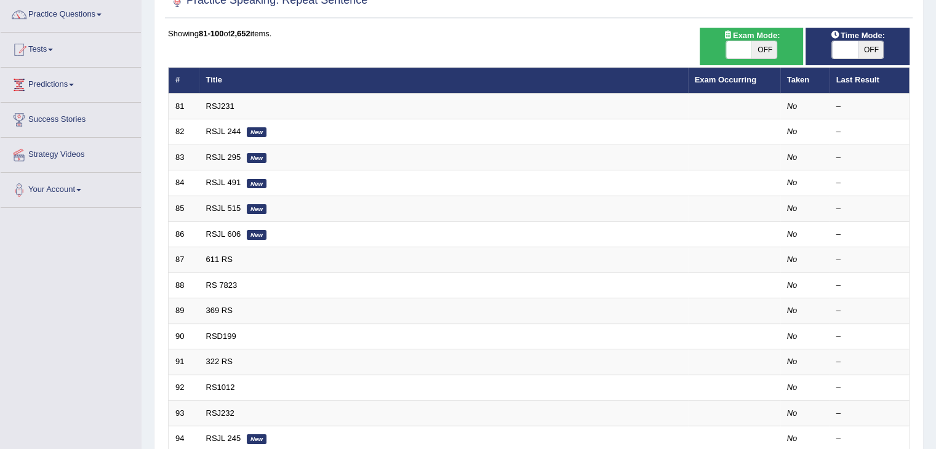
scroll to position [0, 0]
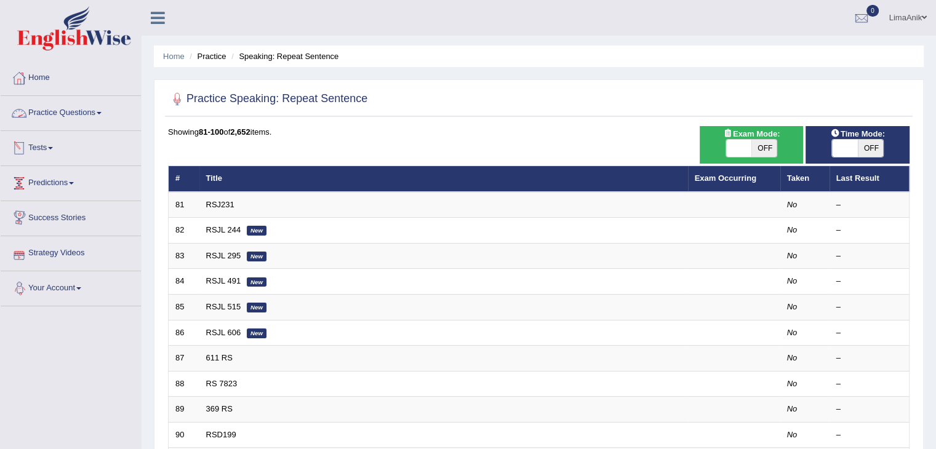
click at [75, 118] on link "Practice Questions" at bounding box center [71, 111] width 140 height 31
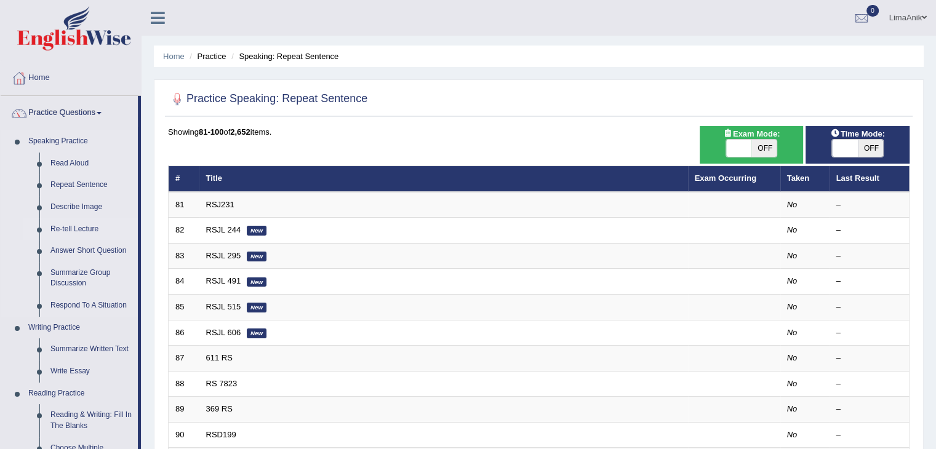
click at [84, 230] on link "Re-tell Lecture" at bounding box center [91, 230] width 93 height 22
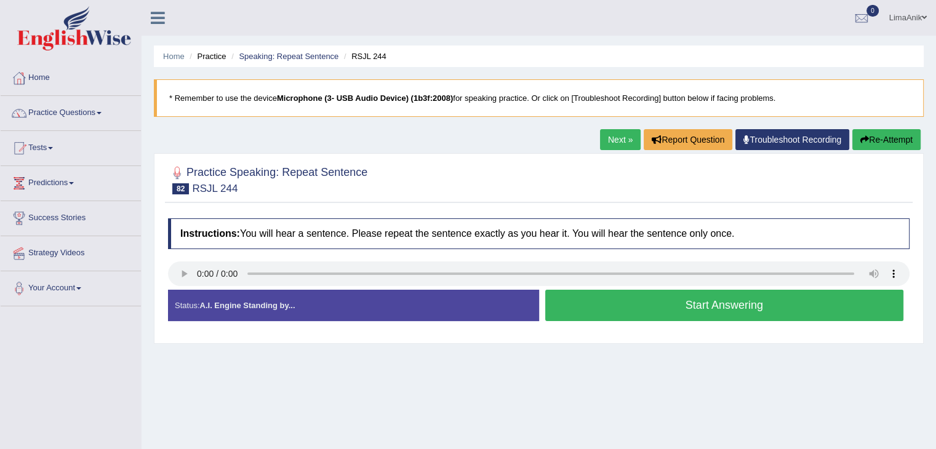
click at [640, 297] on button "Start Answering" at bounding box center [724, 305] width 359 height 31
click at [640, 294] on button "Start Answering" at bounding box center [724, 305] width 359 height 31
click at [637, 318] on button "Start Answering" at bounding box center [724, 305] width 359 height 31
click at [718, 308] on button "Start Answering" at bounding box center [724, 305] width 359 height 31
click at [669, 304] on button "Start Answering" at bounding box center [724, 305] width 359 height 31
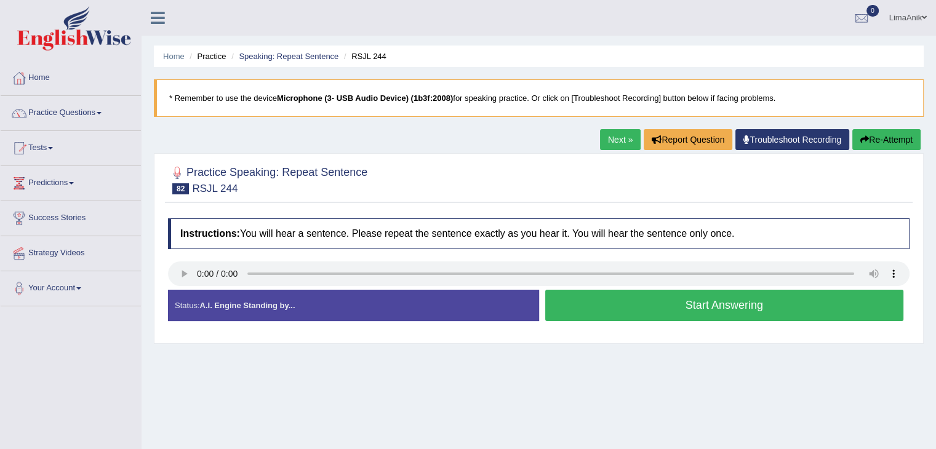
click at [606, 297] on button "Start Answering" at bounding box center [724, 305] width 359 height 31
click at [659, 300] on button "Start Answering" at bounding box center [724, 305] width 359 height 31
click at [601, 312] on button "Start Answering" at bounding box center [724, 305] width 359 height 31
click at [615, 297] on button "Start Answering" at bounding box center [724, 305] width 359 height 31
click at [643, 311] on button "Start Answering" at bounding box center [724, 305] width 359 height 31
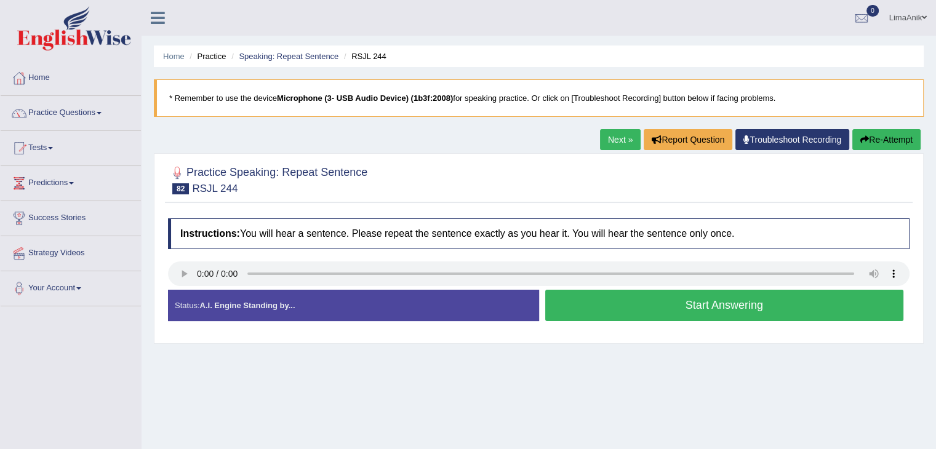
click at [620, 307] on button "Start Answering" at bounding box center [724, 305] width 359 height 31
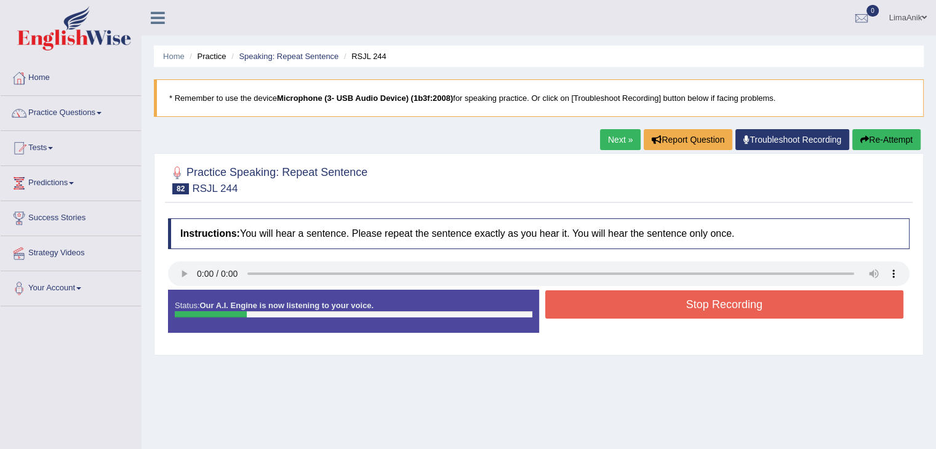
click at [620, 307] on button "Stop Recording" at bounding box center [724, 305] width 359 height 28
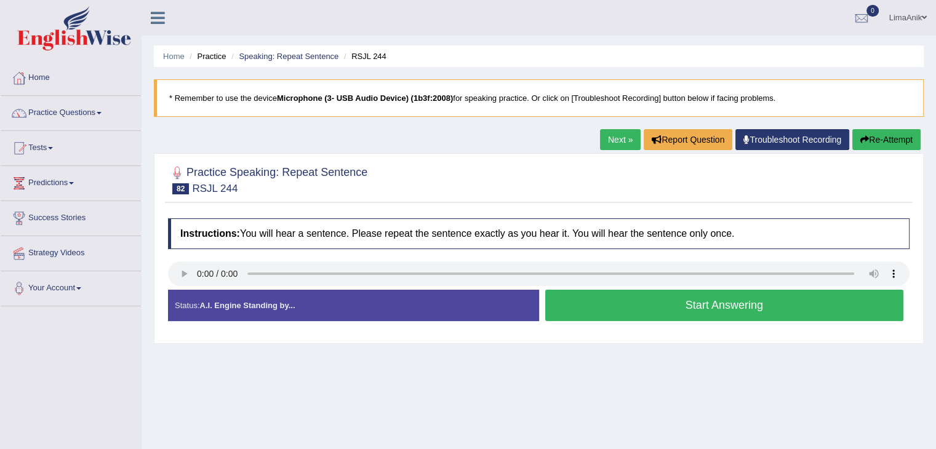
click at [667, 303] on button "Start Answering" at bounding box center [724, 305] width 359 height 31
click at [667, 314] on button "Start Answering" at bounding box center [724, 305] width 359 height 31
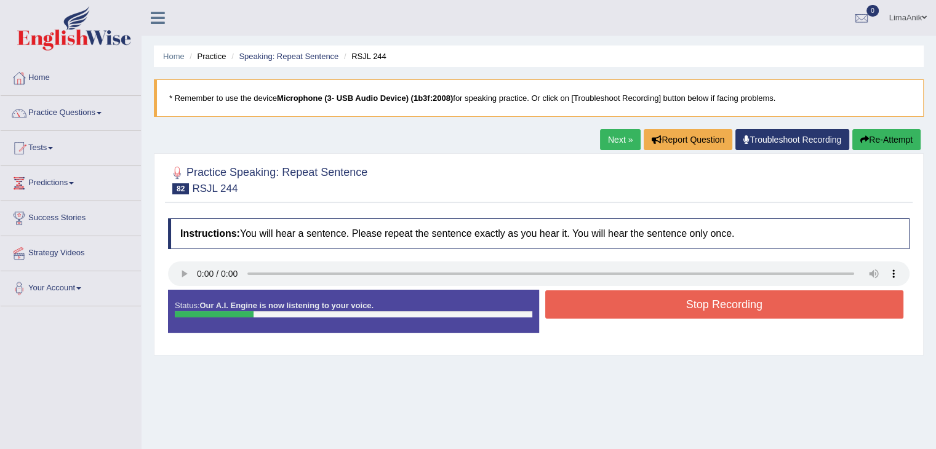
click at [667, 314] on button "Stop Recording" at bounding box center [724, 305] width 359 height 28
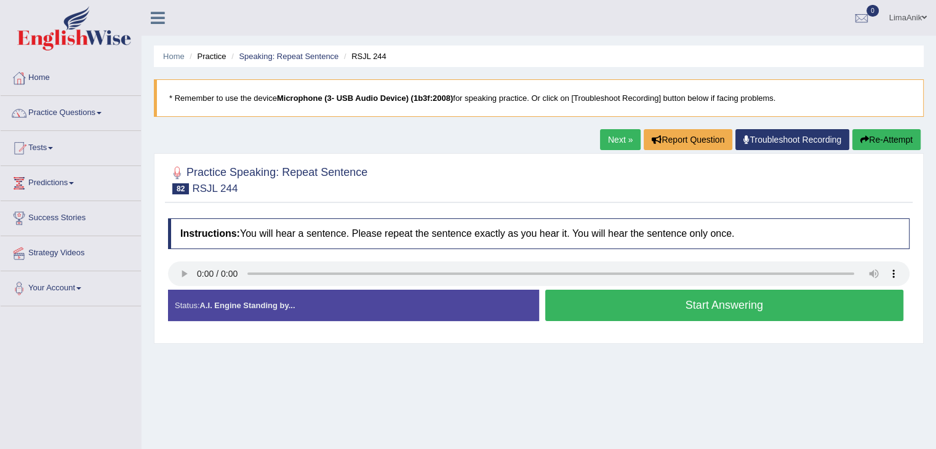
click at [633, 307] on button "Start Answering" at bounding box center [724, 305] width 359 height 31
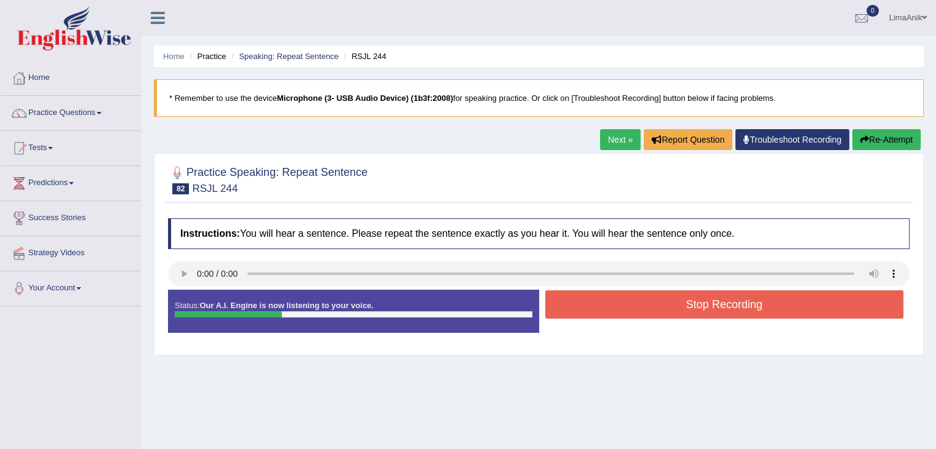
click at [638, 302] on button "Stop Recording" at bounding box center [724, 305] width 359 height 28
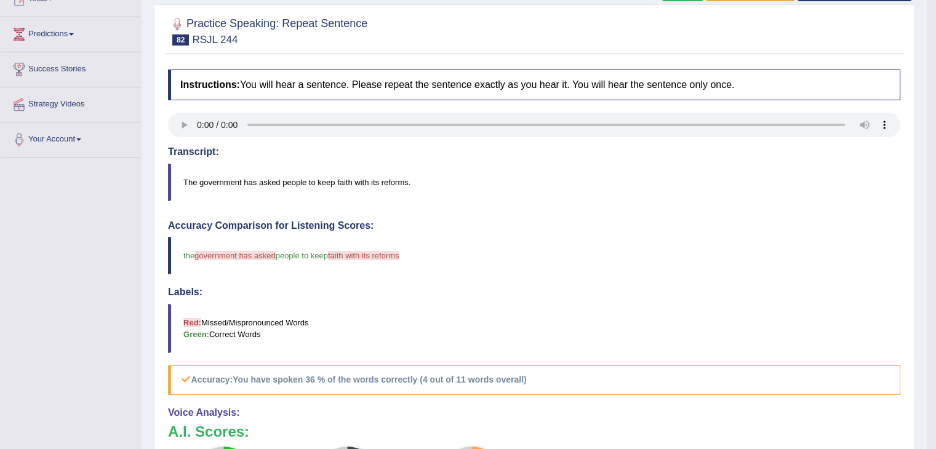
scroll to position [222, 0]
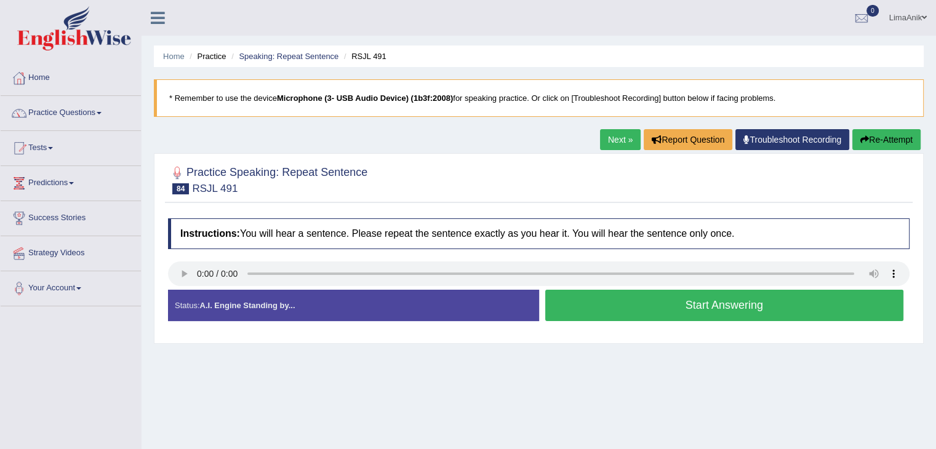
click at [609, 303] on button "Start Answering" at bounding box center [724, 305] width 359 height 31
click at [639, 310] on button "Start Answering" at bounding box center [724, 305] width 359 height 31
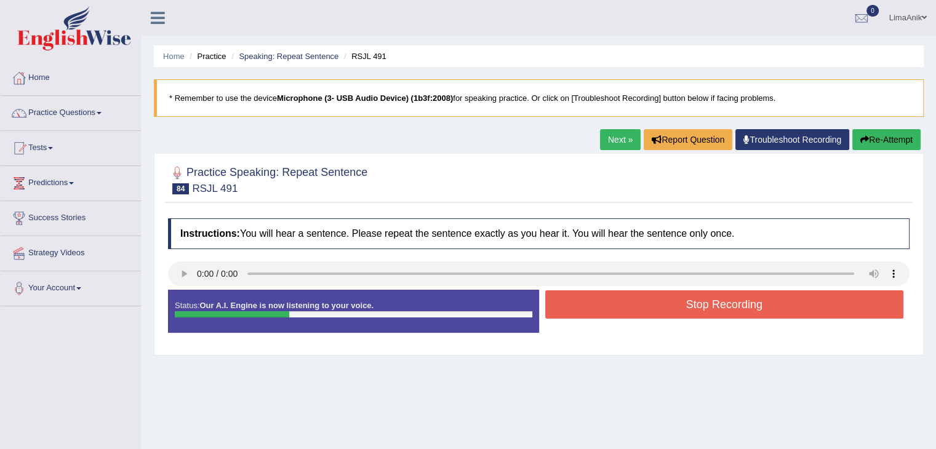
click at [639, 310] on button "Stop Recording" at bounding box center [724, 305] width 359 height 28
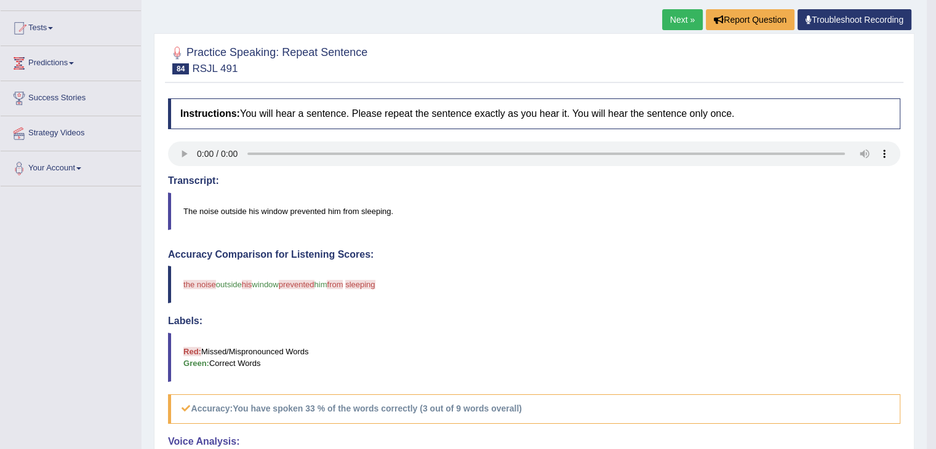
scroll to position [209, 0]
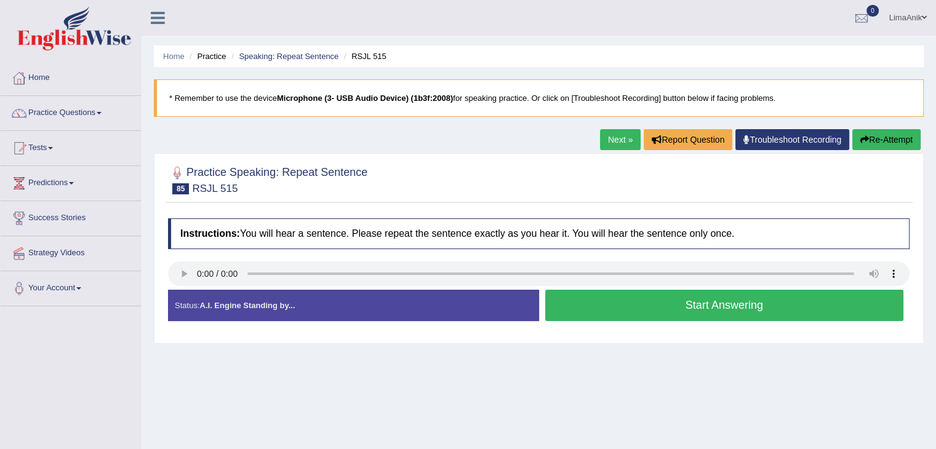
click at [654, 313] on button "Start Answering" at bounding box center [724, 305] width 359 height 31
click at [680, 321] on div "Start Answering" at bounding box center [724, 307] width 371 height 34
click at [681, 315] on button "Start Answering" at bounding box center [724, 305] width 359 height 31
click at [618, 298] on button "Start Answering" at bounding box center [724, 305] width 359 height 31
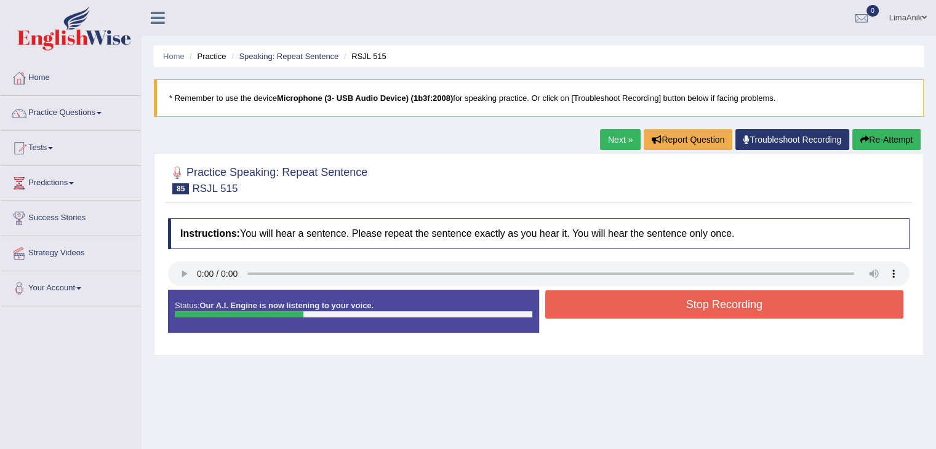
click at [618, 298] on button "Stop Recording" at bounding box center [724, 305] width 359 height 28
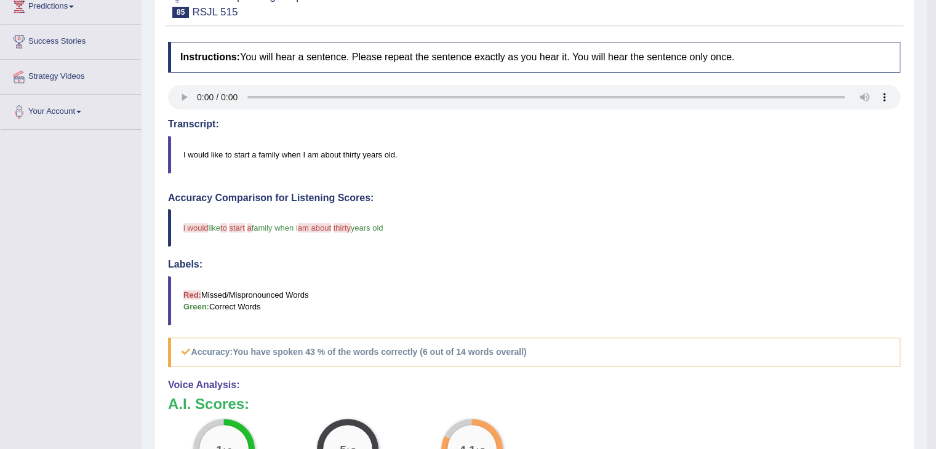
scroll to position [204, 0]
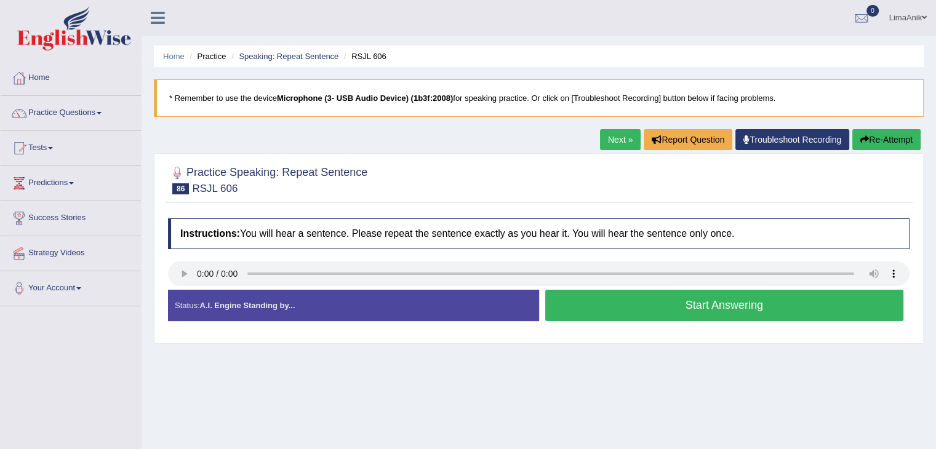
click at [669, 307] on button "Start Answering" at bounding box center [724, 305] width 359 height 31
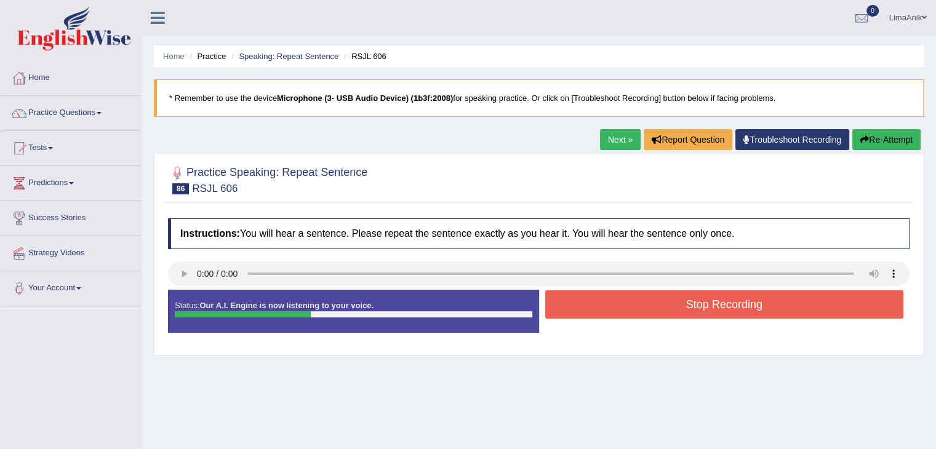
click at [669, 307] on button "Stop Recording" at bounding box center [724, 305] width 359 height 28
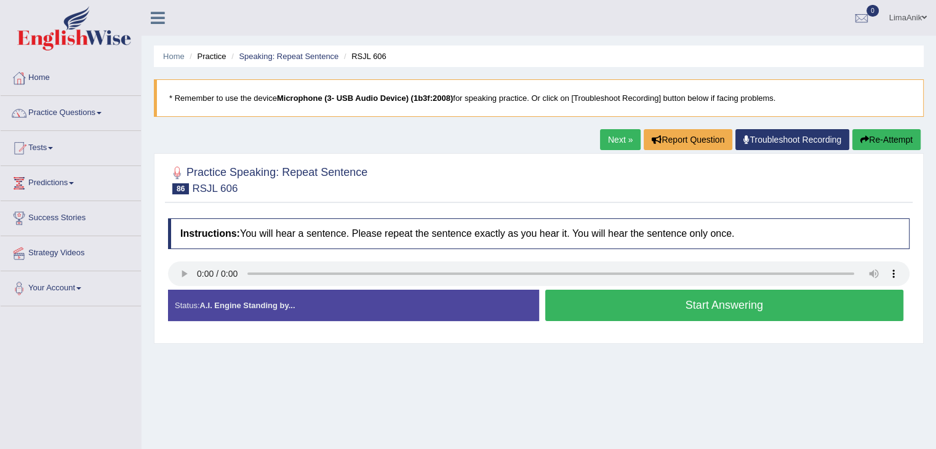
click at [619, 299] on button "Start Answering" at bounding box center [724, 305] width 359 height 31
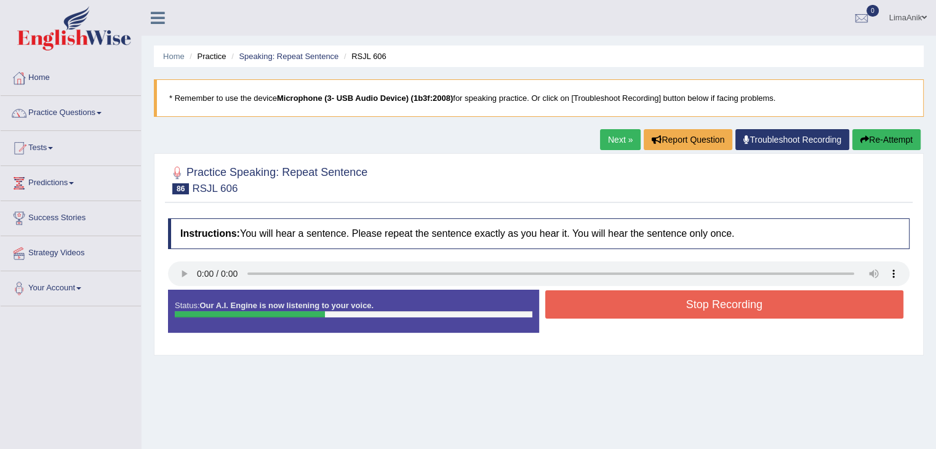
click at [619, 299] on button "Stop Recording" at bounding box center [724, 305] width 359 height 28
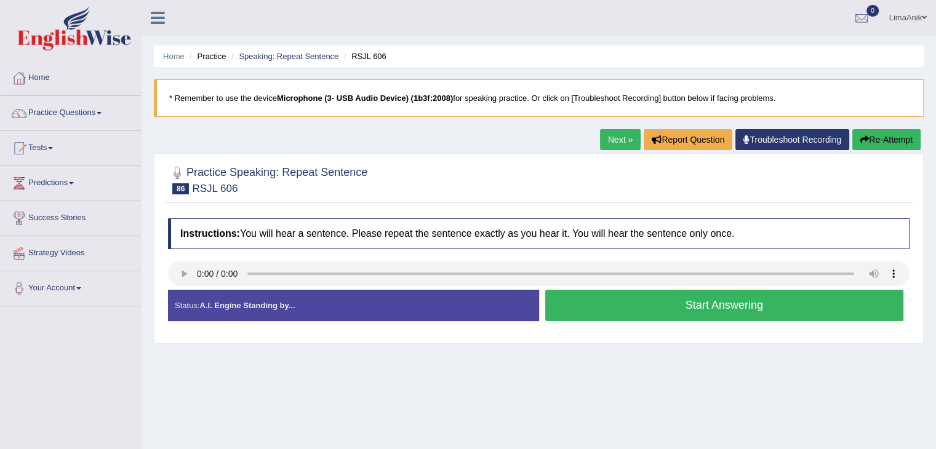
drag, startPoint x: 0, startPoint y: 0, endPoint x: 656, endPoint y: 294, distance: 718.3
click at [656, 294] on button "Start Answering" at bounding box center [724, 305] width 359 height 31
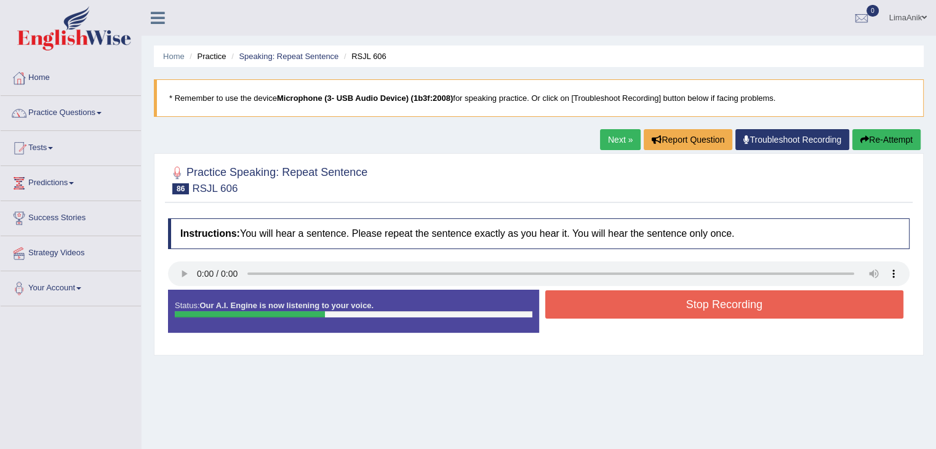
click at [672, 298] on button "Stop Recording" at bounding box center [724, 305] width 359 height 28
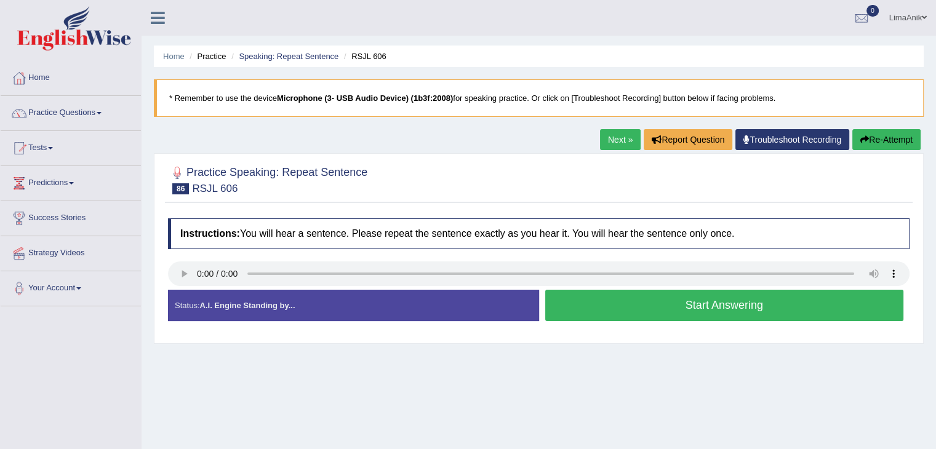
click at [651, 308] on button "Start Answering" at bounding box center [724, 305] width 359 height 31
click at [637, 300] on button "Start Answering" at bounding box center [724, 305] width 359 height 31
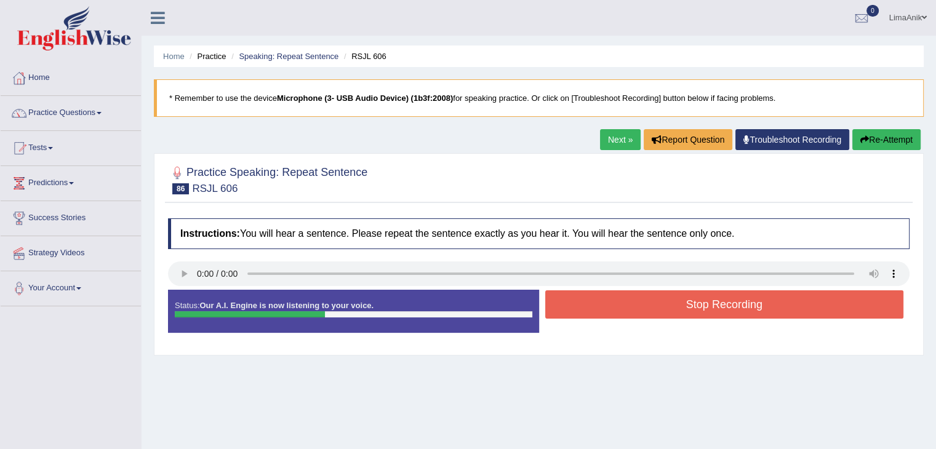
click at [673, 308] on button "Stop Recording" at bounding box center [724, 305] width 359 height 28
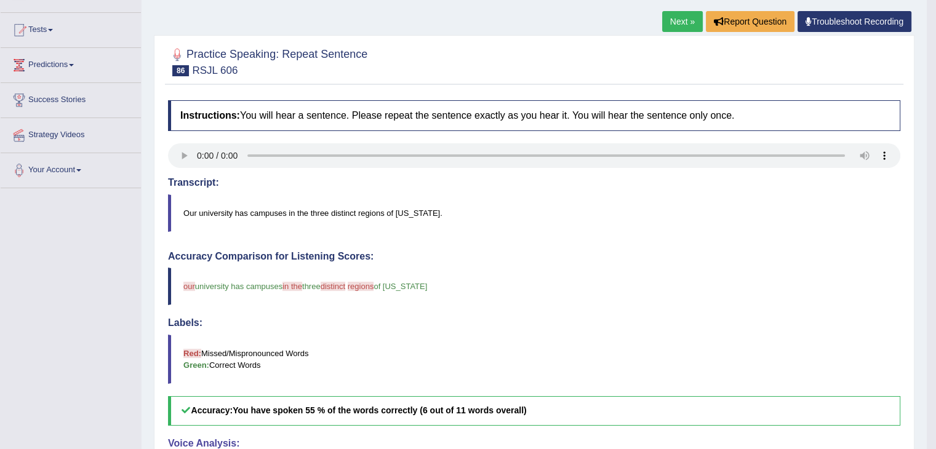
scroll to position [274, 0]
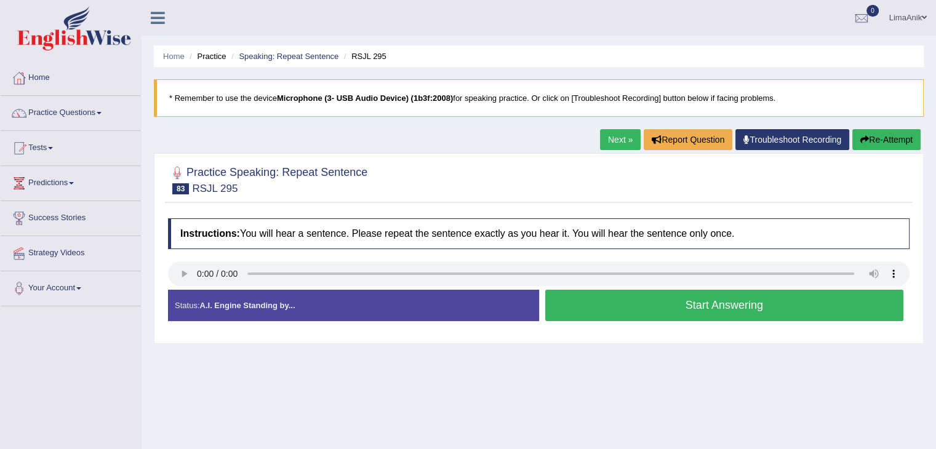
click at [611, 306] on button "Start Answering" at bounding box center [724, 305] width 359 height 31
click at [598, 301] on button "Start Answering" at bounding box center [724, 305] width 359 height 31
click at [702, 317] on button "Start Answering" at bounding box center [724, 305] width 359 height 31
